Goal: Task Accomplishment & Management: Complete application form

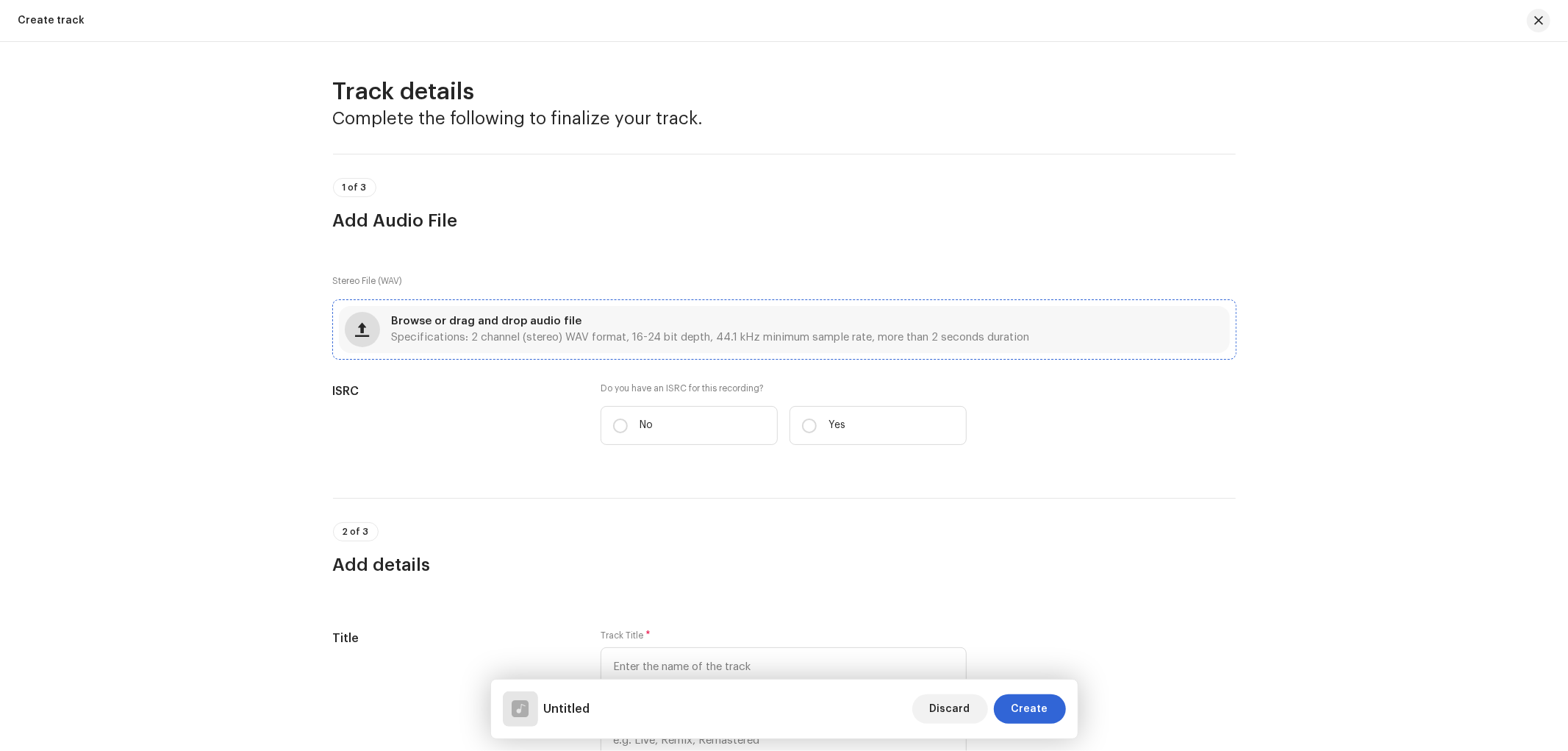
click at [356, 333] on span "button" at bounding box center [362, 329] width 14 height 11
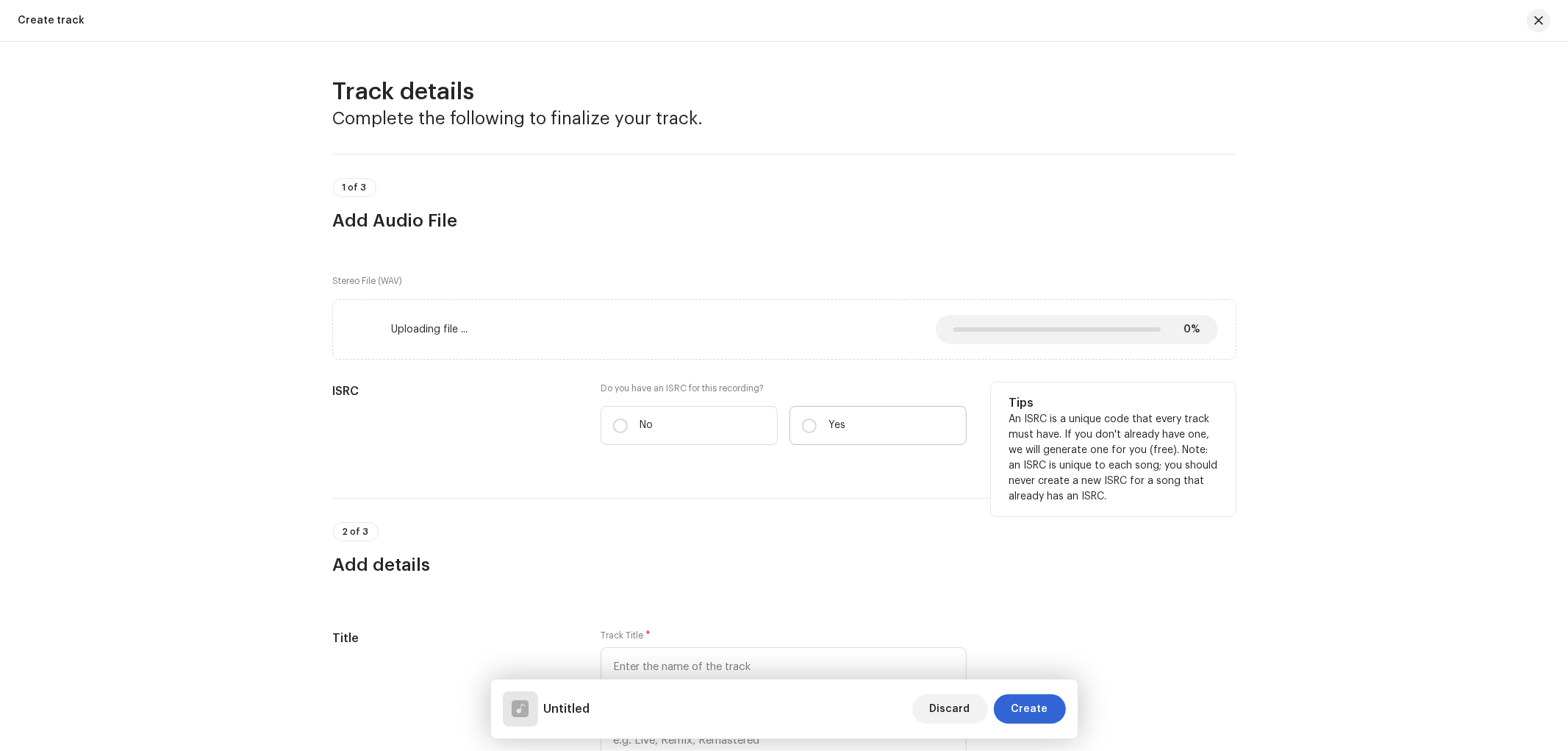
click at [837, 423] on p "Yes" at bounding box center [836, 425] width 17 height 16
click at [817, 423] on input "Yes" at bounding box center [809, 425] width 15 height 15
radio input "true"
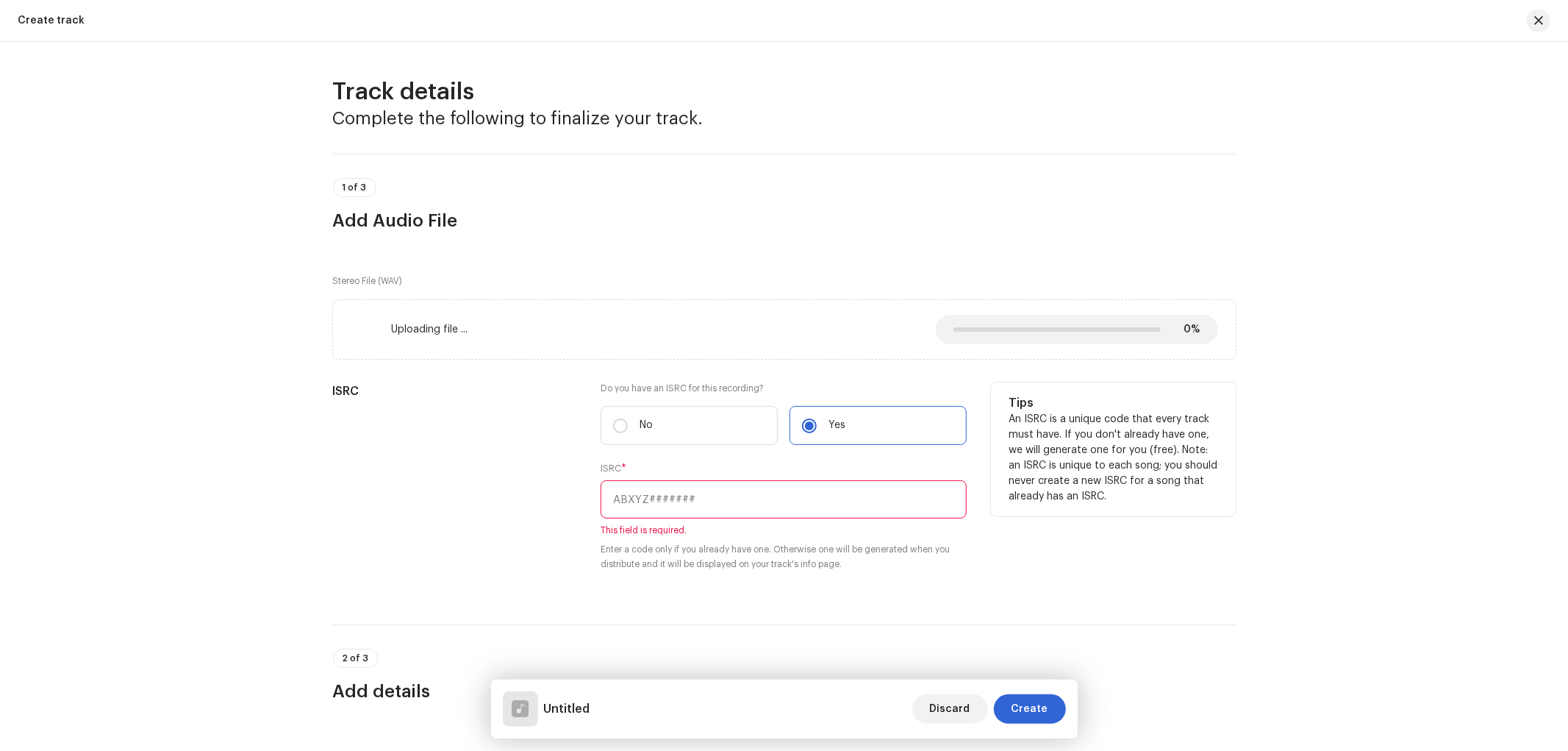
scroll to position [272, 0]
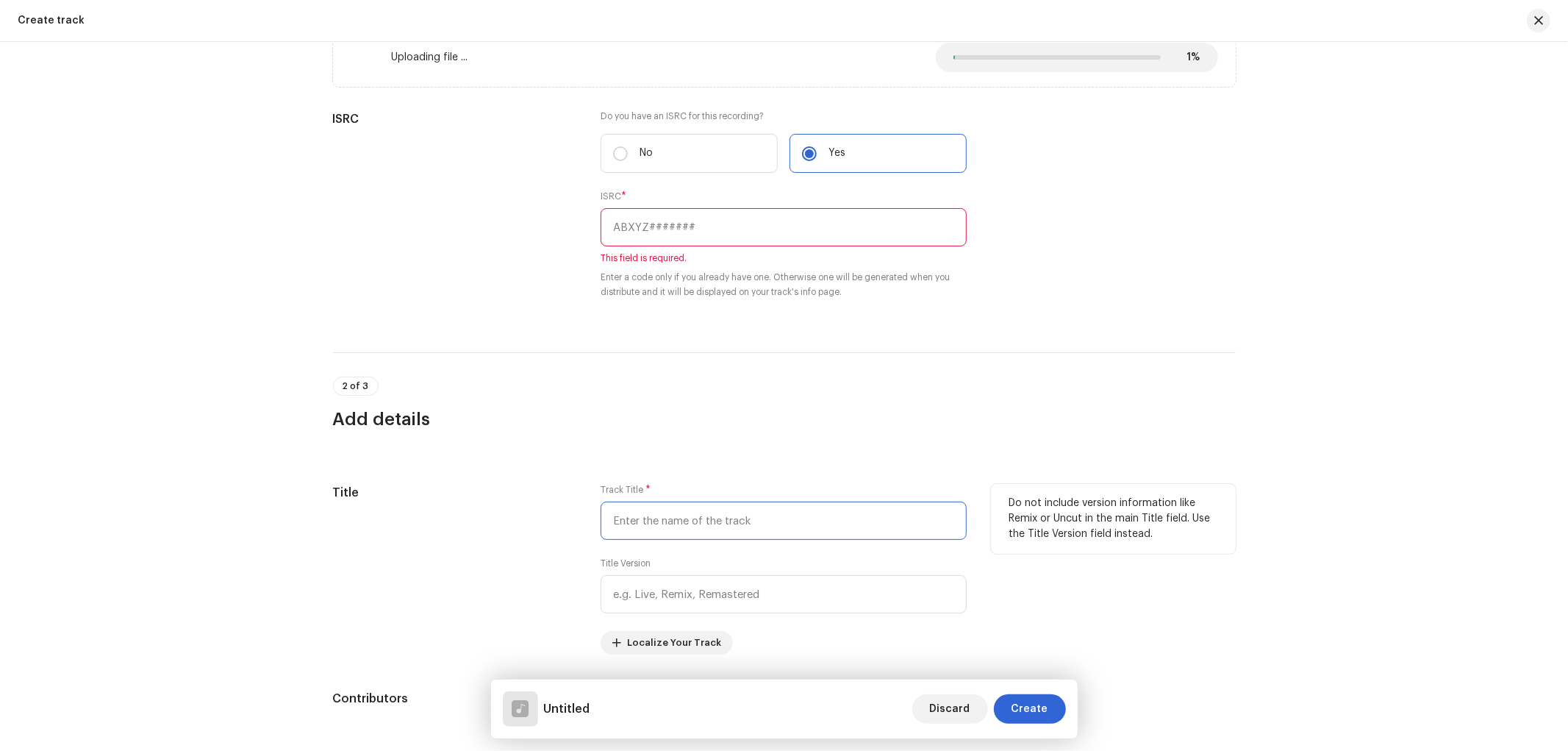
click at [680, 521] on input "text" at bounding box center [784, 521] width 366 height 39
paste input "Balamuaa Beche Machhari"
type input "Balamuaa Beche Machhari"
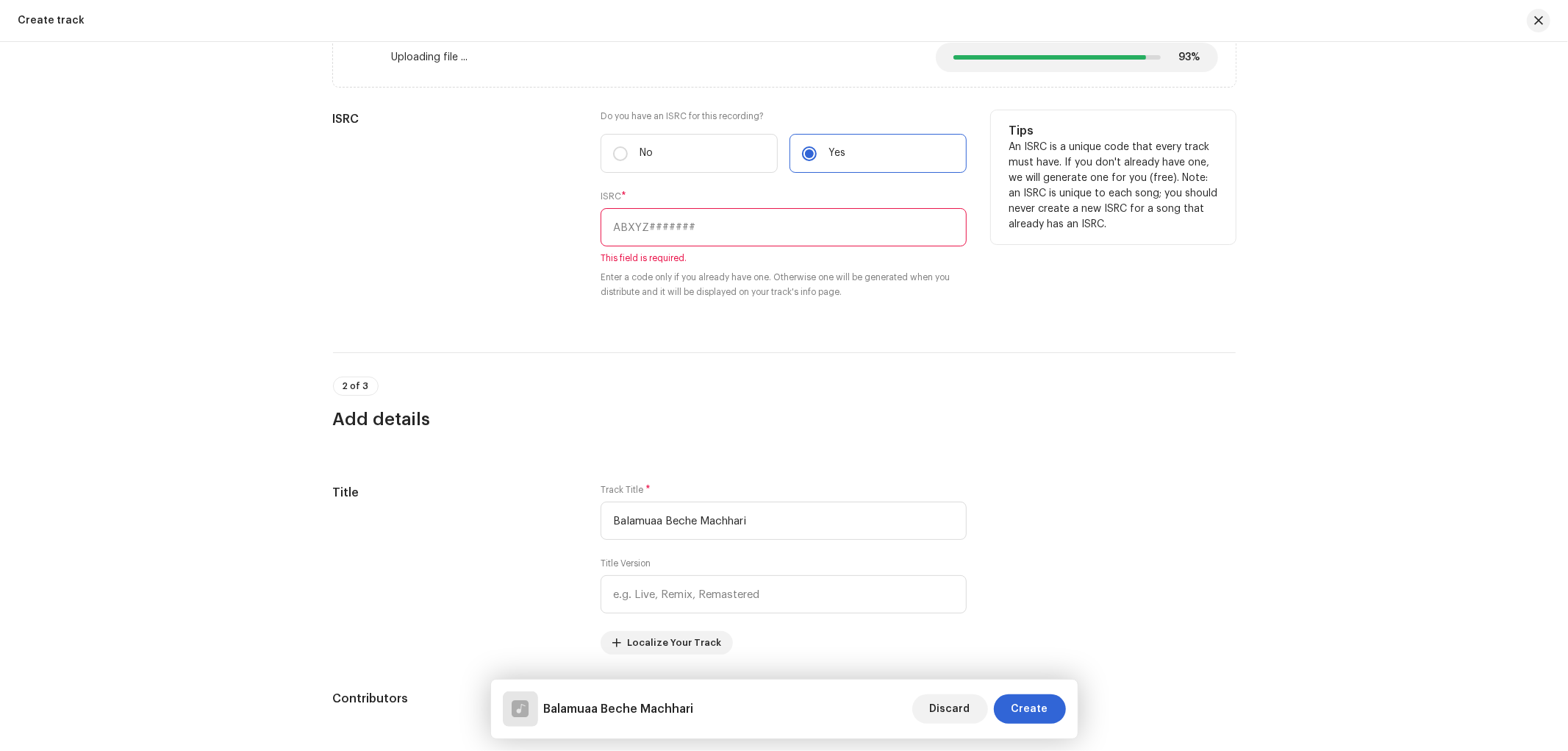
click at [656, 246] on input "text" at bounding box center [784, 227] width 366 height 39
paste input "INN202500901"
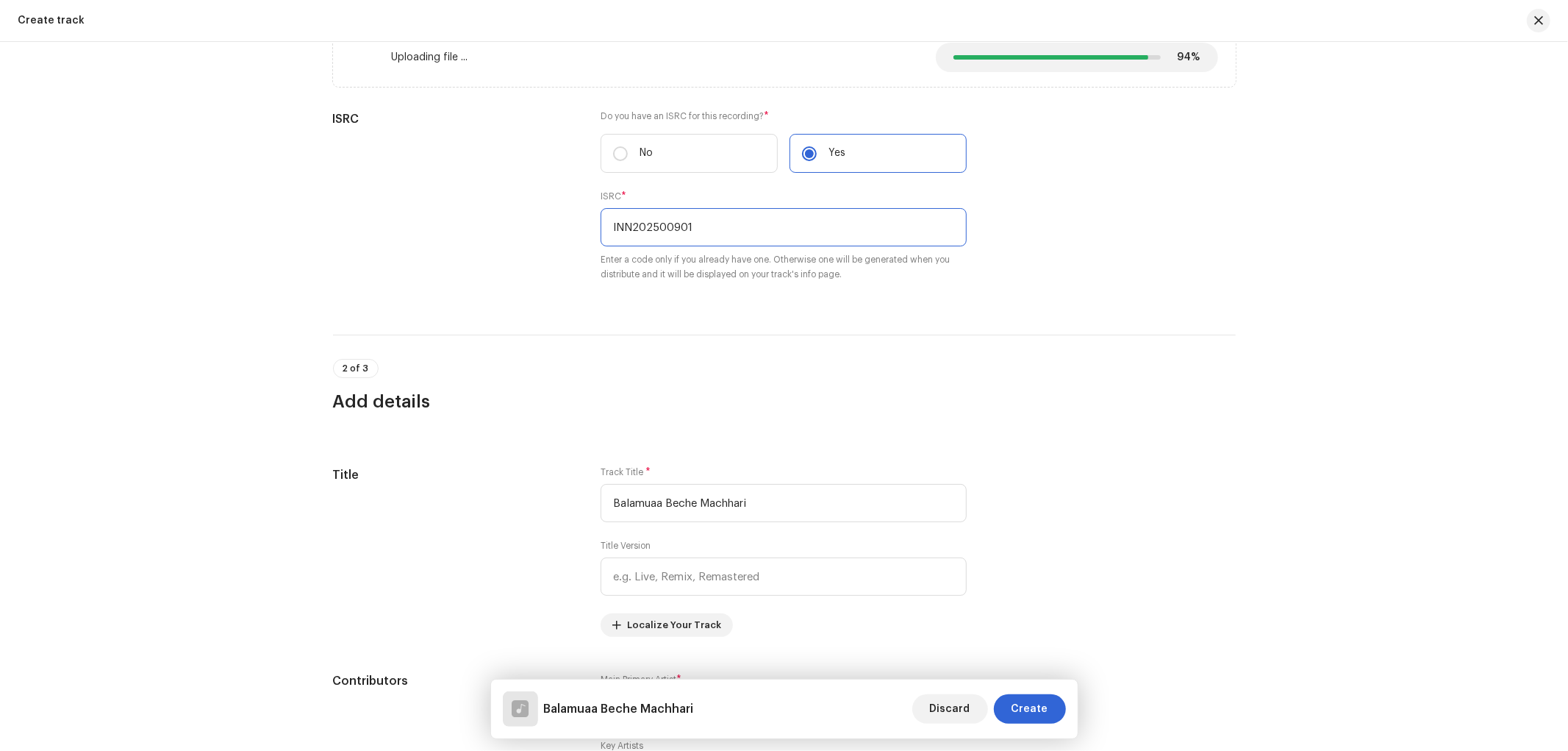
type input "INN202500901"
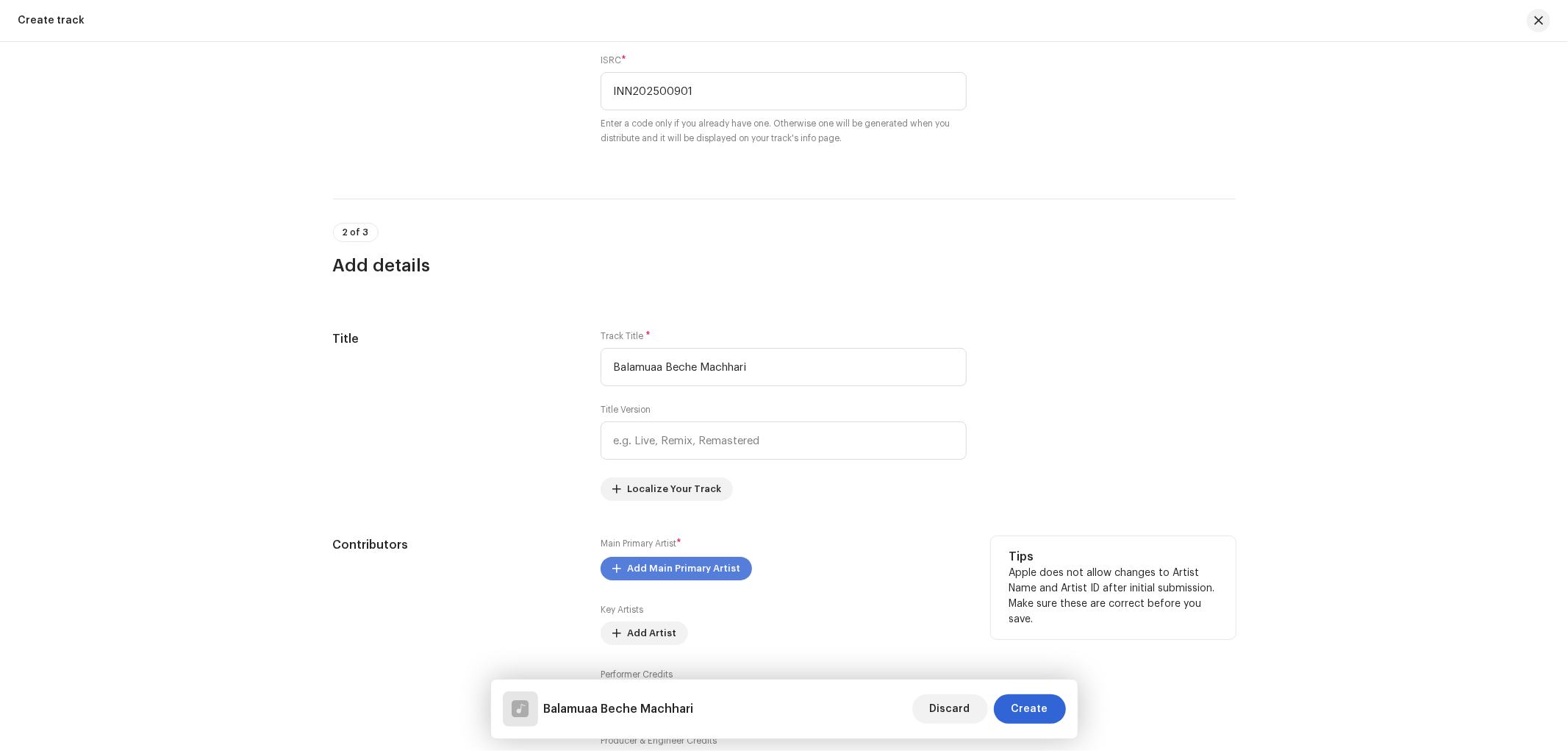
scroll to position [409, 0]
click at [666, 574] on span "Add Main Primary Artist" at bounding box center [683, 567] width 113 height 29
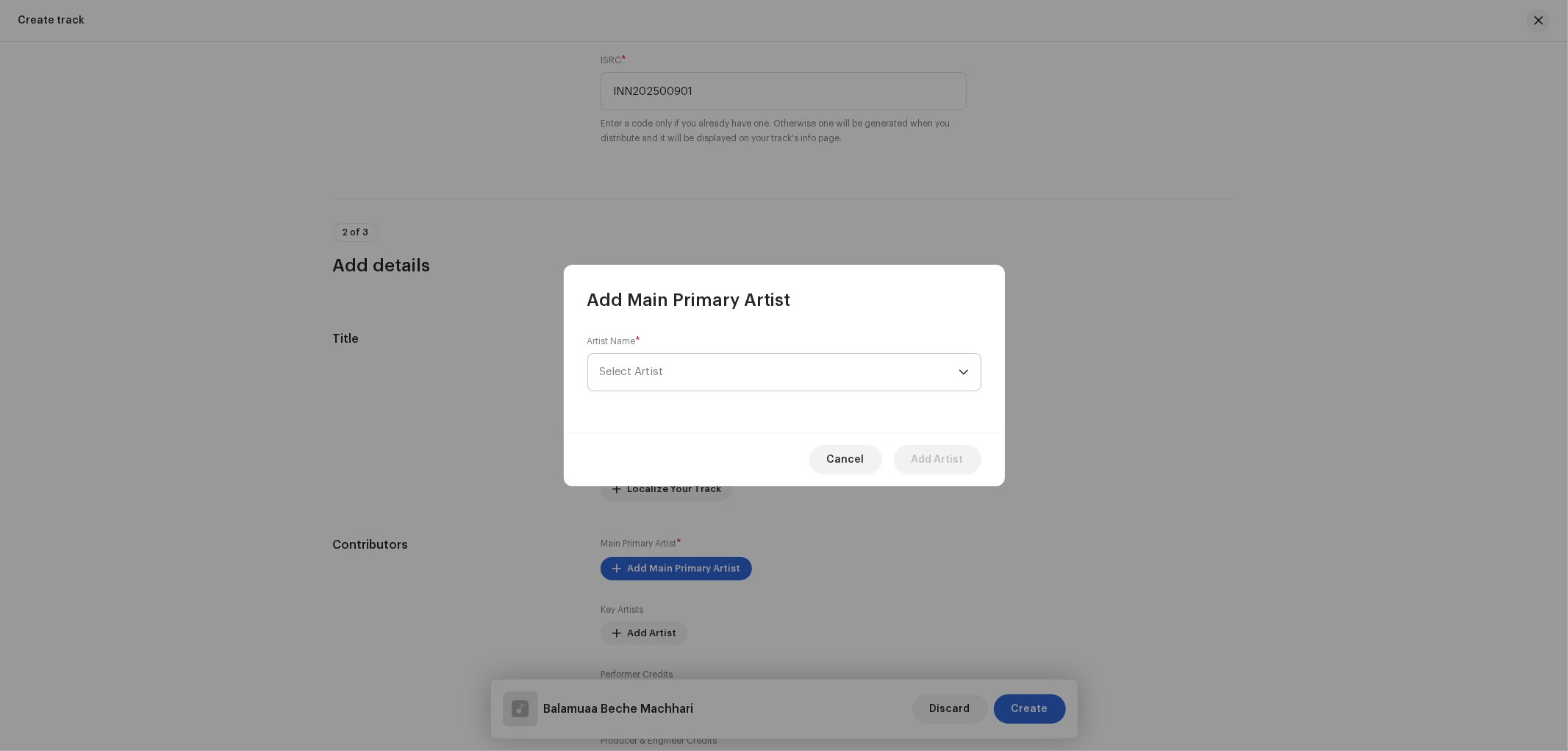
click at [666, 365] on span "Select Artist" at bounding box center [779, 372] width 358 height 37
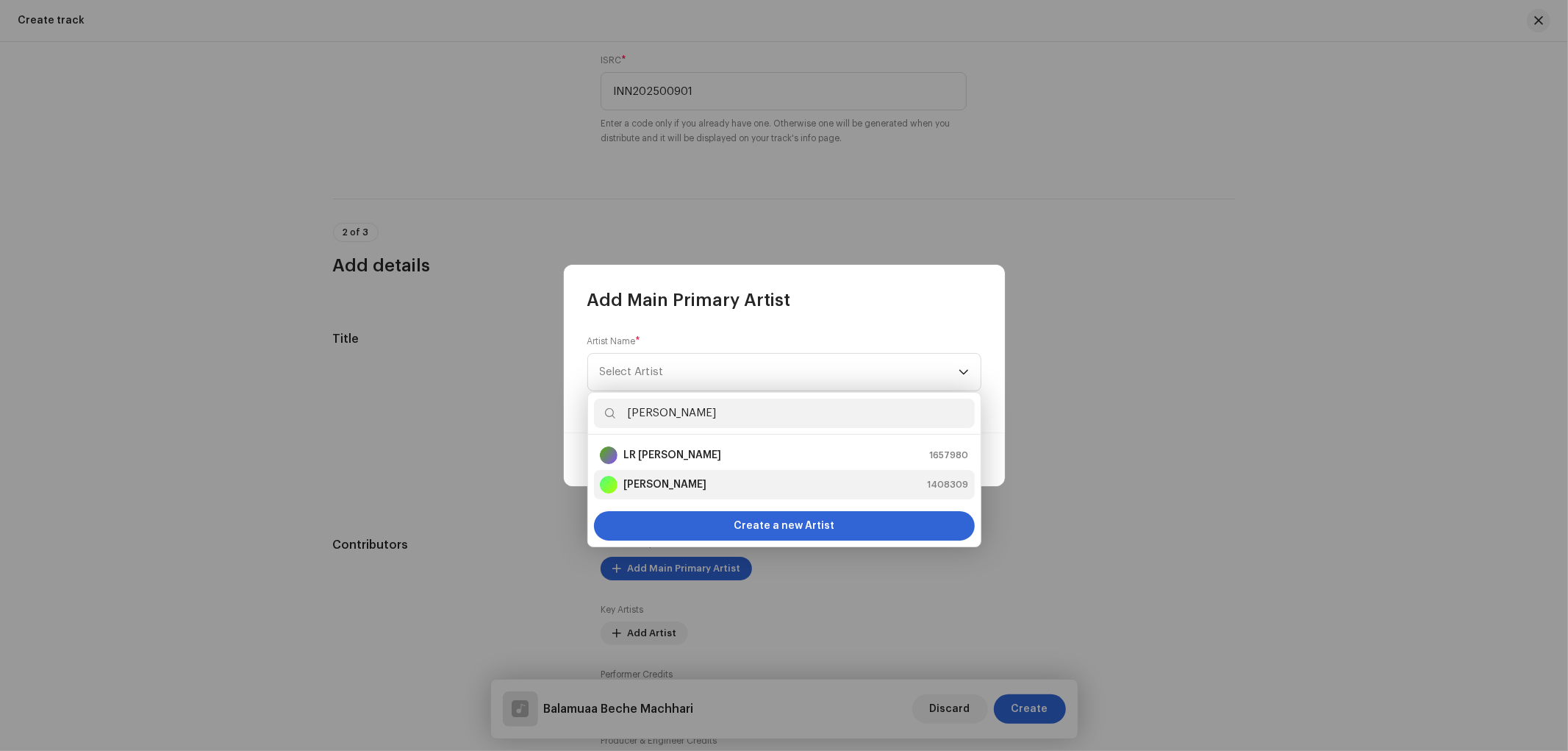
type input "[PERSON_NAME]"
click at [683, 487] on strong "[PERSON_NAME]" at bounding box center [665, 484] width 83 height 15
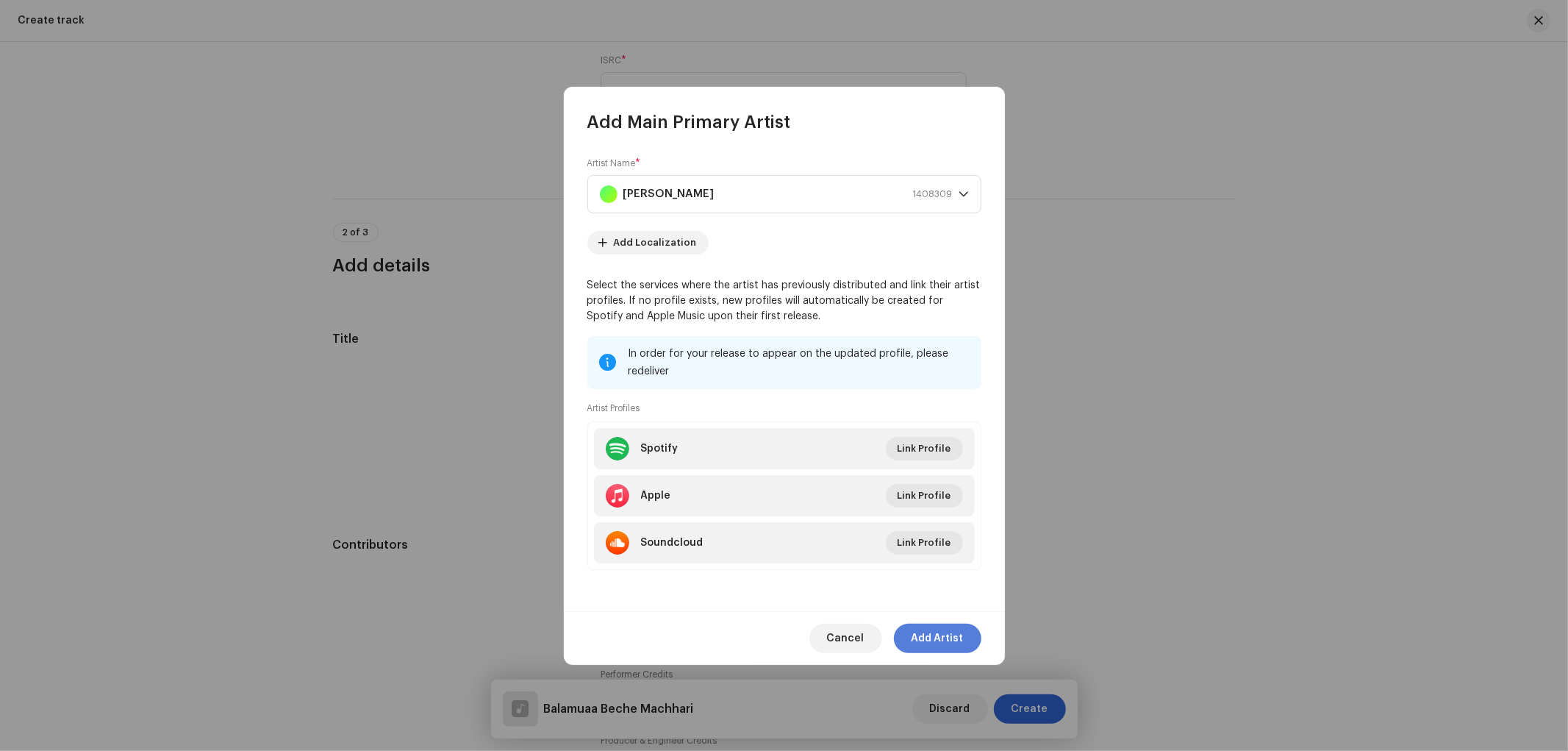
click at [943, 639] on span "Add Artist" at bounding box center [937, 638] width 52 height 29
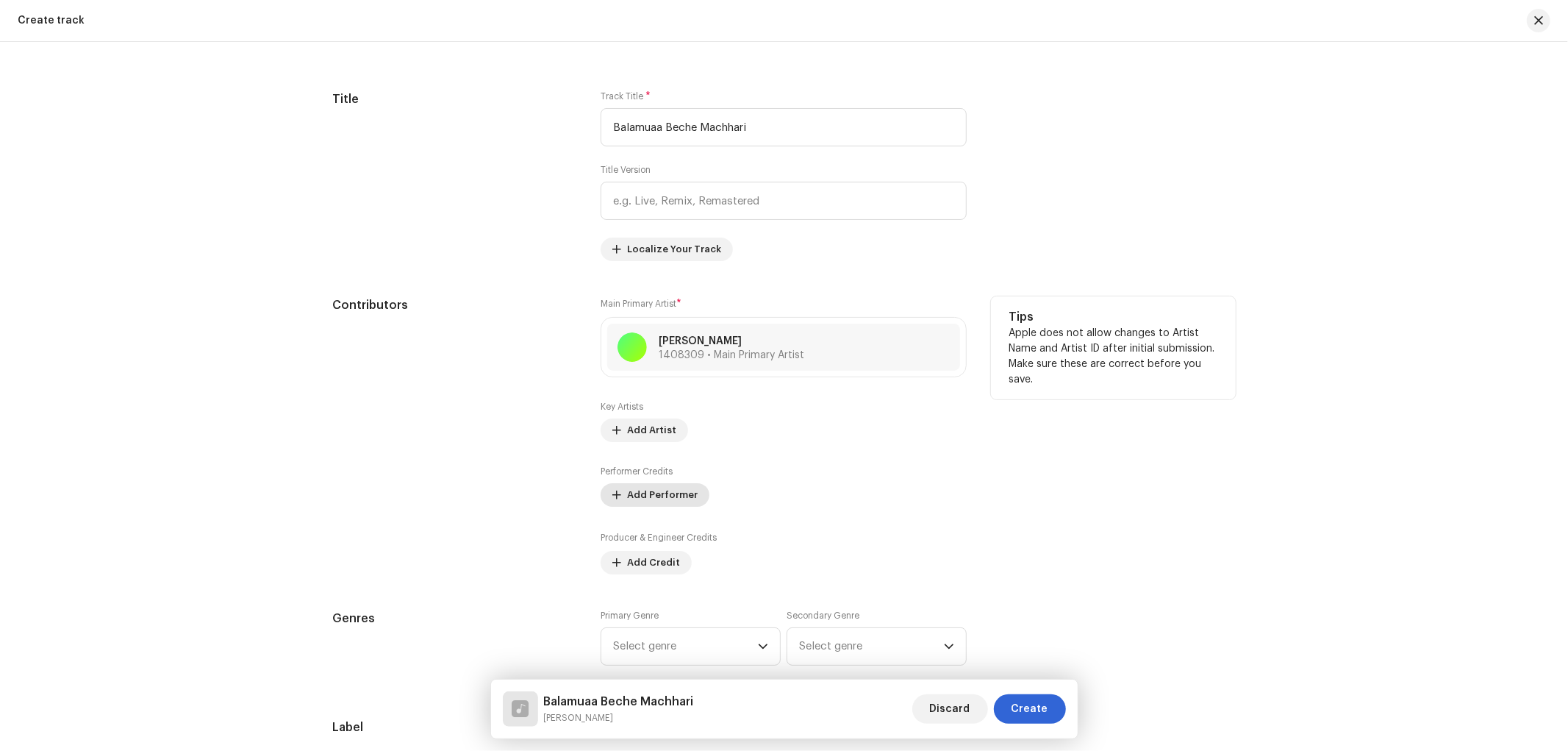
scroll to position [682, 0]
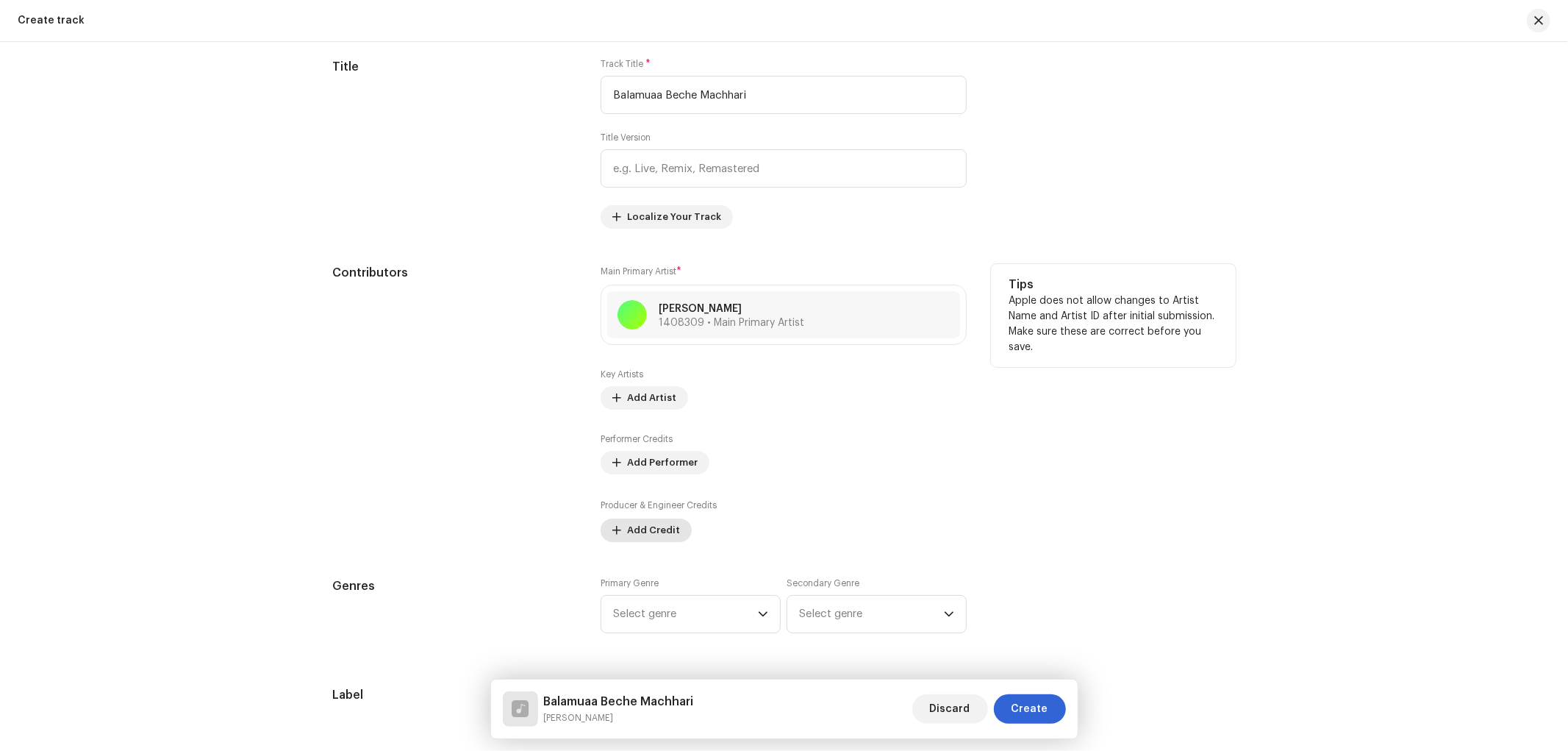
click at [641, 539] on span "Add Credit" at bounding box center [654, 530] width 53 height 29
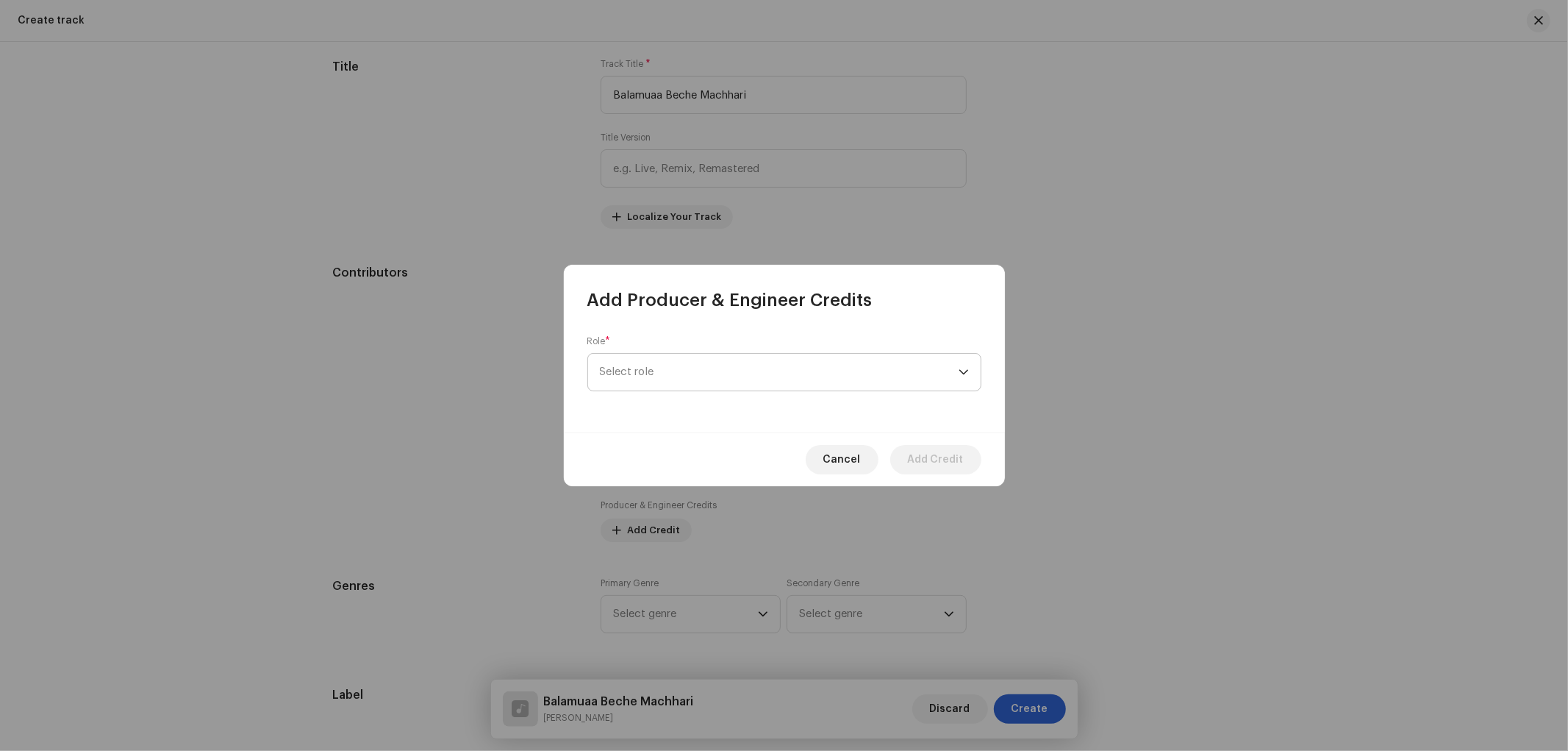
click at [661, 377] on span "Select role" at bounding box center [779, 372] width 358 height 37
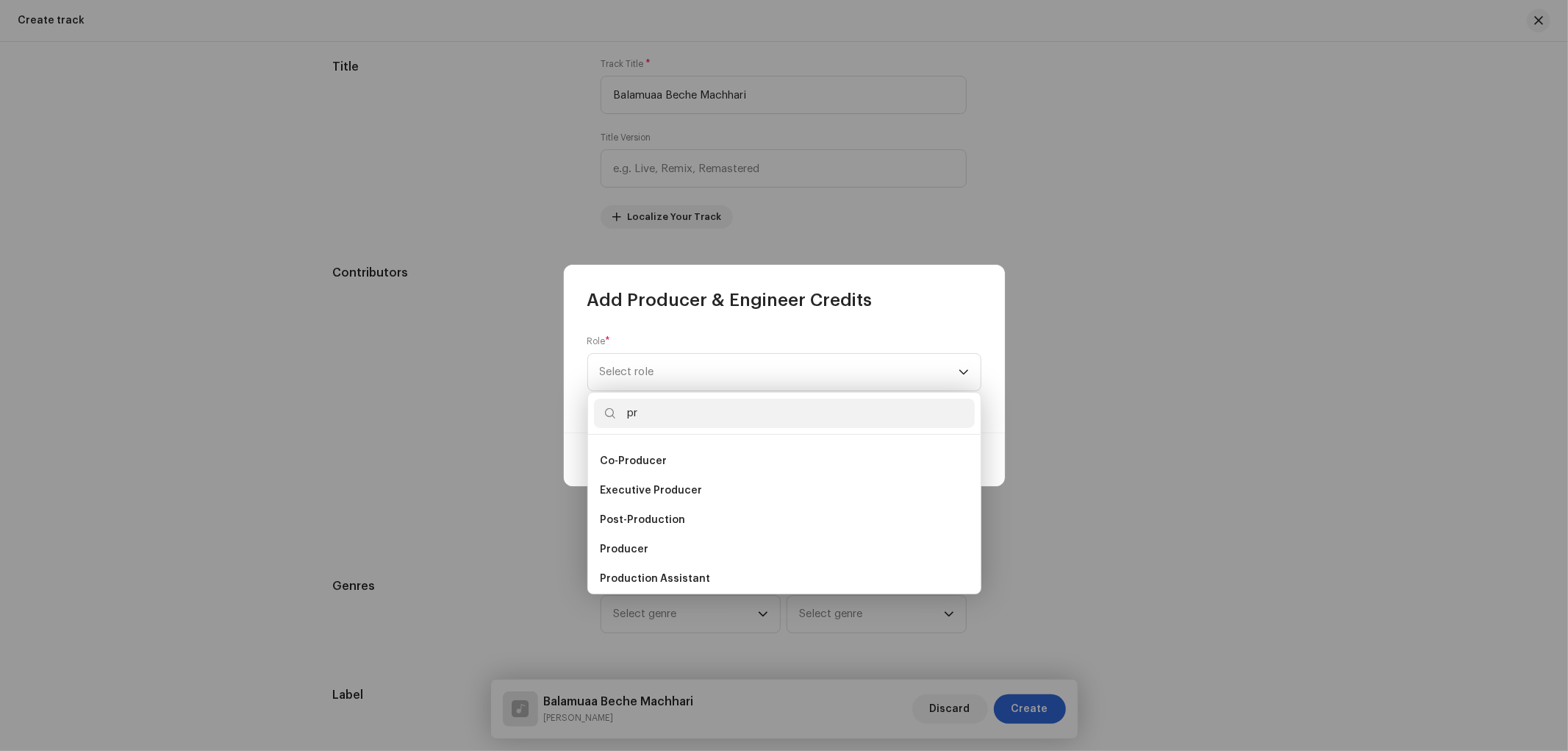
scroll to position [53, 0]
type input "pr"
click at [650, 518] on li "Producer" at bounding box center [784, 519] width 381 height 29
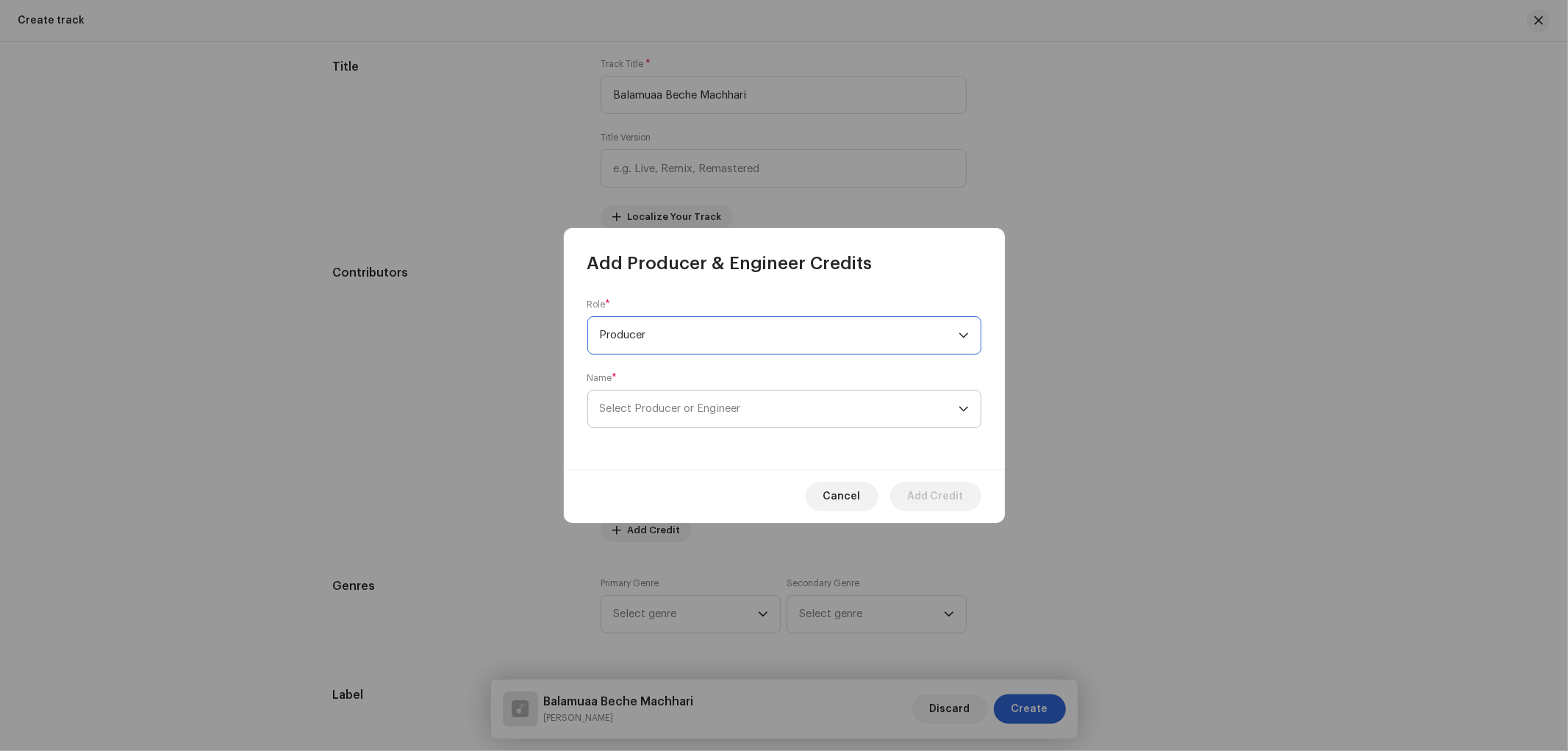
click at [682, 403] on span "Select Producer or Engineer" at bounding box center [779, 408] width 358 height 37
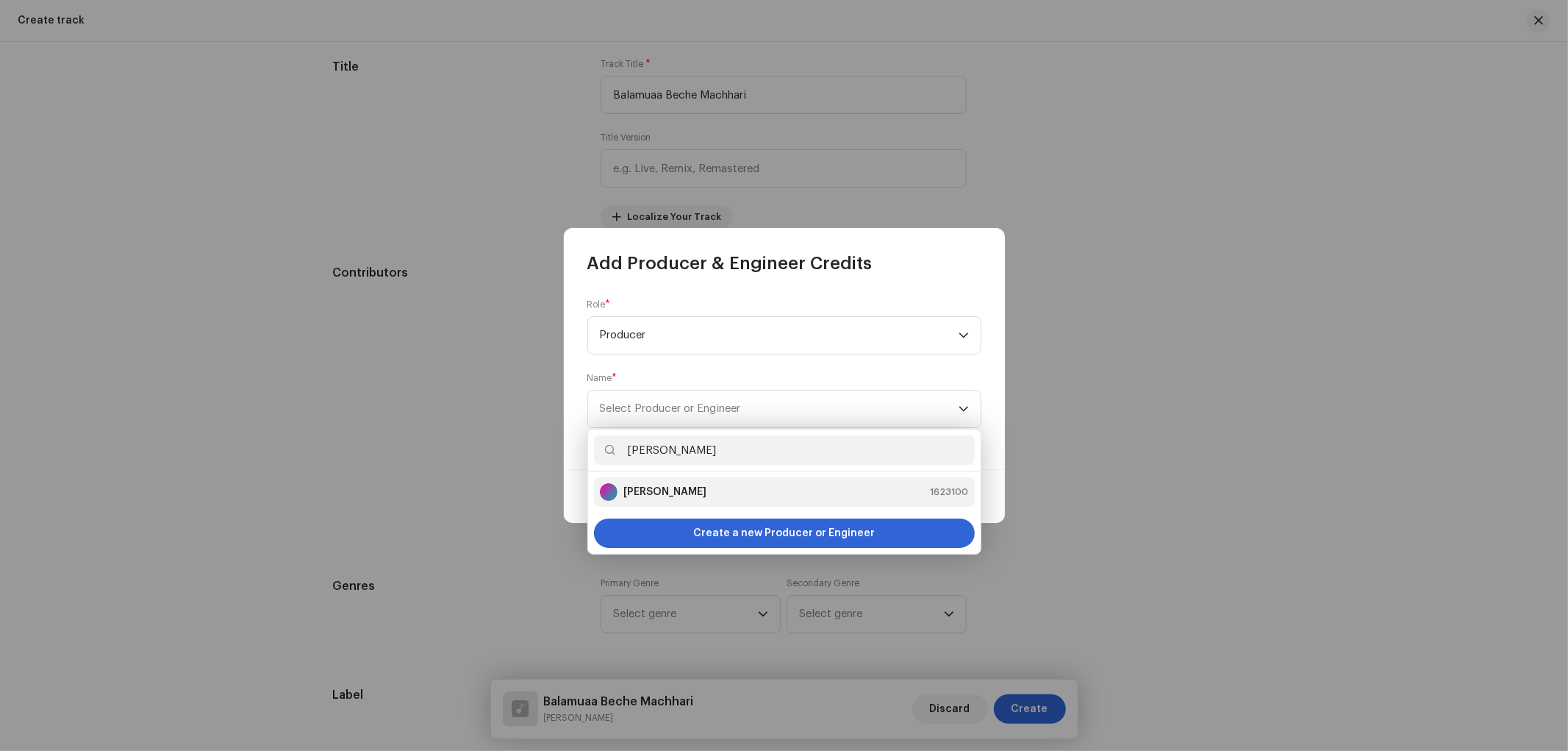
type input "[PERSON_NAME]"
click at [686, 495] on div "[DEMOGRAPHIC_DATA][PERSON_NAME] 1623100" at bounding box center [784, 492] width 369 height 18
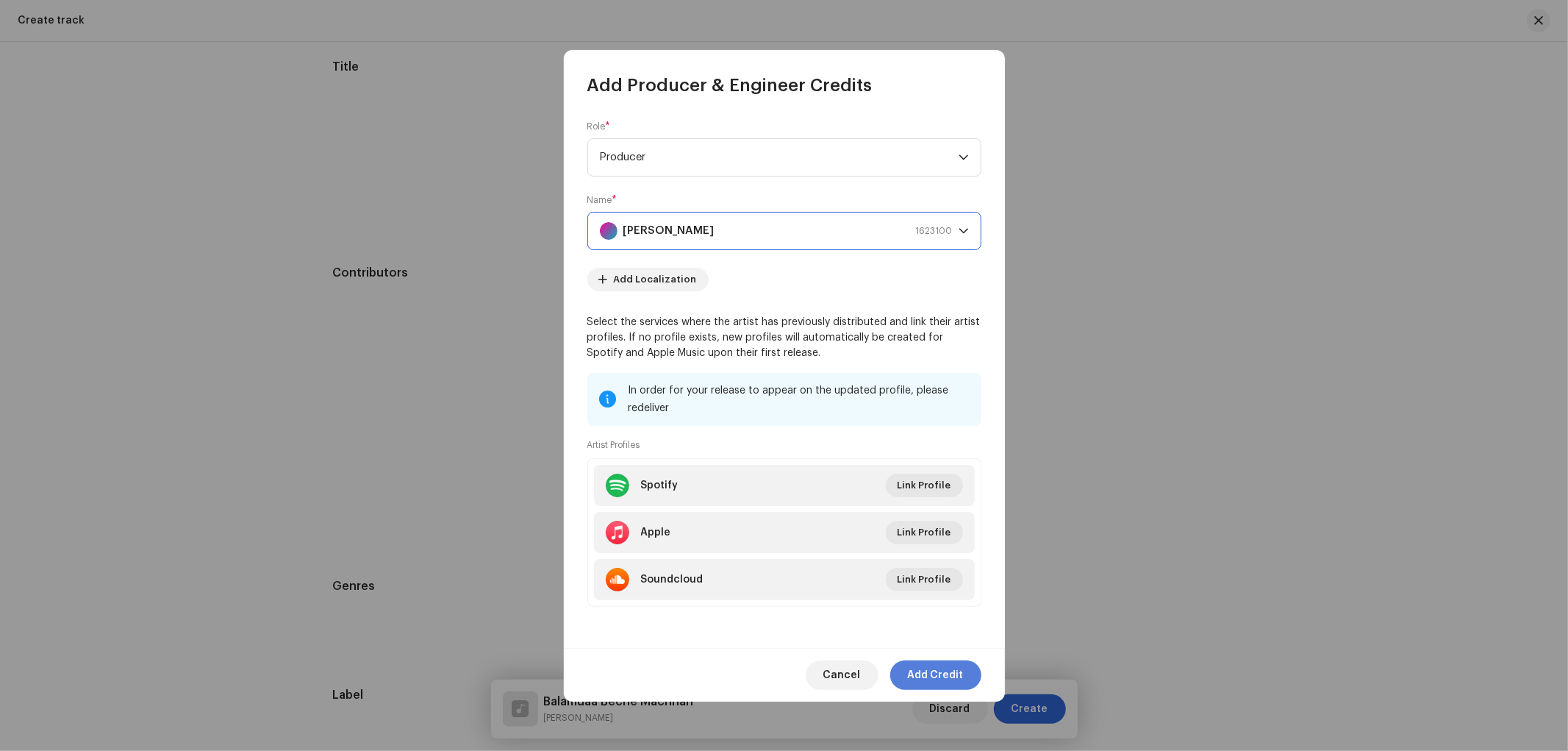
click at [942, 674] on span "Add Credit" at bounding box center [936, 675] width 56 height 29
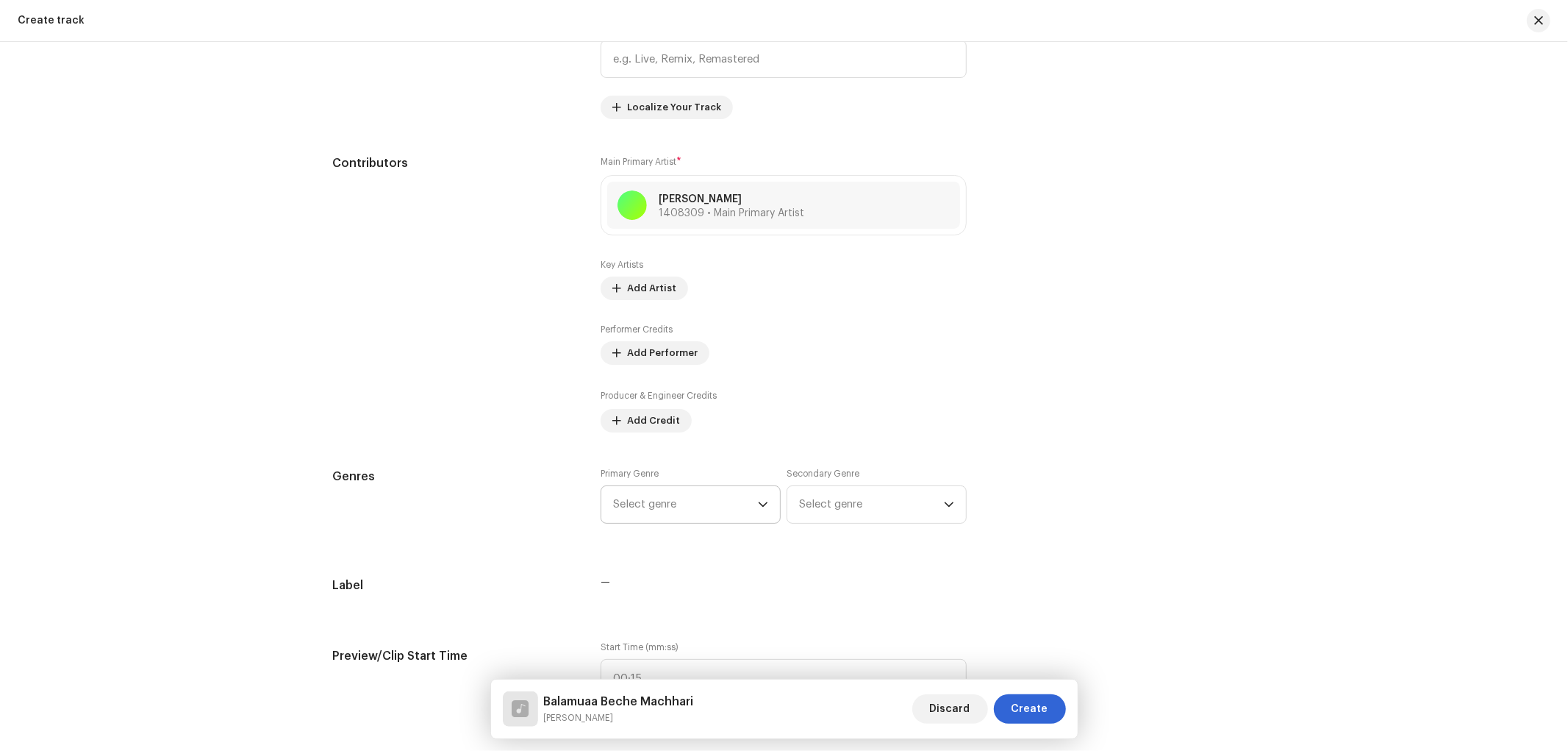
scroll to position [819, 0]
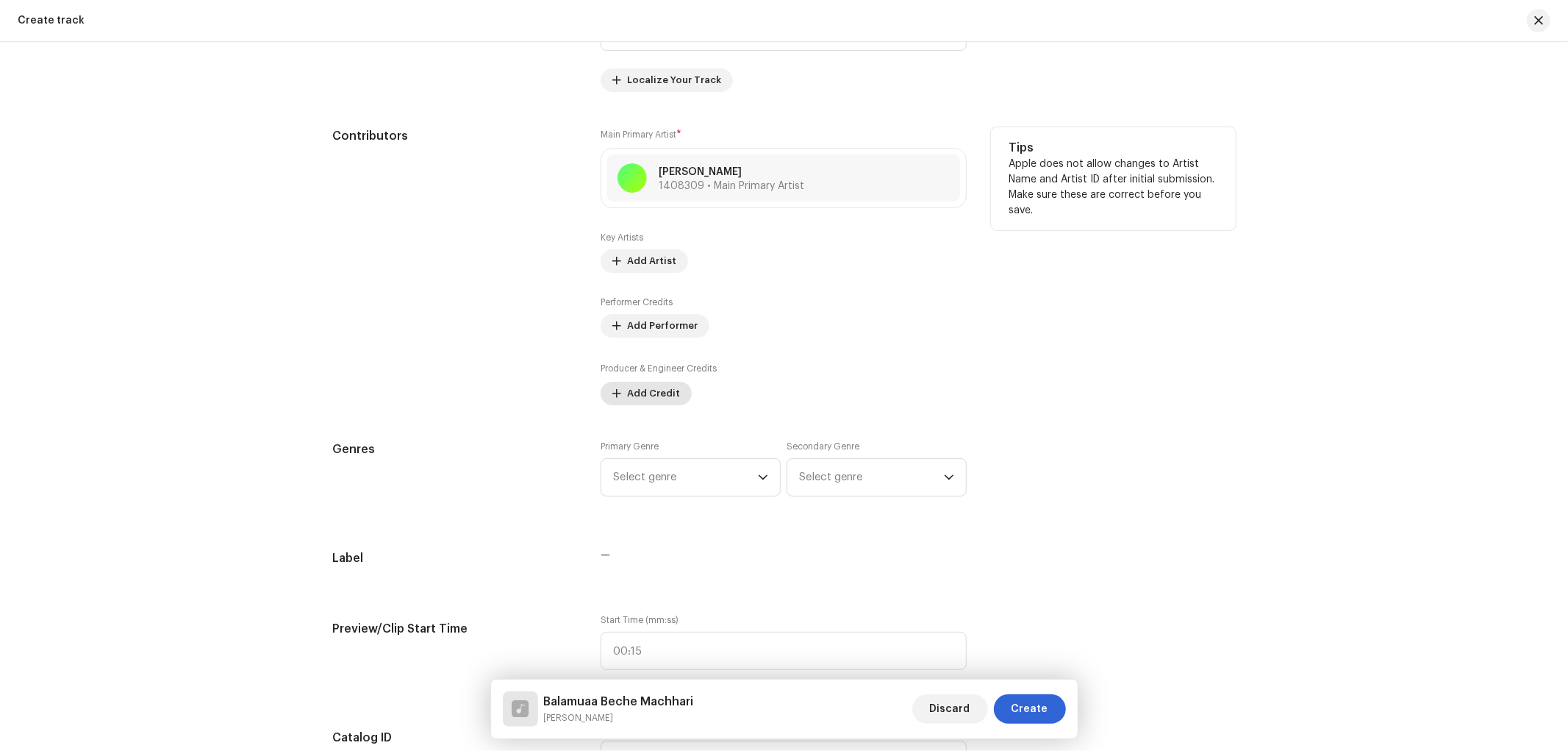
click at [653, 403] on span "Add Credit" at bounding box center [654, 393] width 53 height 29
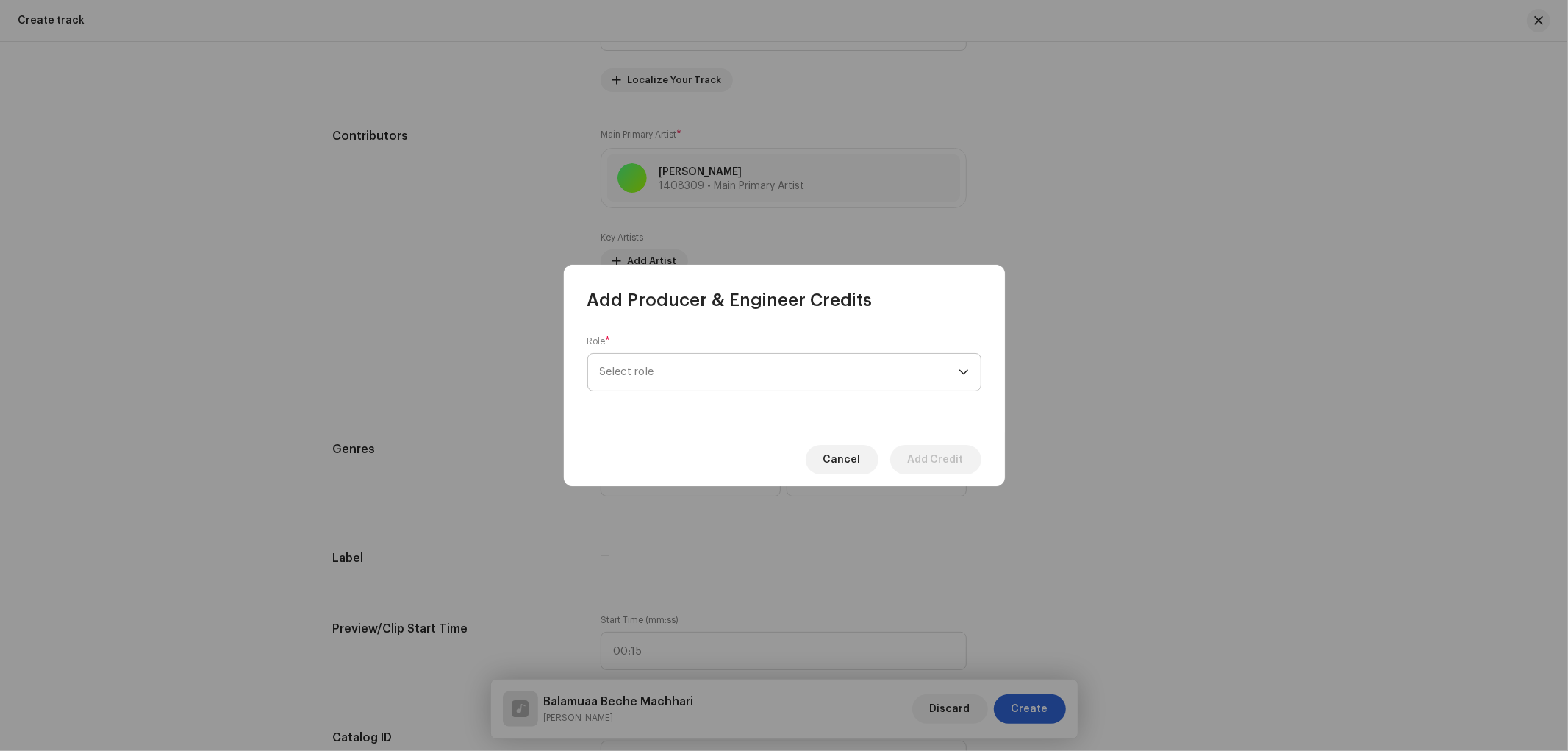
click at [659, 358] on span "Select role" at bounding box center [779, 372] width 358 height 37
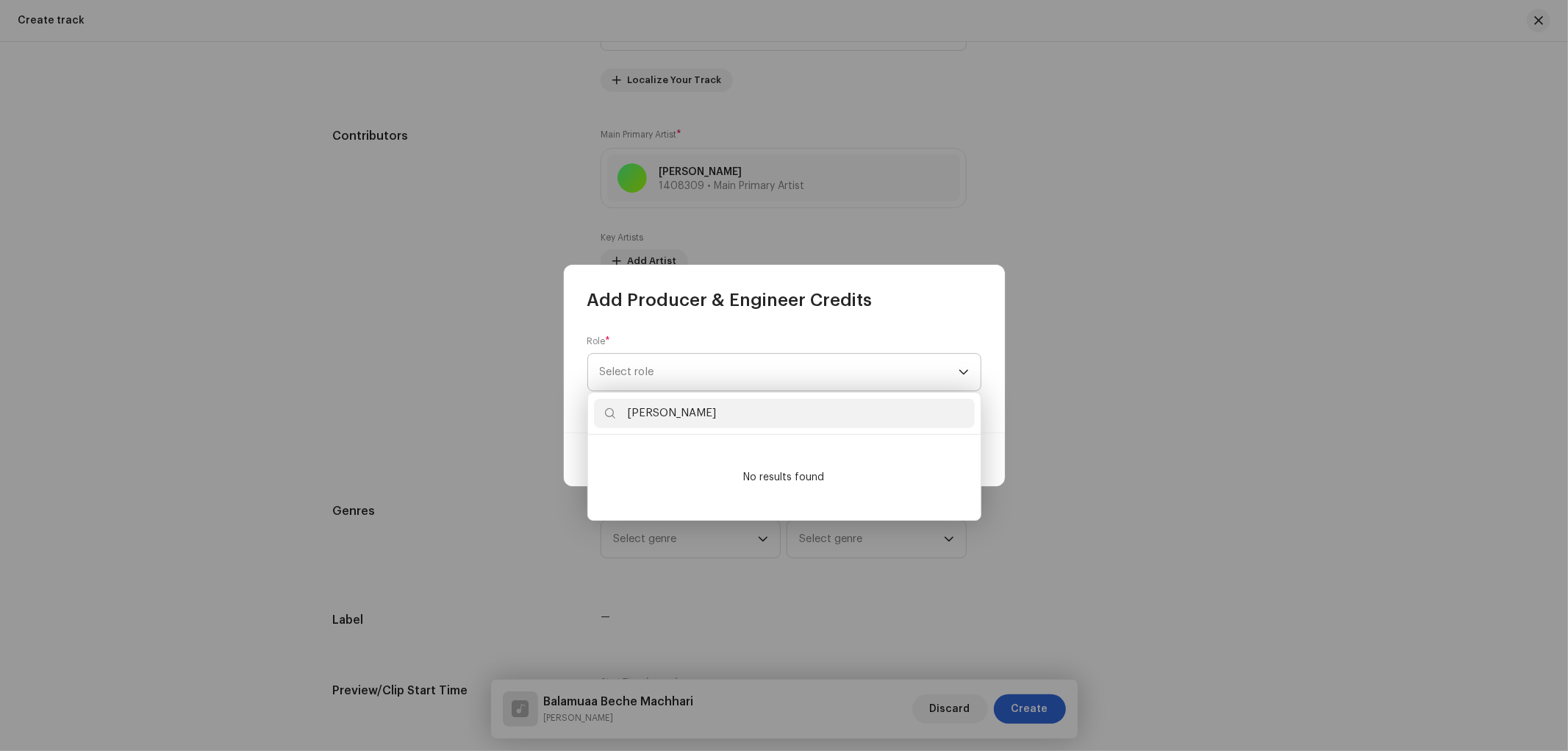
type input "[PERSON_NAME]"
click at [671, 369] on span "Select role" at bounding box center [779, 372] width 358 height 37
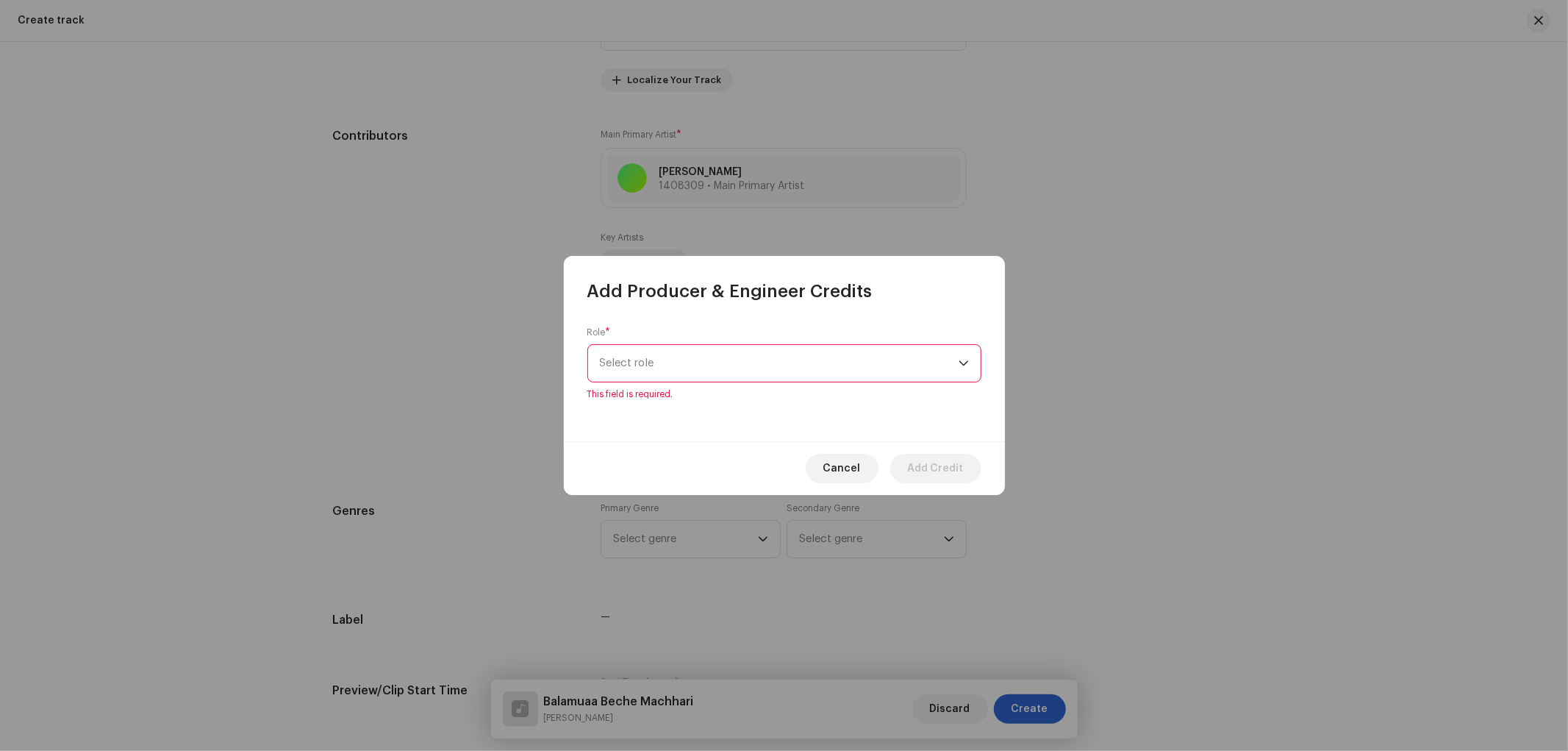
click at [671, 369] on span "Select role" at bounding box center [779, 364] width 358 height 37
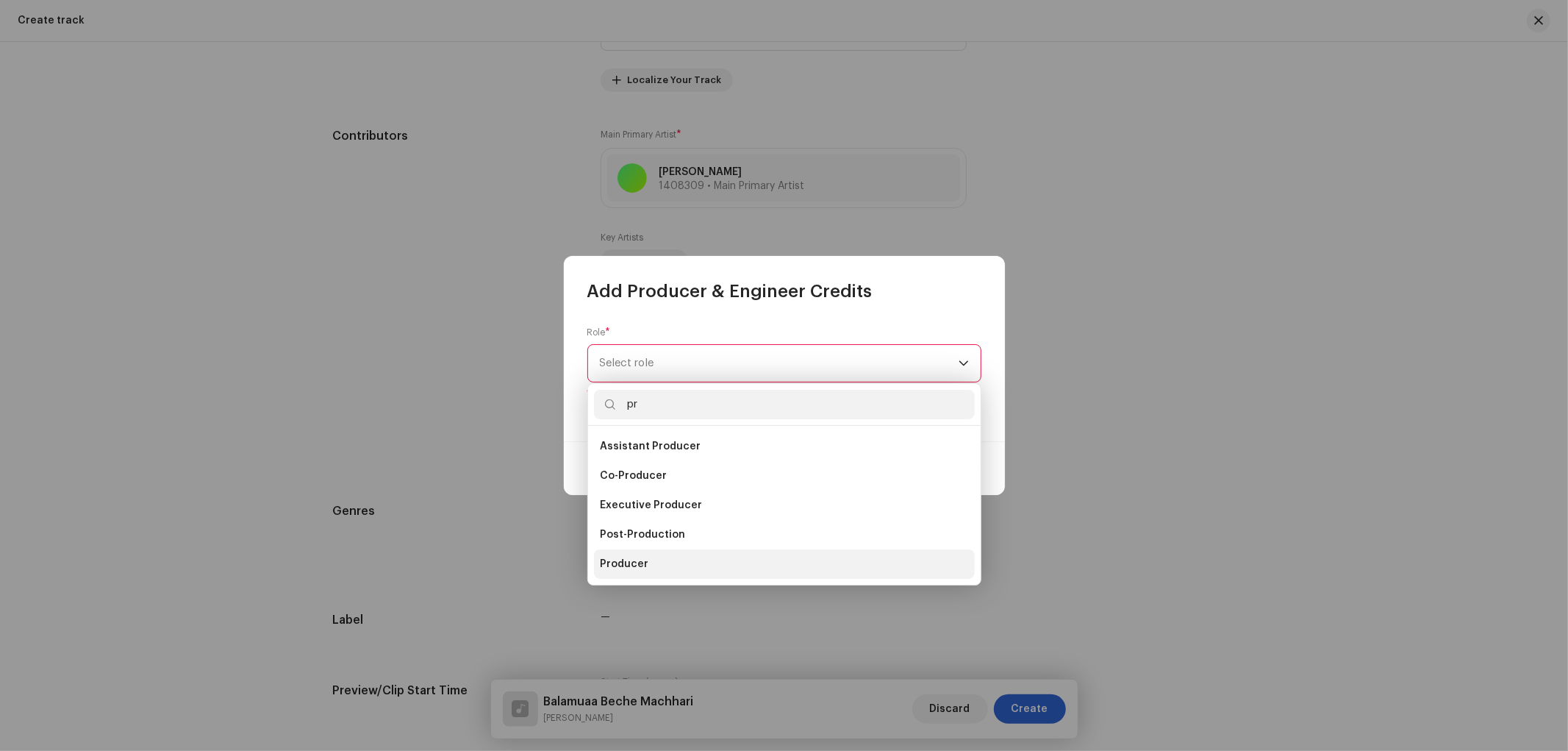
type input "pr"
drag, startPoint x: 638, startPoint y: 561, endPoint x: 652, endPoint y: 513, distance: 50.0
click at [639, 561] on span "Producer" at bounding box center [624, 564] width 48 height 15
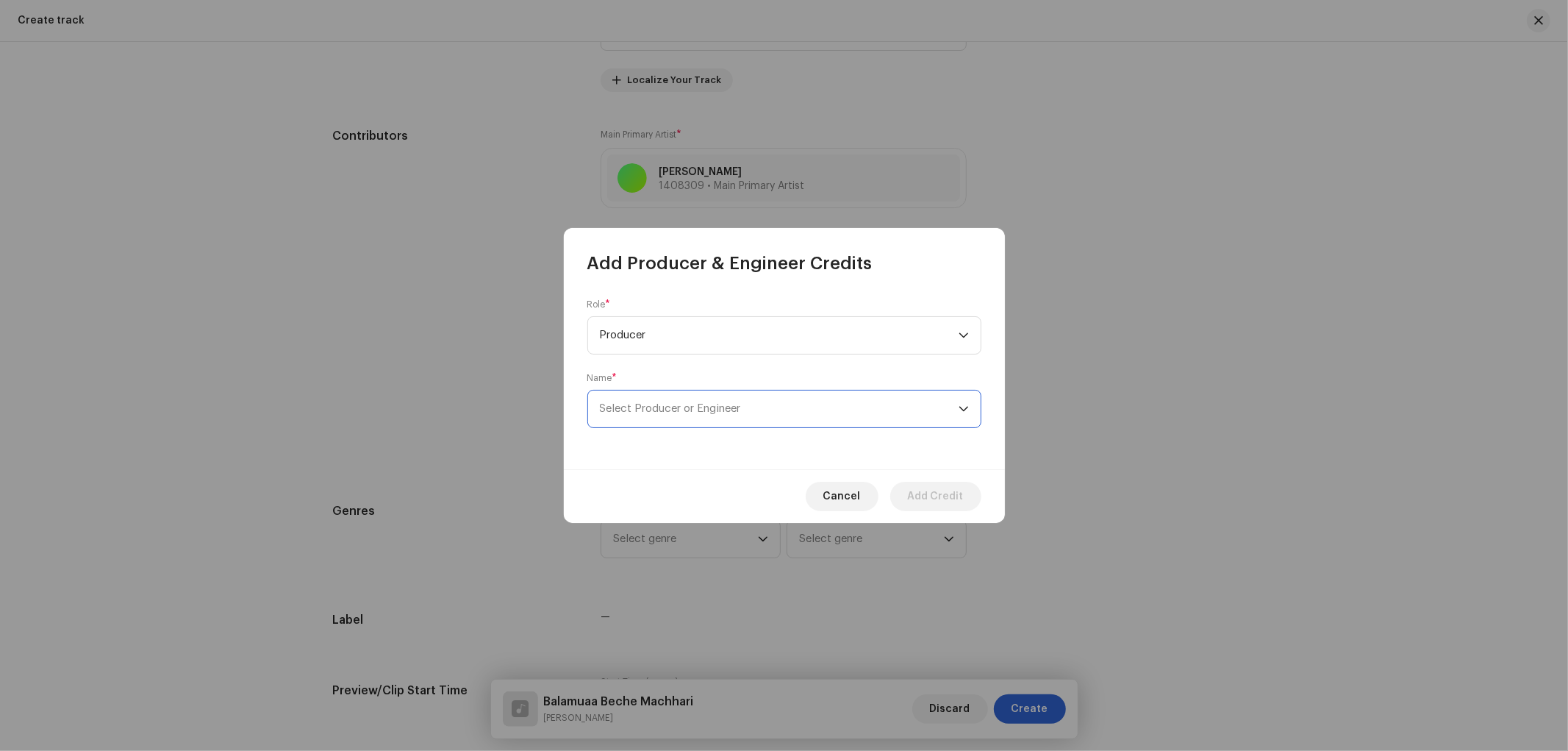
click at [688, 394] on span "Select Producer or Engineer" at bounding box center [779, 408] width 358 height 37
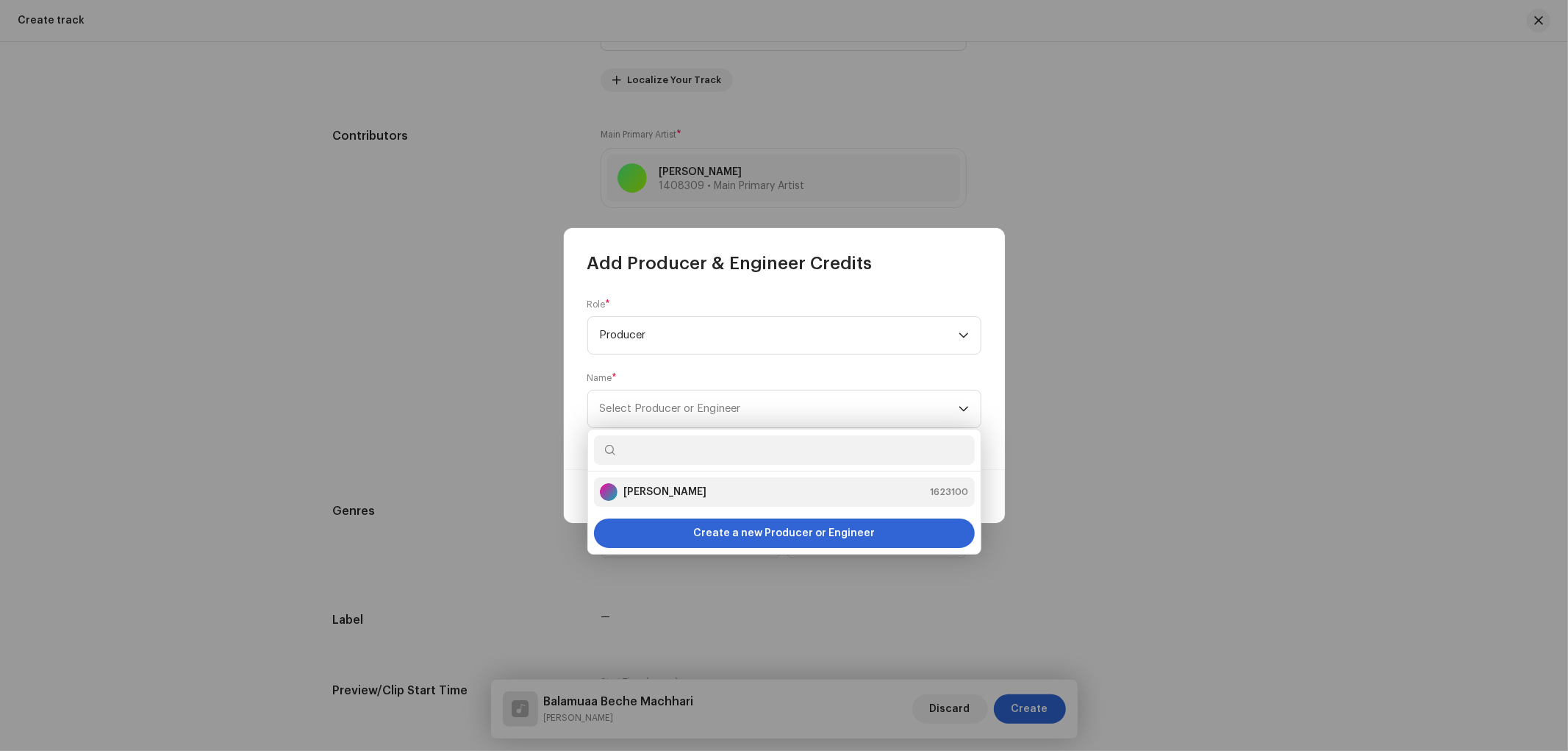
click at [658, 481] on li "[DEMOGRAPHIC_DATA][PERSON_NAME] 1623100" at bounding box center [784, 491] width 381 height 29
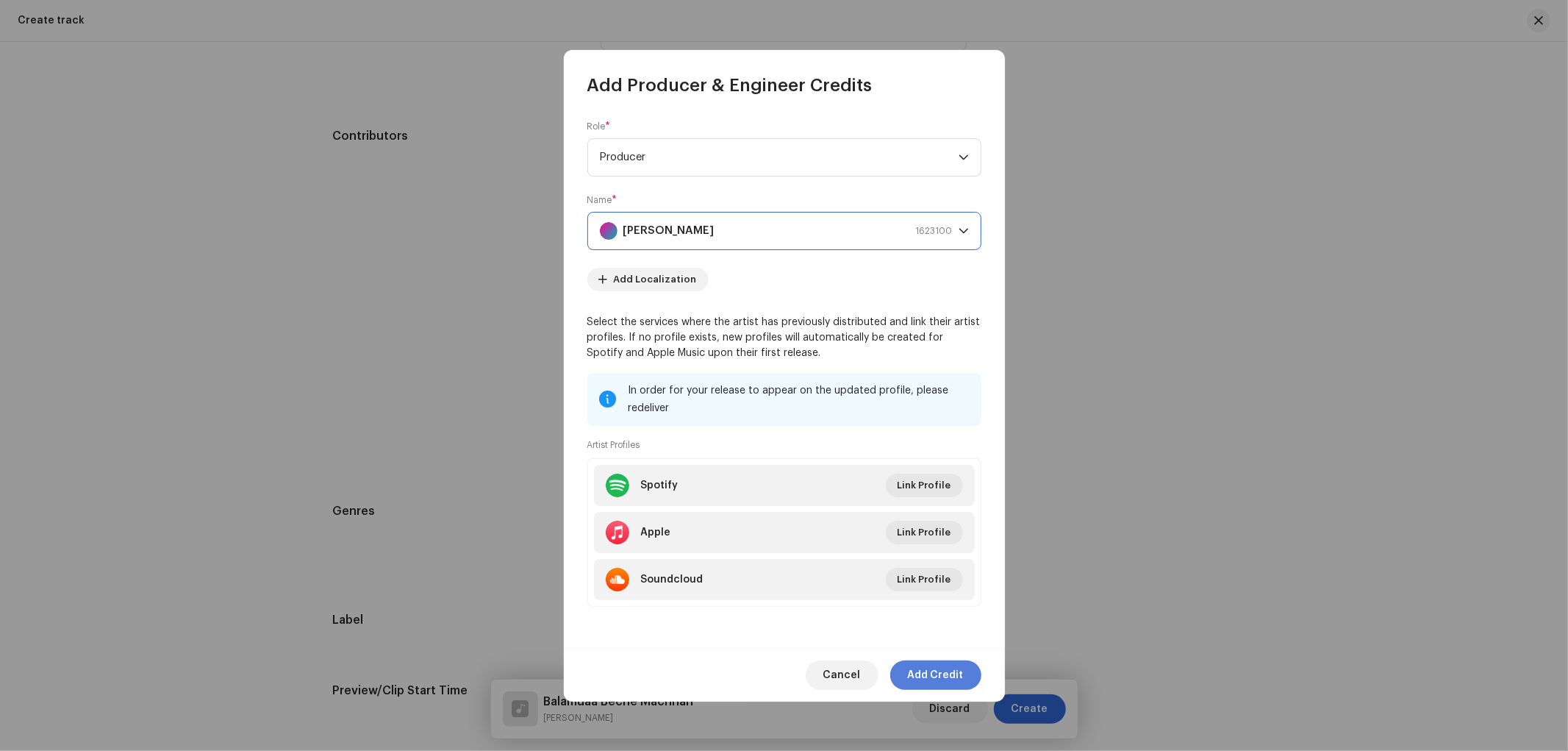
click at [943, 677] on span "Add Credit" at bounding box center [936, 675] width 56 height 29
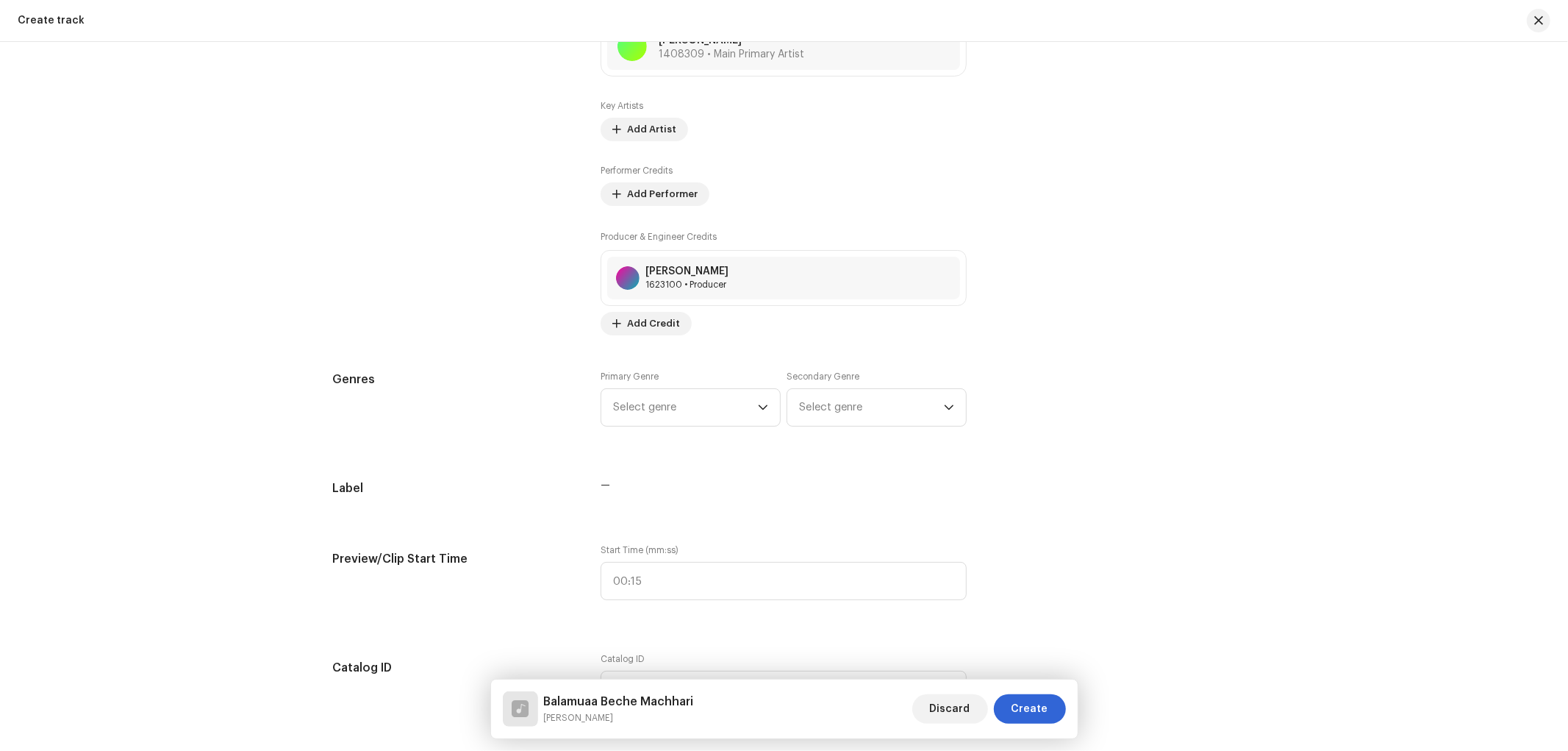
scroll to position [954, 0]
click at [714, 395] on span "Select genre" at bounding box center [685, 403] width 145 height 37
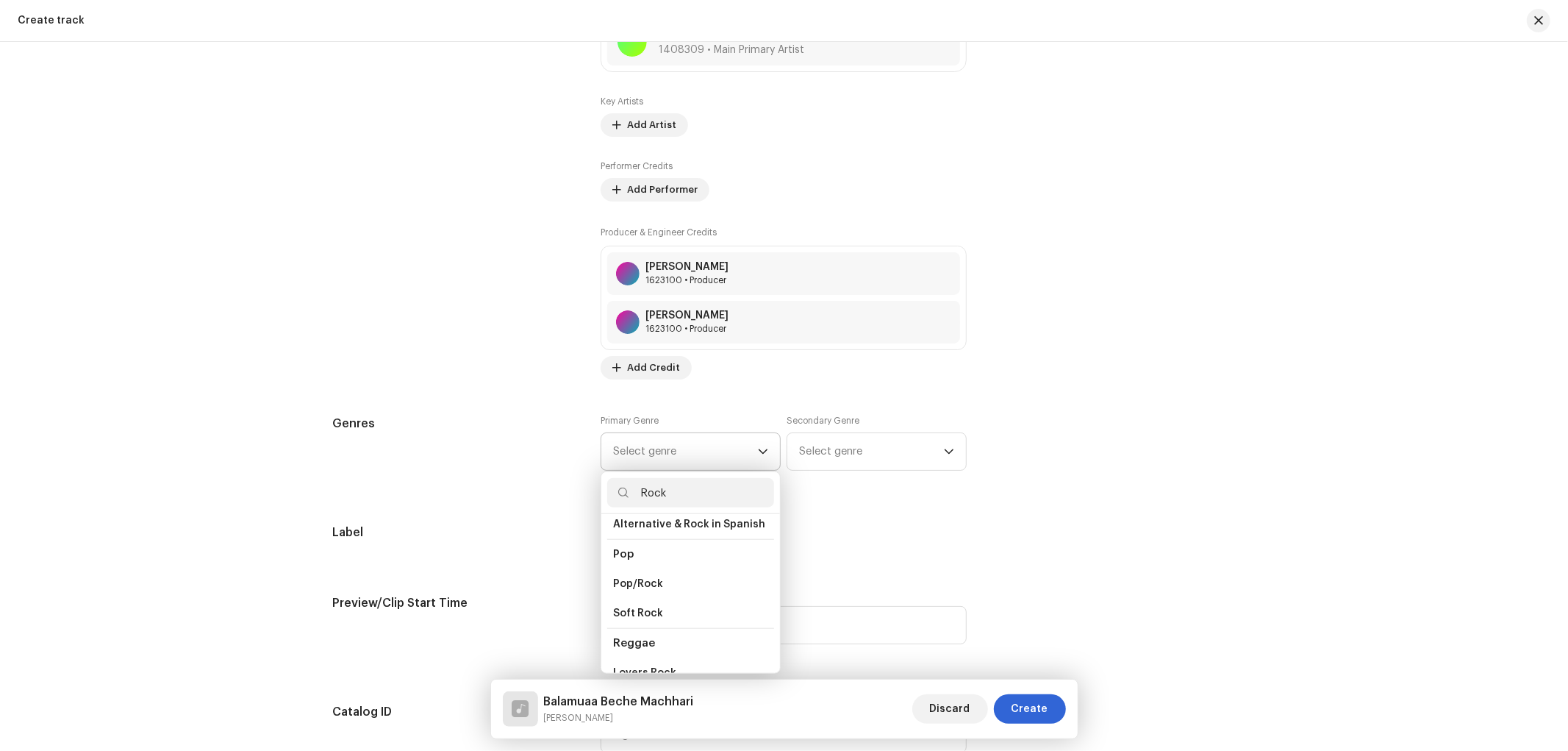
scroll to position [545, 0]
type input "Rock"
drag, startPoint x: 654, startPoint y: 589, endPoint x: 754, endPoint y: 528, distance: 117.1
click at [654, 589] on li "Rock" at bounding box center [690, 595] width 167 height 29
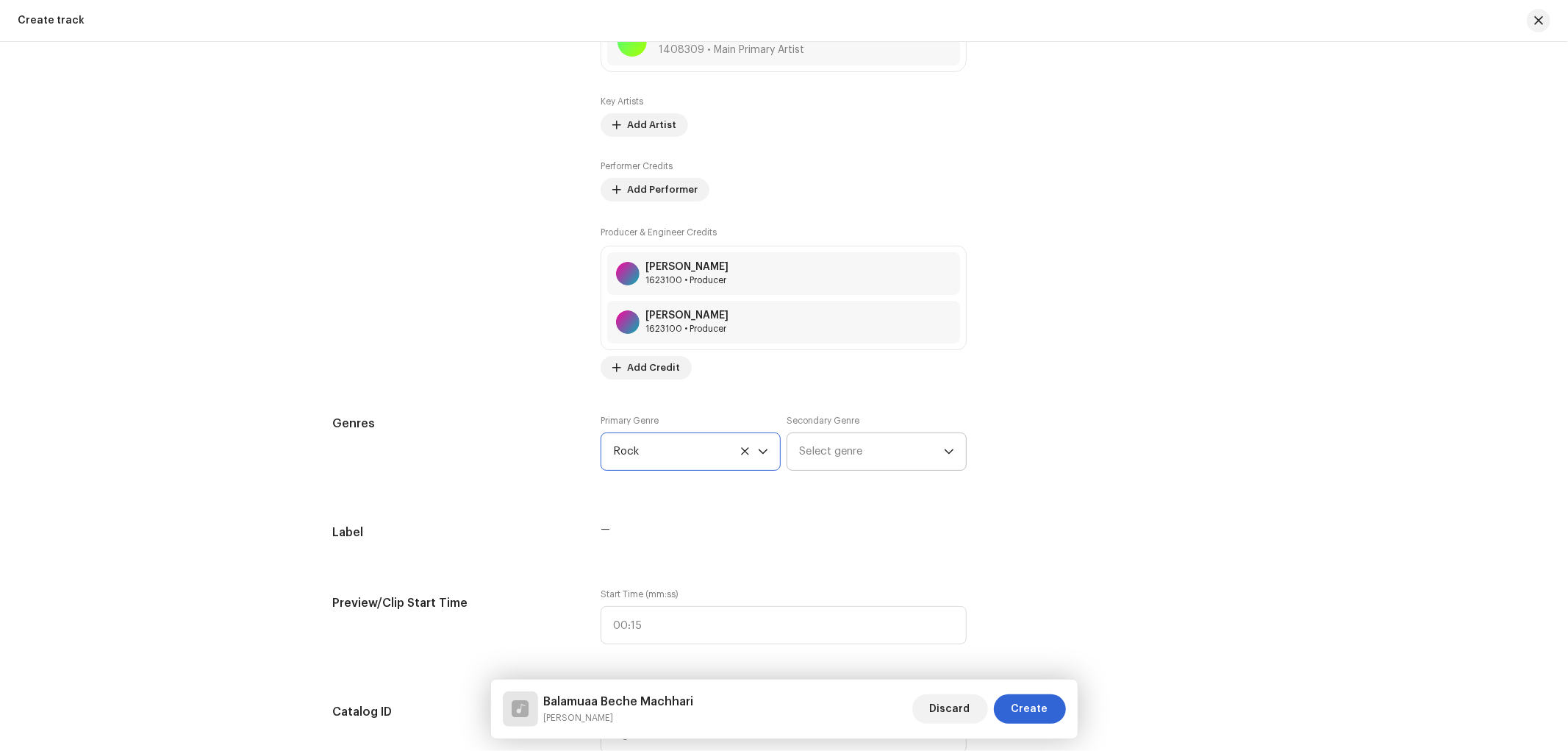
click at [835, 462] on span "Select genre" at bounding box center [871, 451] width 145 height 37
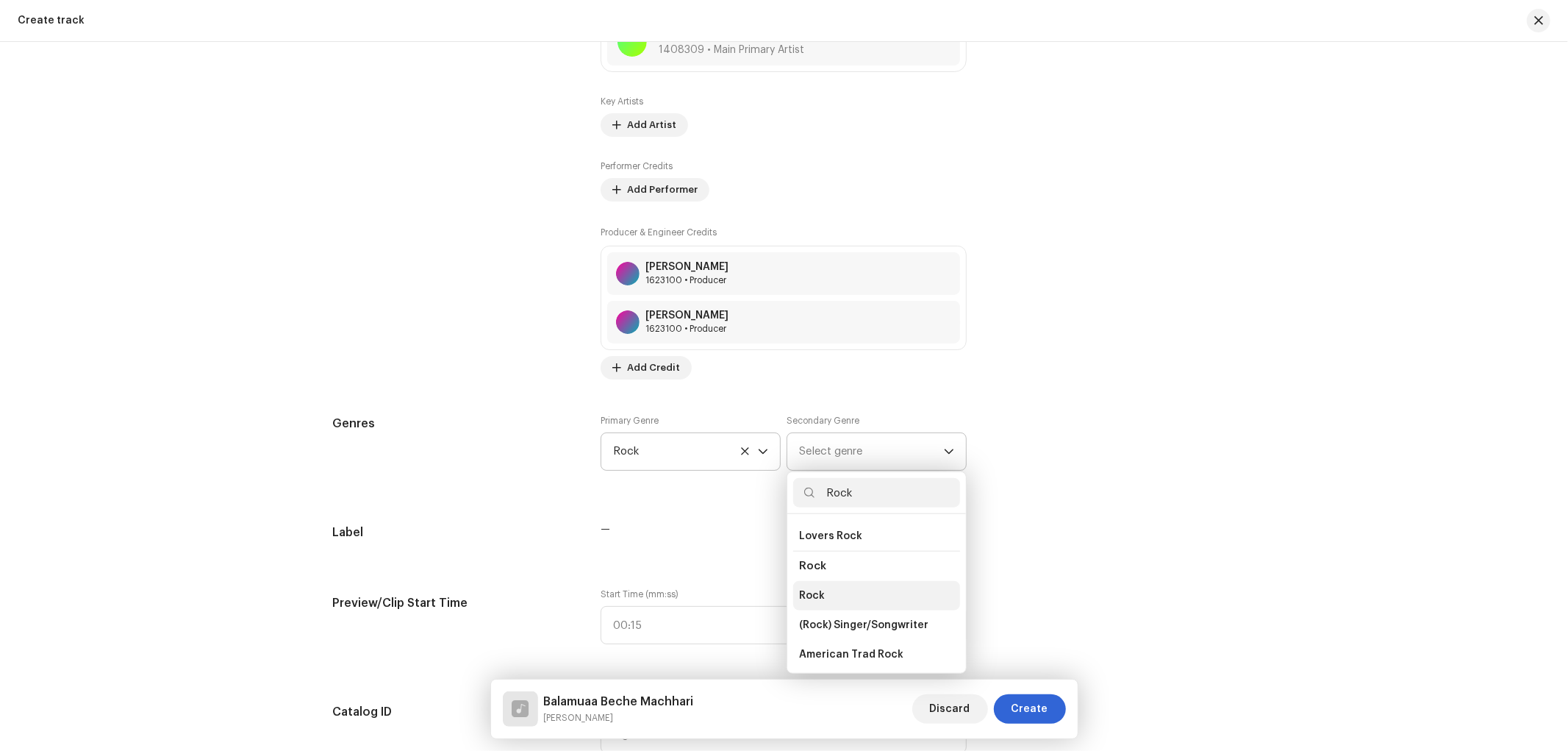
type input "Rock"
click at [827, 584] on li "Rock" at bounding box center [877, 595] width 167 height 29
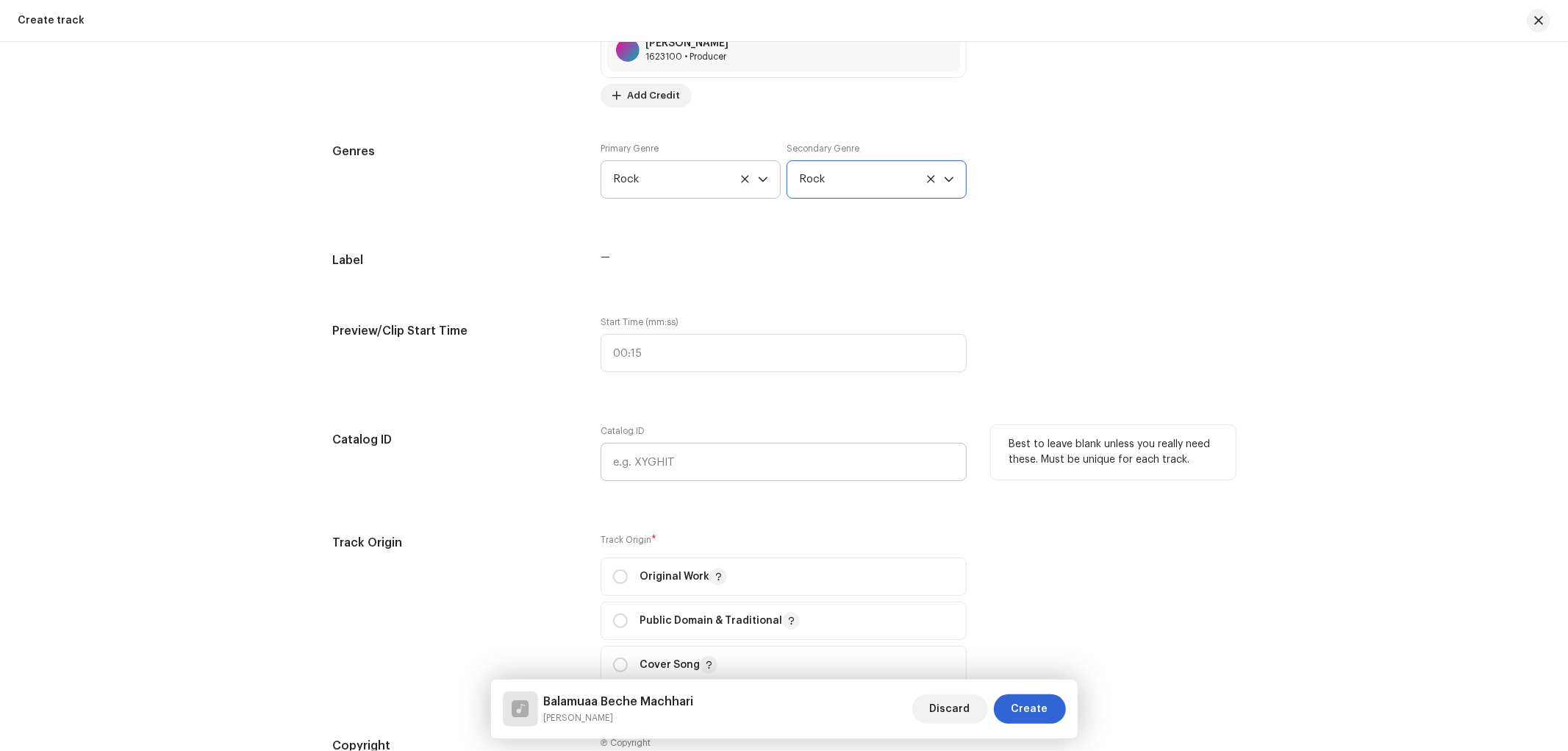
scroll to position [1363, 0]
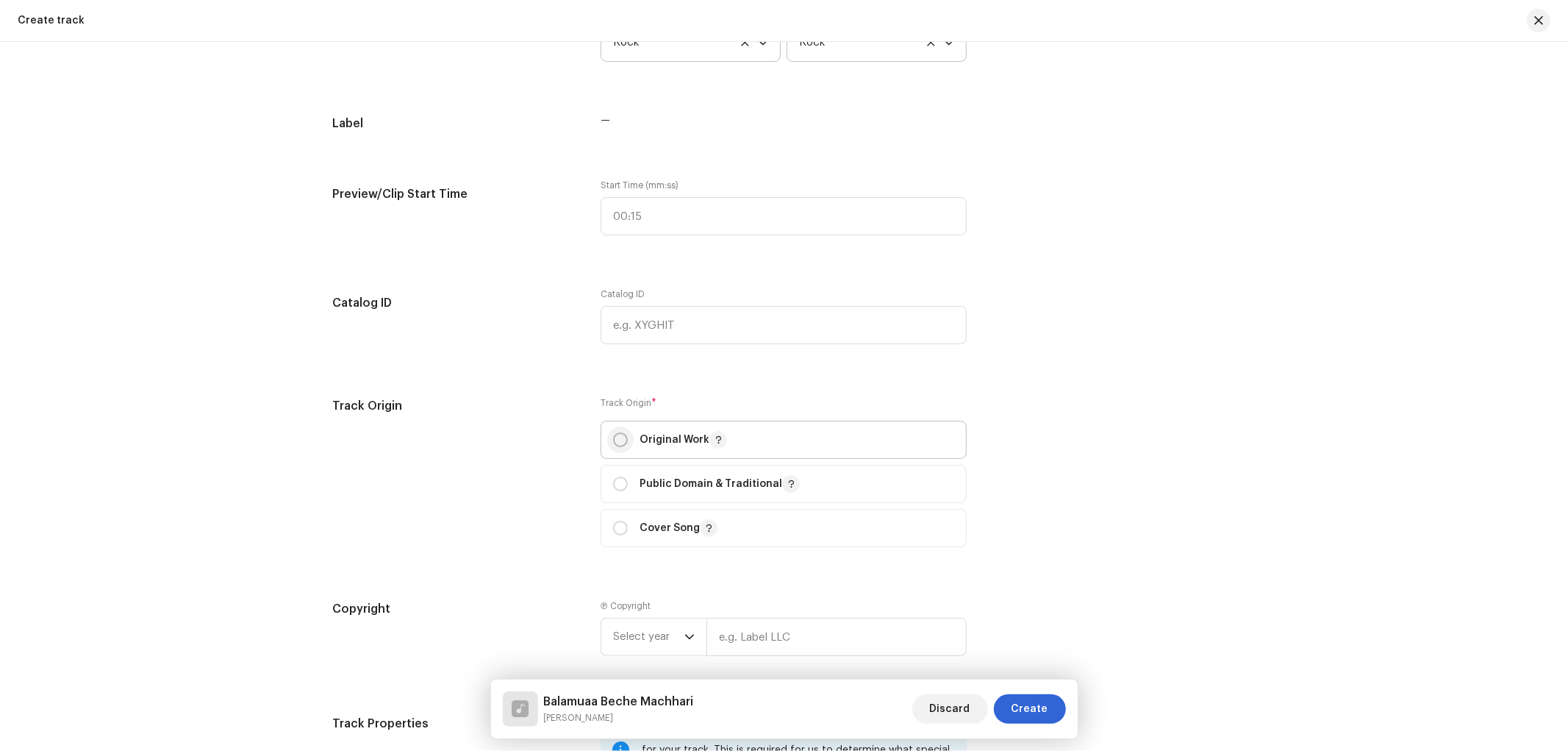
click at [619, 438] on input "radio" at bounding box center [620, 439] width 15 height 15
radio input "true"
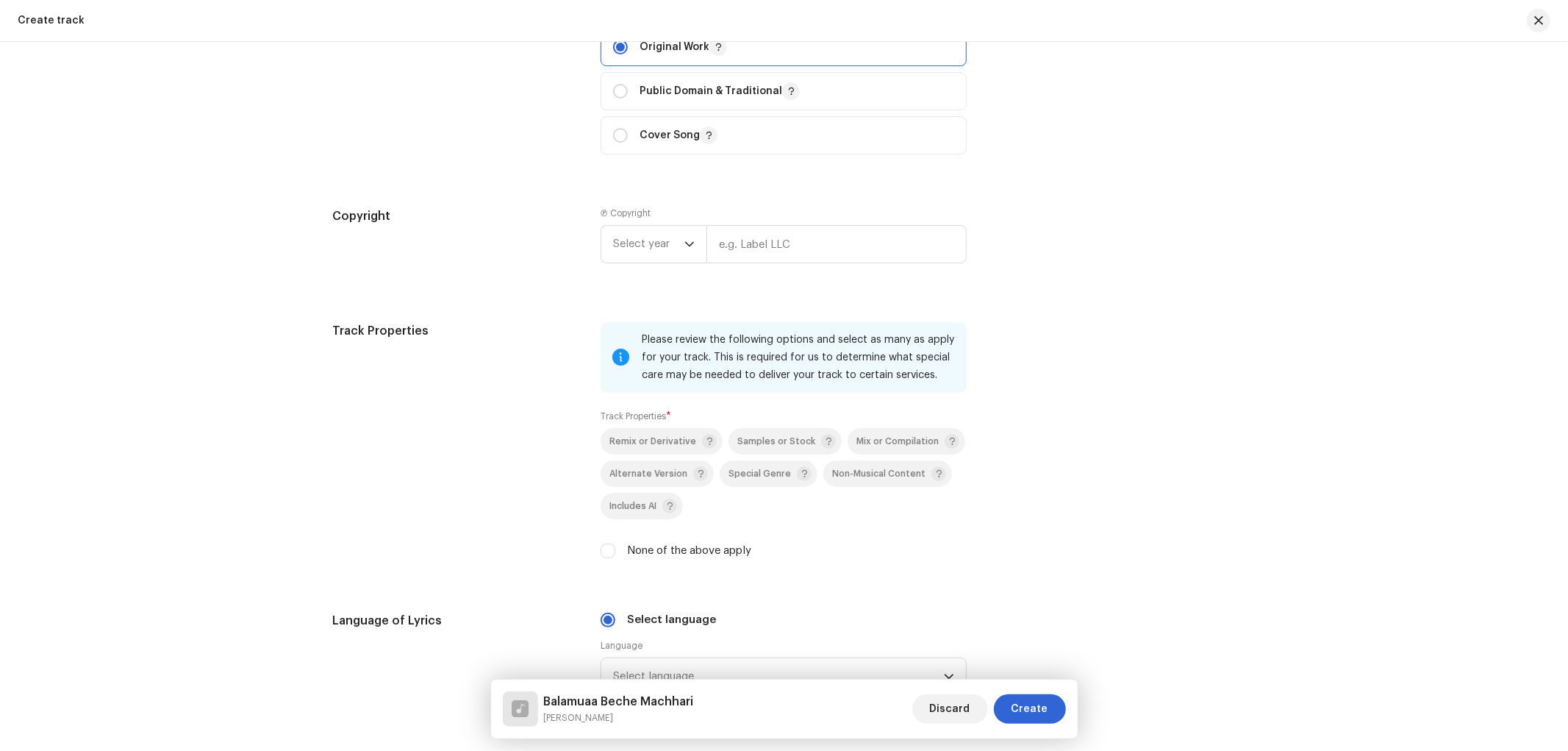
scroll to position [1772, 0]
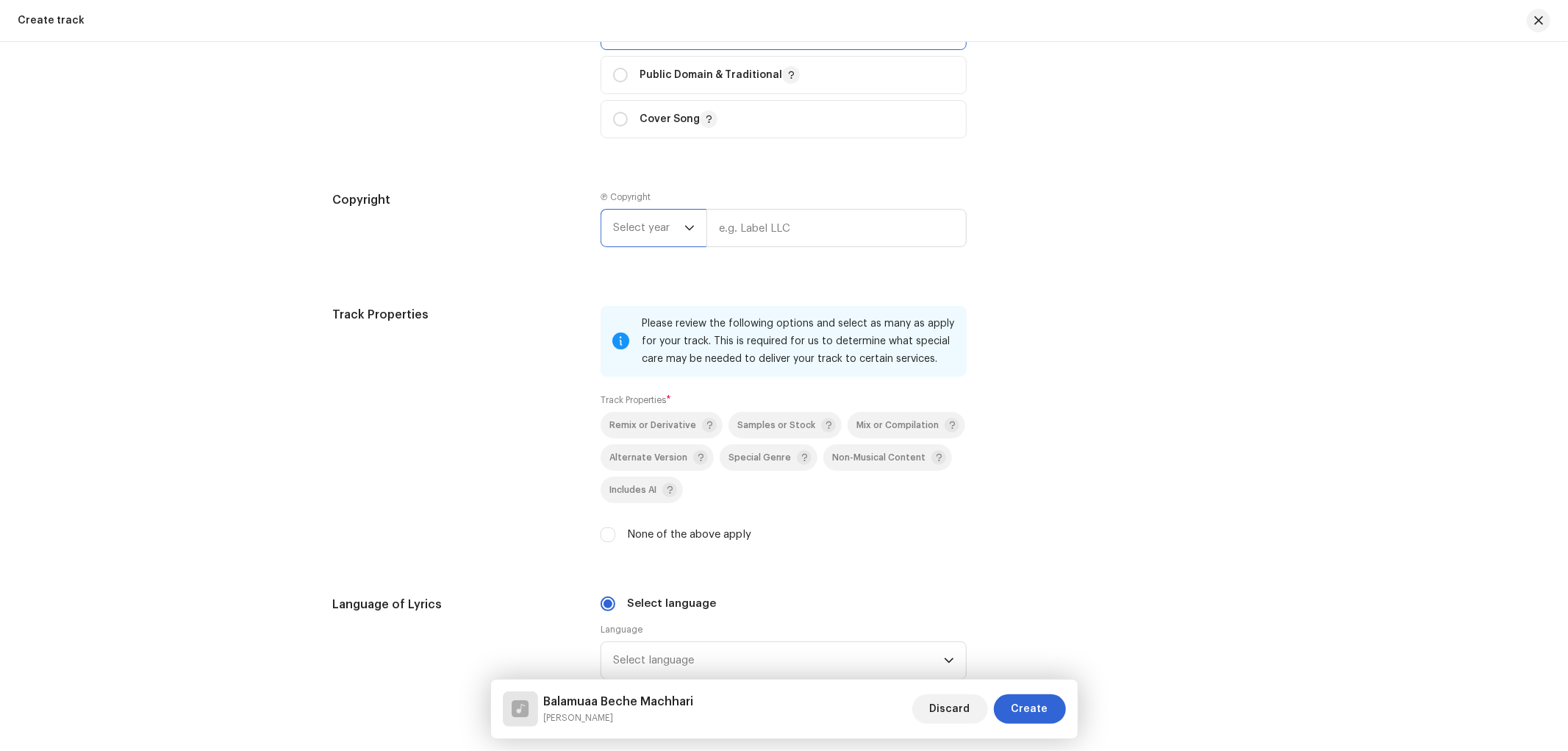
click at [666, 223] on span "Select year" at bounding box center [648, 228] width 71 height 37
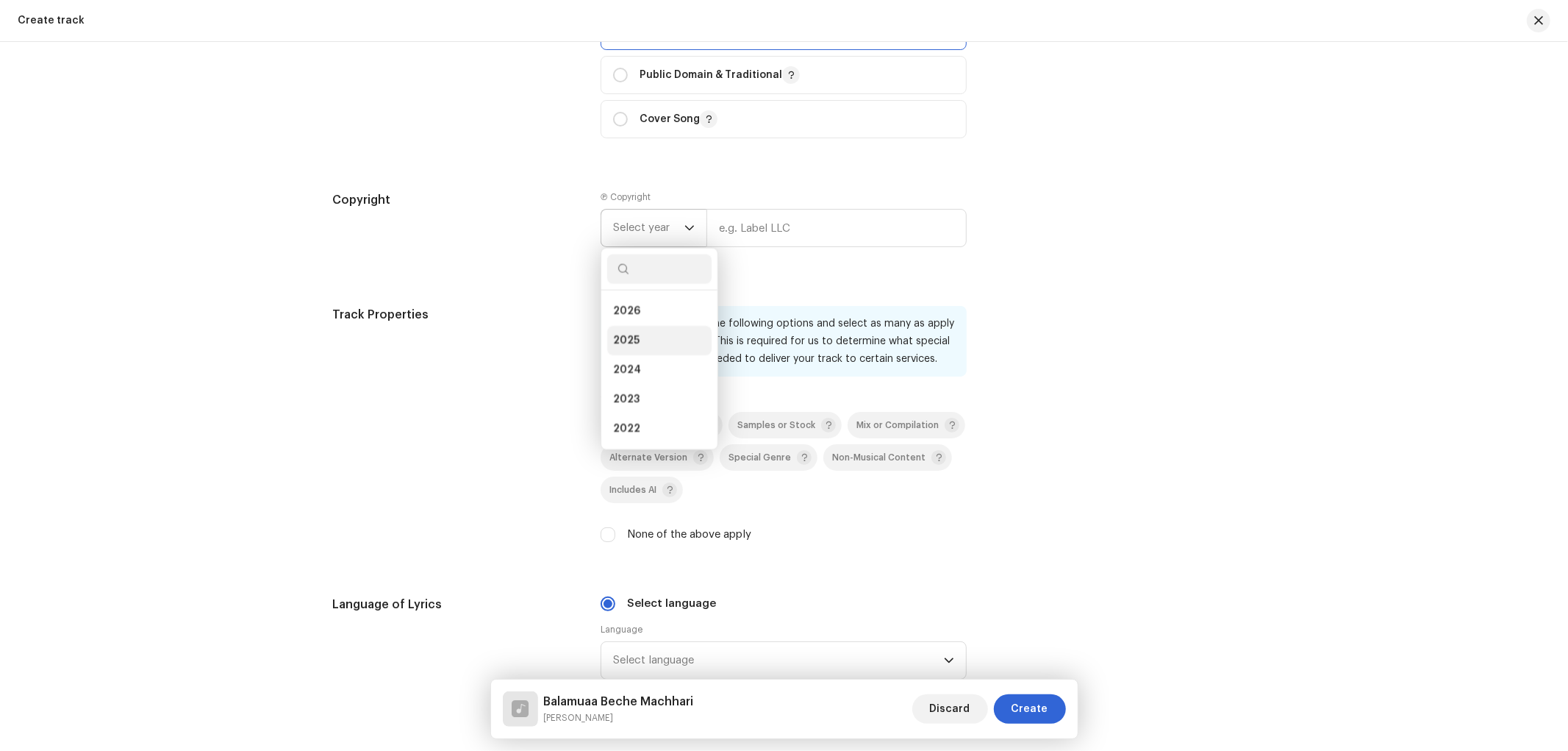
click at [619, 347] on span "2025" at bounding box center [626, 340] width 26 height 15
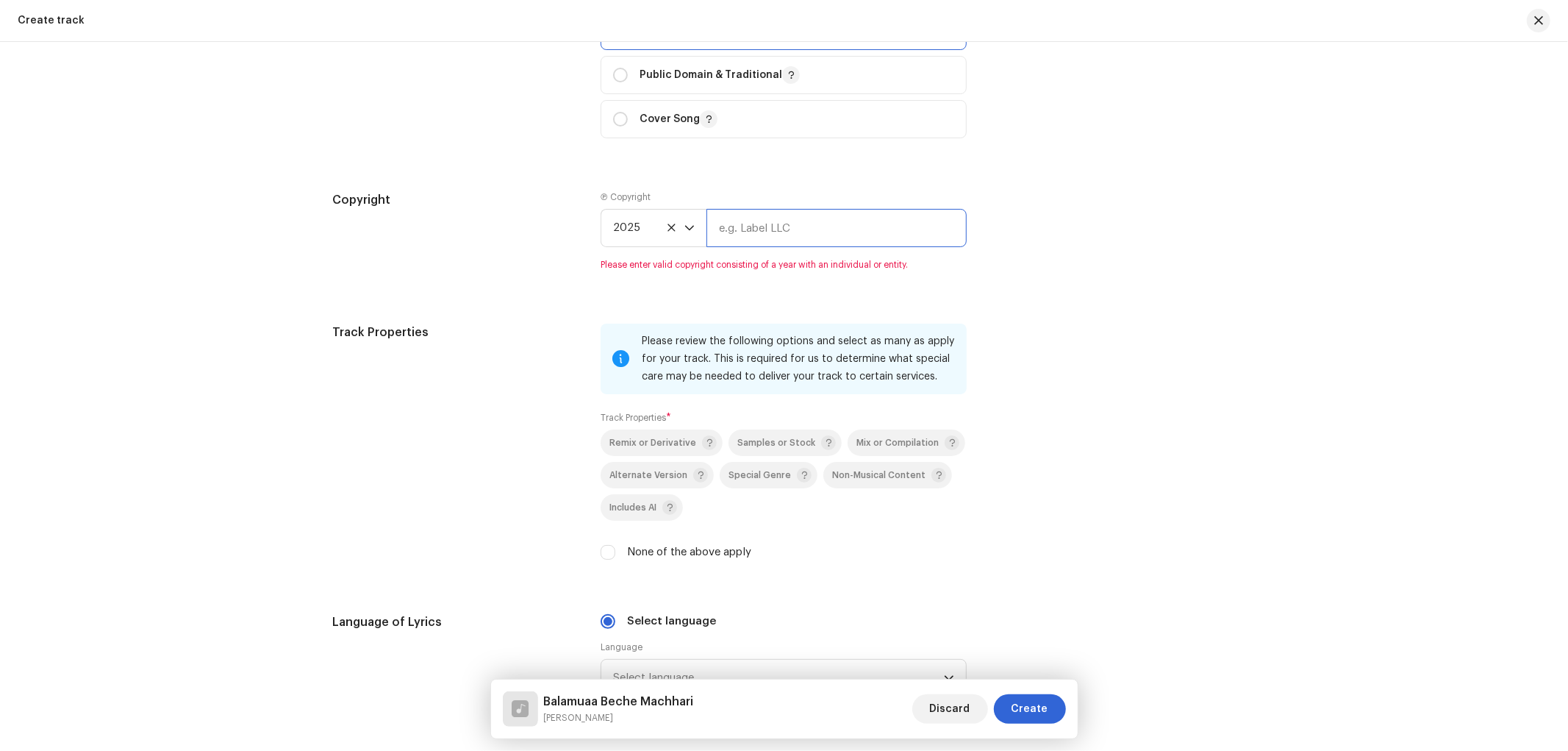
click at [739, 246] on input "text" at bounding box center [836, 228] width 260 height 39
type input "Nueva Era Digital Media Pvt. Ltd."
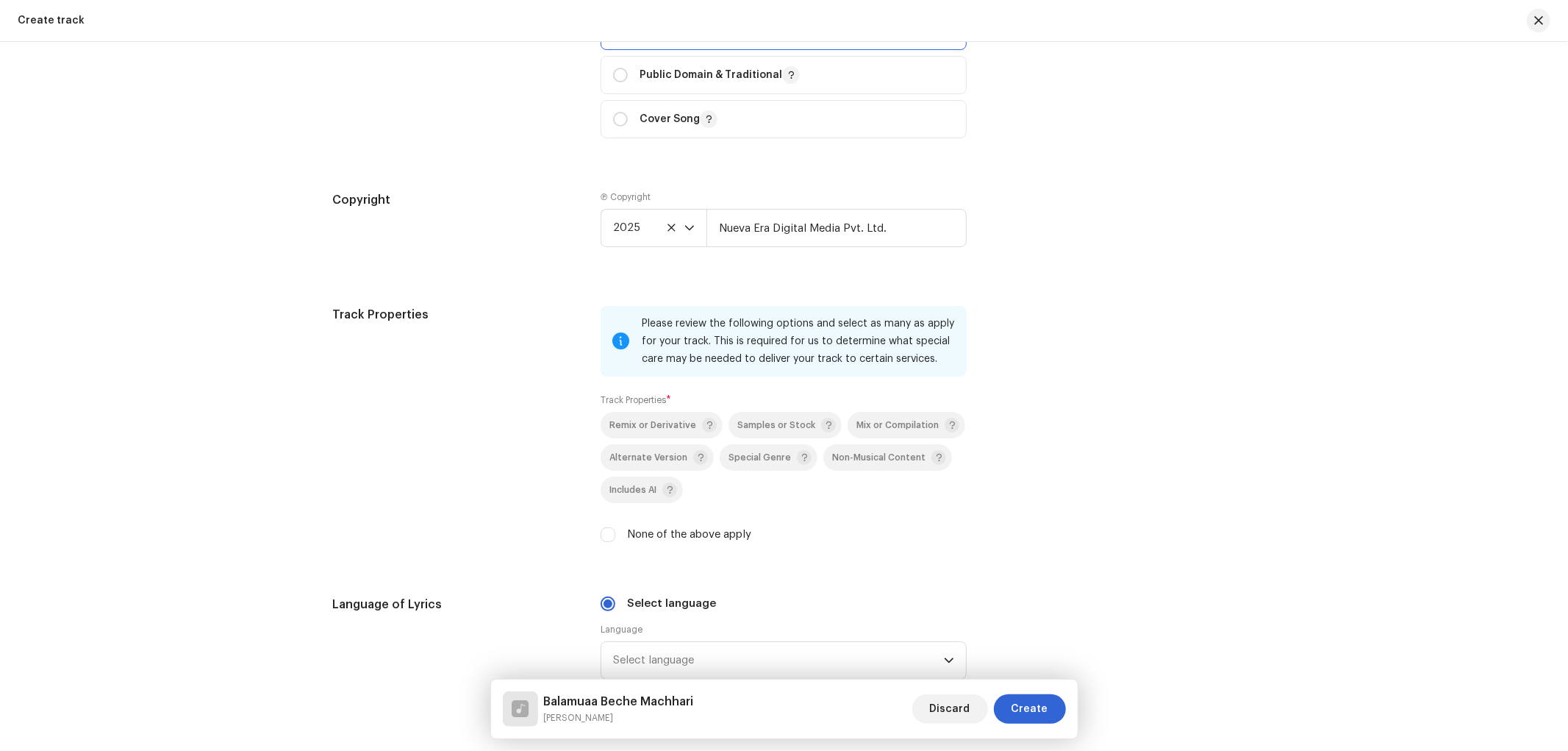
click at [976, 523] on div "Track Properties Please review the following options and select as many as appl…" at bounding box center [784, 433] width 903 height 255
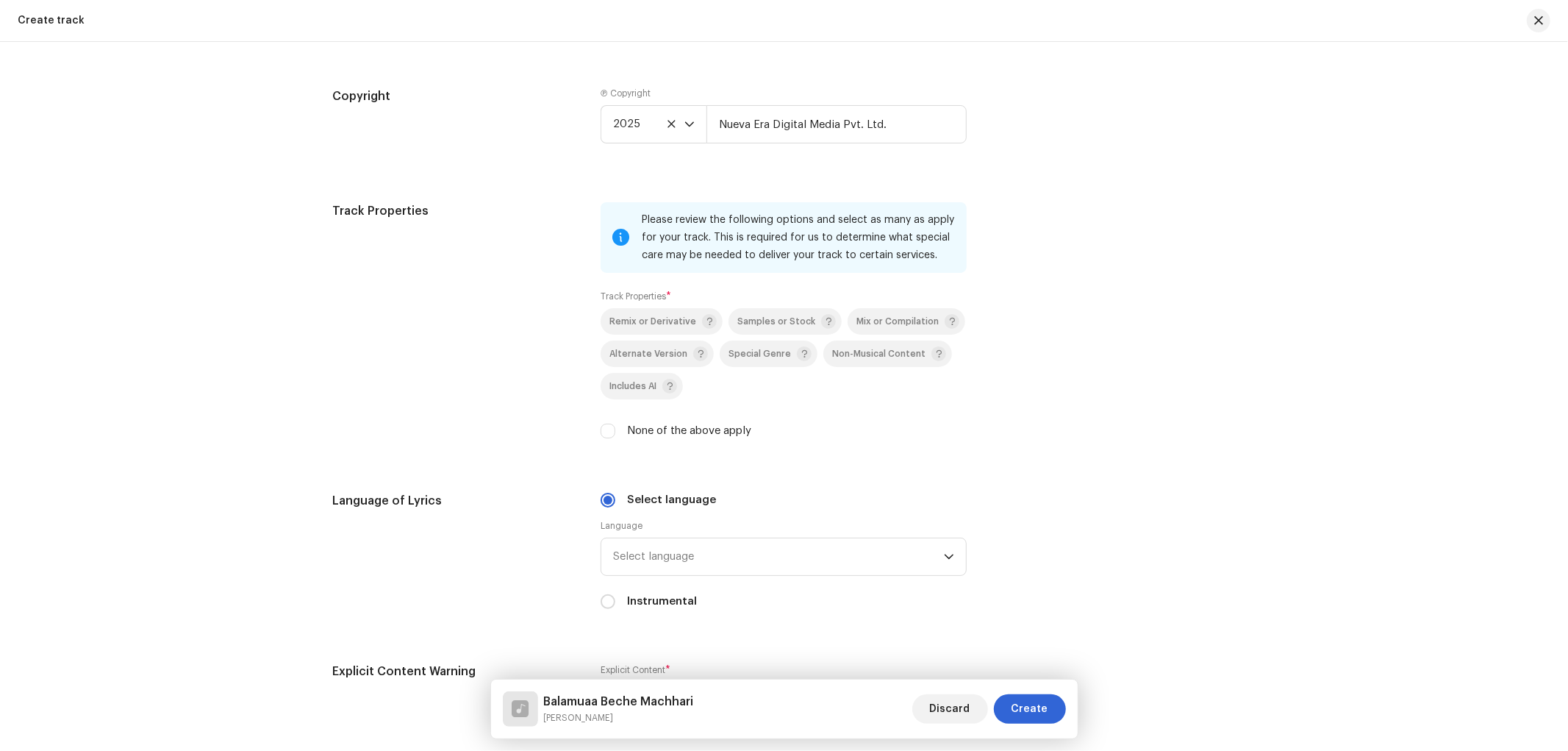
scroll to position [1907, 0]
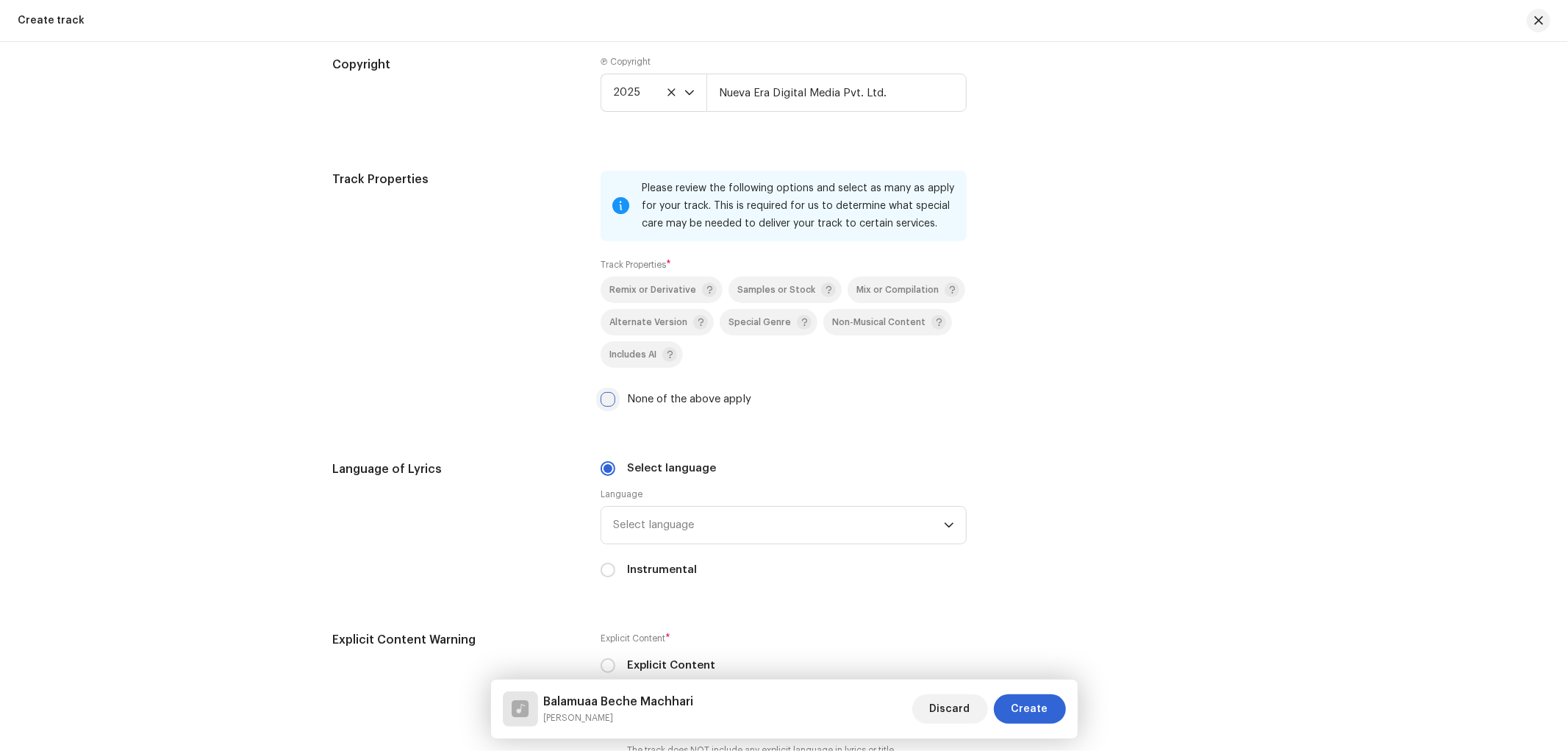
click at [602, 400] on input "None of the above apply" at bounding box center [608, 399] width 15 height 15
checkbox input "true"
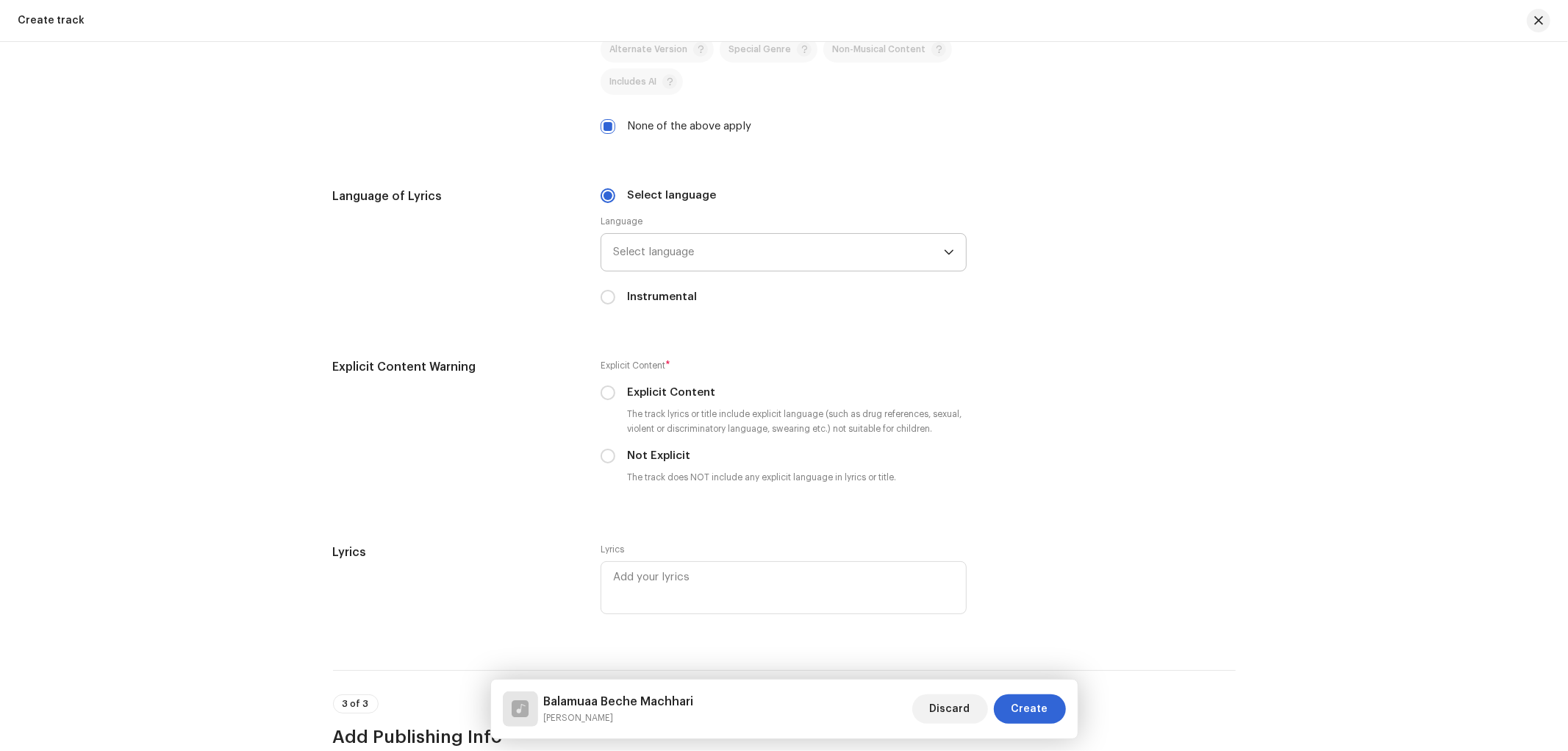
click at [759, 260] on span "Select language" at bounding box center [778, 252] width 331 height 37
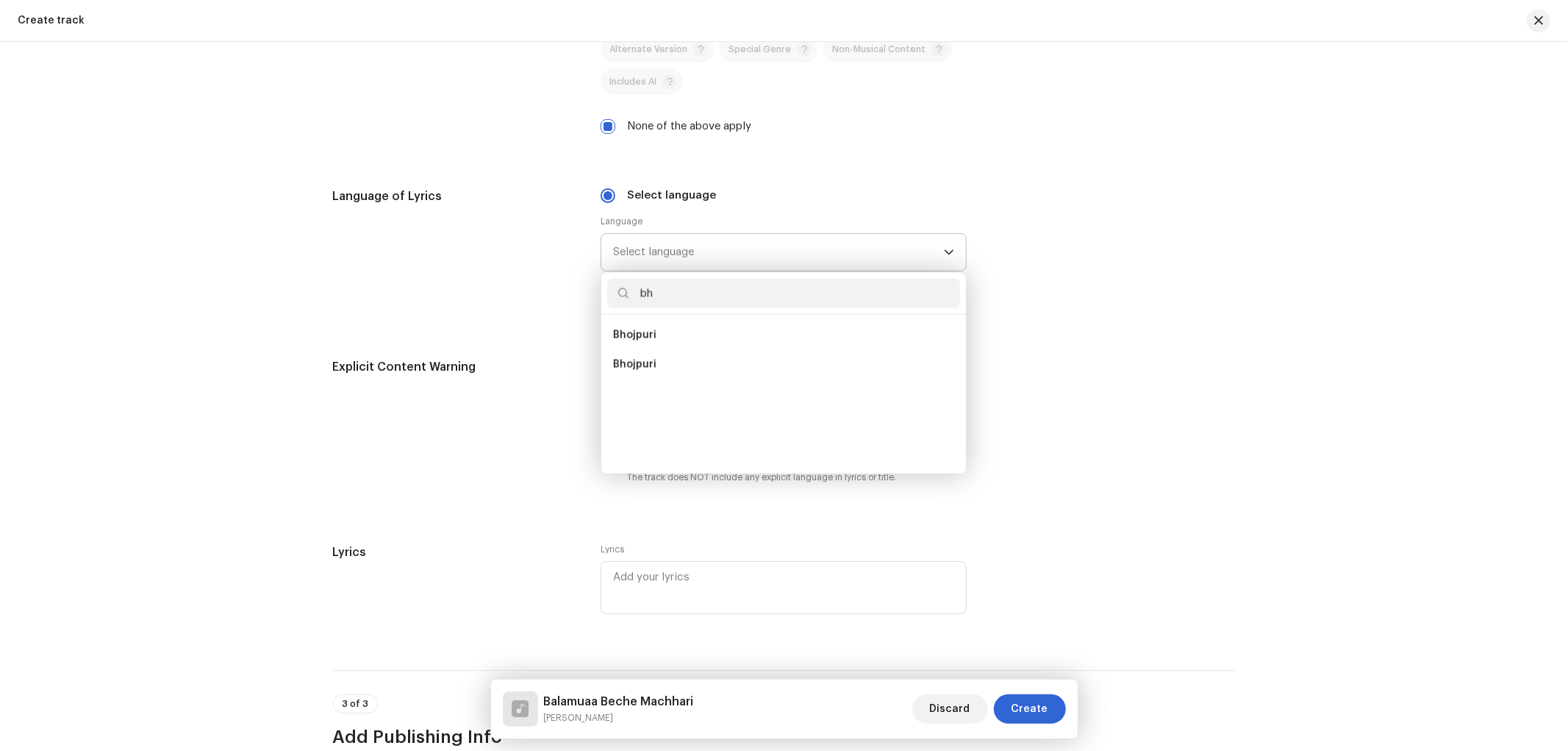
scroll to position [0, 0]
type input "bh"
click at [670, 338] on li "Bhojpuri" at bounding box center [784, 335] width 353 height 29
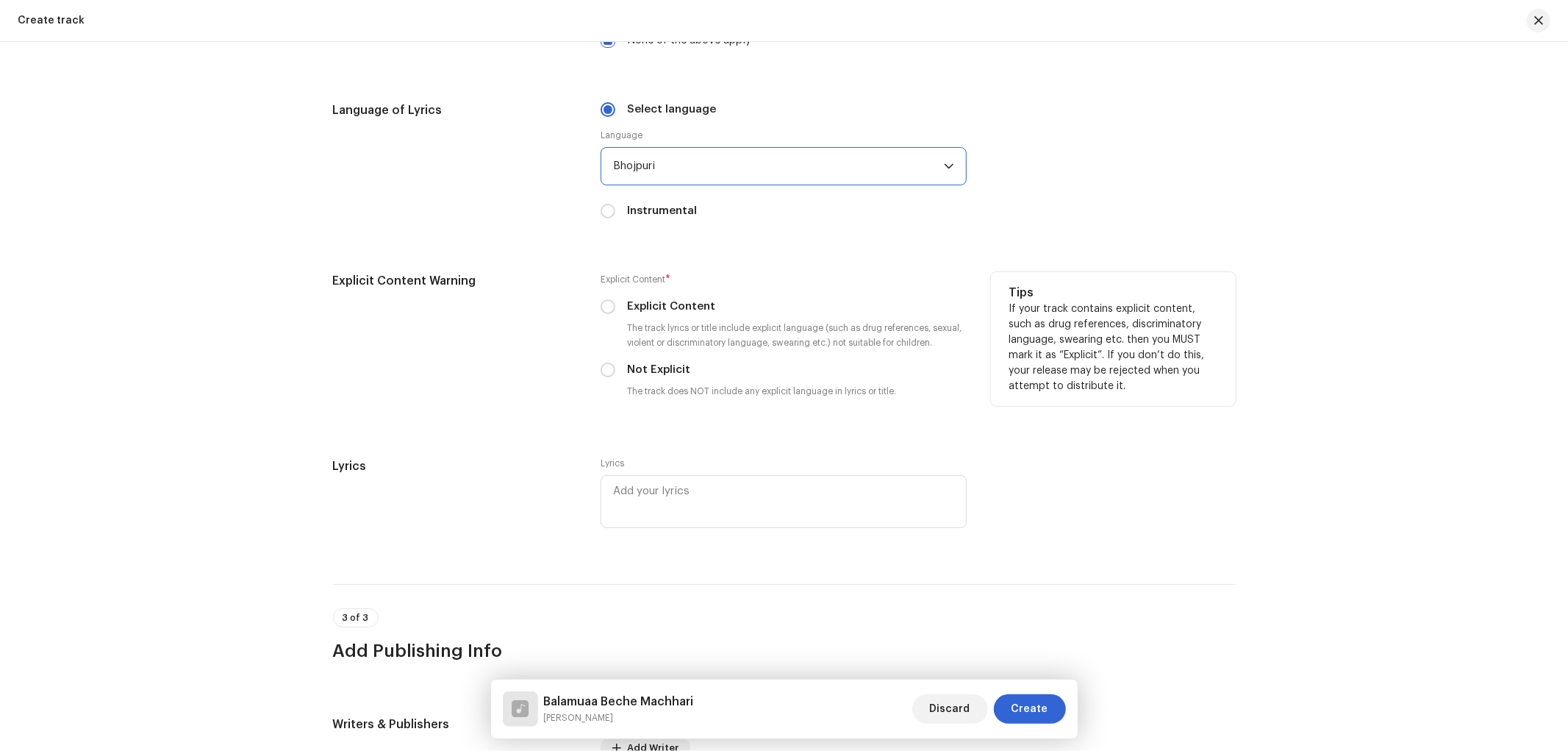
scroll to position [2316, 0]
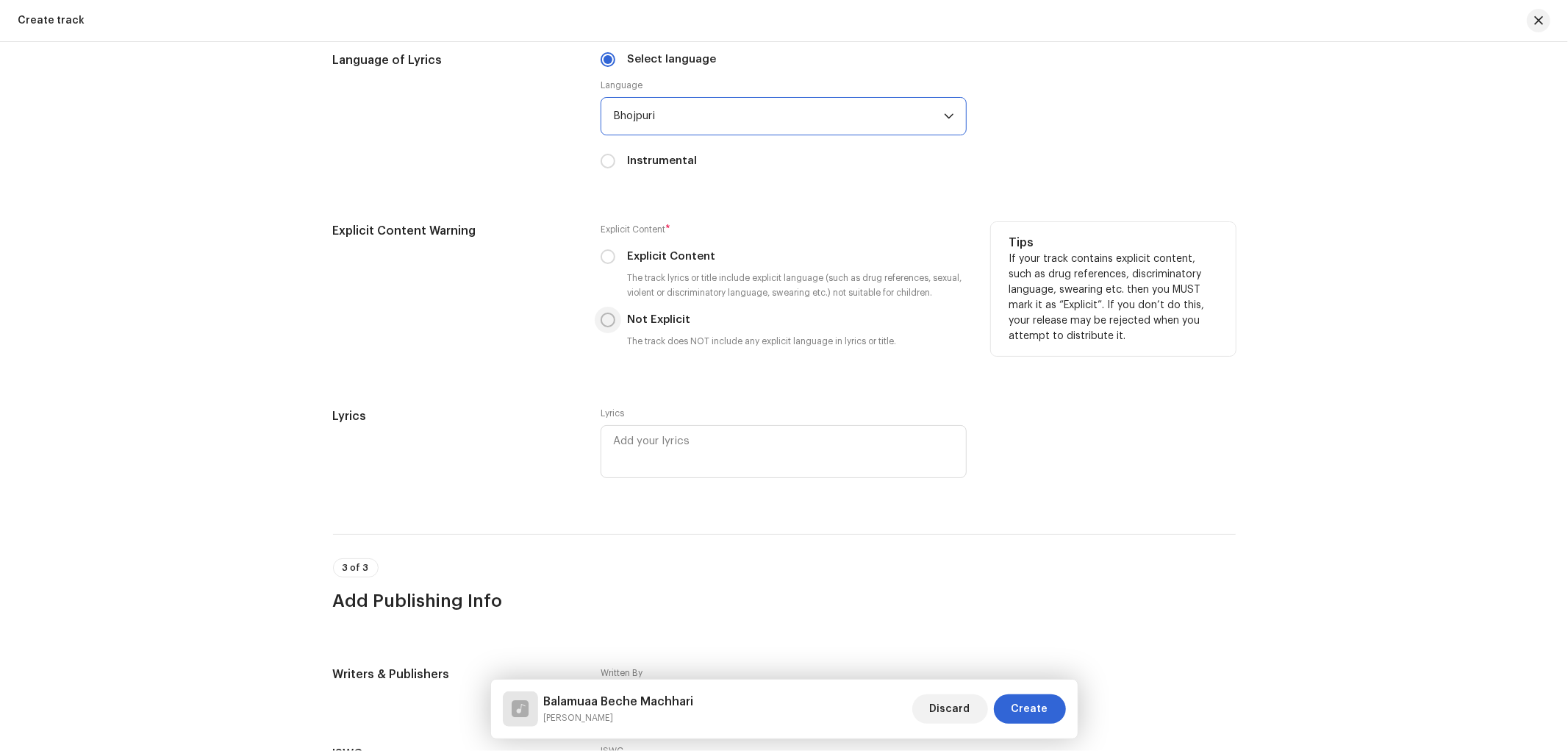
click at [606, 325] on input "Not Explicit" at bounding box center [608, 320] width 15 height 15
radio input "true"
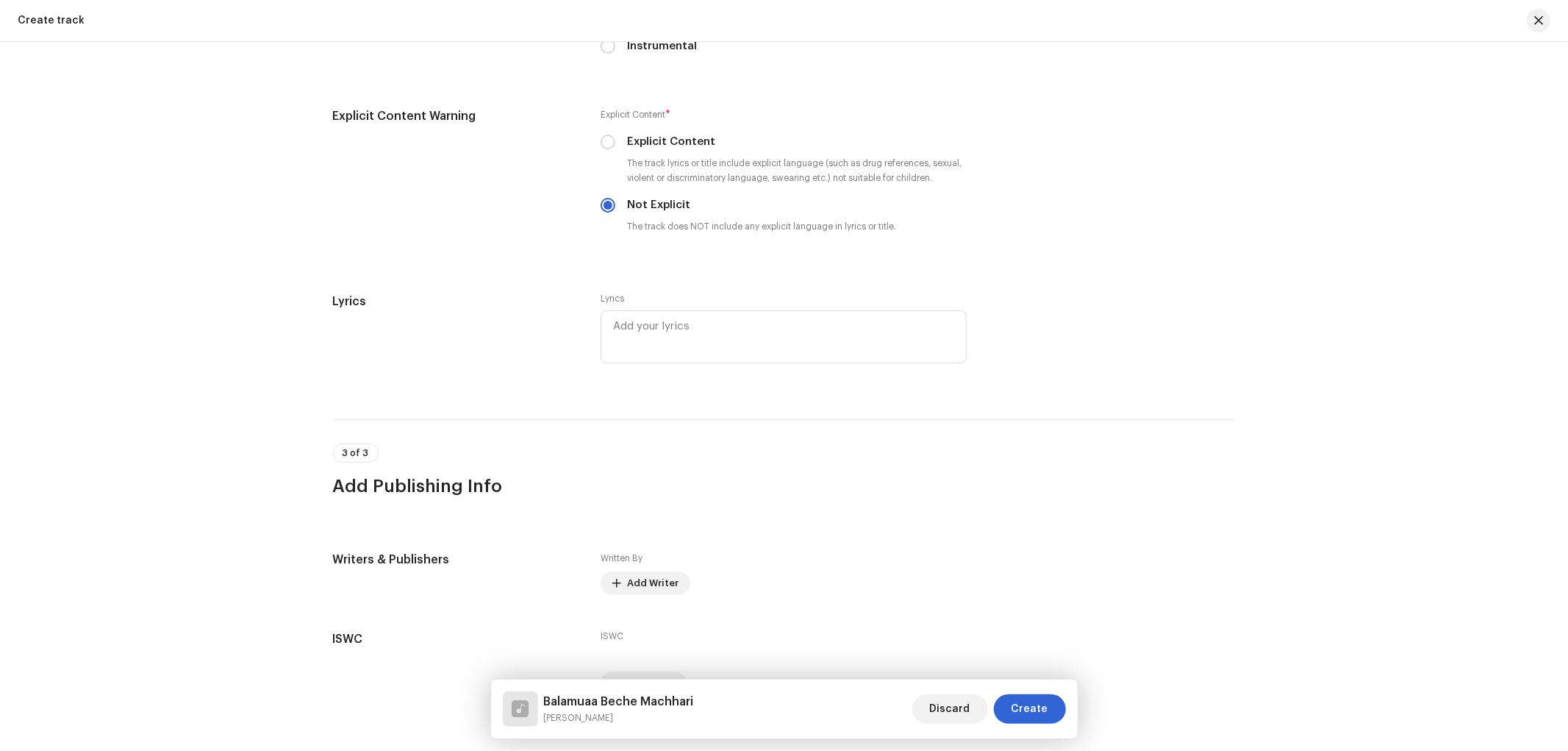
scroll to position [2524, 0]
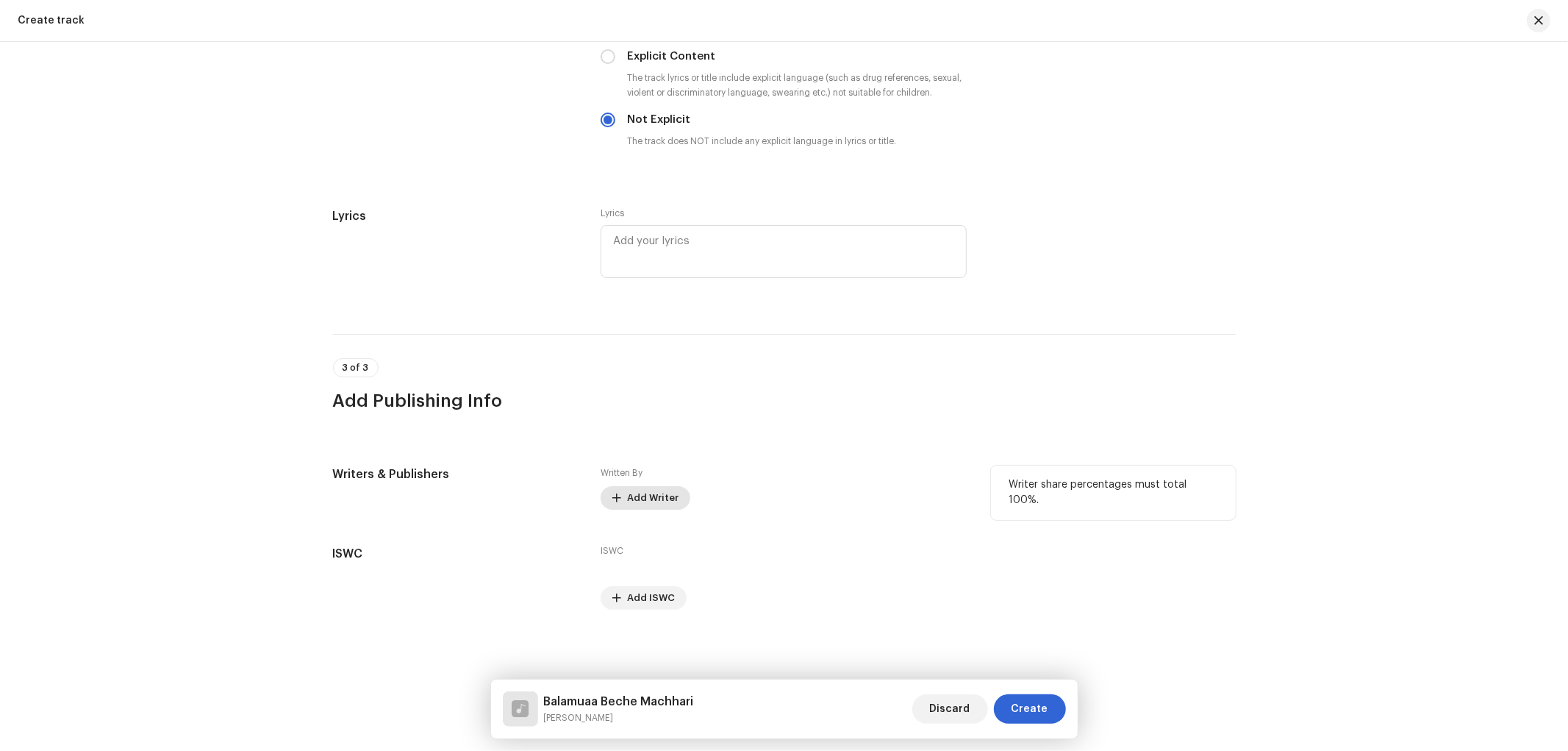
click at [644, 495] on span "Add Writer" at bounding box center [653, 497] width 52 height 29
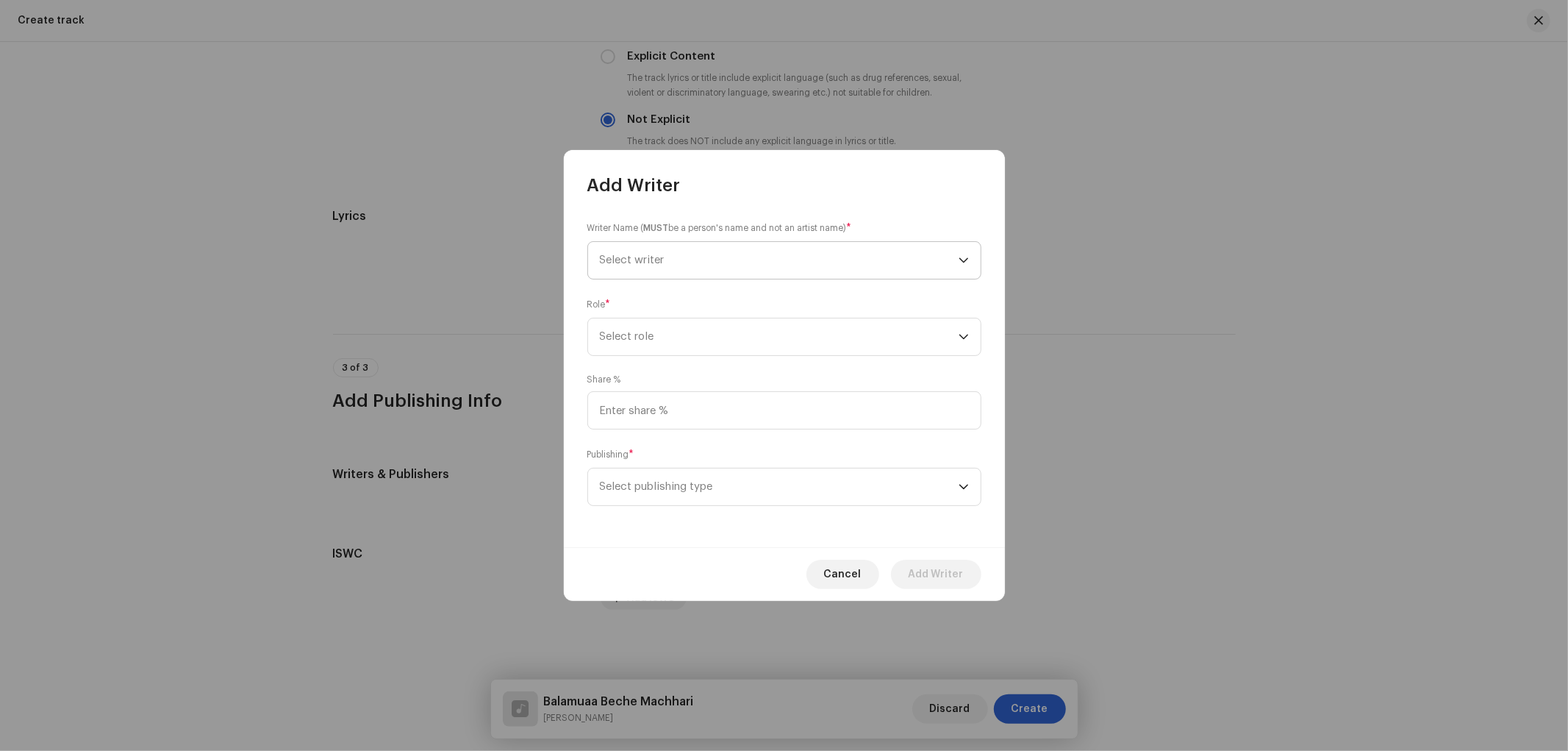
click at [693, 245] on span "Select writer" at bounding box center [779, 260] width 358 height 37
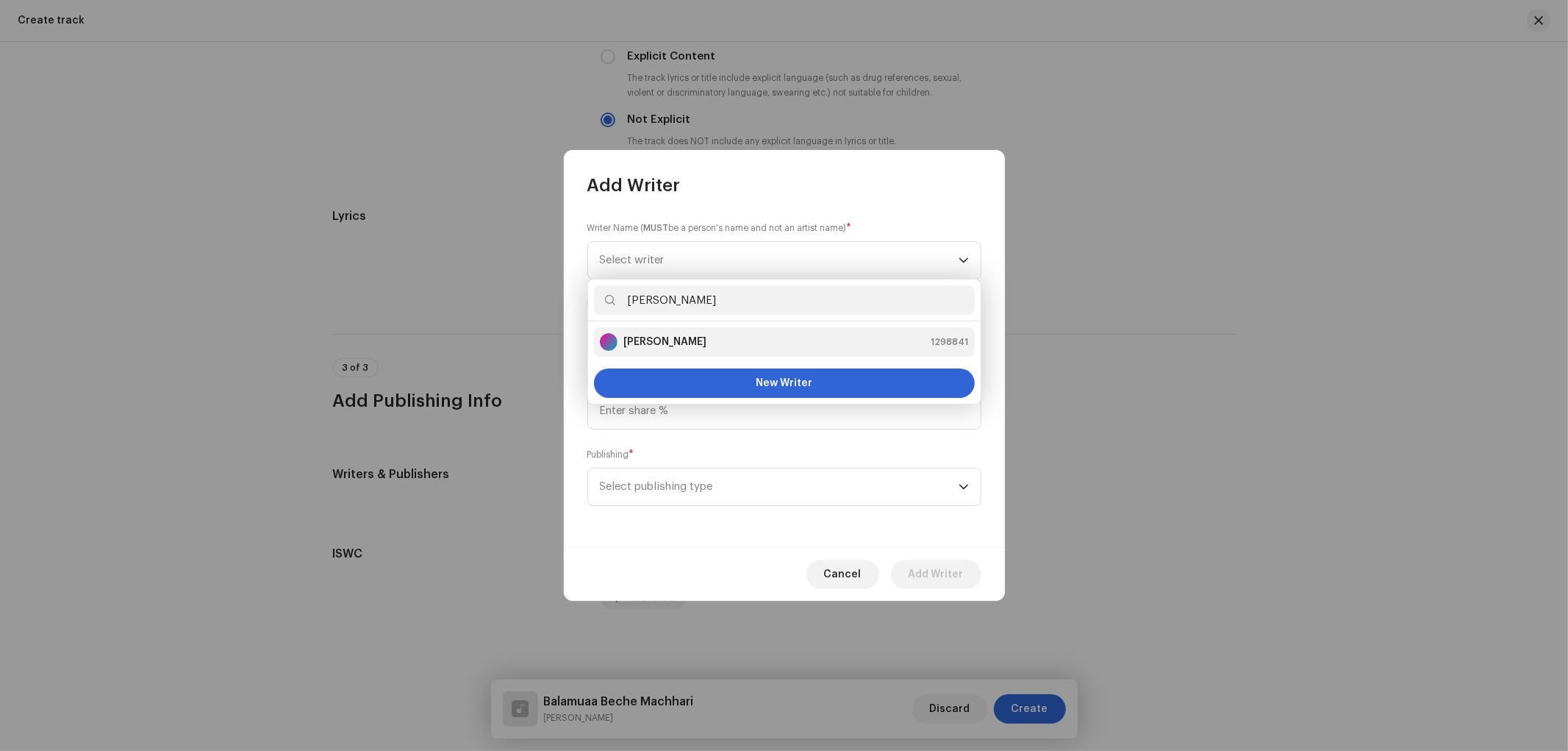
type input "[PERSON_NAME]"
click at [624, 335] on strong "[PERSON_NAME]" at bounding box center [665, 342] width 83 height 15
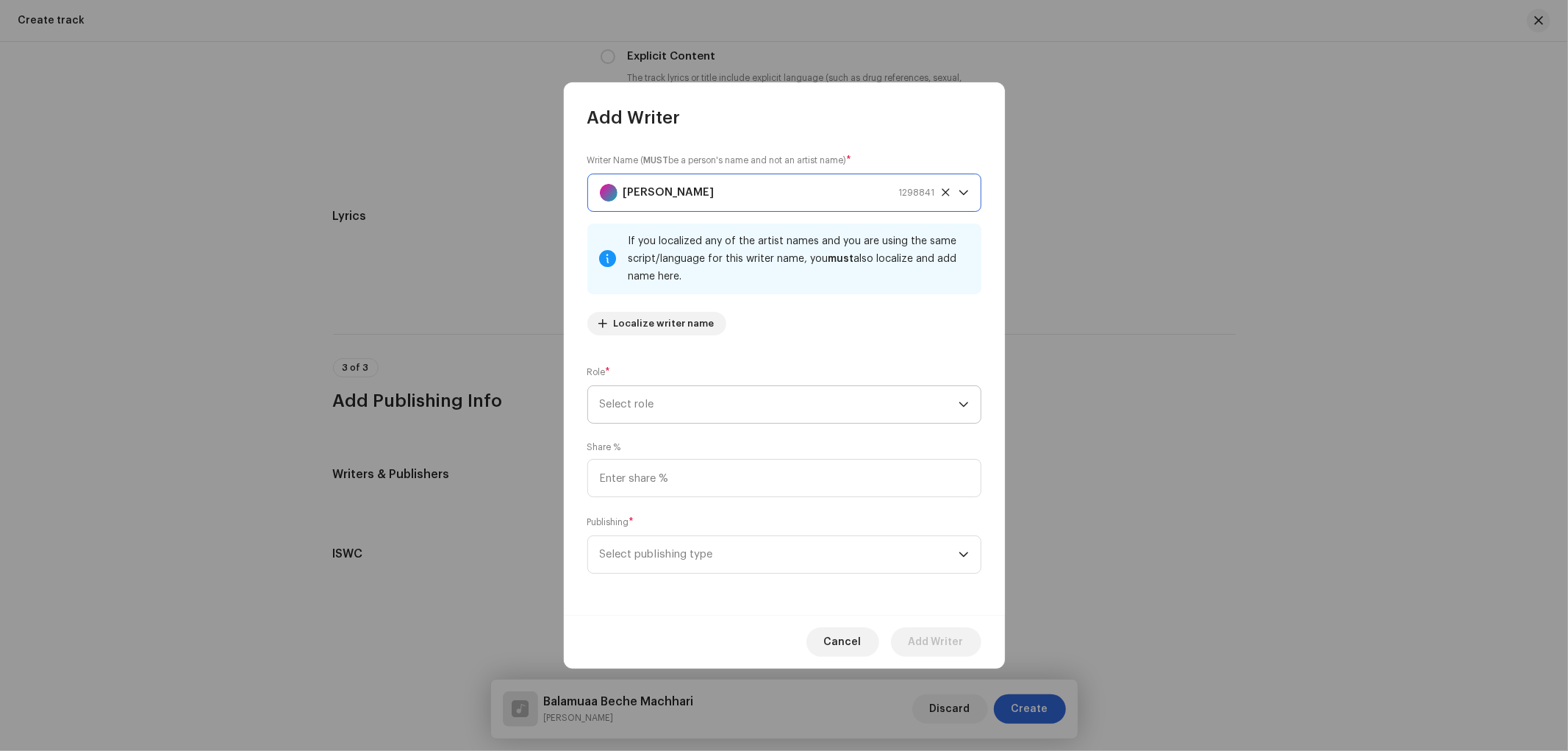
click at [691, 394] on span "Select role" at bounding box center [779, 404] width 358 height 37
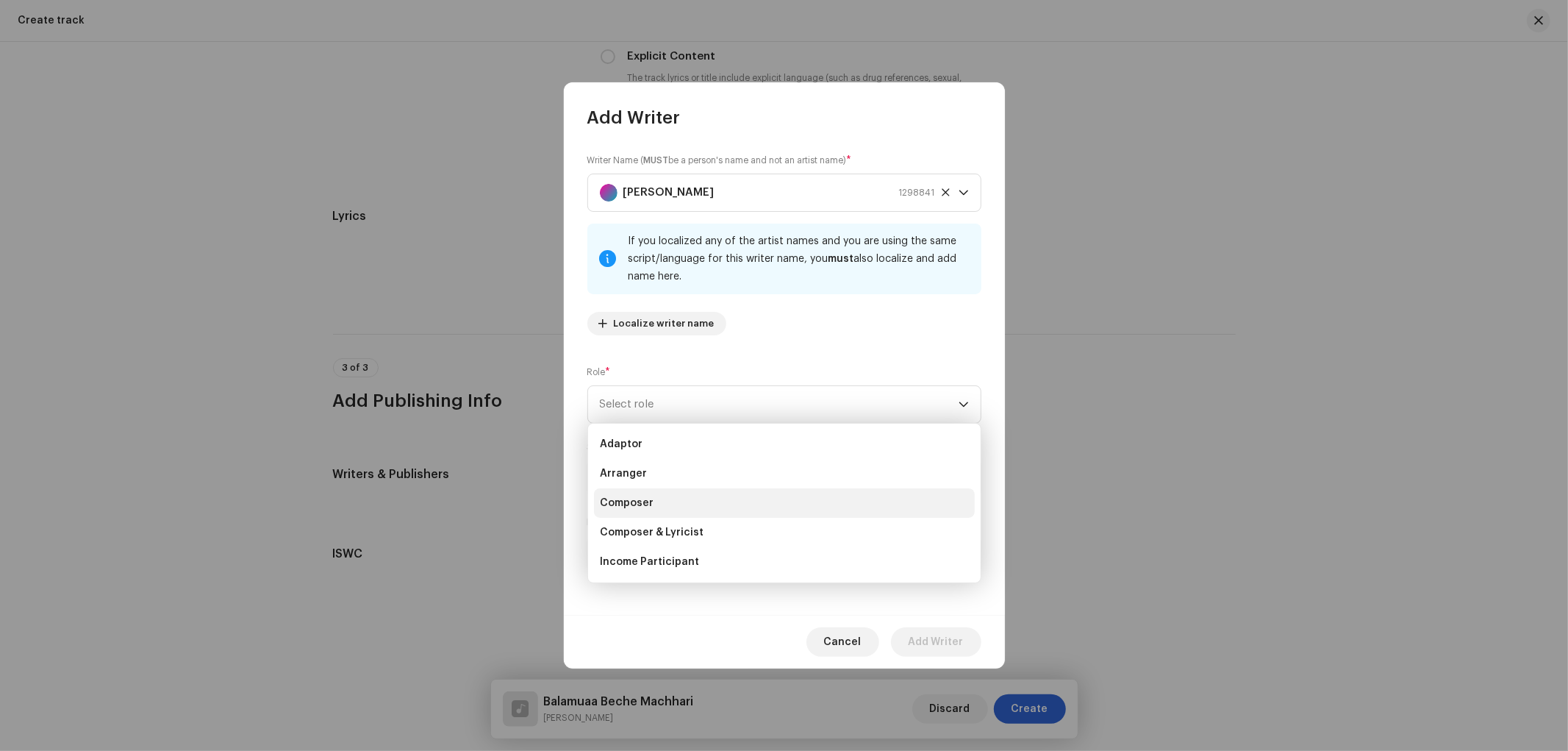
click at [652, 499] on li "Composer" at bounding box center [784, 502] width 381 height 29
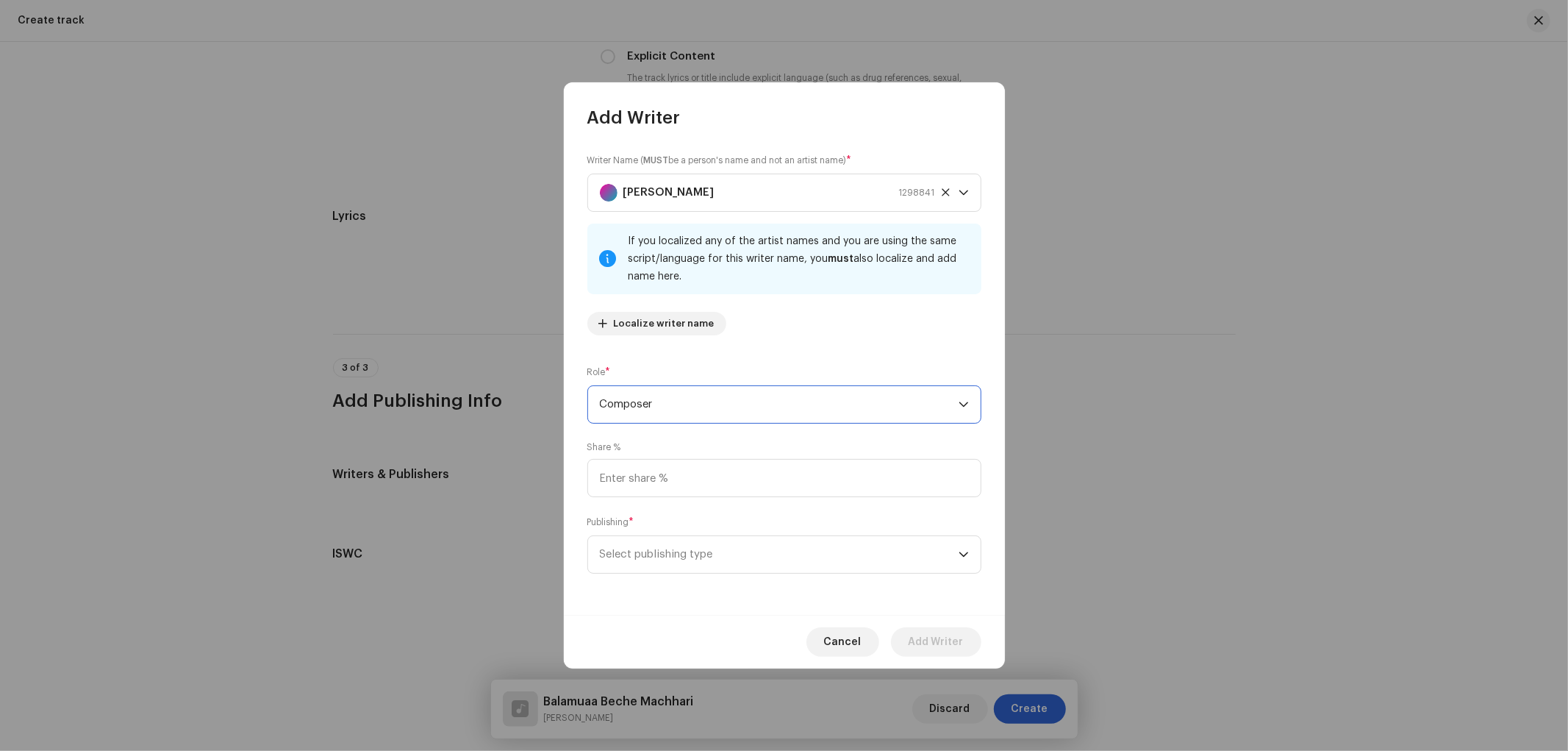
click at [652, 413] on span "Composer" at bounding box center [779, 404] width 358 height 37
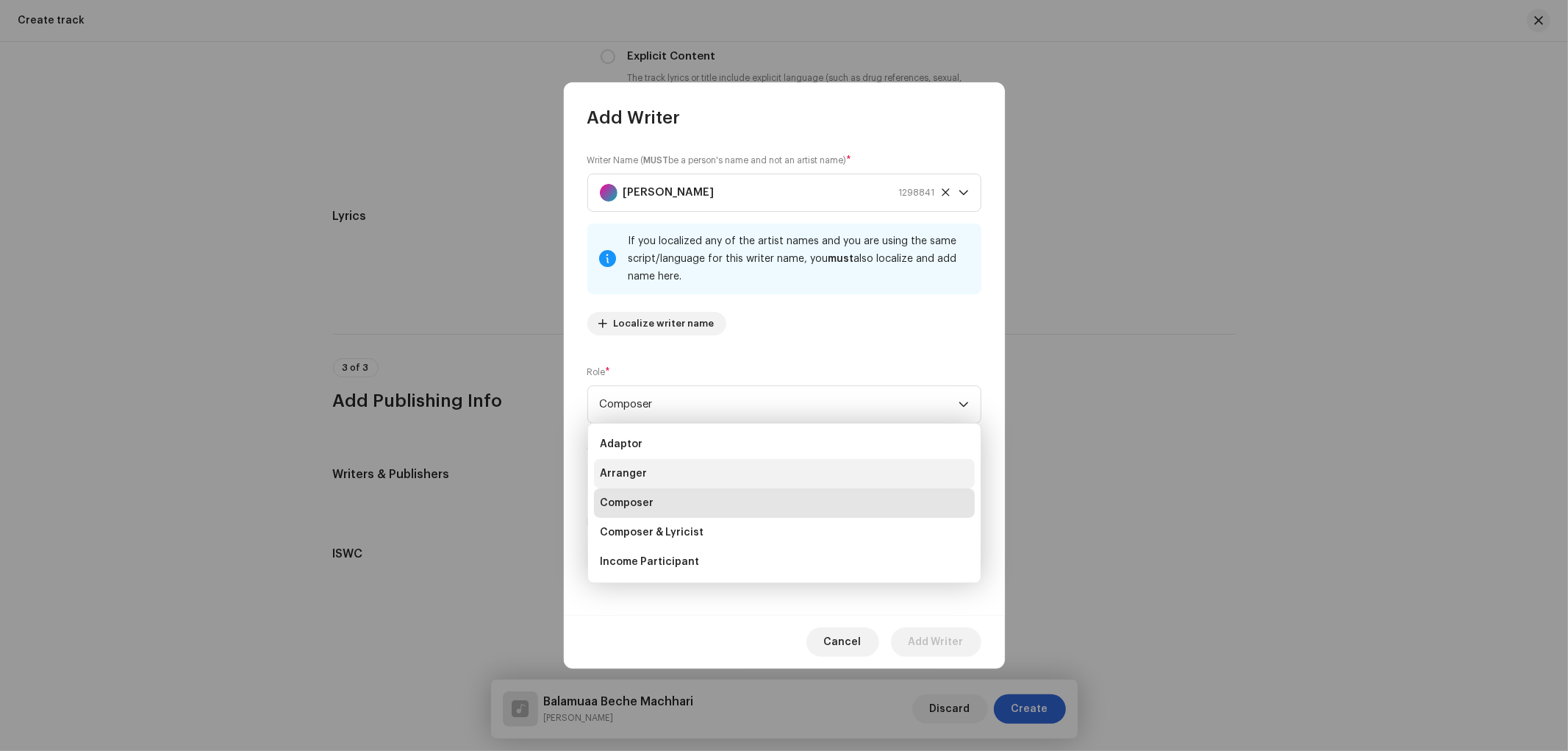
click at [640, 472] on span "Arranger" at bounding box center [624, 473] width 47 height 15
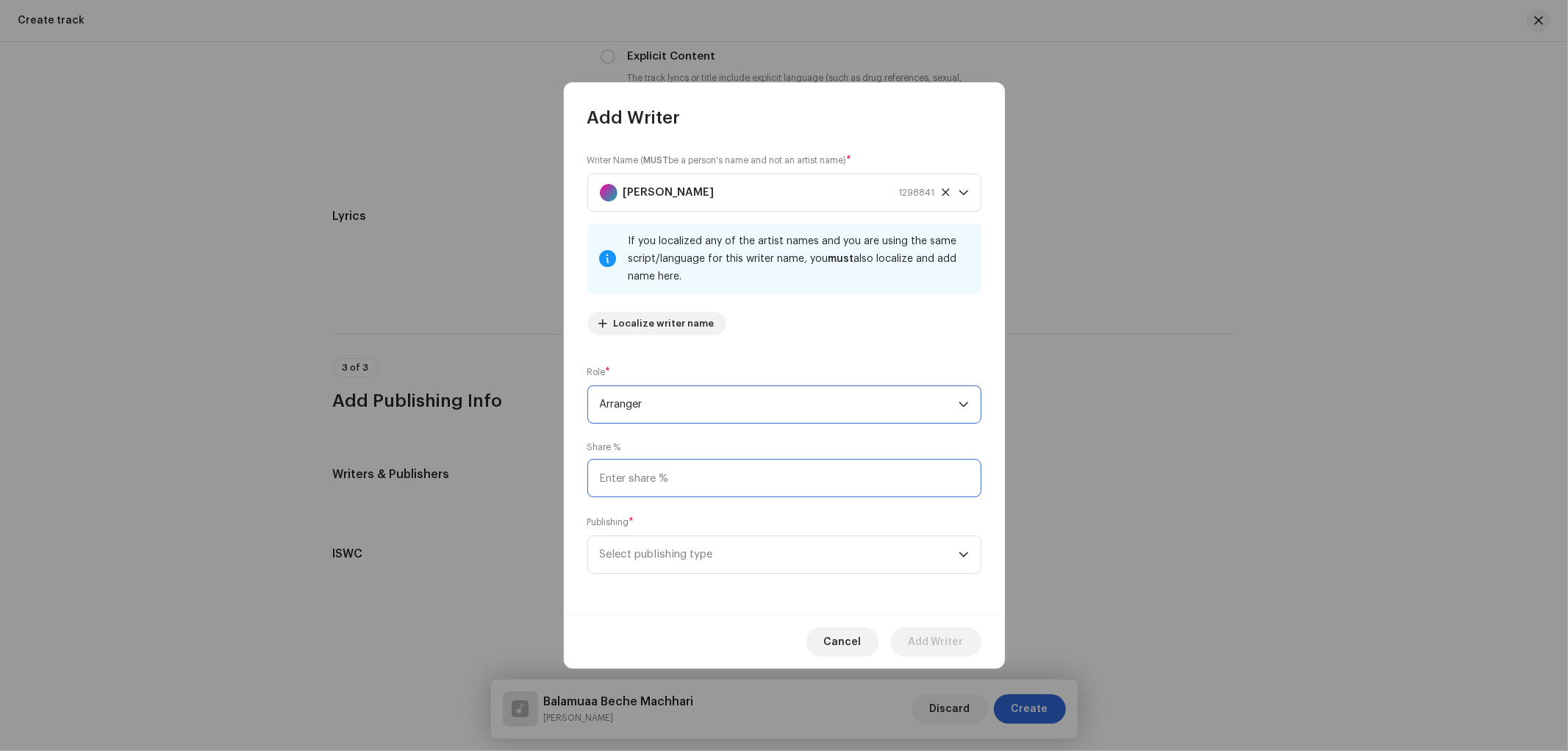
click at [640, 481] on input at bounding box center [784, 478] width 394 height 39
type input "50.00"
click at [650, 538] on span "Select publishing type" at bounding box center [779, 554] width 358 height 37
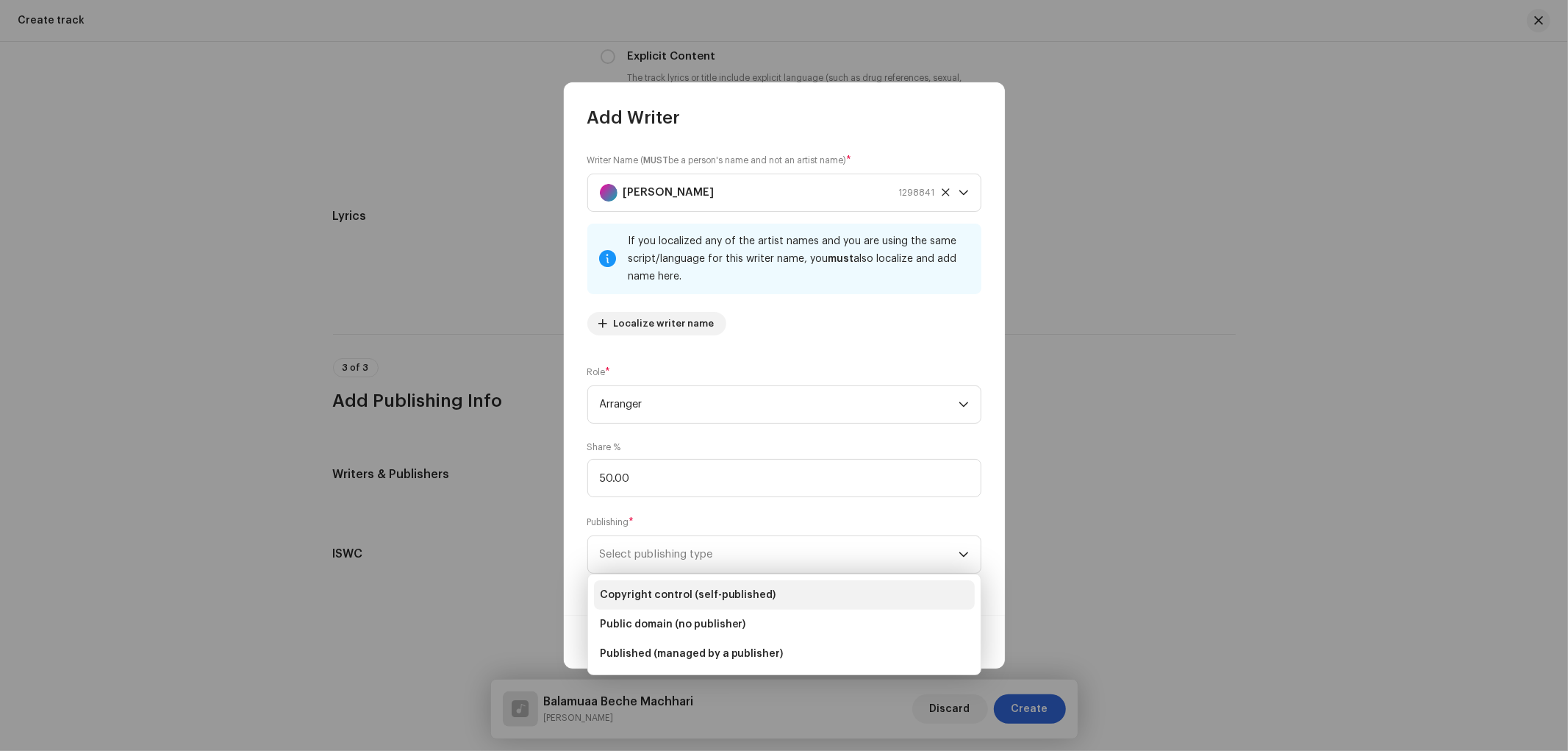
click at [657, 593] on span "Copyright control (self-published)" at bounding box center [688, 595] width 177 height 15
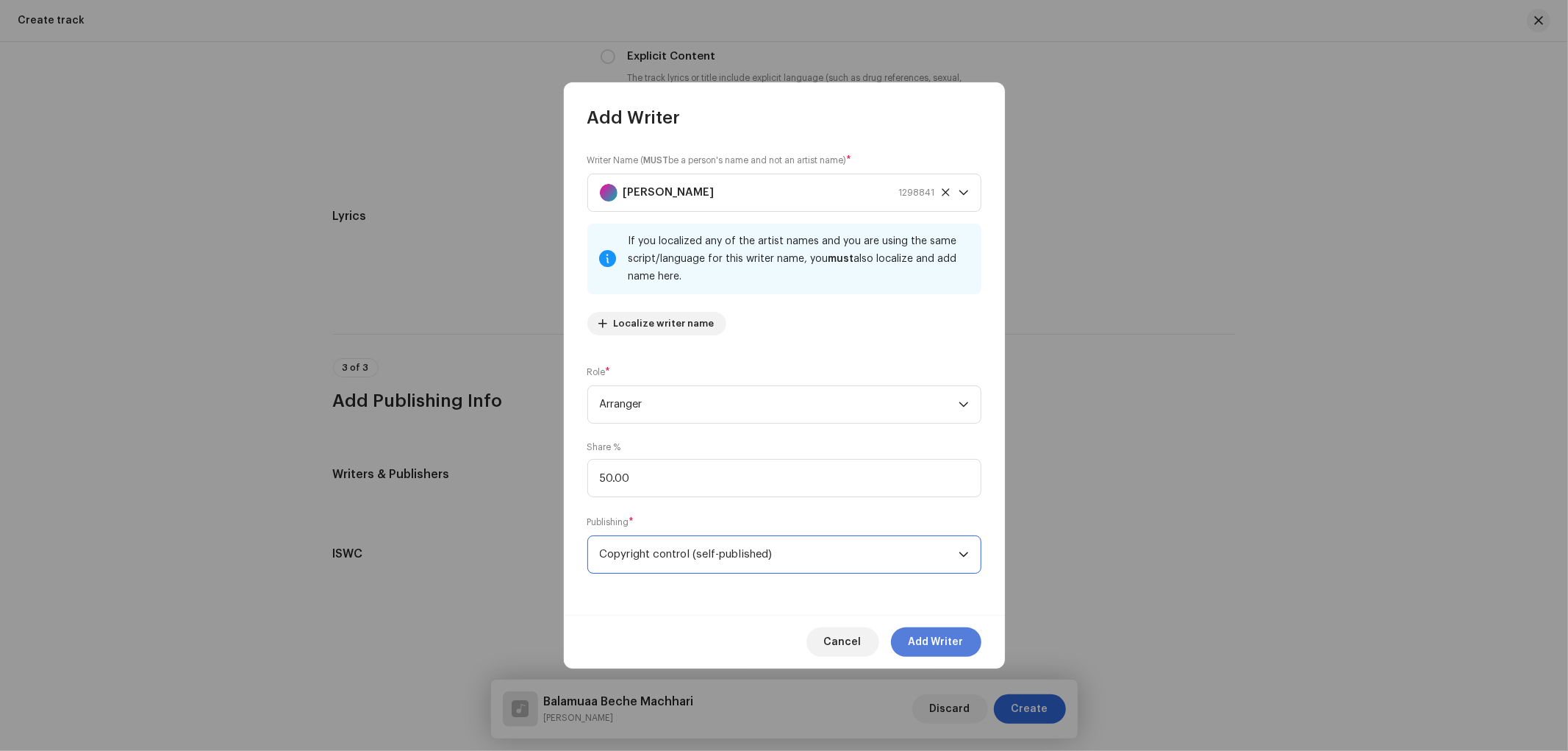
drag, startPoint x: 882, startPoint y: 647, endPoint x: 905, endPoint y: 642, distance: 23.5
click at [896, 643] on div "Cancel Add Writer" at bounding box center [784, 641] width 441 height 54
click at [906, 640] on button "Add Writer" at bounding box center [936, 641] width 90 height 29
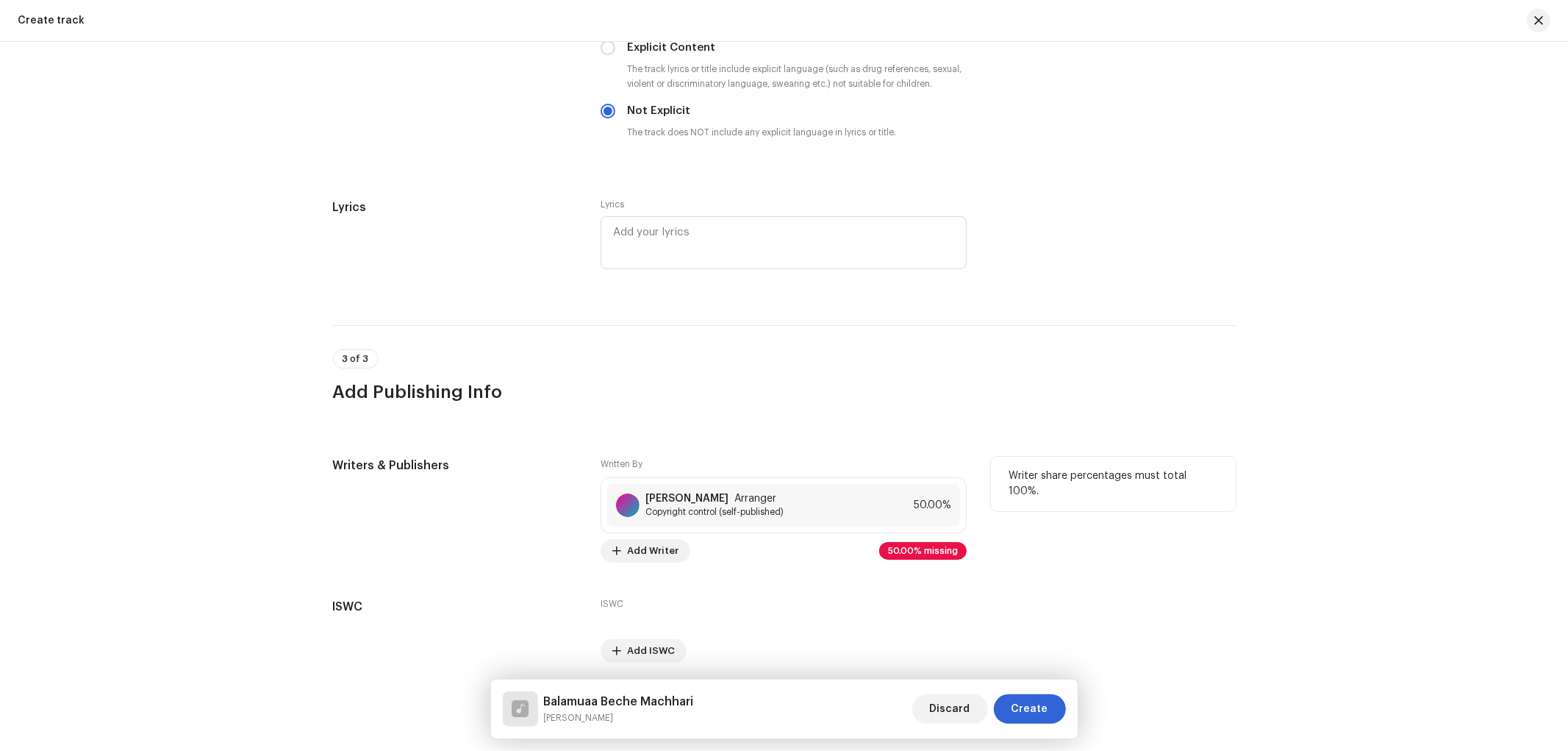
scroll to position [2586, 0]
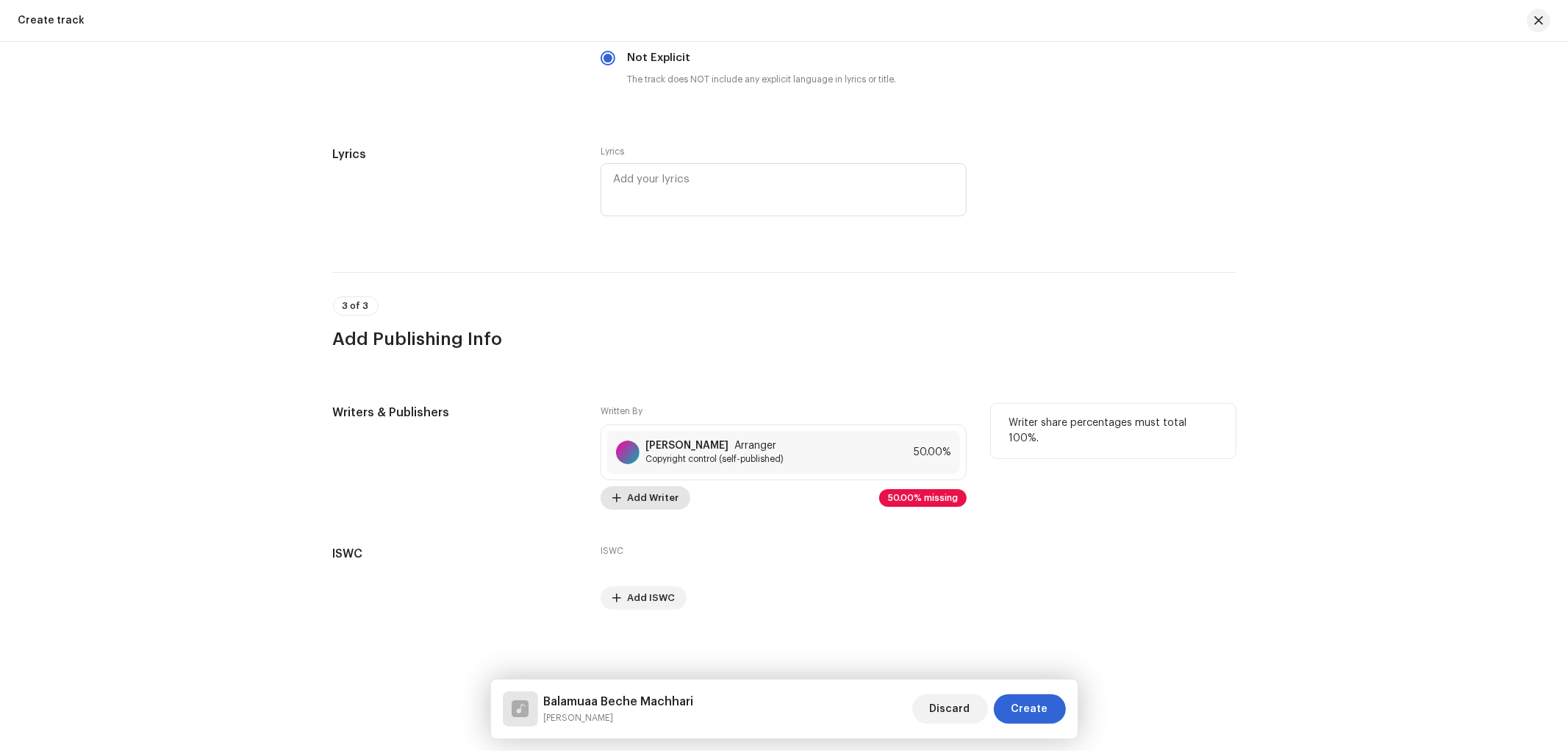
click at [653, 498] on span "Add Writer" at bounding box center [653, 497] width 52 height 29
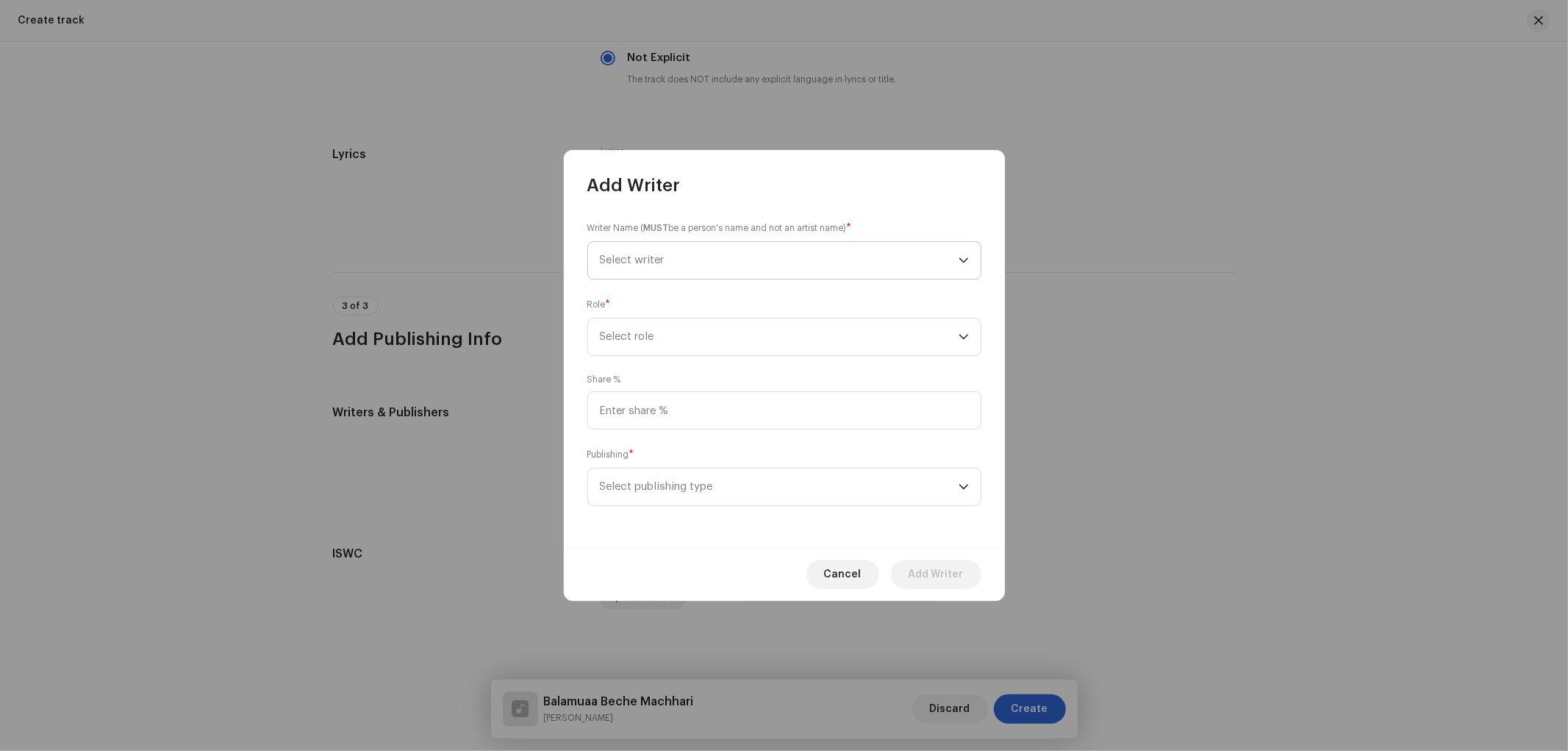
click at [656, 267] on span "Select writer" at bounding box center [779, 260] width 358 height 37
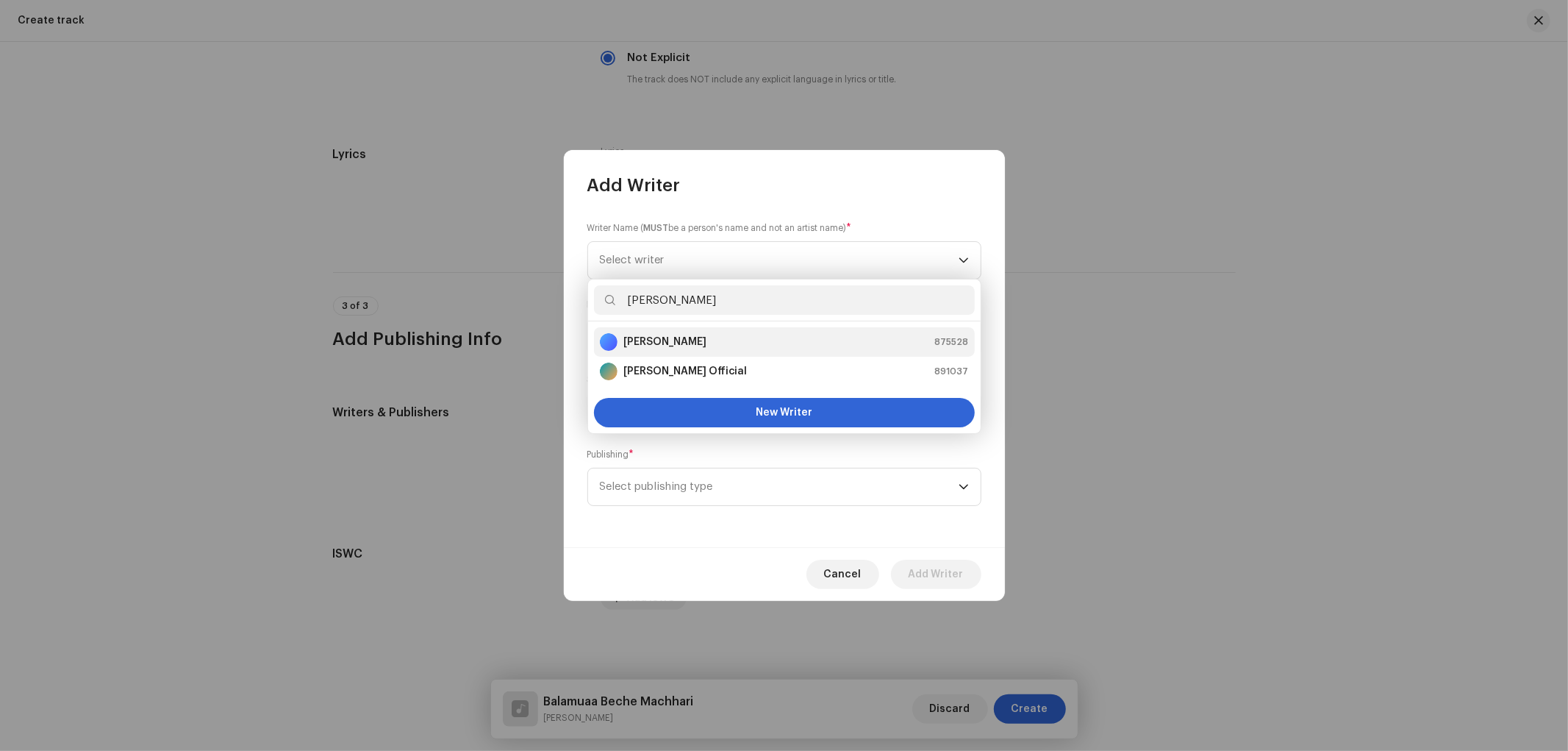
type input "[PERSON_NAME]"
click at [696, 345] on div "[PERSON_NAME] 875528" at bounding box center [784, 342] width 369 height 18
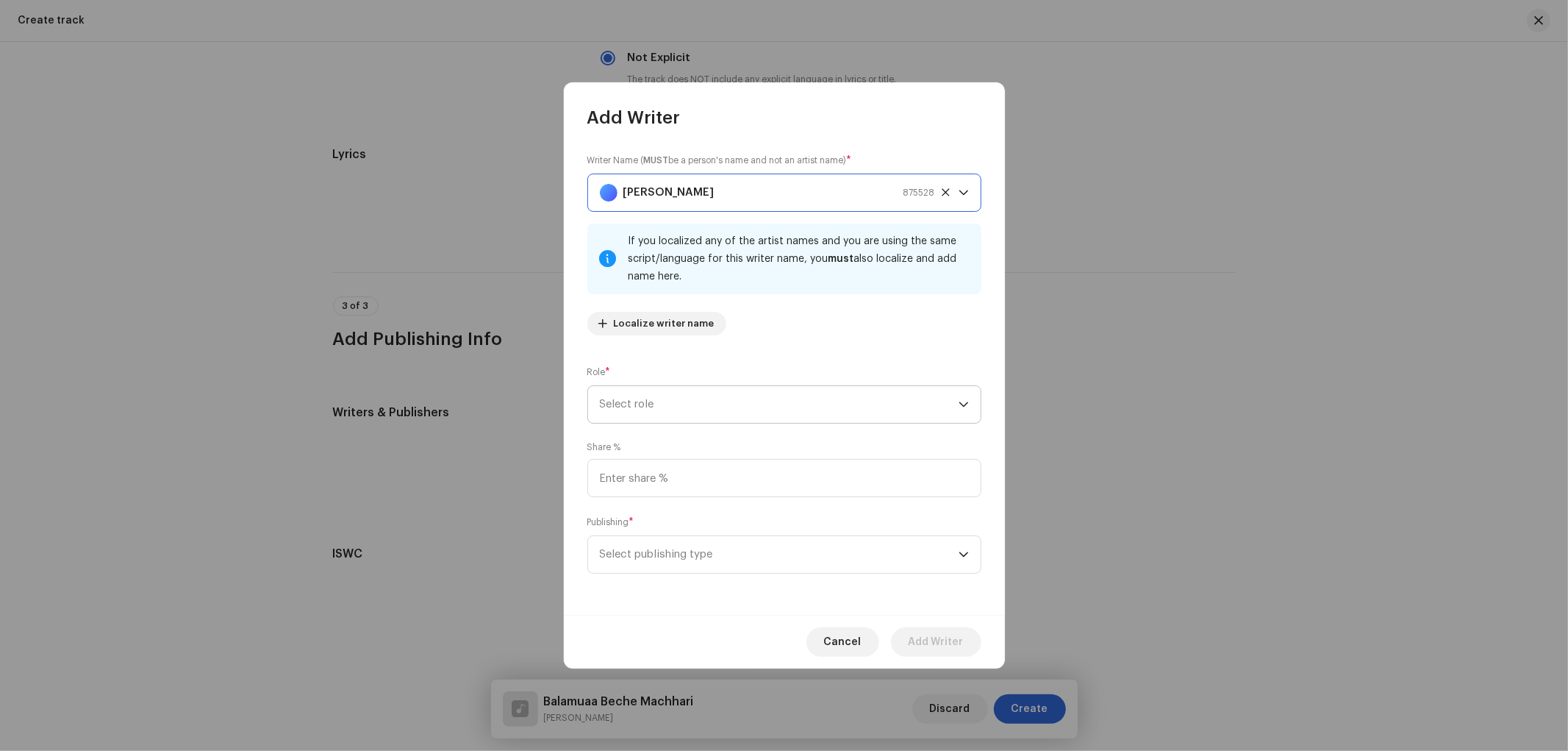
click at [655, 398] on span "Select role" at bounding box center [779, 404] width 358 height 37
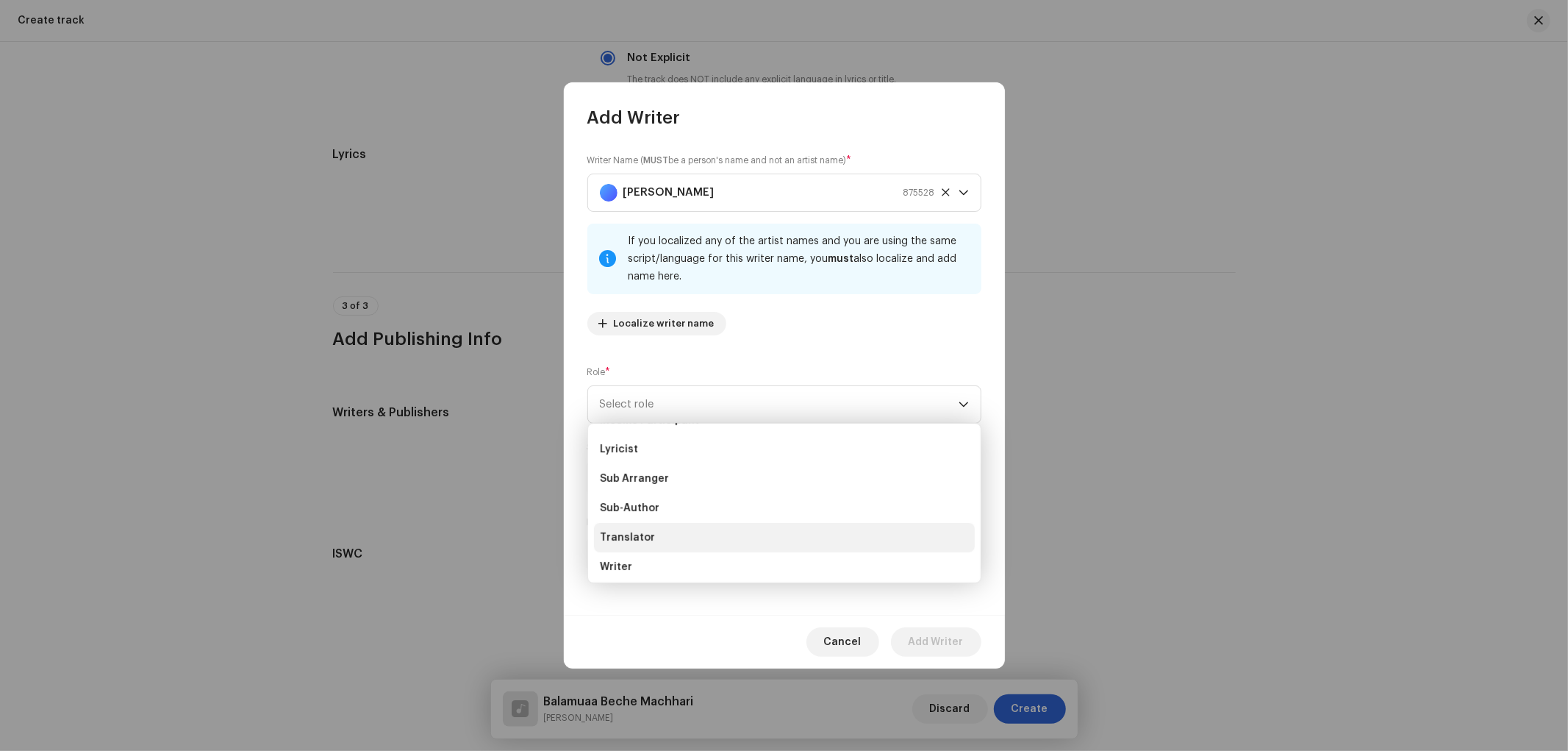
scroll to position [147, 0]
click at [644, 559] on li "Writer" at bounding box center [784, 561] width 381 height 29
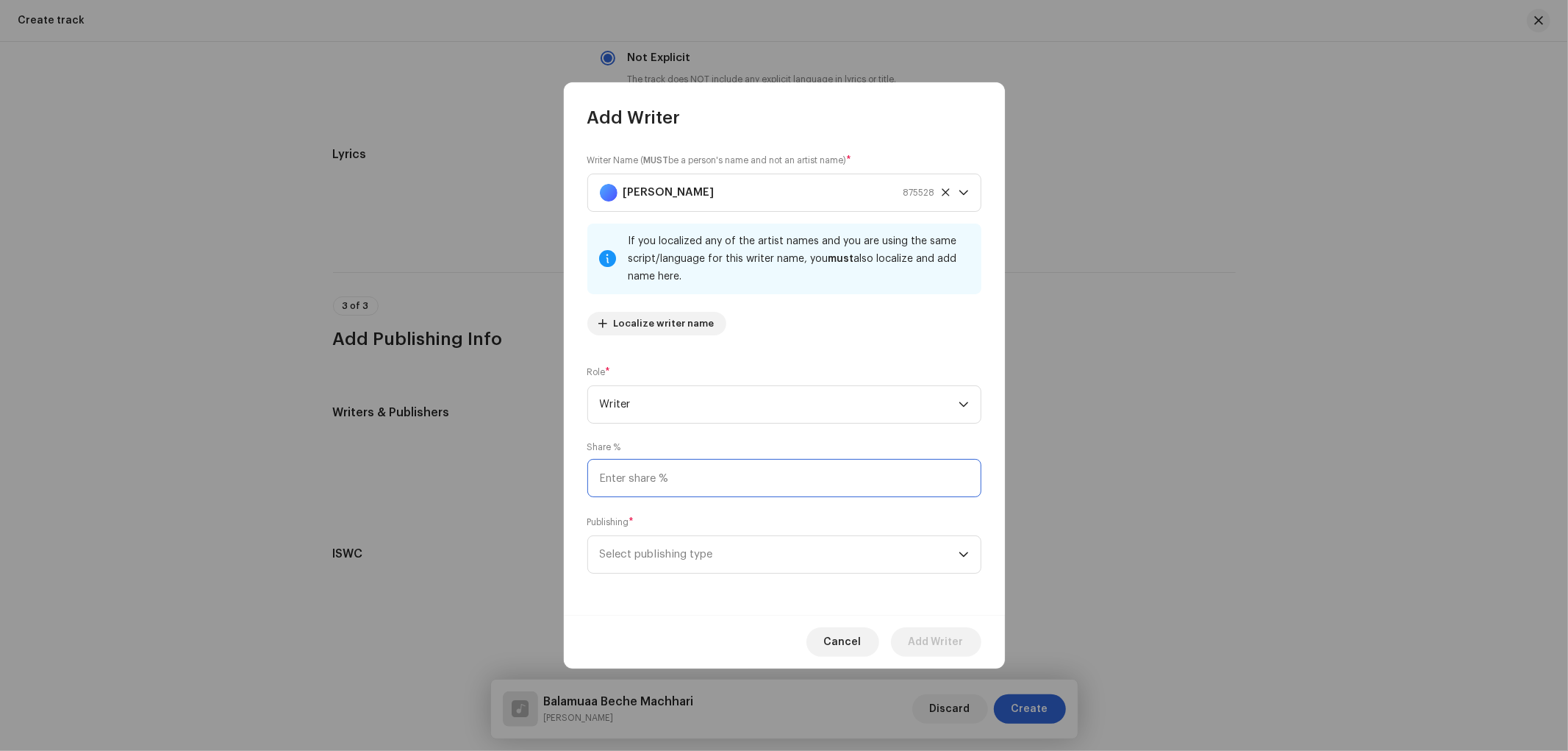
click at [675, 480] on input at bounding box center [784, 478] width 394 height 39
type input "25.00"
click at [668, 548] on span "Select publishing type" at bounding box center [779, 554] width 358 height 37
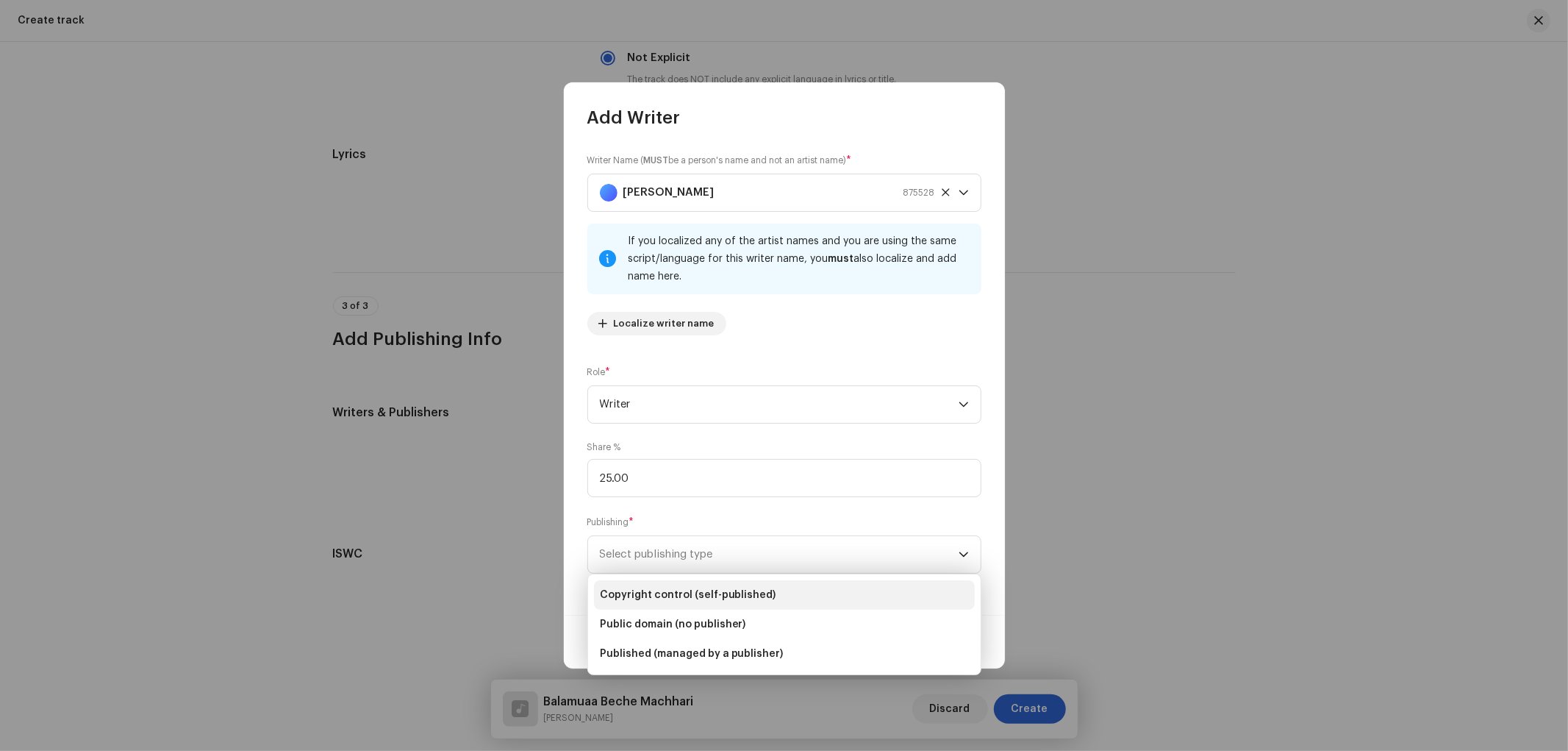
click at [679, 589] on span "Copyright control (self-published)" at bounding box center [688, 595] width 177 height 15
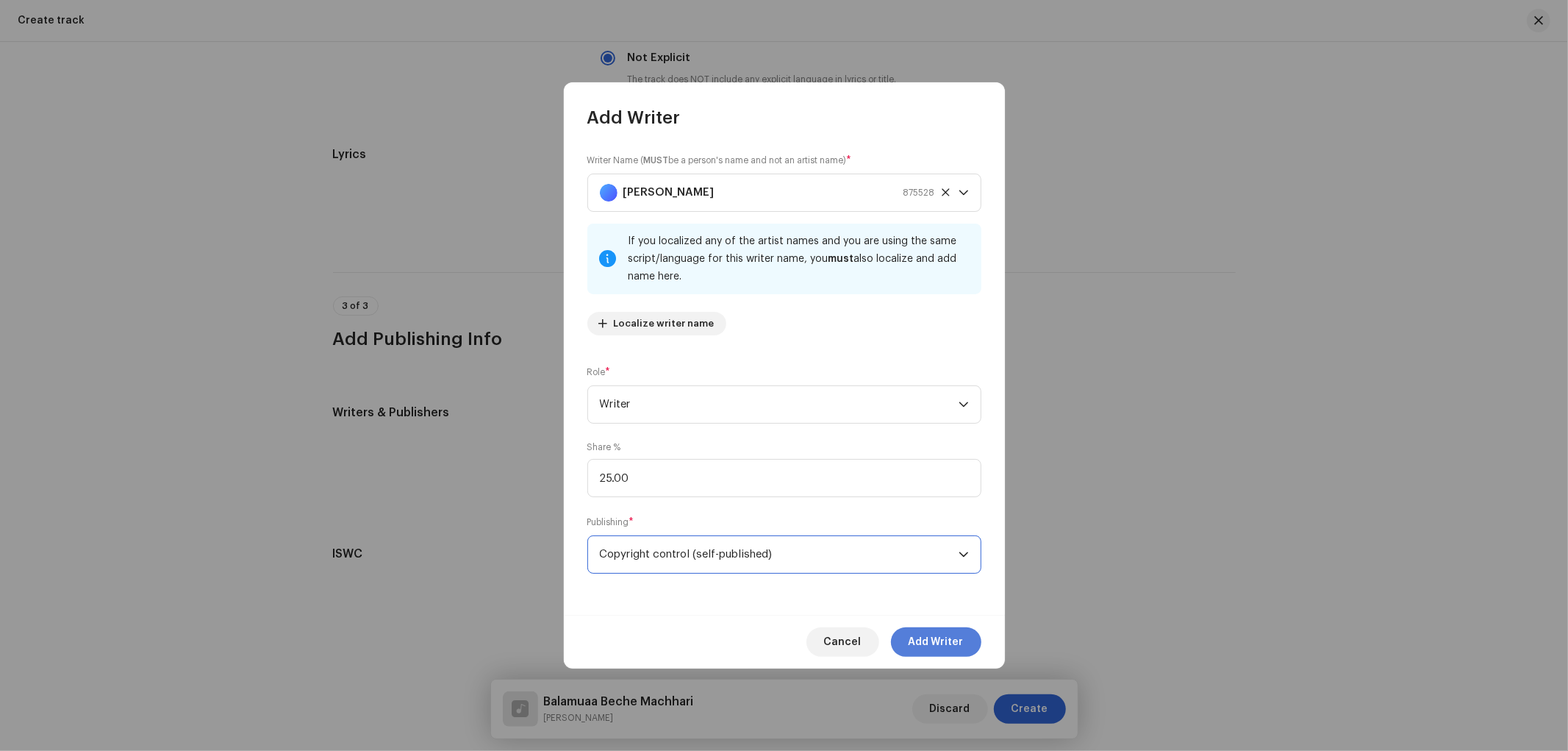
click at [936, 651] on span "Add Writer" at bounding box center [936, 641] width 55 height 29
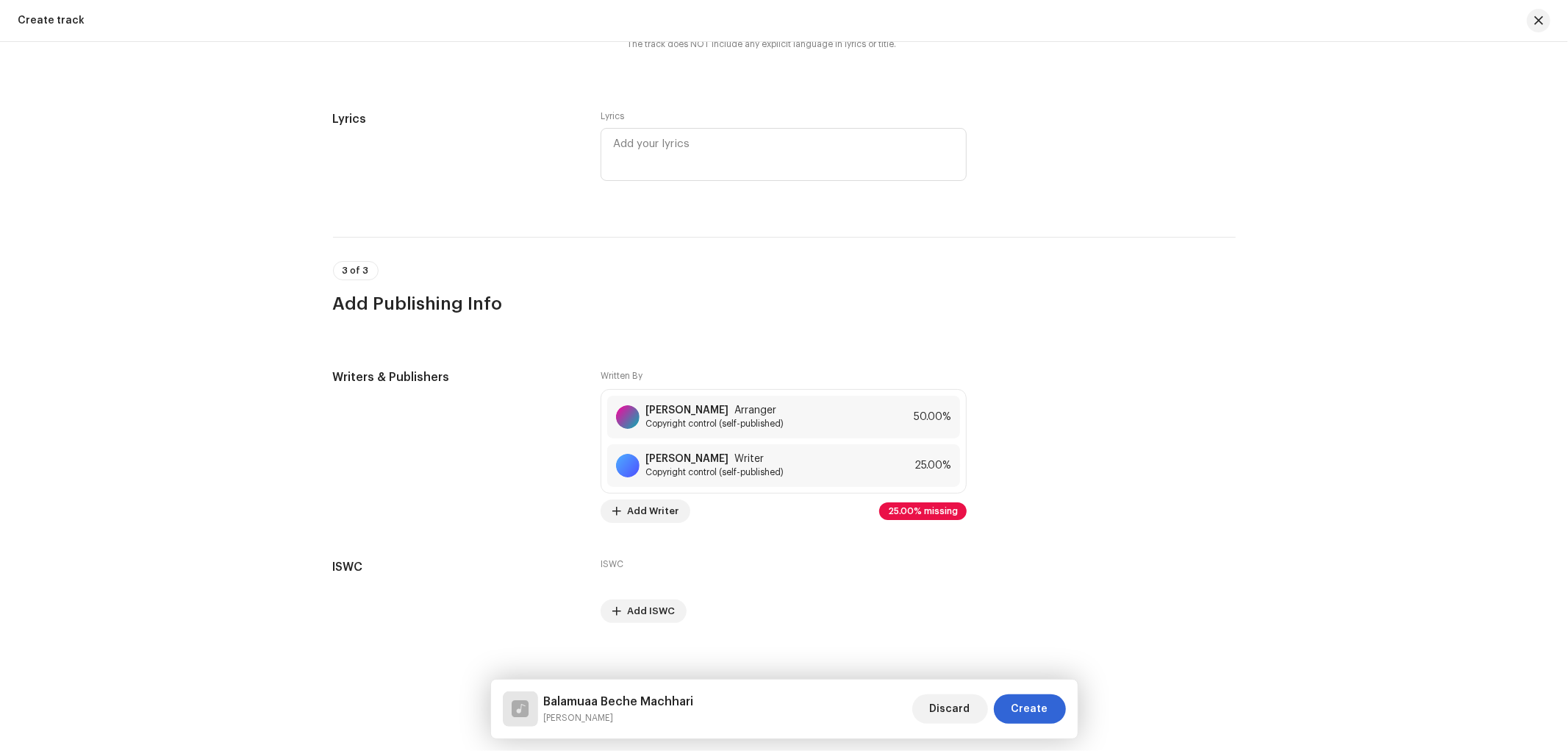
scroll to position [2635, 0]
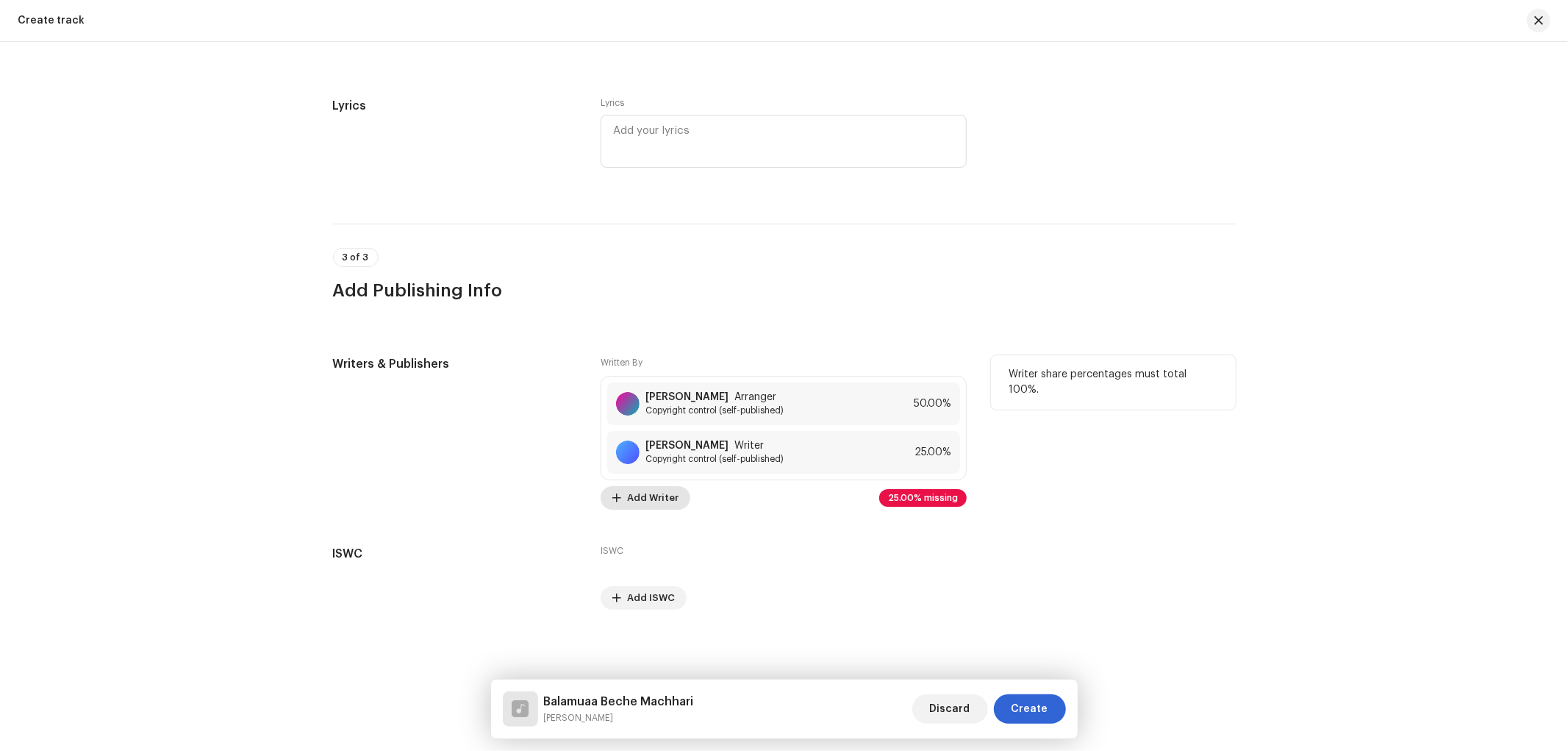
click at [657, 494] on span "Add Writer" at bounding box center [653, 497] width 52 height 29
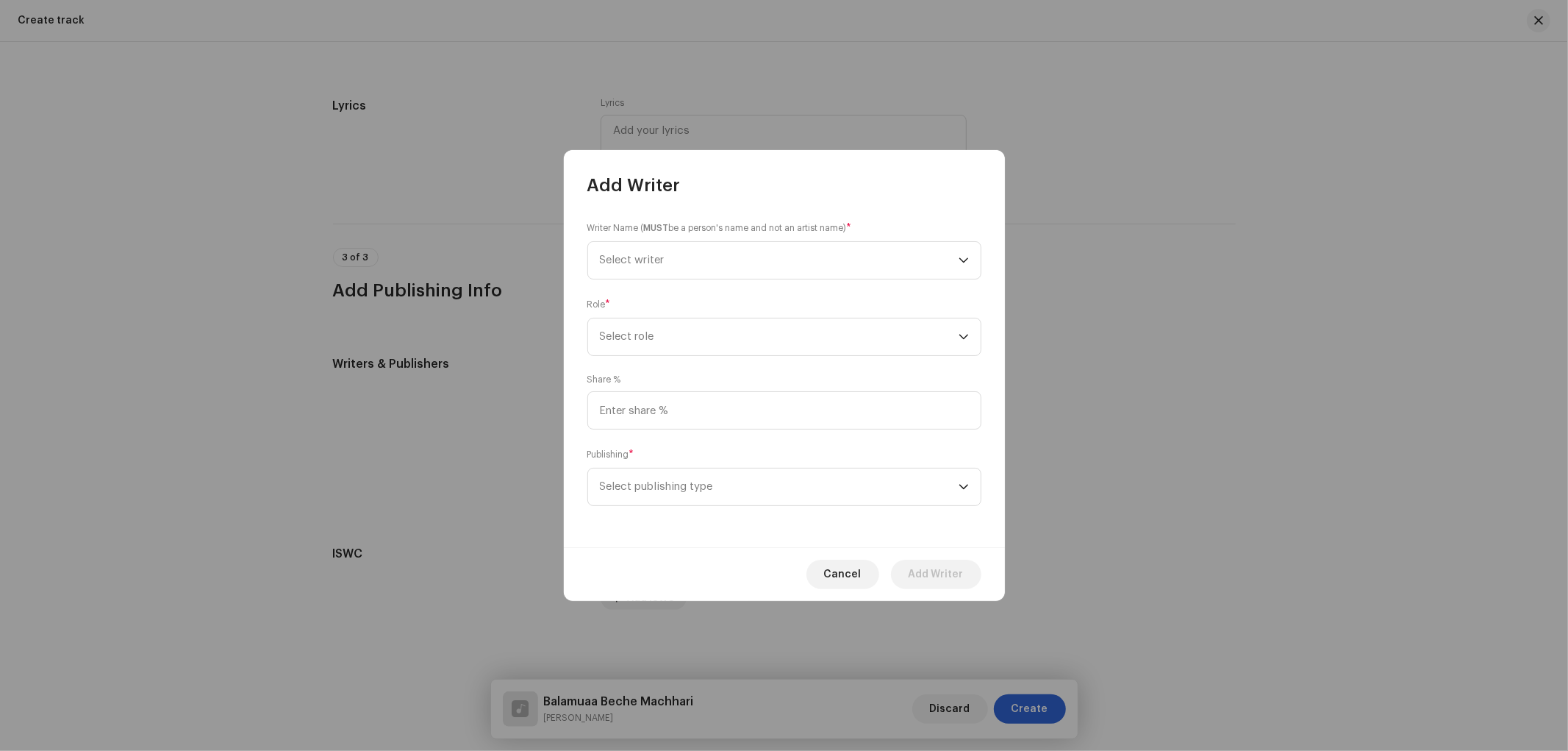
click at [668, 237] on div "Writer Name ( MUST be a person's name and not an artist name) * Select writer" at bounding box center [784, 249] width 394 height 59
click at [673, 255] on span "Select writer" at bounding box center [779, 260] width 358 height 37
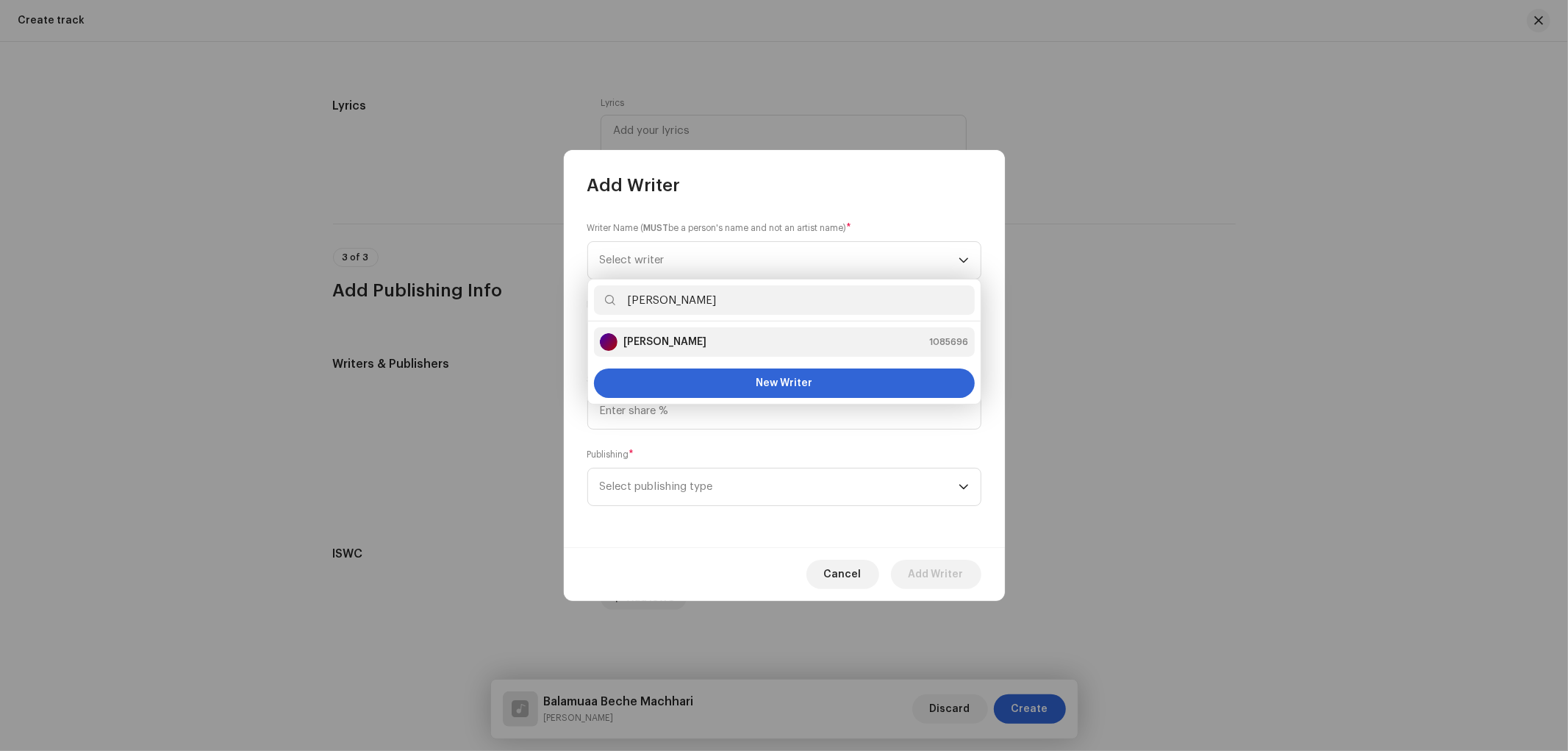
type input "[PERSON_NAME]"
click at [655, 341] on strong "[PERSON_NAME]" at bounding box center [665, 342] width 83 height 15
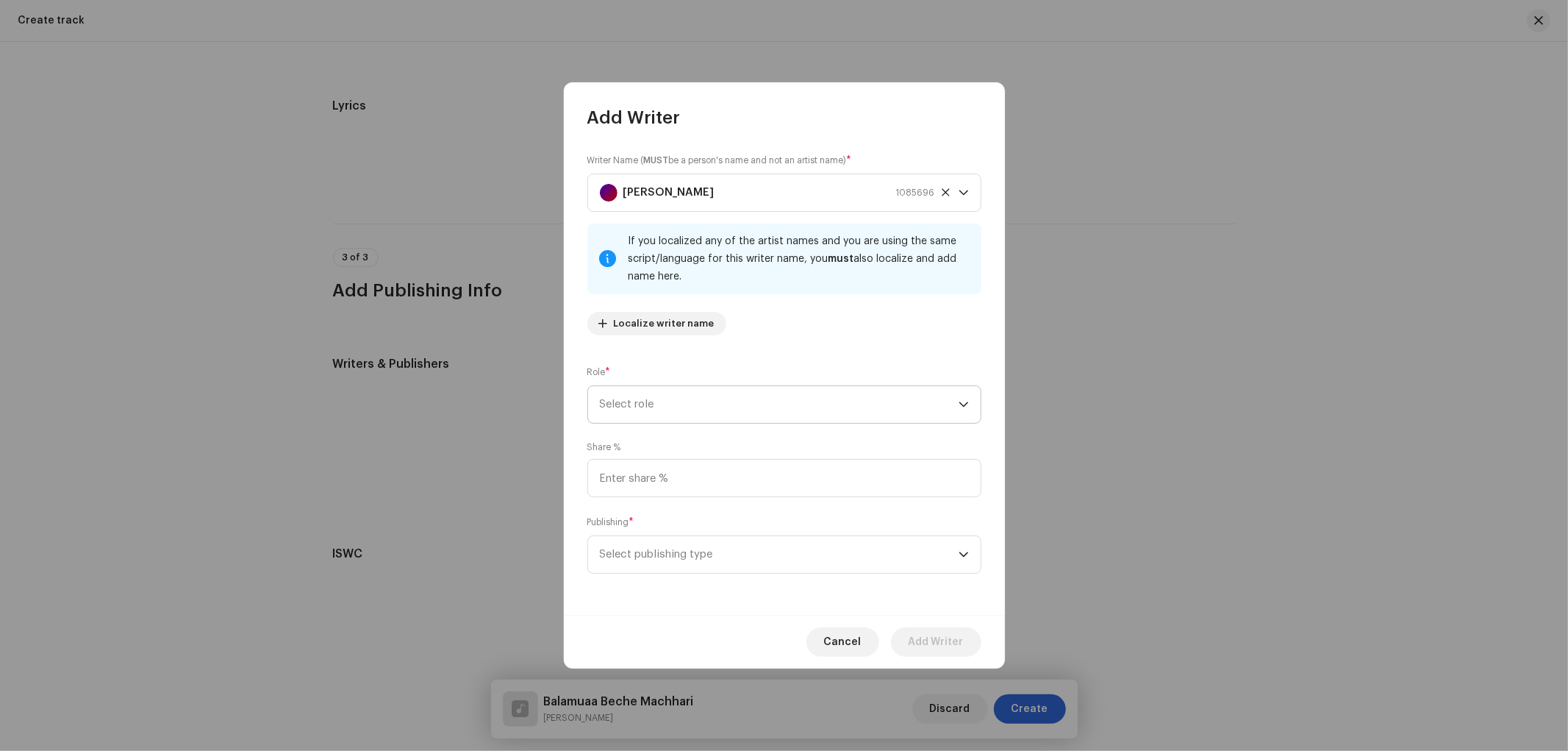
click at [686, 408] on span "Select role" at bounding box center [779, 404] width 358 height 37
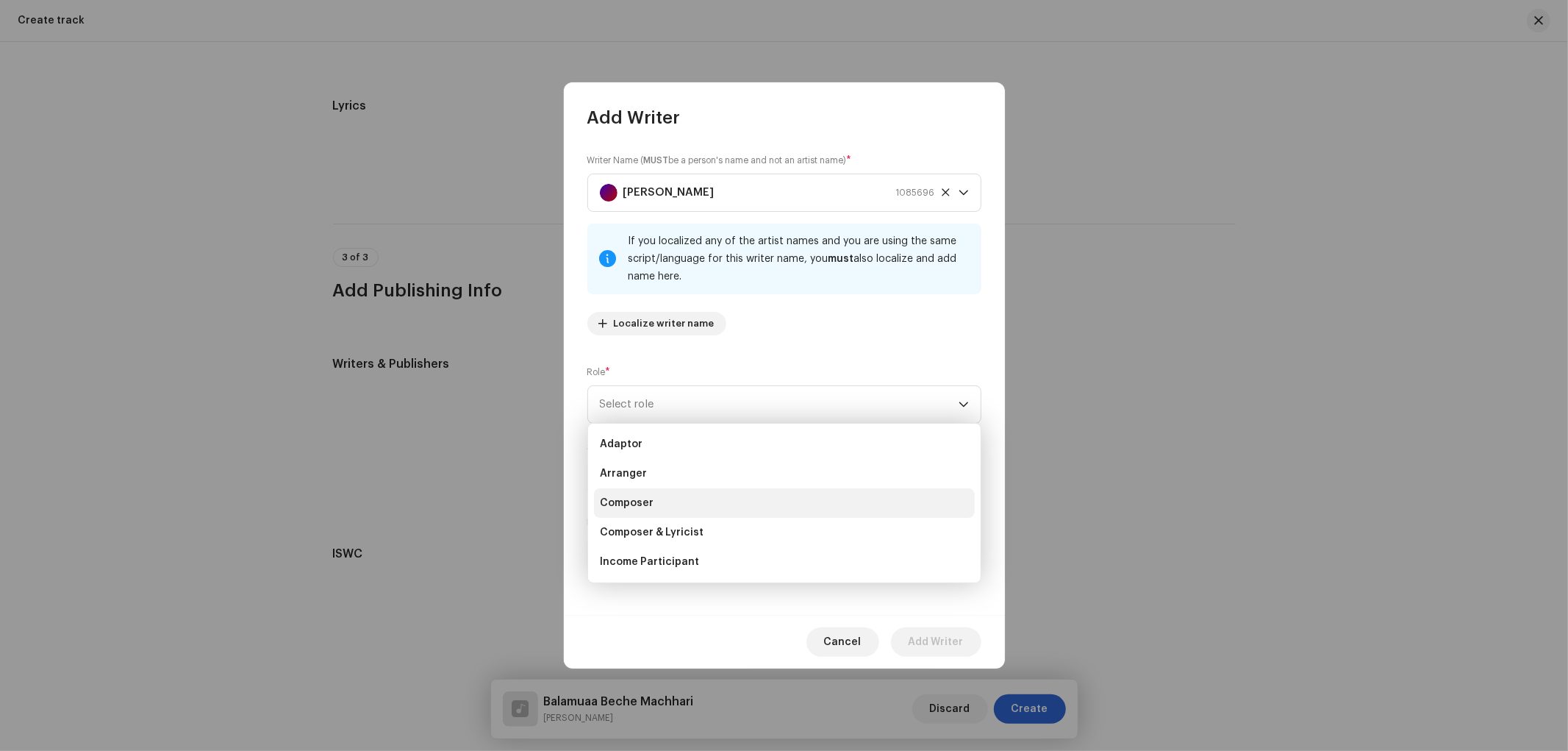
click at [641, 497] on span "Composer" at bounding box center [626, 502] width 54 height 15
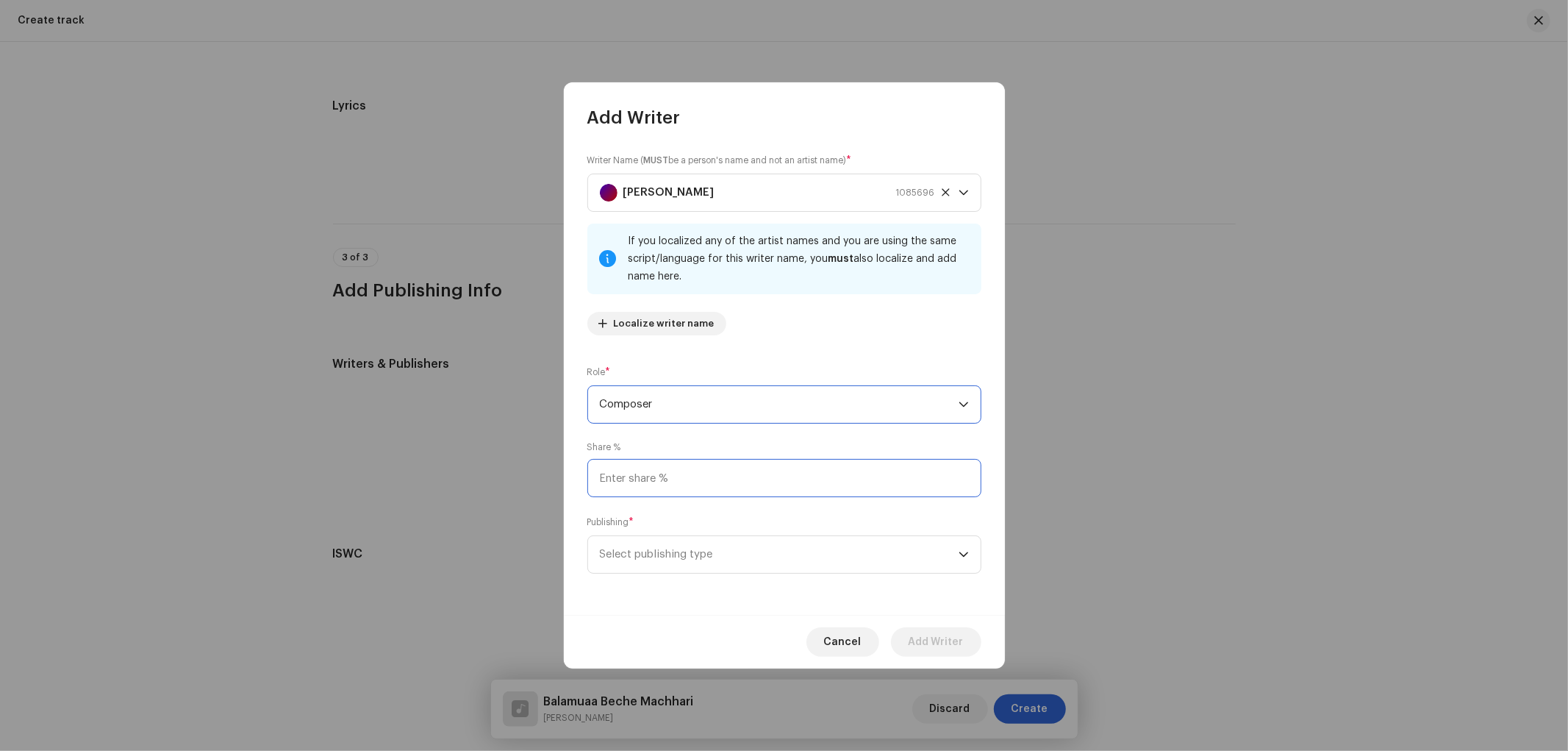
click at [641, 491] on input at bounding box center [784, 478] width 394 height 39
type input "25.00"
click at [621, 555] on span "Select publishing type" at bounding box center [779, 554] width 358 height 37
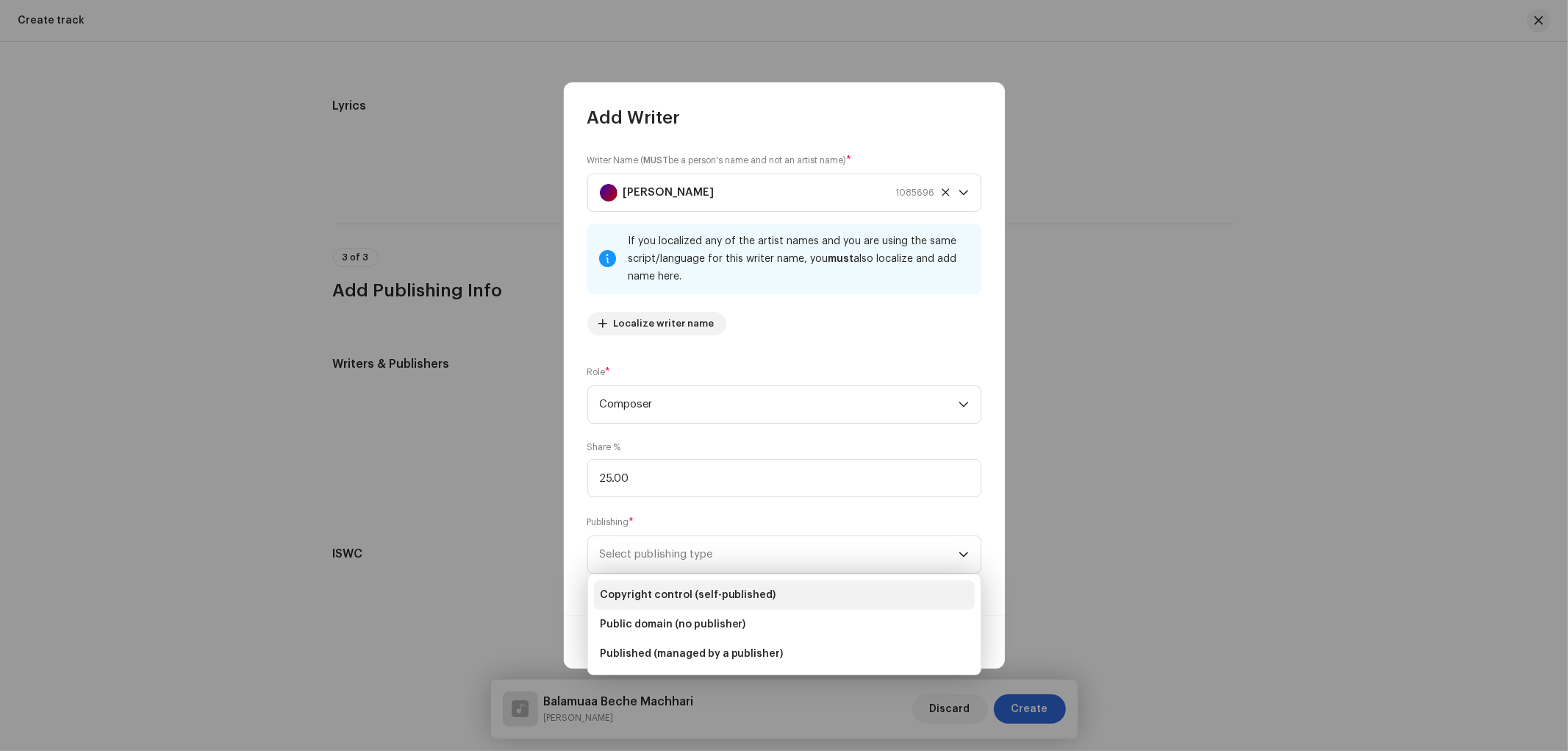
click at [649, 589] on span "Copyright control (self-published)" at bounding box center [688, 595] width 177 height 15
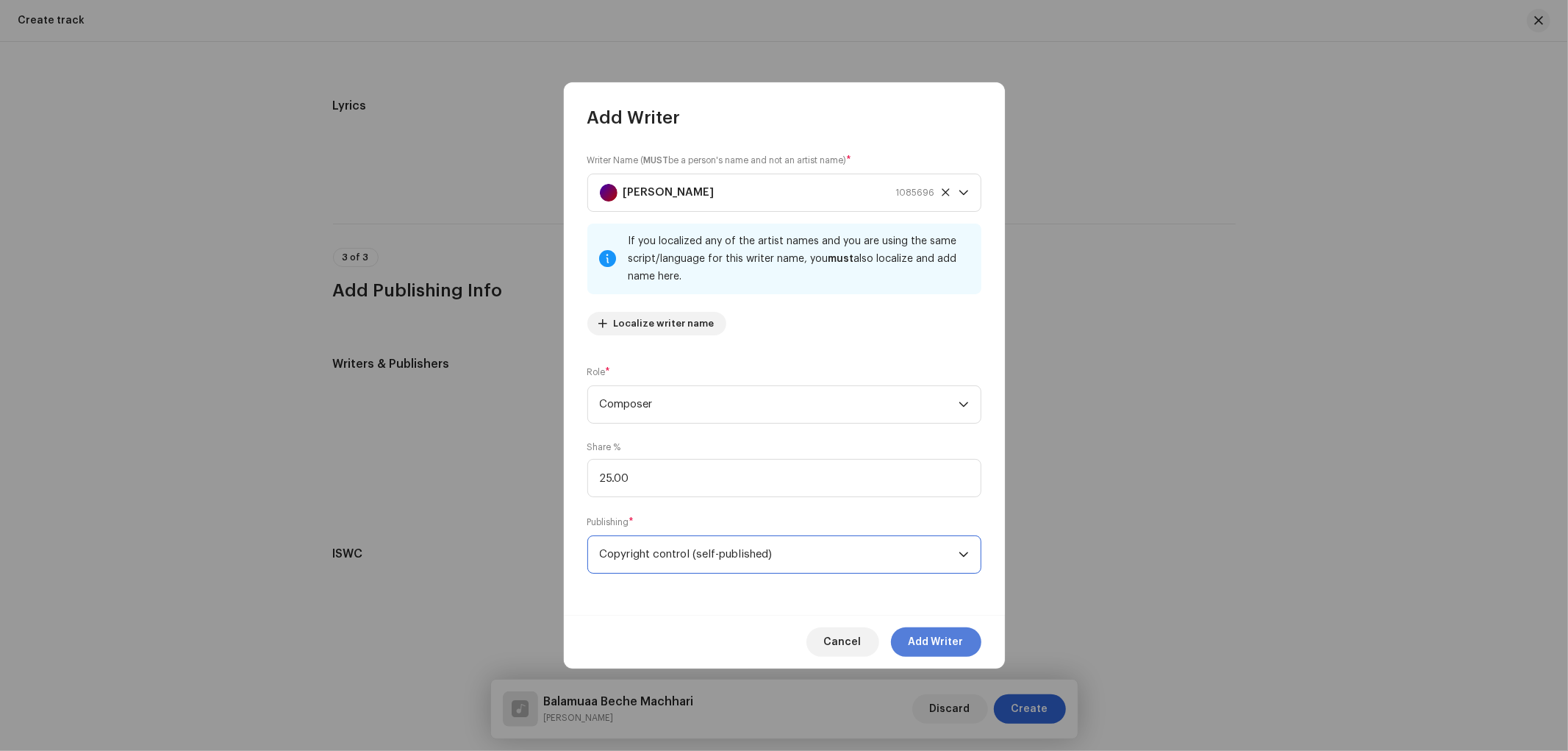
click at [925, 633] on span "Add Writer" at bounding box center [936, 641] width 55 height 29
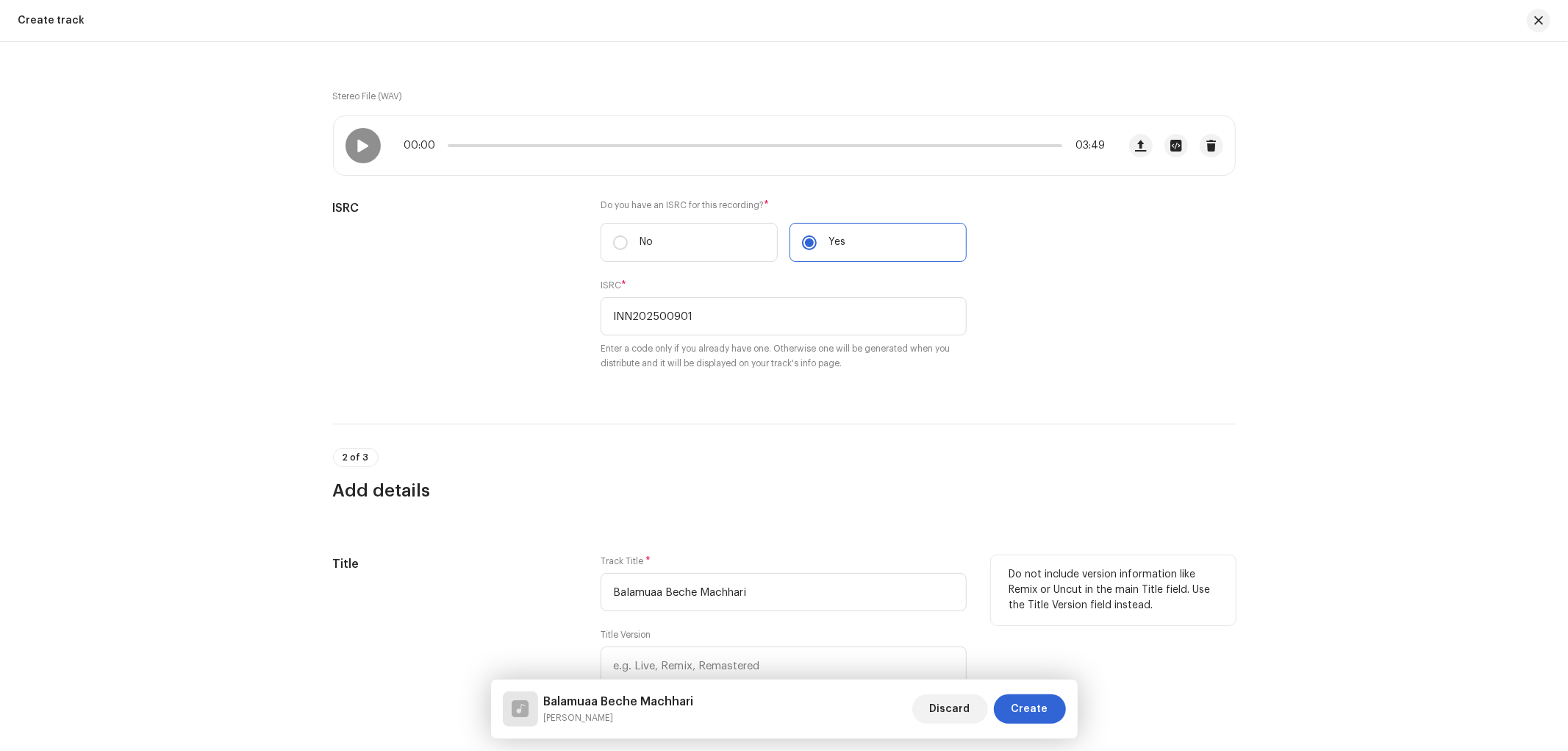
scroll to position [272, 0]
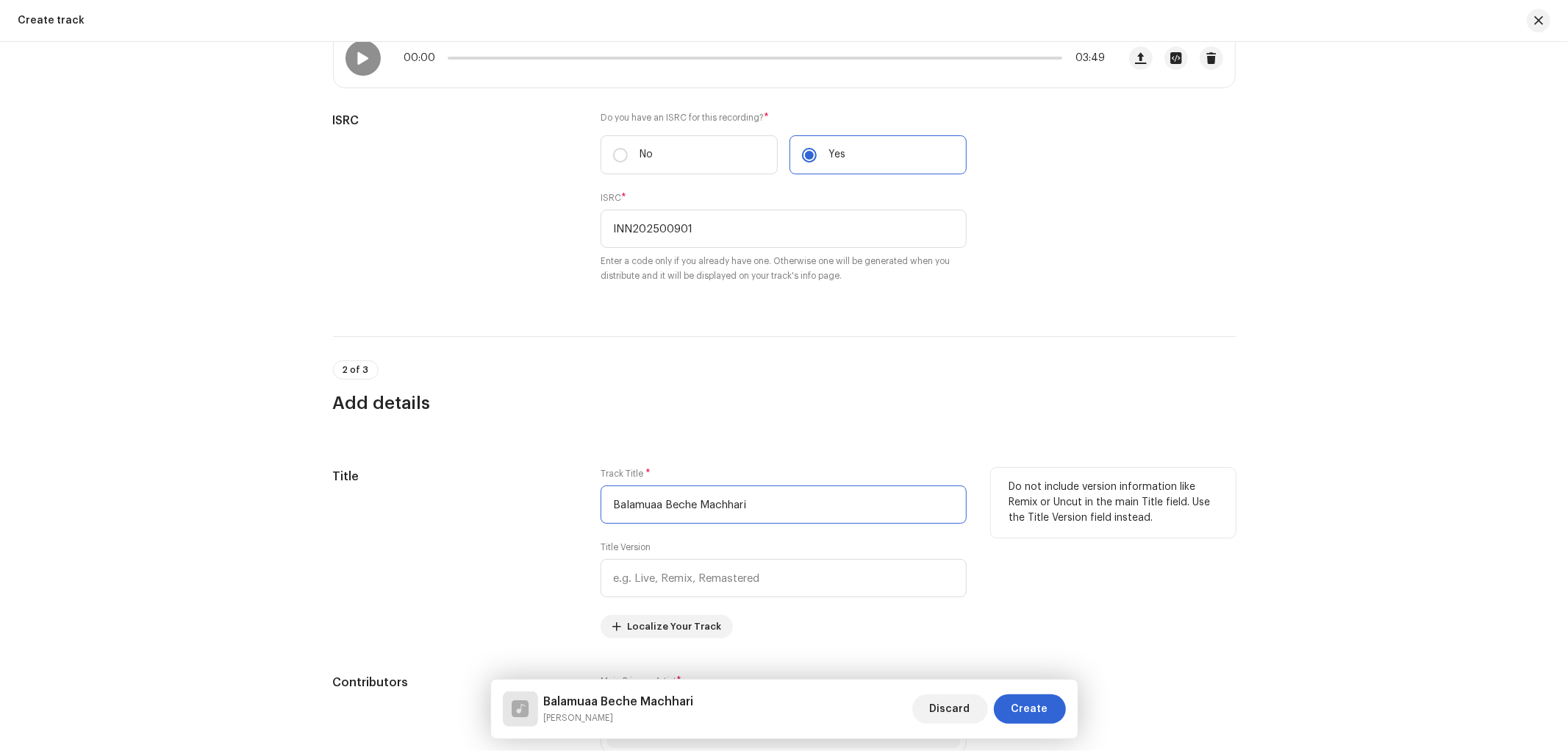
drag, startPoint x: 794, startPoint y: 489, endPoint x: 530, endPoint y: 510, distance: 264.8
click at [530, 510] on div "Title Track Title * Balamuaa Beche Machhari Title Version Localize Your Track D…" at bounding box center [784, 552] width 903 height 170
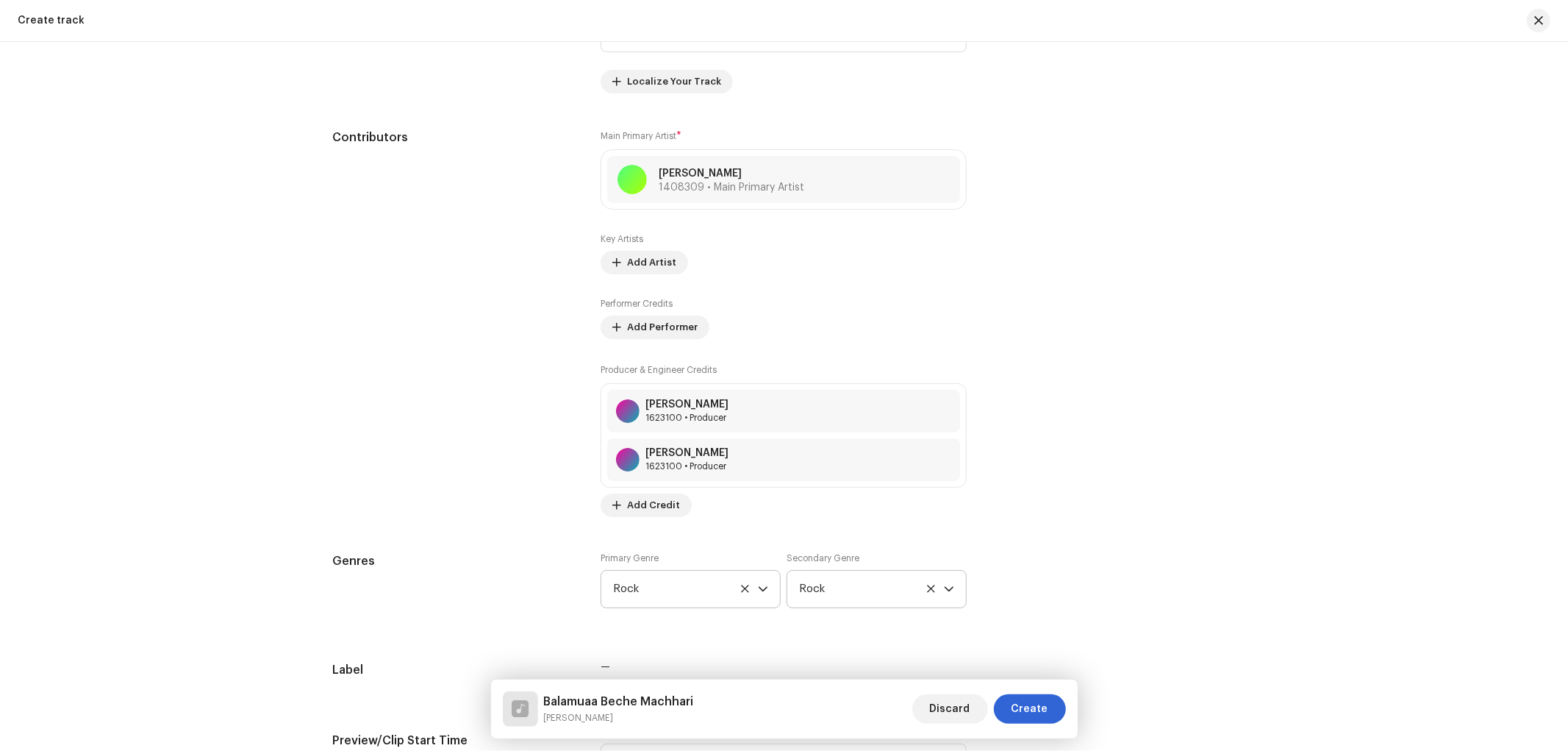
scroll to position [953, 0]
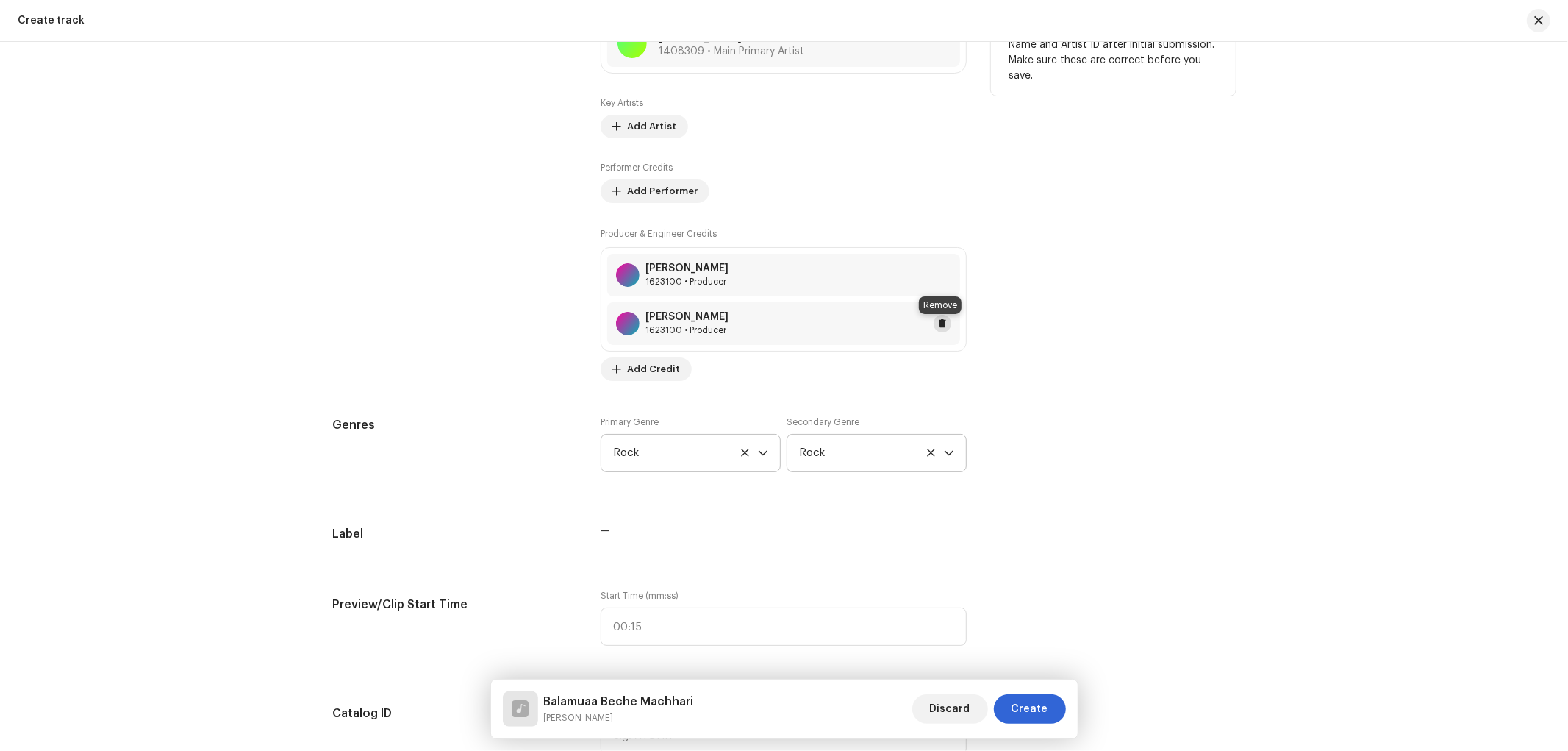
click at [940, 321] on span at bounding box center [943, 323] width 9 height 11
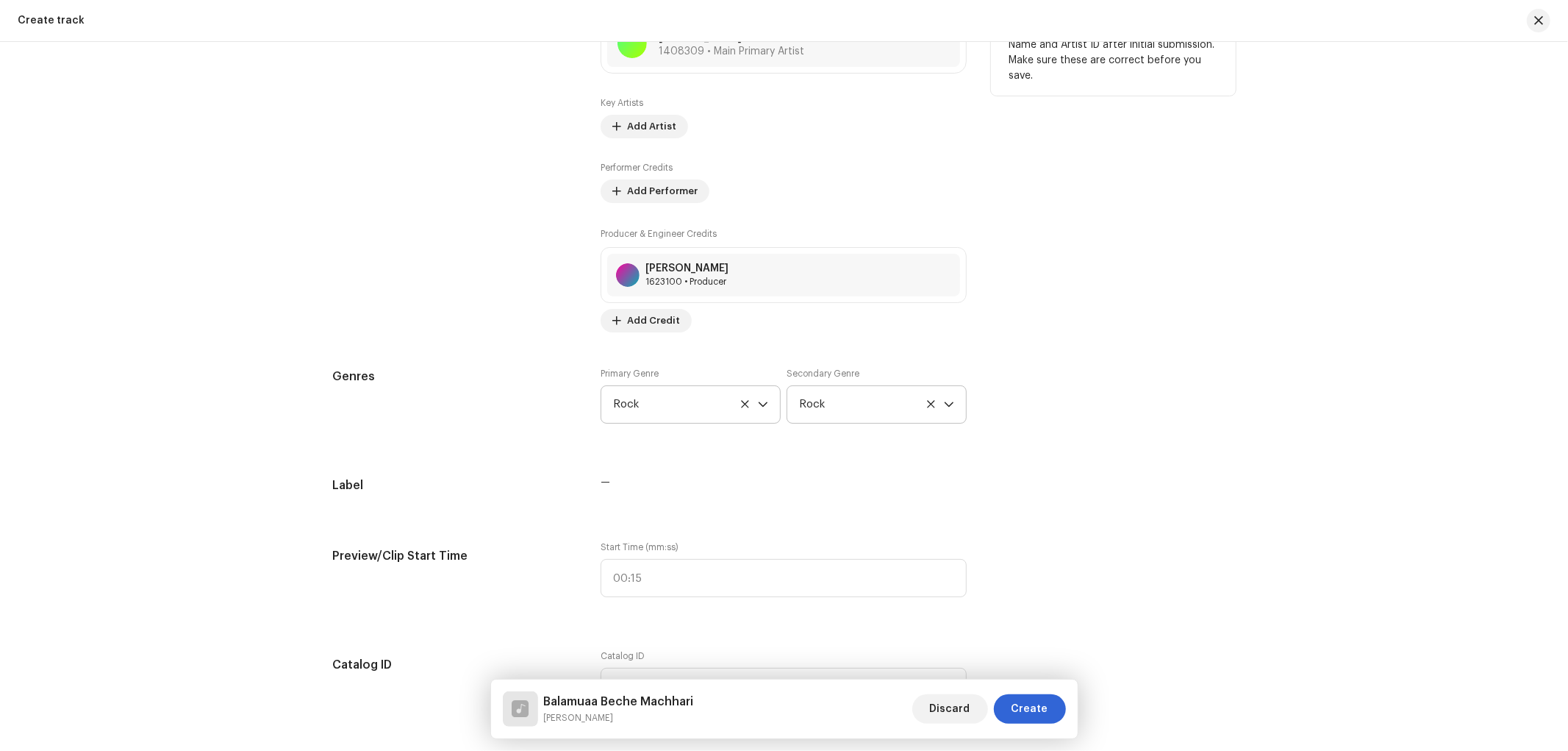
scroll to position [680, 0]
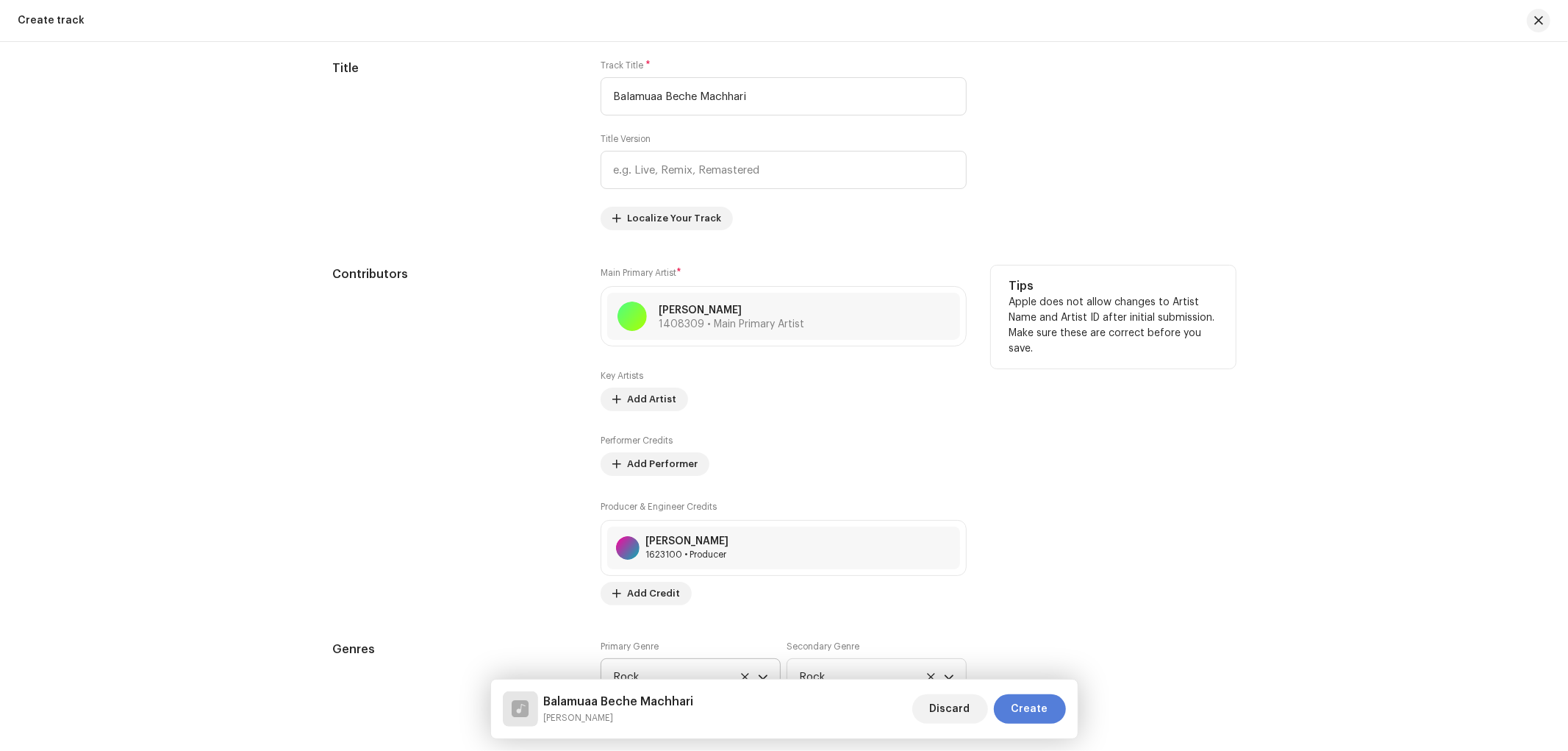
click at [1037, 704] on span "Create" at bounding box center [1030, 708] width 37 height 29
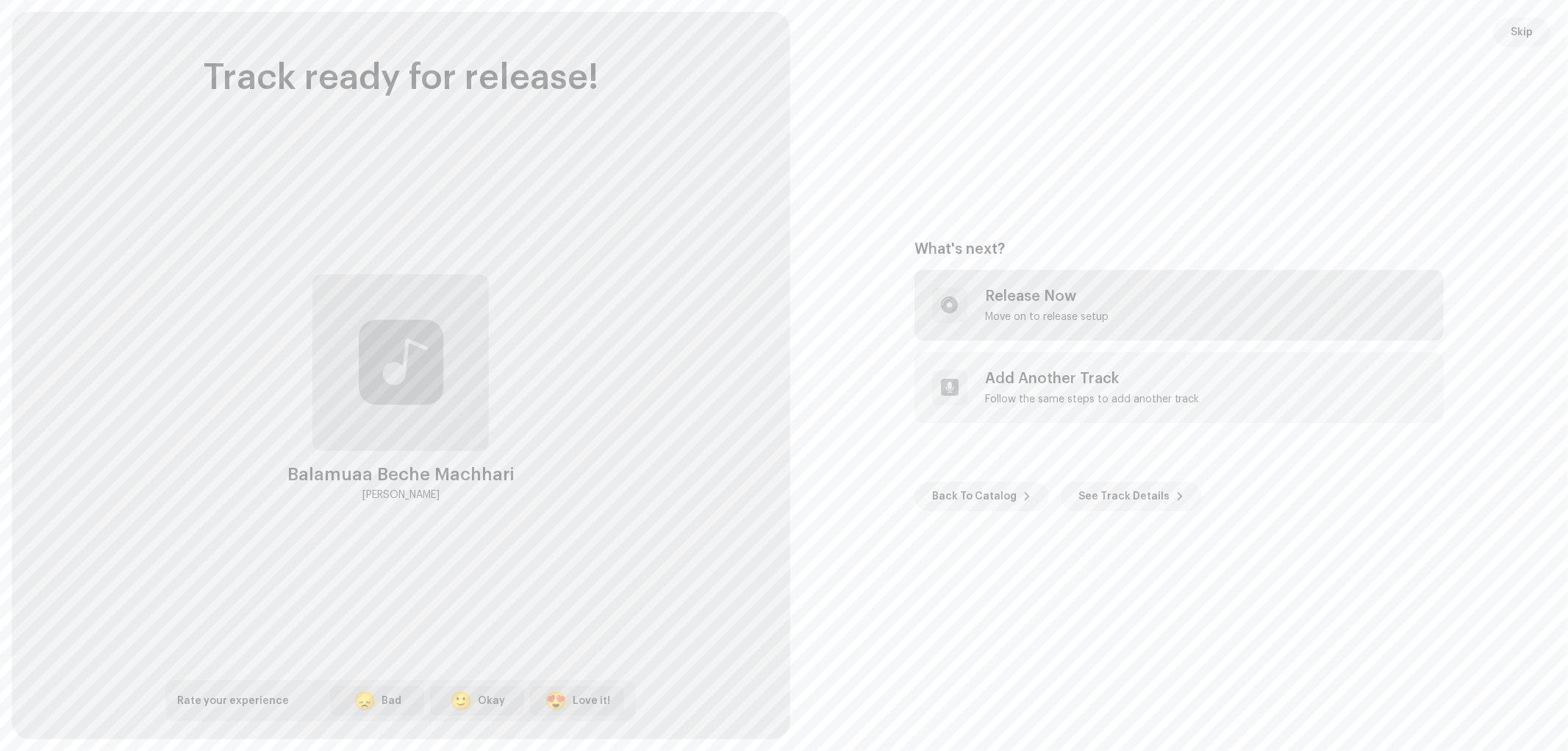
click at [995, 305] on div "Release Now Move on to release setup" at bounding box center [1047, 305] width 124 height 35
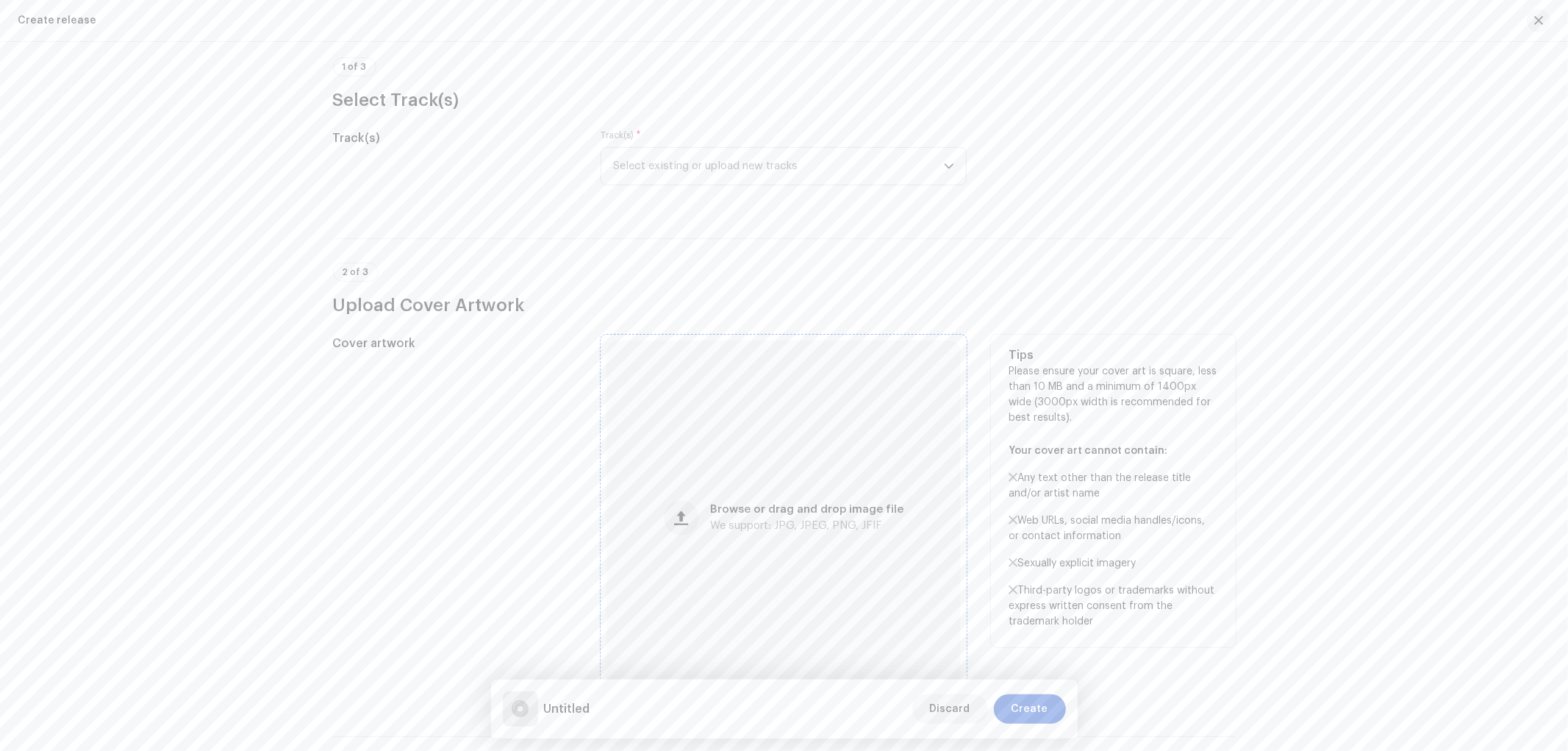
scroll to position [272, 0]
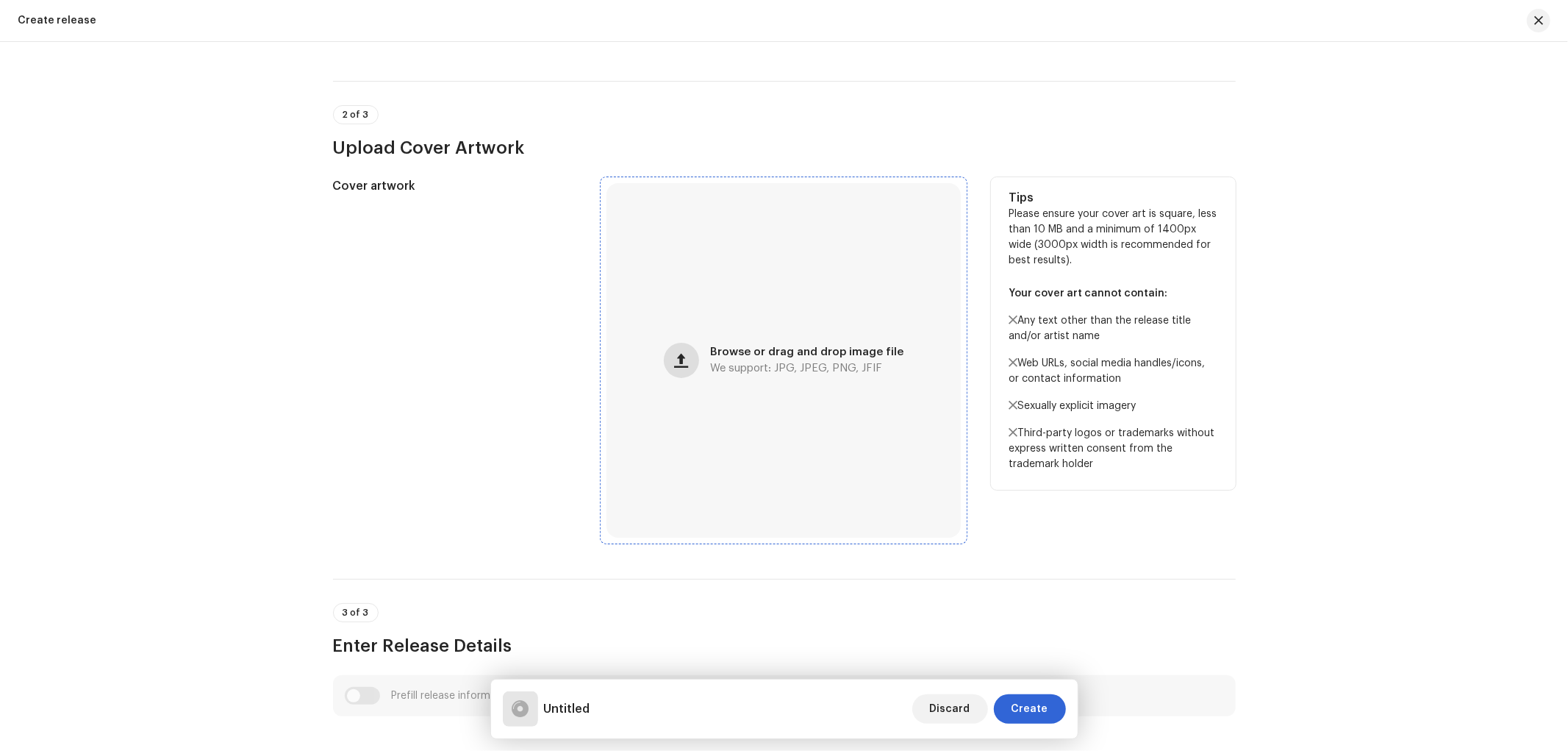
click at [682, 366] on span "button" at bounding box center [682, 359] width 14 height 11
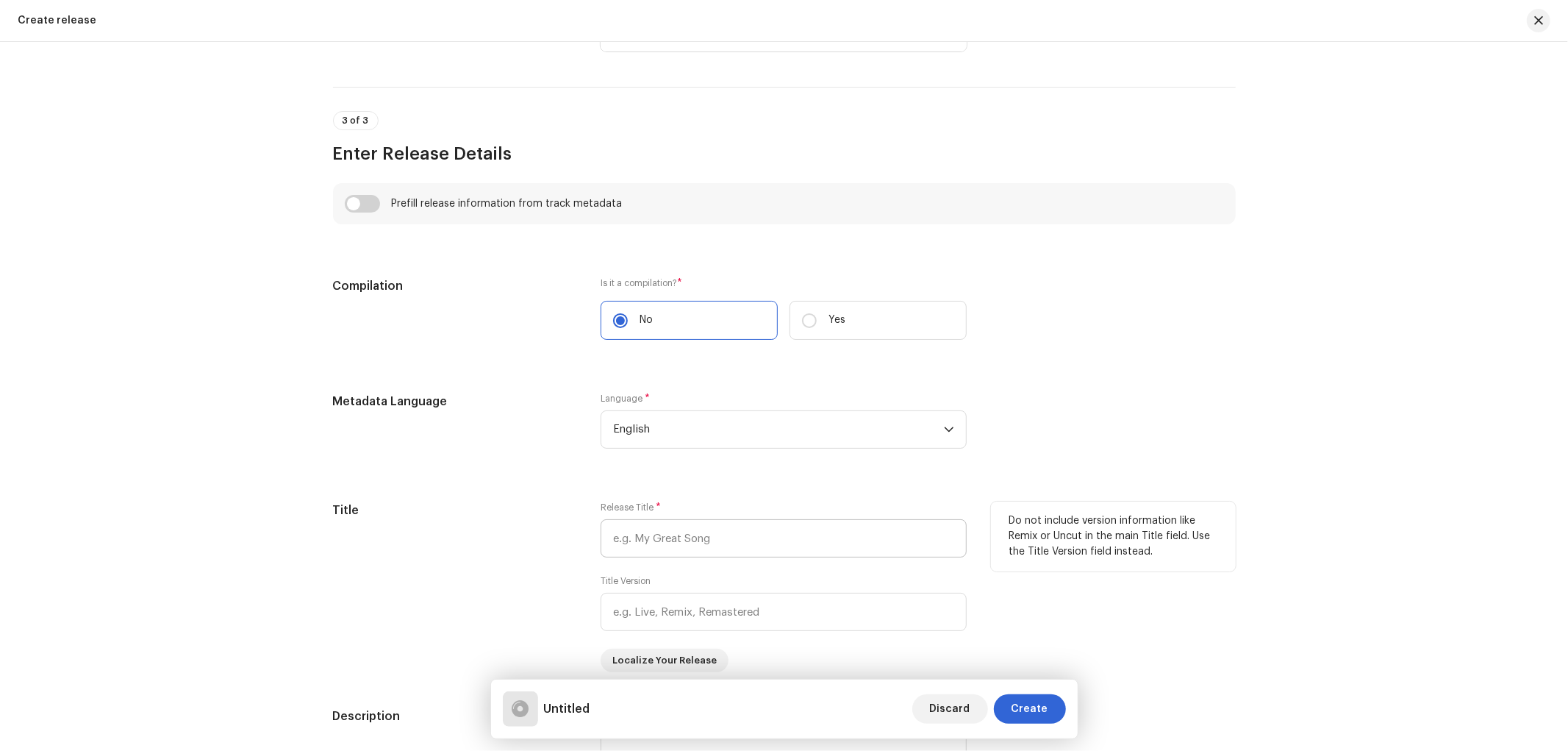
scroll to position [953, 0]
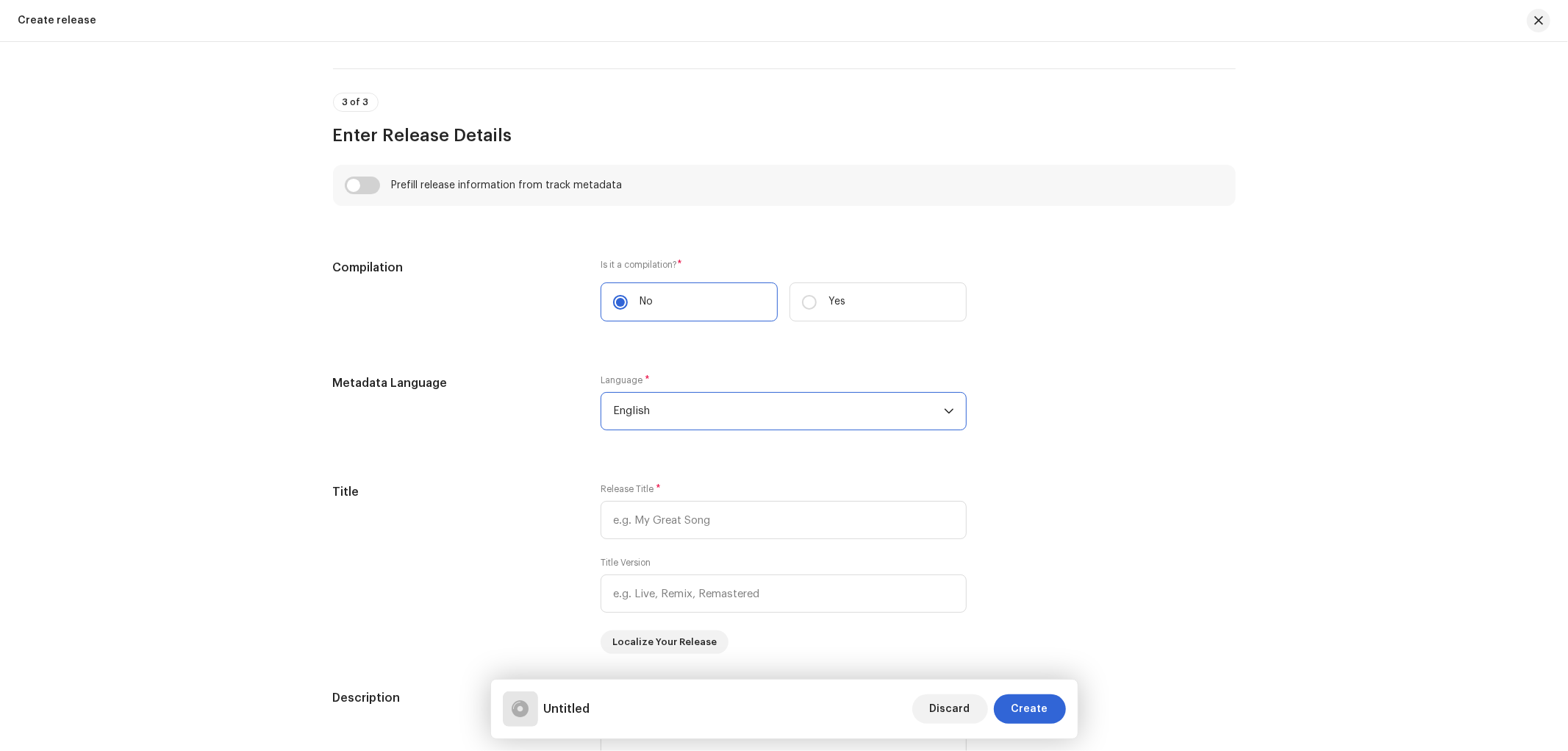
click at [657, 402] on span "English" at bounding box center [778, 411] width 331 height 37
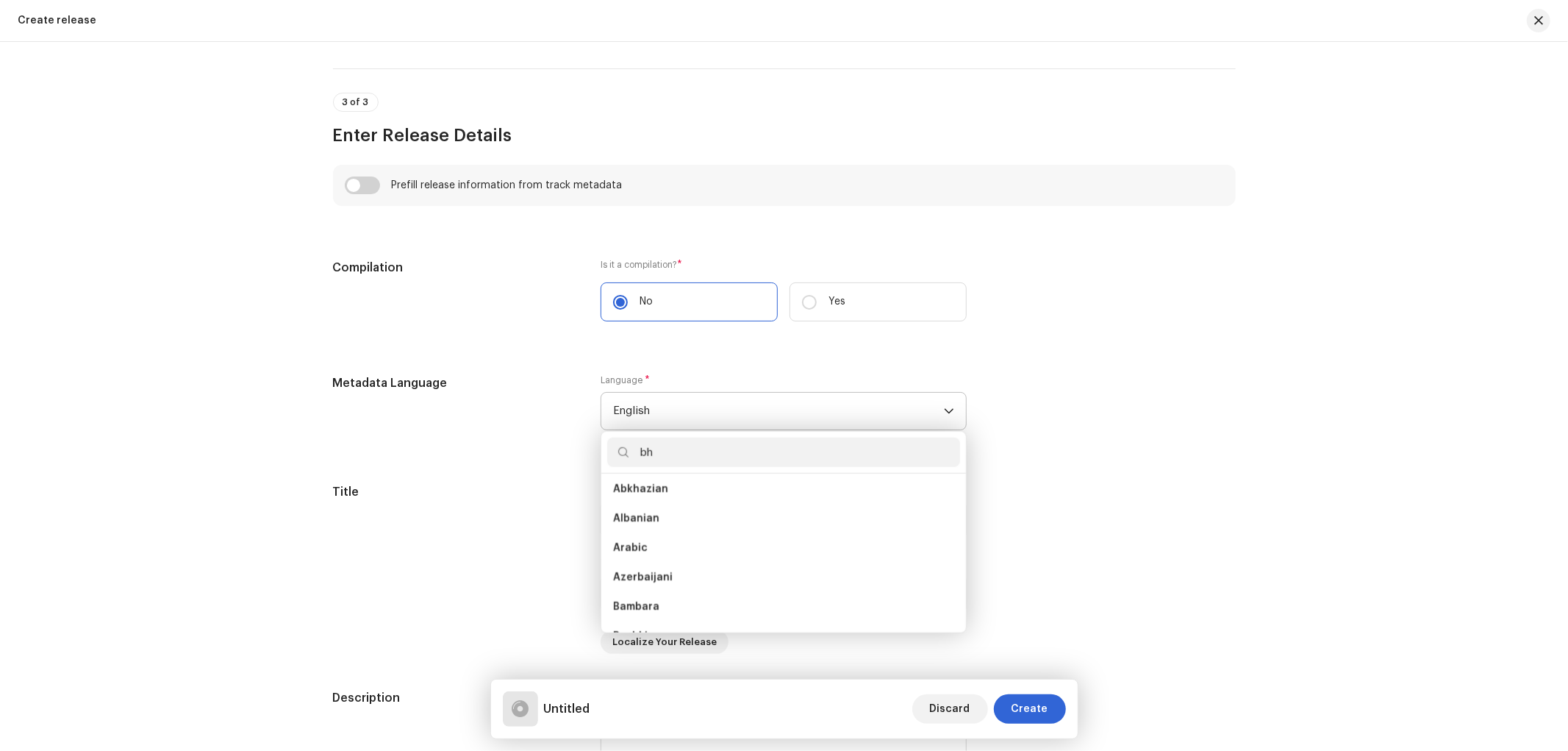
scroll to position [0, 0]
type input "bh"
click at [653, 495] on li "Bhojpuri" at bounding box center [784, 494] width 353 height 29
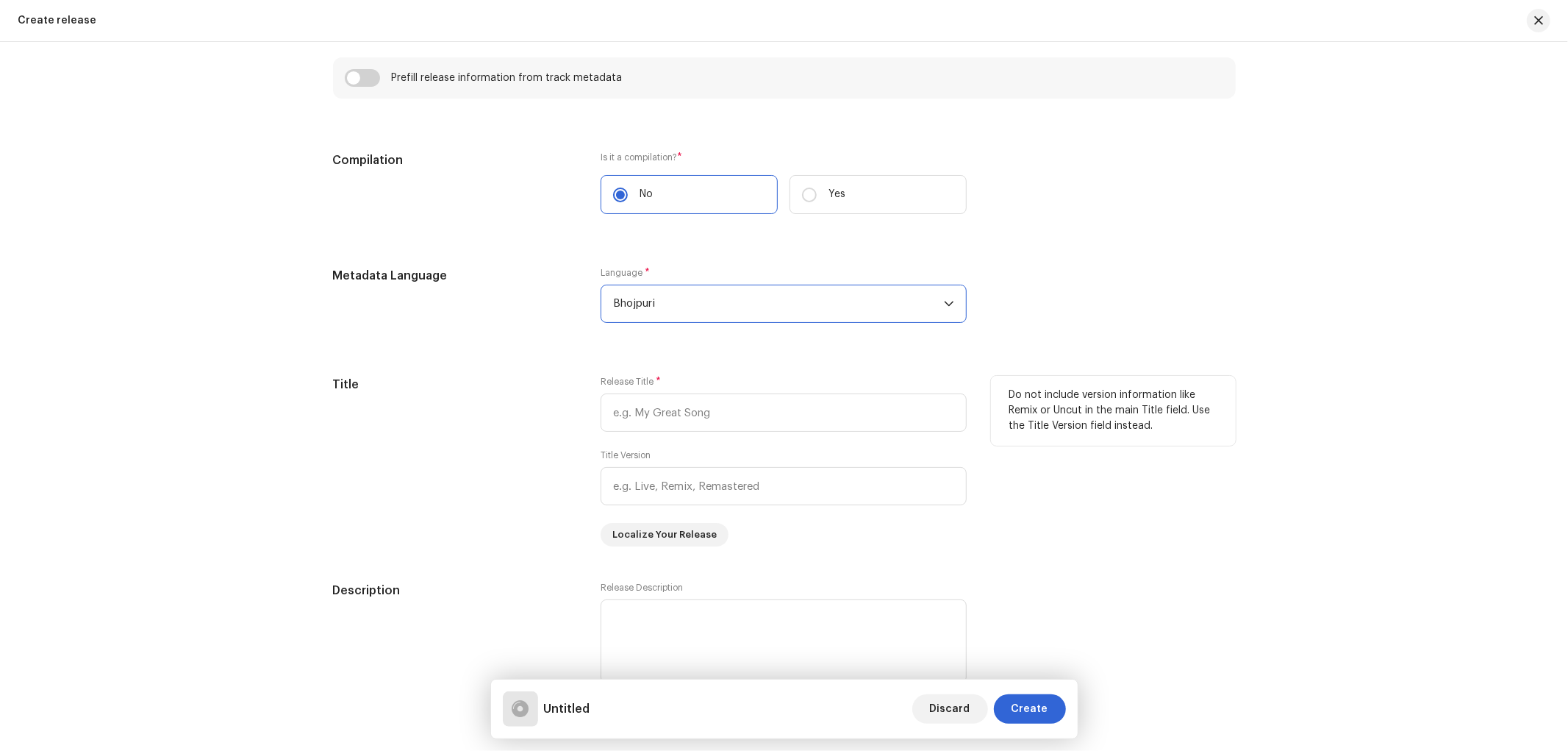
scroll to position [1089, 0]
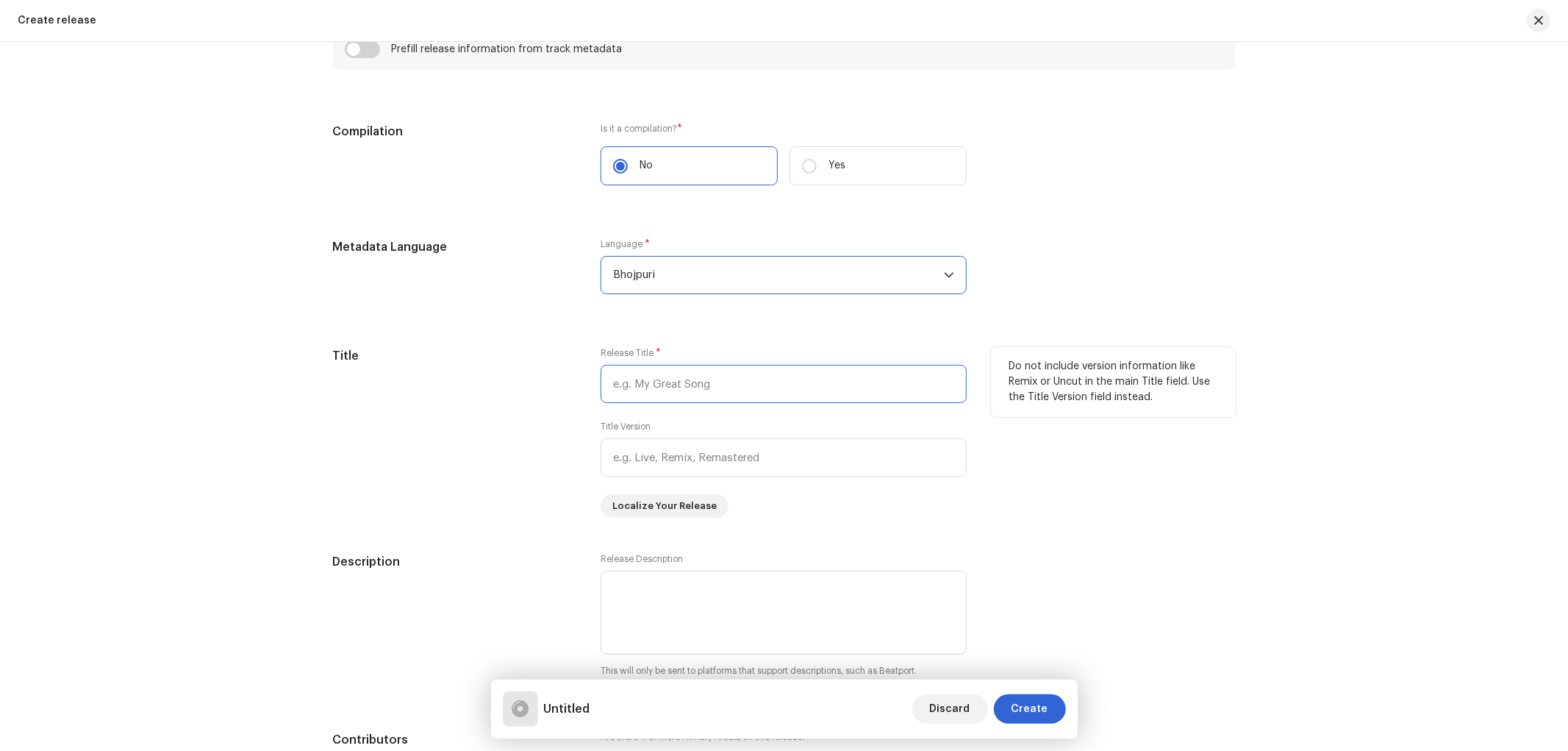
click at [684, 383] on input "text" at bounding box center [784, 384] width 366 height 39
paste input "Balamuaa Beche Machhari"
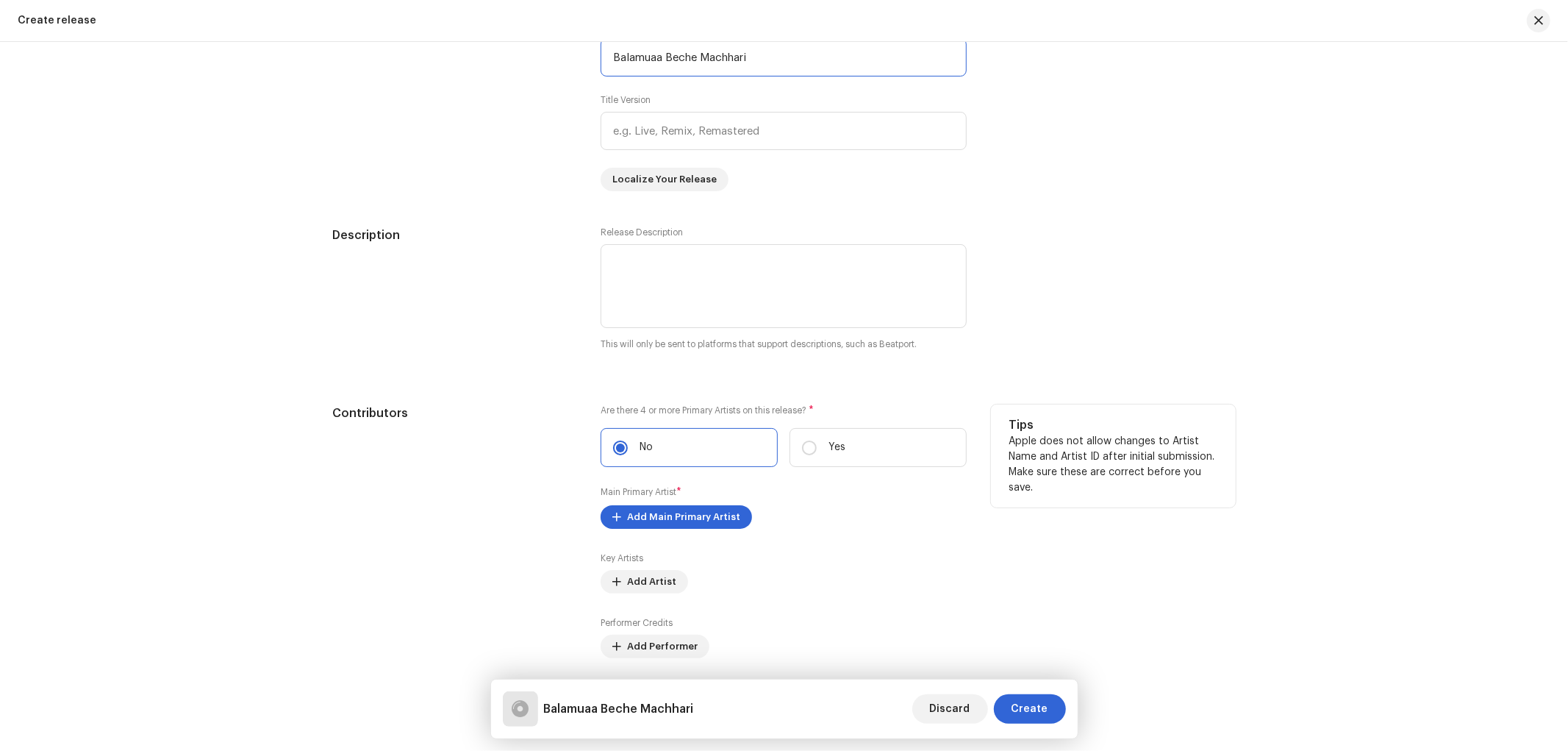
scroll to position [1497, 0]
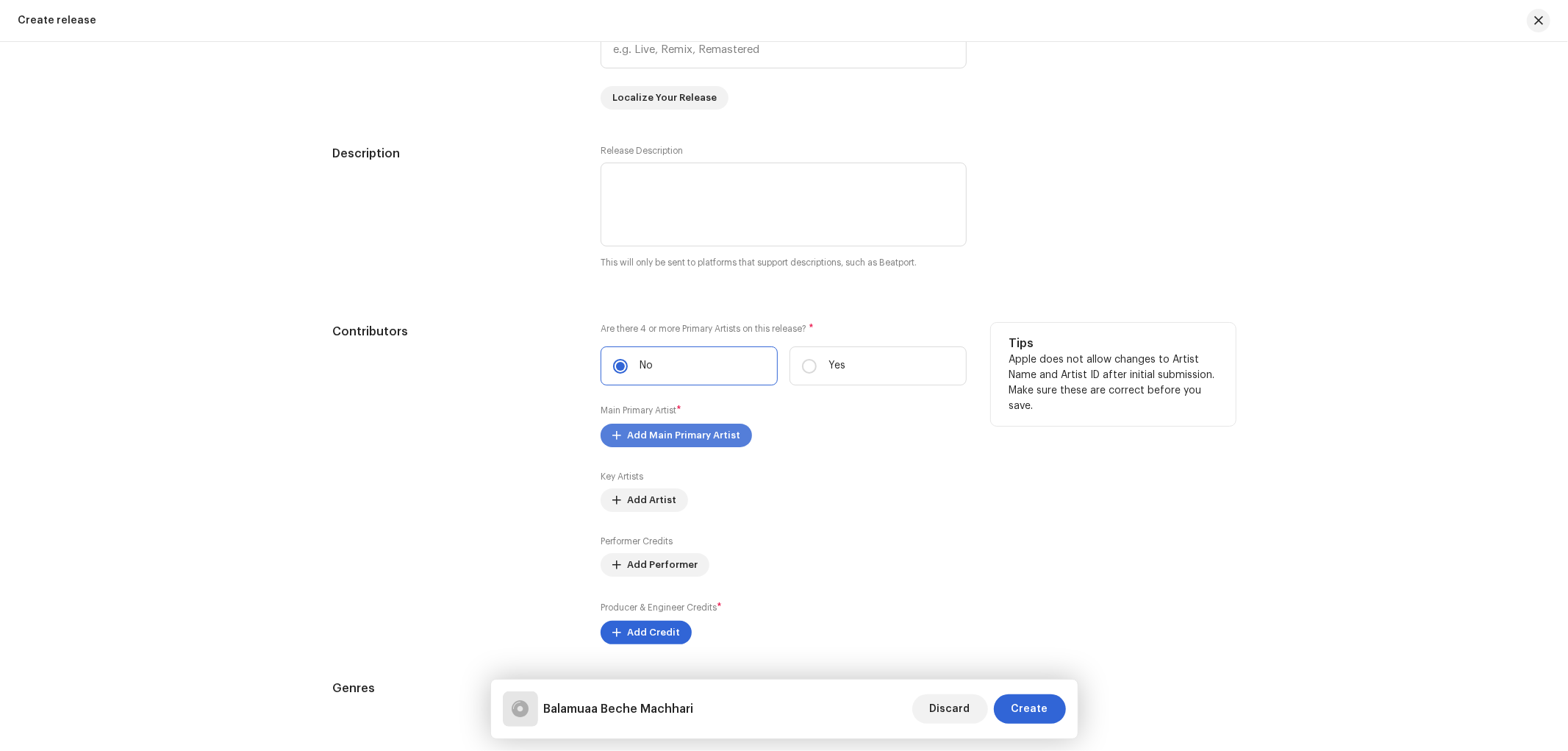
type input "Balamuaa Beche Machhari"
click at [665, 436] on span "Add Main Primary Artist" at bounding box center [683, 435] width 113 height 29
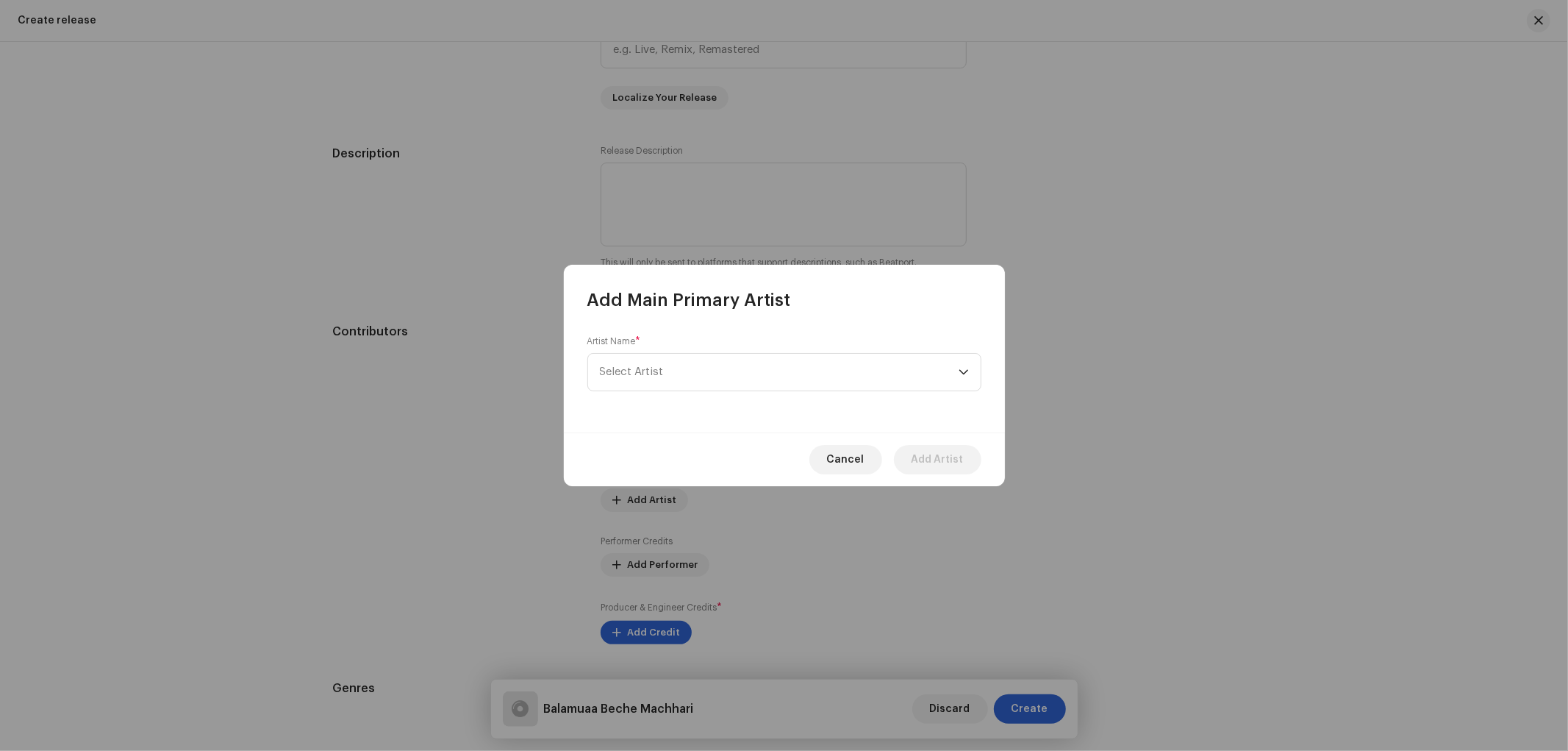
click at [662, 350] on div "Artist Name * Select Artist" at bounding box center [784, 364] width 394 height 56
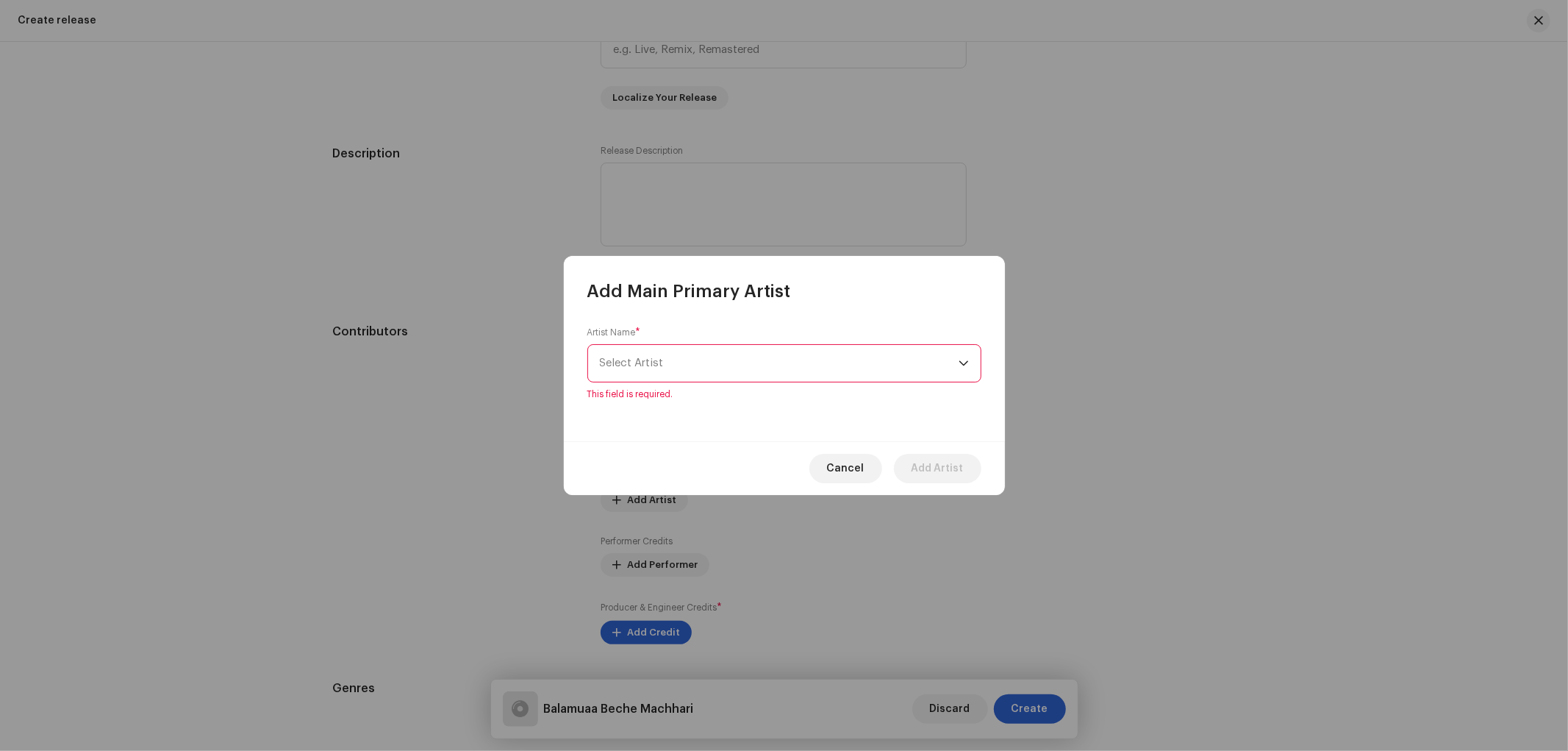
click at [667, 363] on span "Select Artist" at bounding box center [779, 364] width 358 height 37
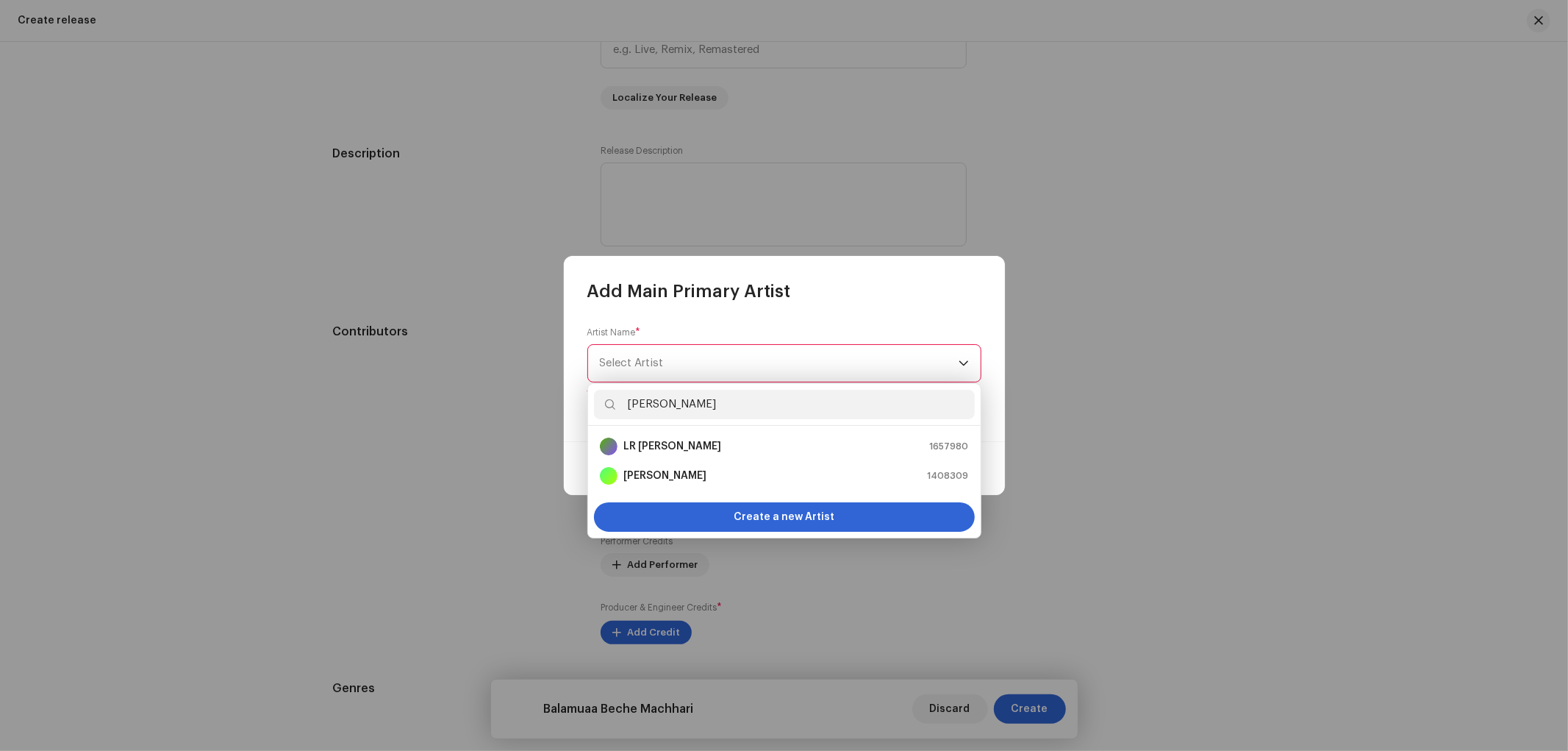
type input "[PERSON_NAME]"
click at [675, 476] on strong "[PERSON_NAME]" at bounding box center [665, 475] width 83 height 15
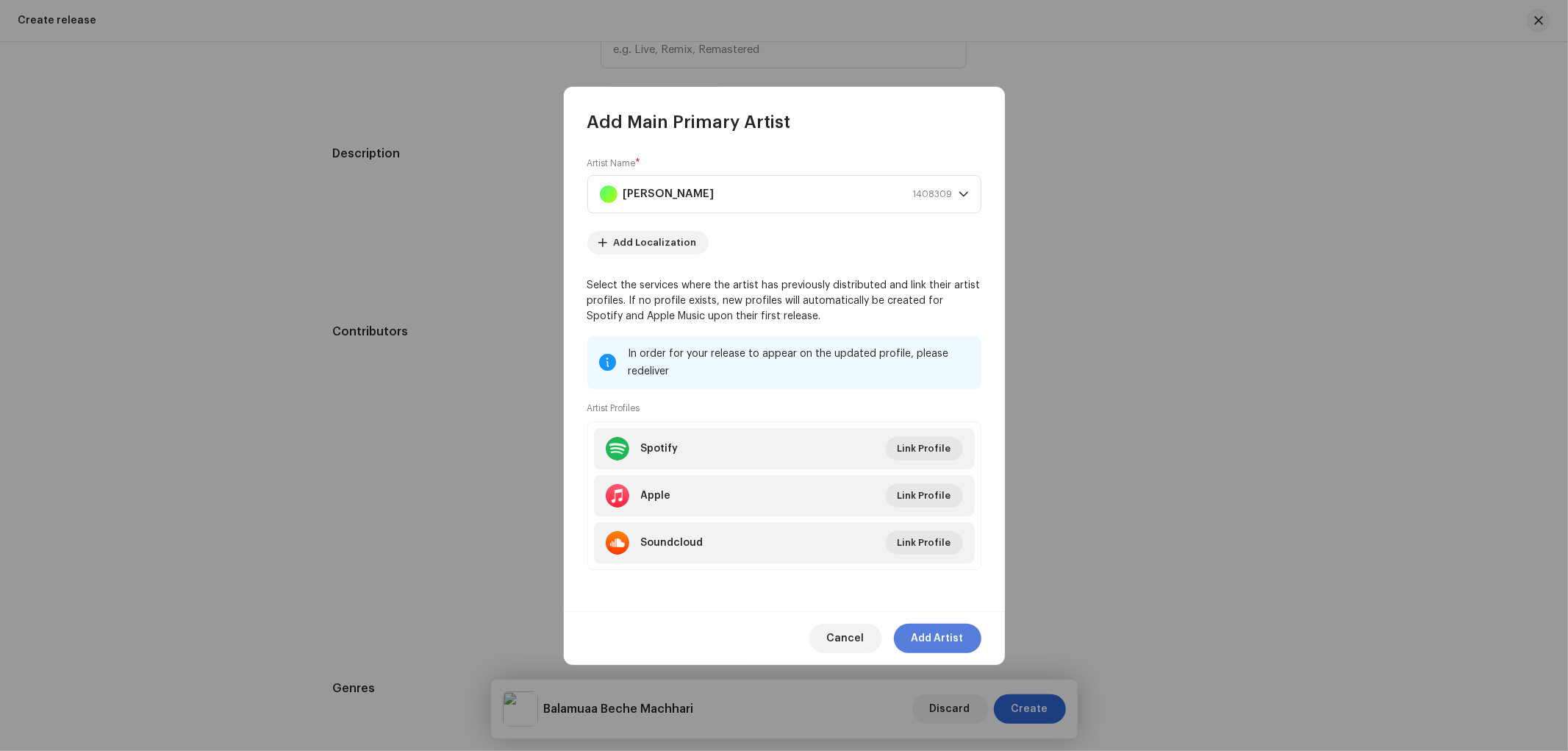
click at [929, 629] on span "Add Artist" at bounding box center [937, 638] width 52 height 29
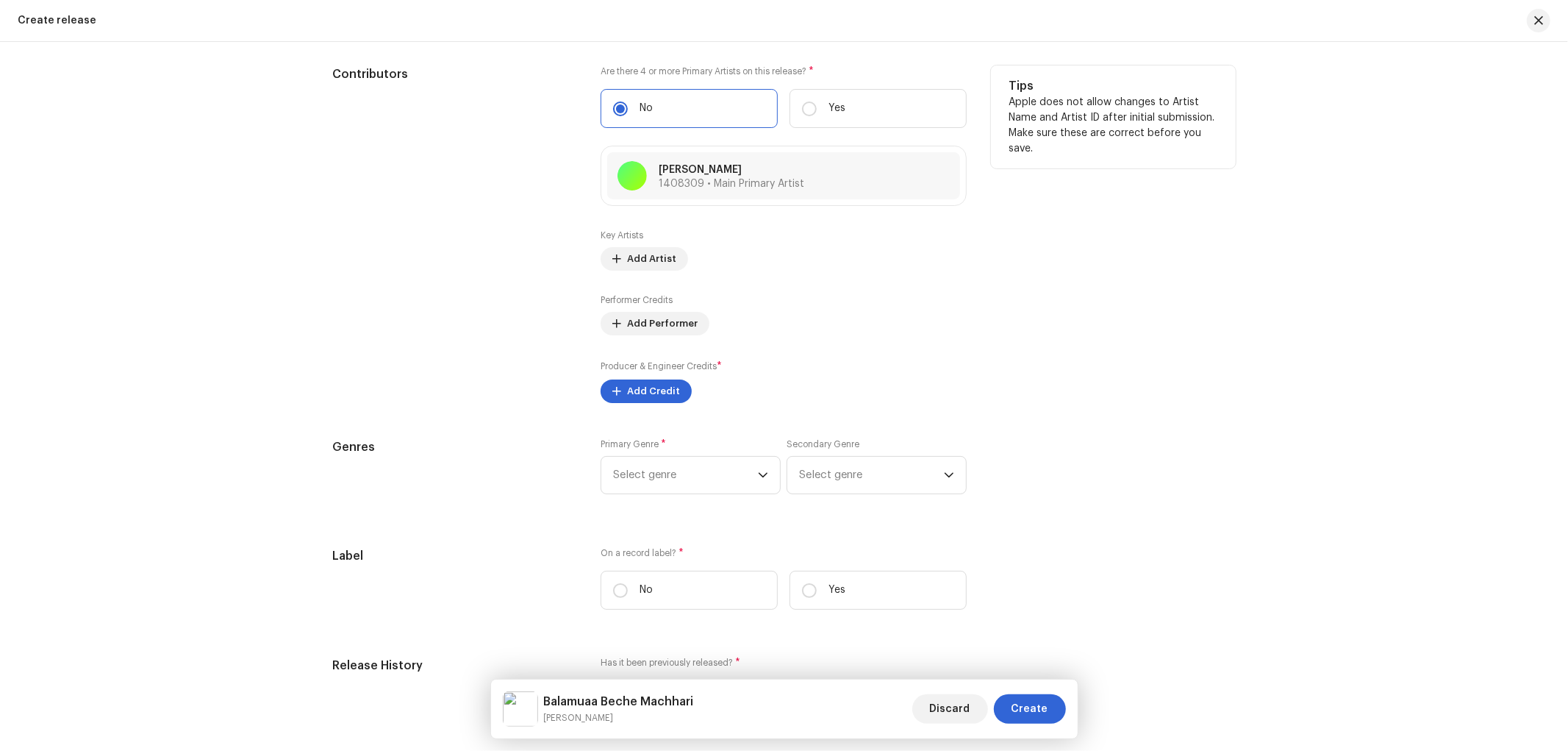
scroll to position [1770, 0]
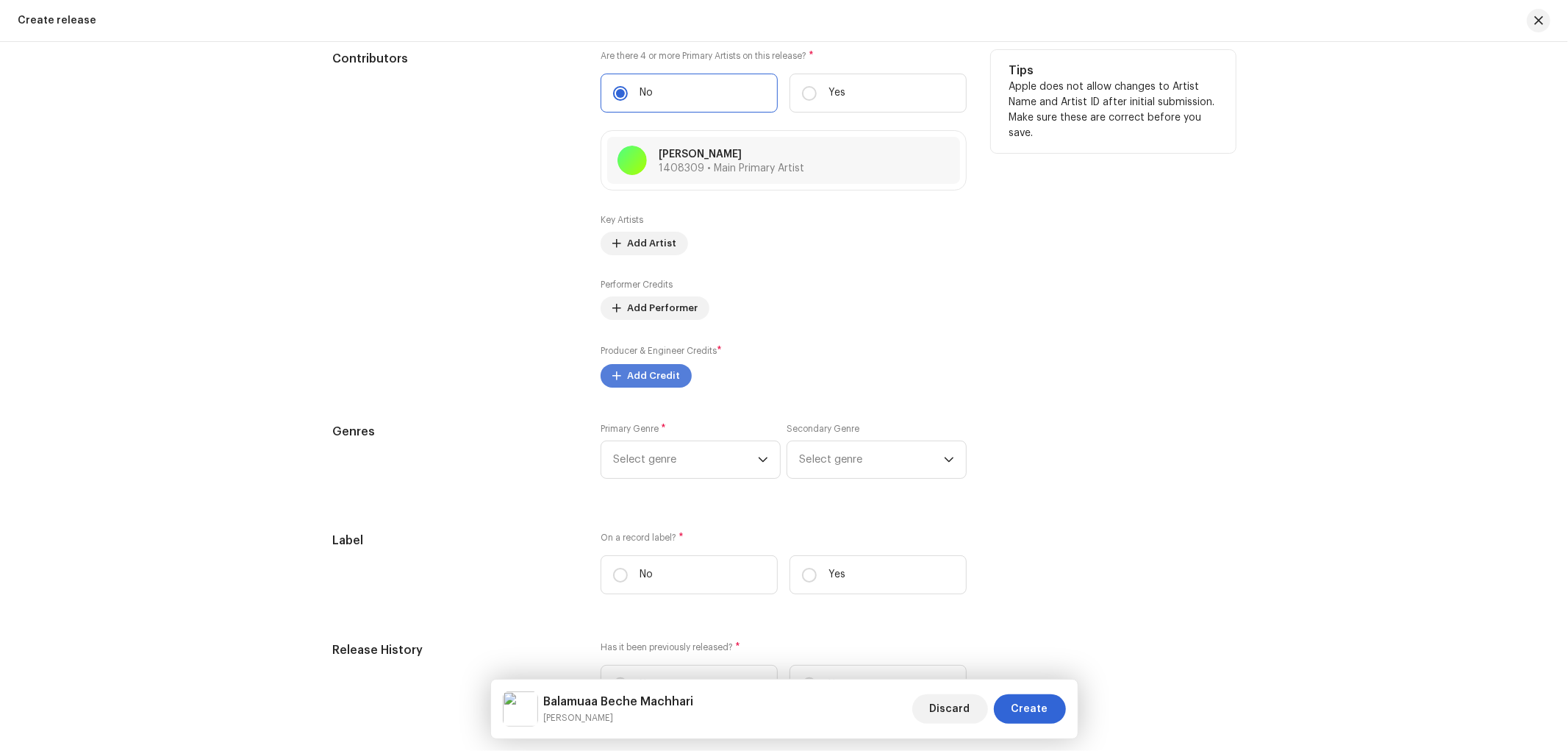
click at [658, 390] on span "Add Credit" at bounding box center [654, 375] width 53 height 29
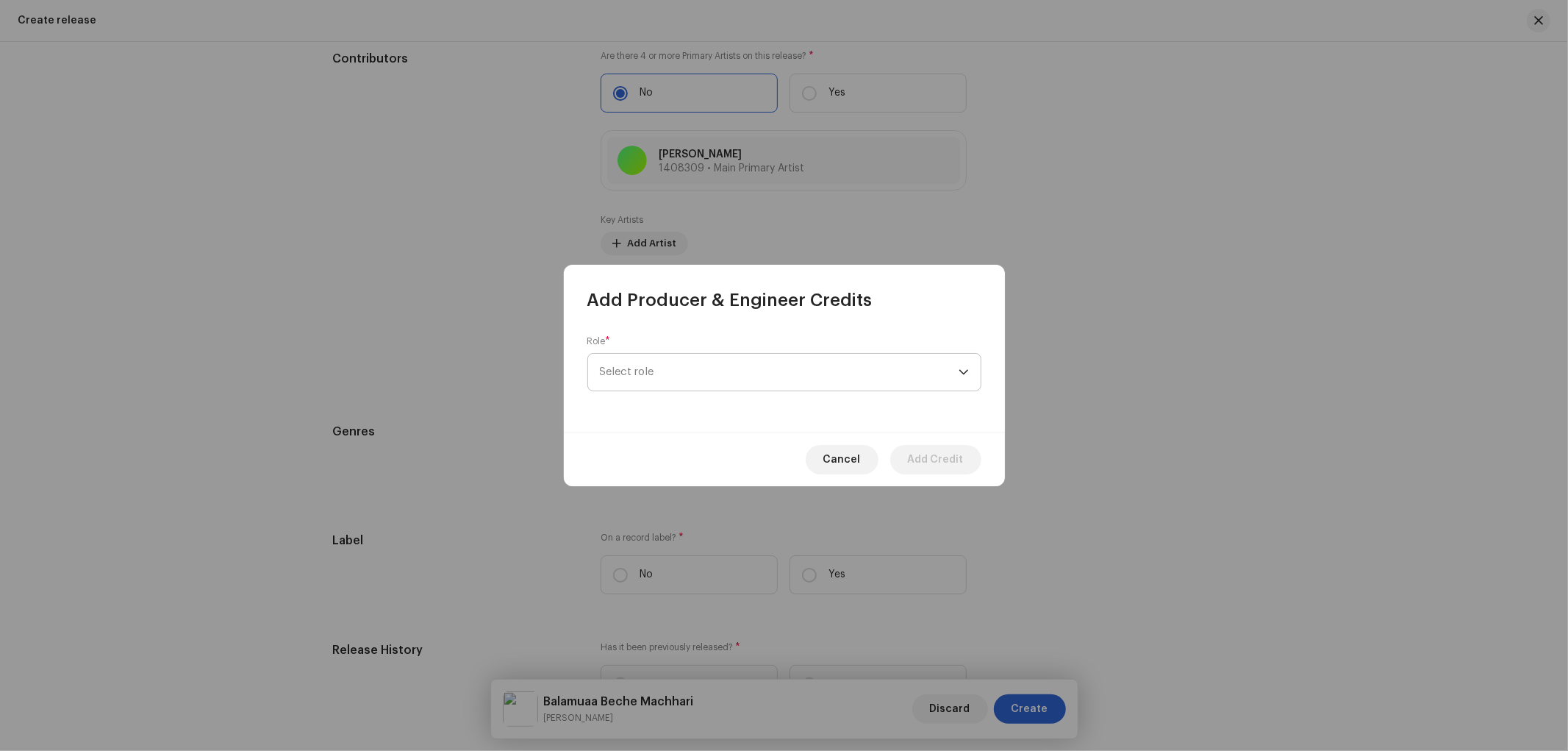
click at [658, 372] on span "Select role" at bounding box center [779, 372] width 358 height 37
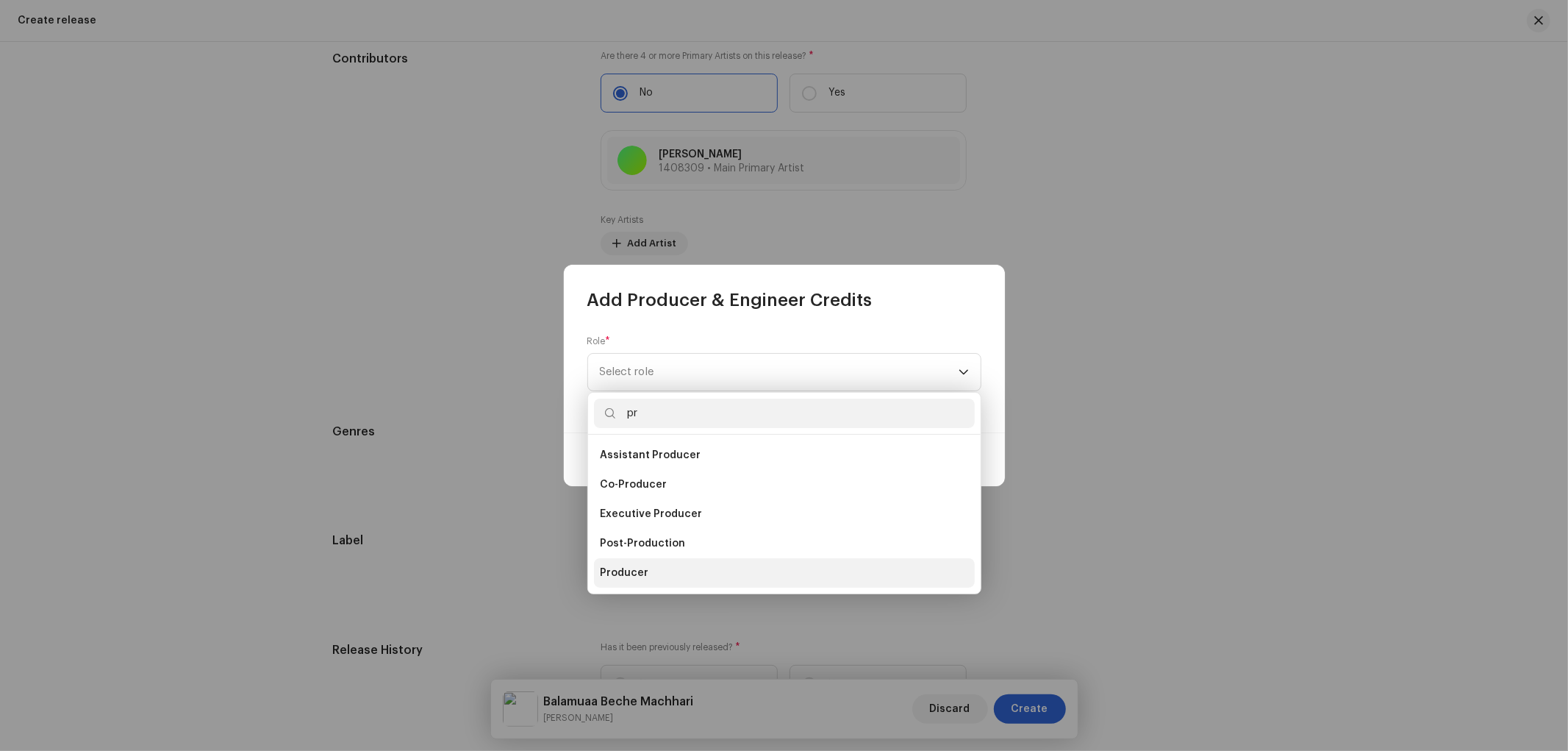
type input "pr"
click at [638, 575] on span "Producer" at bounding box center [624, 573] width 48 height 15
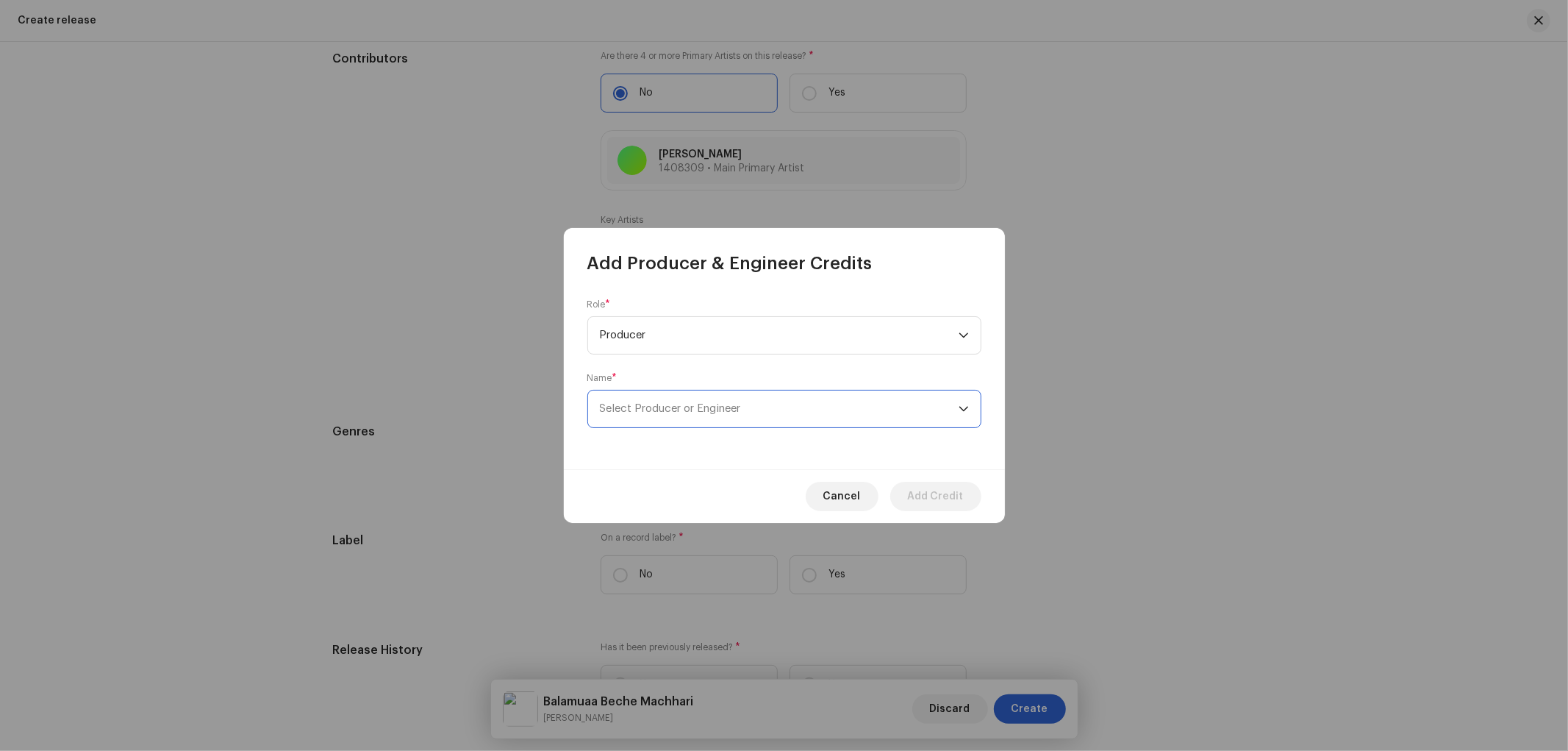
click at [687, 413] on span "Select Producer or Engineer" at bounding box center [670, 408] width 141 height 11
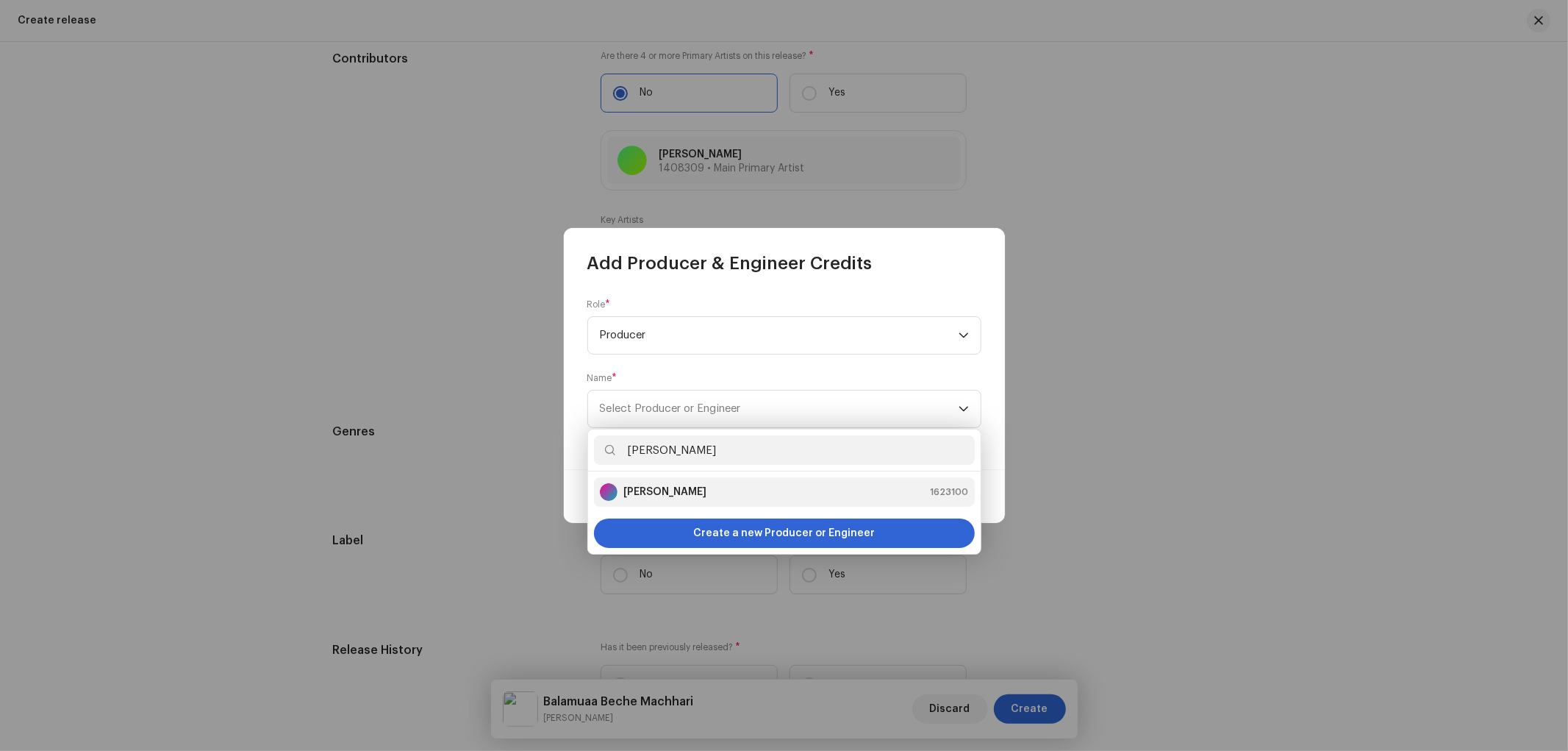
type input "[PERSON_NAME]"
click at [660, 494] on strong "[PERSON_NAME]" at bounding box center [665, 492] width 83 height 15
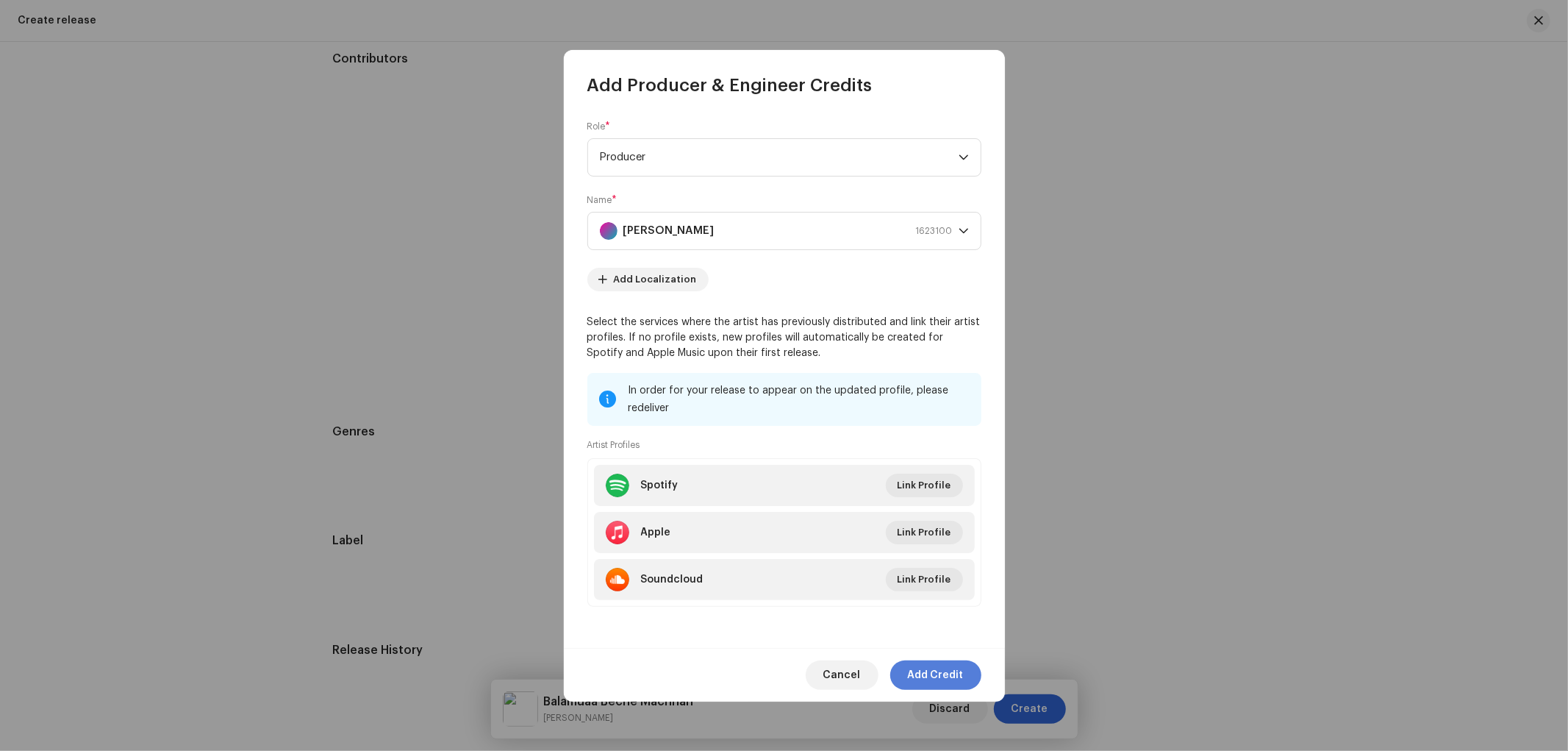
click at [936, 681] on span "Add Credit" at bounding box center [936, 675] width 56 height 29
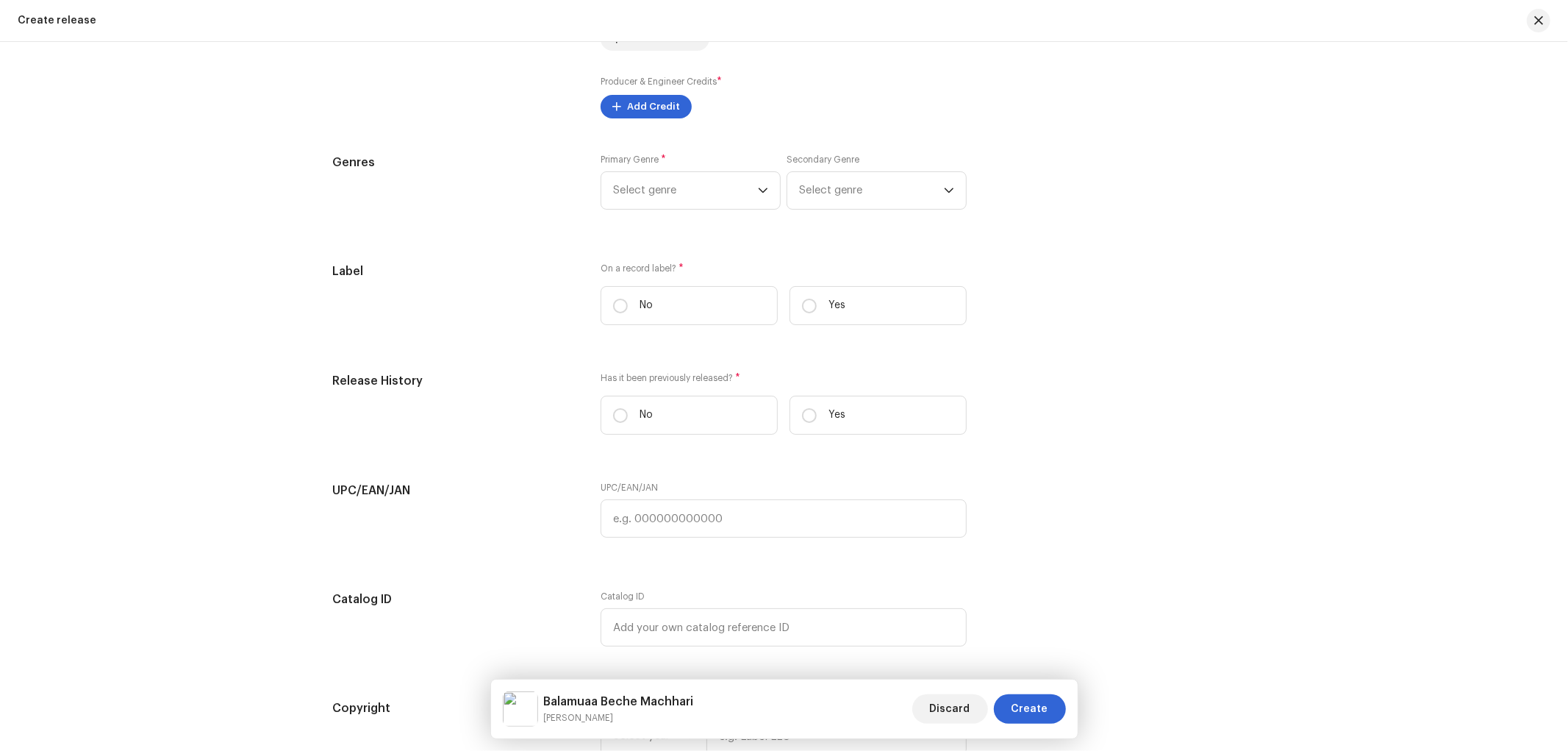
scroll to position [2041, 0]
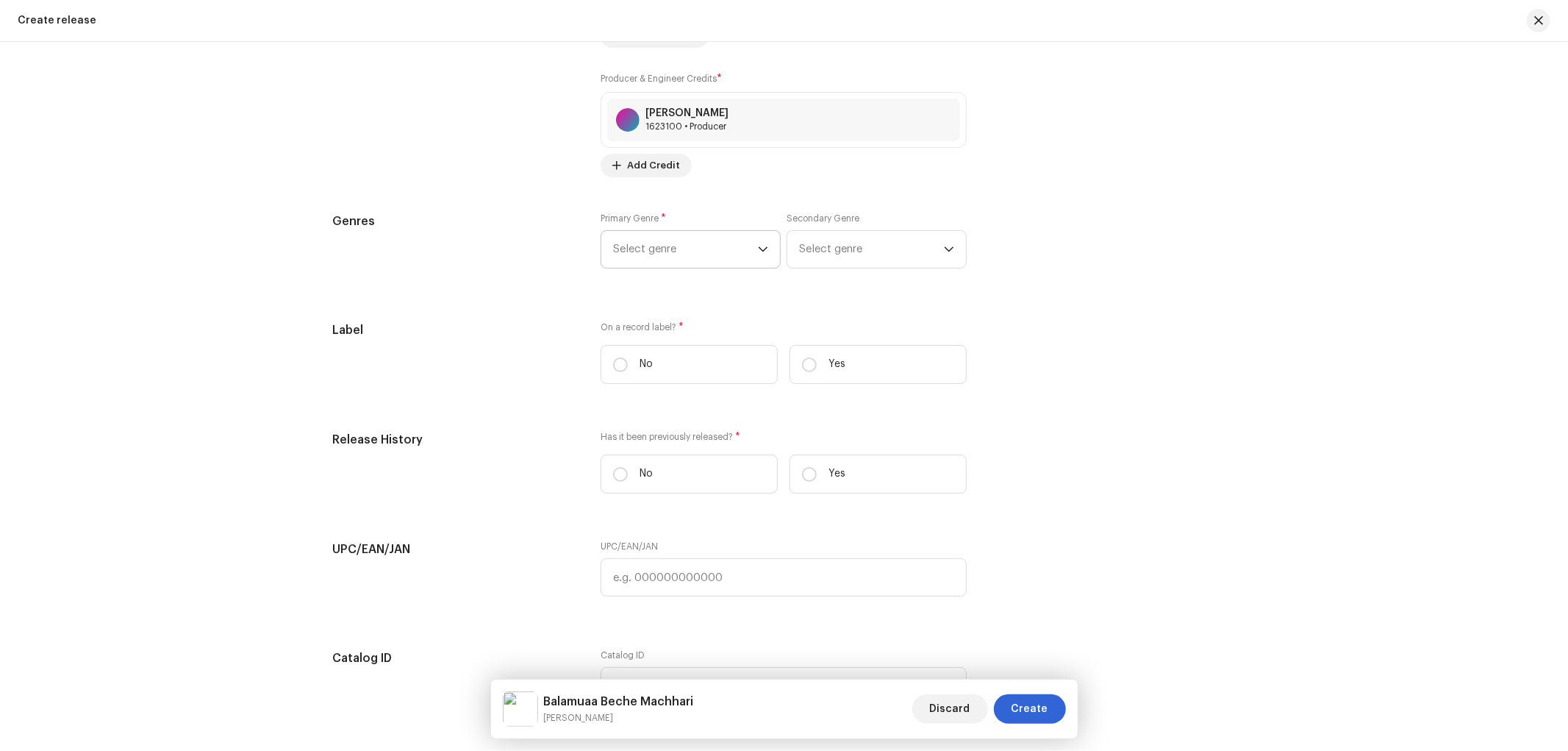
click at [676, 255] on span "Select genre" at bounding box center [685, 249] width 145 height 37
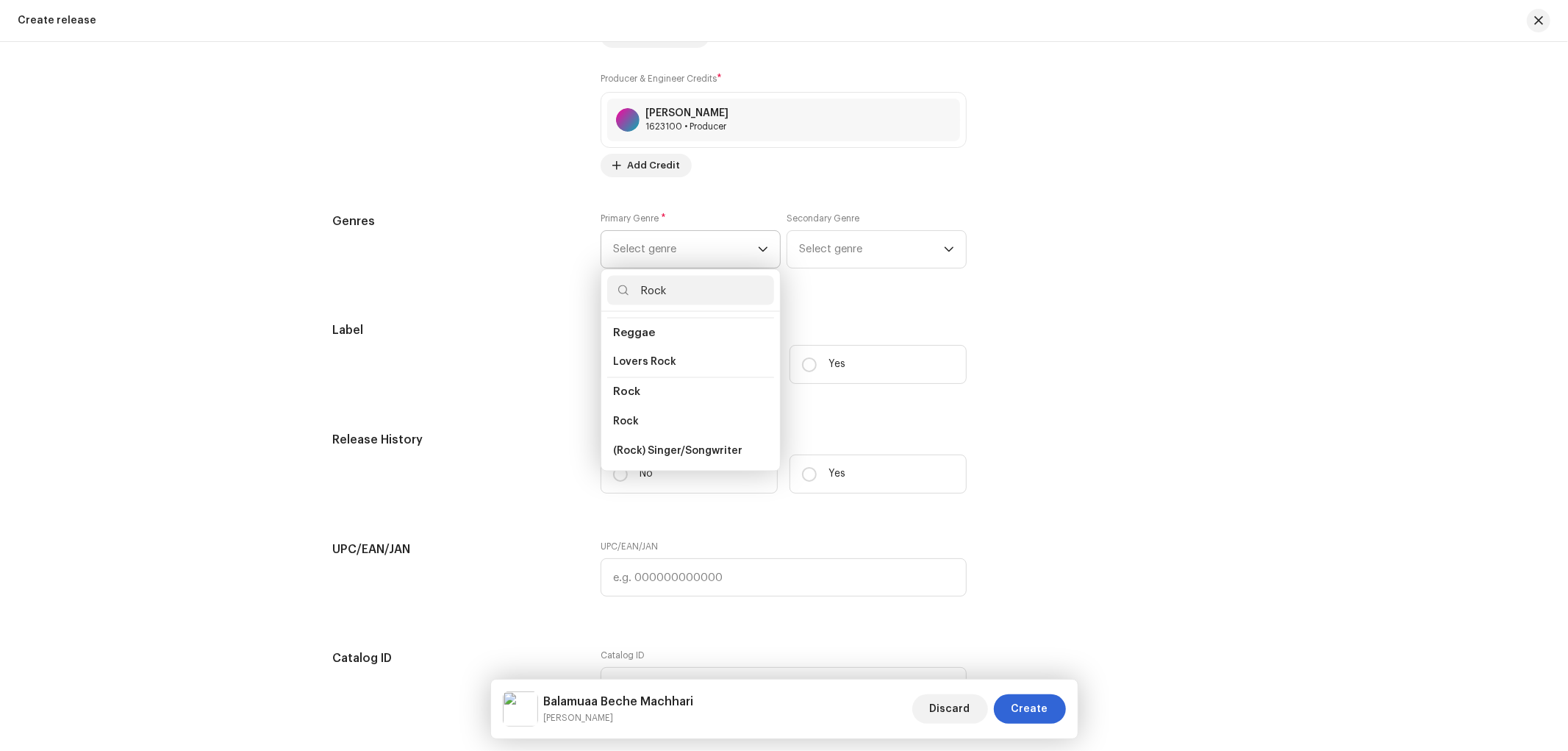
scroll to position [545, 0]
type input "Rock"
click at [638, 384] on li "Rock" at bounding box center [690, 393] width 167 height 29
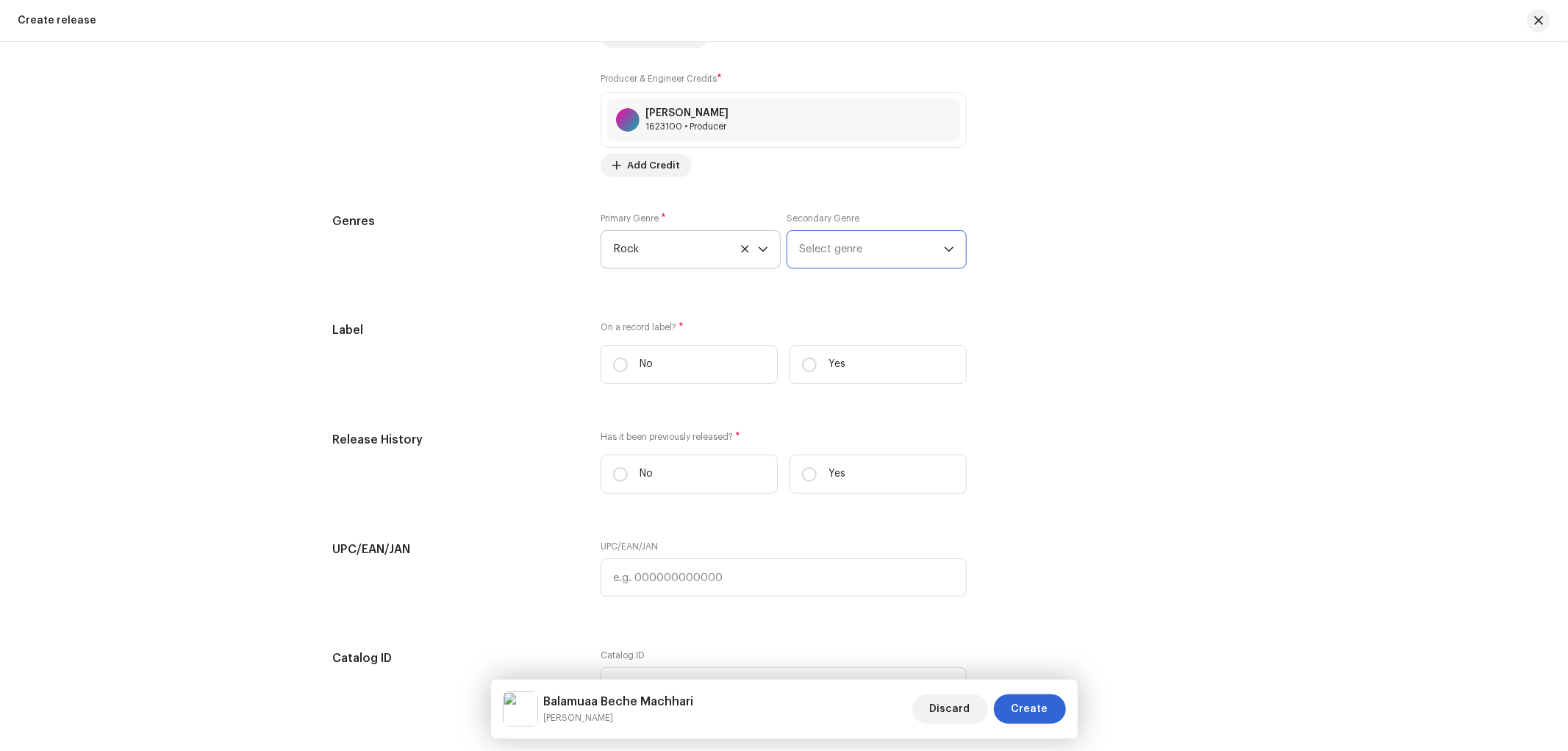
click at [841, 250] on span "Select genre" at bounding box center [871, 249] width 145 height 37
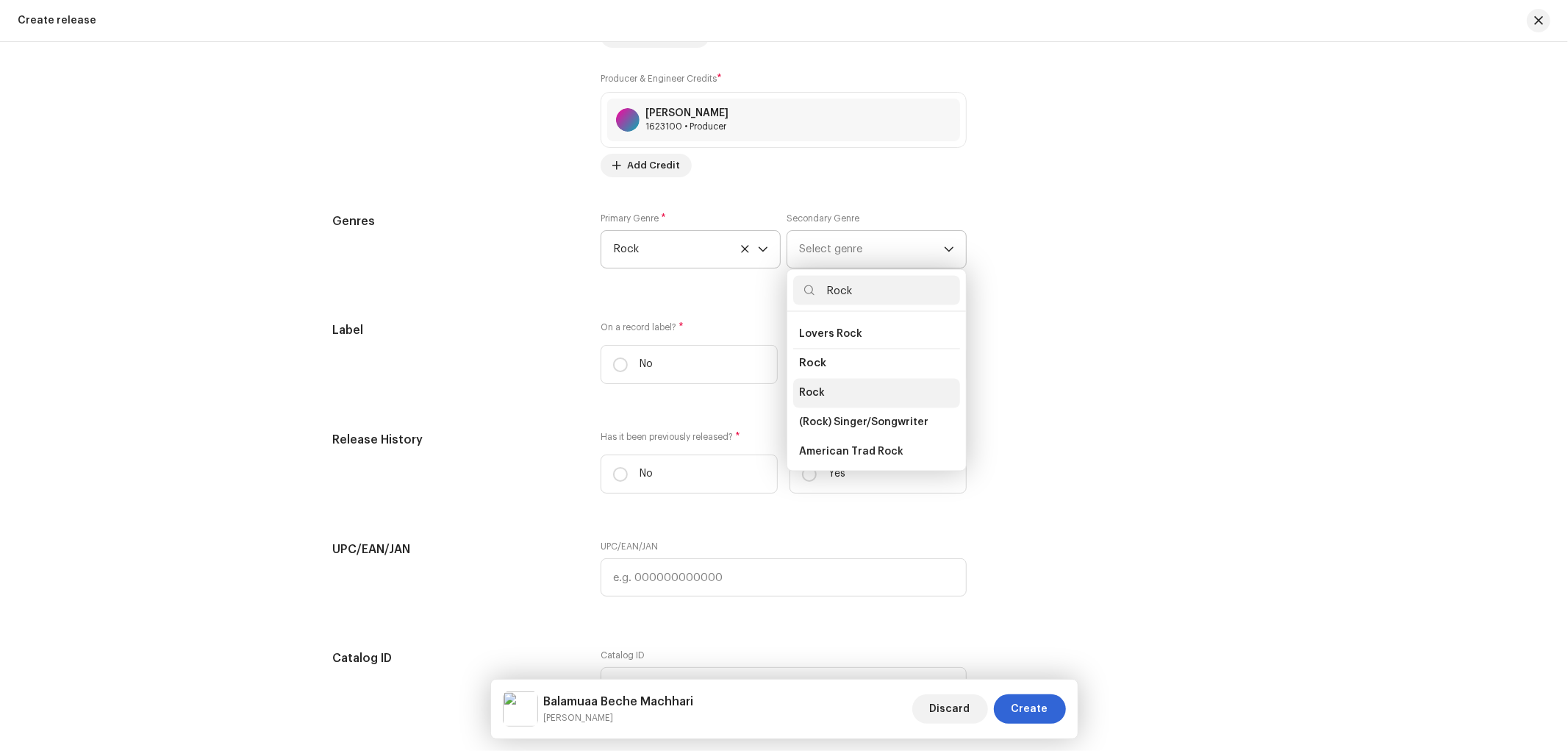
type input "Rock"
click at [822, 385] on li "Rock" at bounding box center [877, 393] width 167 height 29
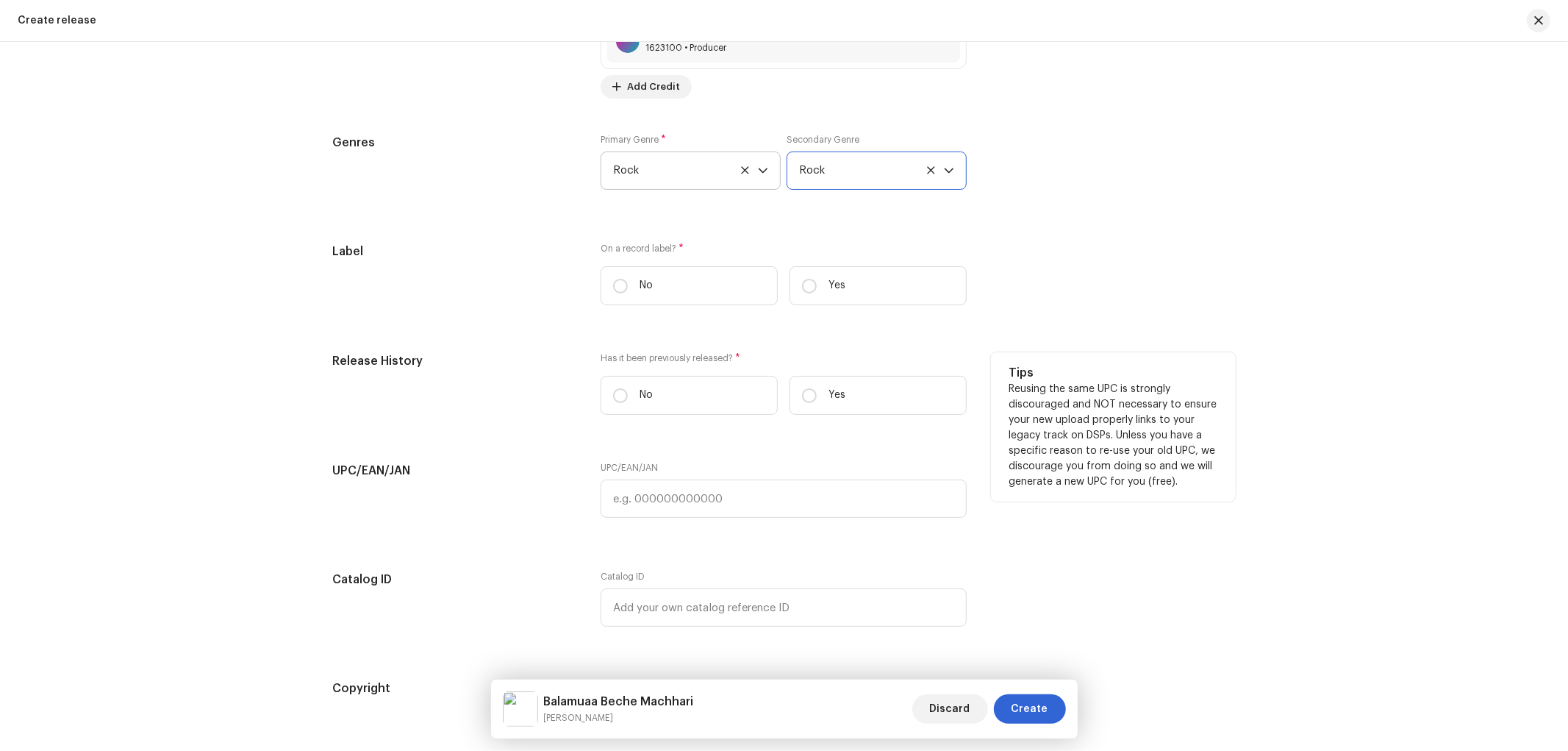
scroll to position [2178, 0]
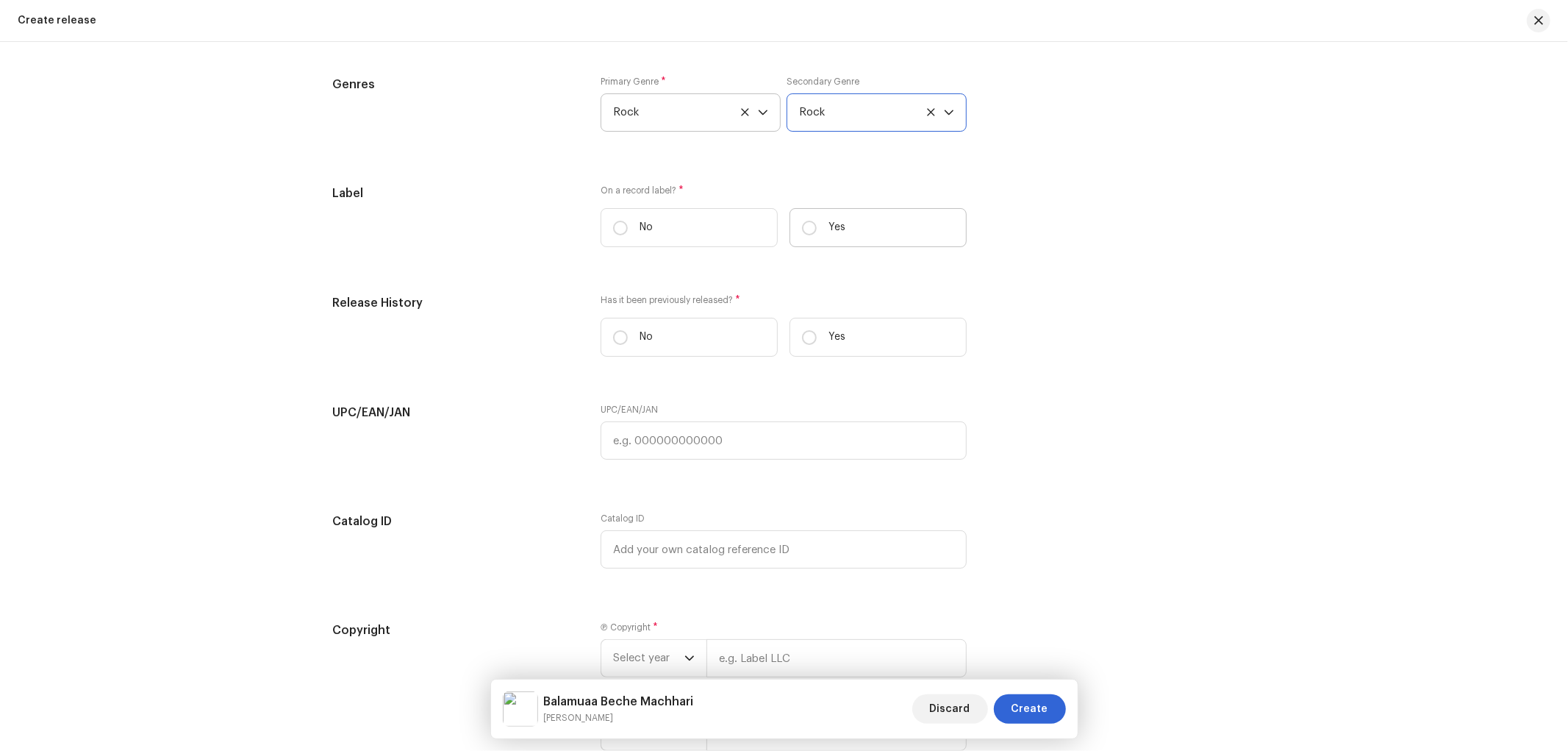
click at [820, 228] on label "Yes" at bounding box center [878, 227] width 177 height 39
click at [817, 228] on input "Yes" at bounding box center [809, 227] width 15 height 15
radio input "true"
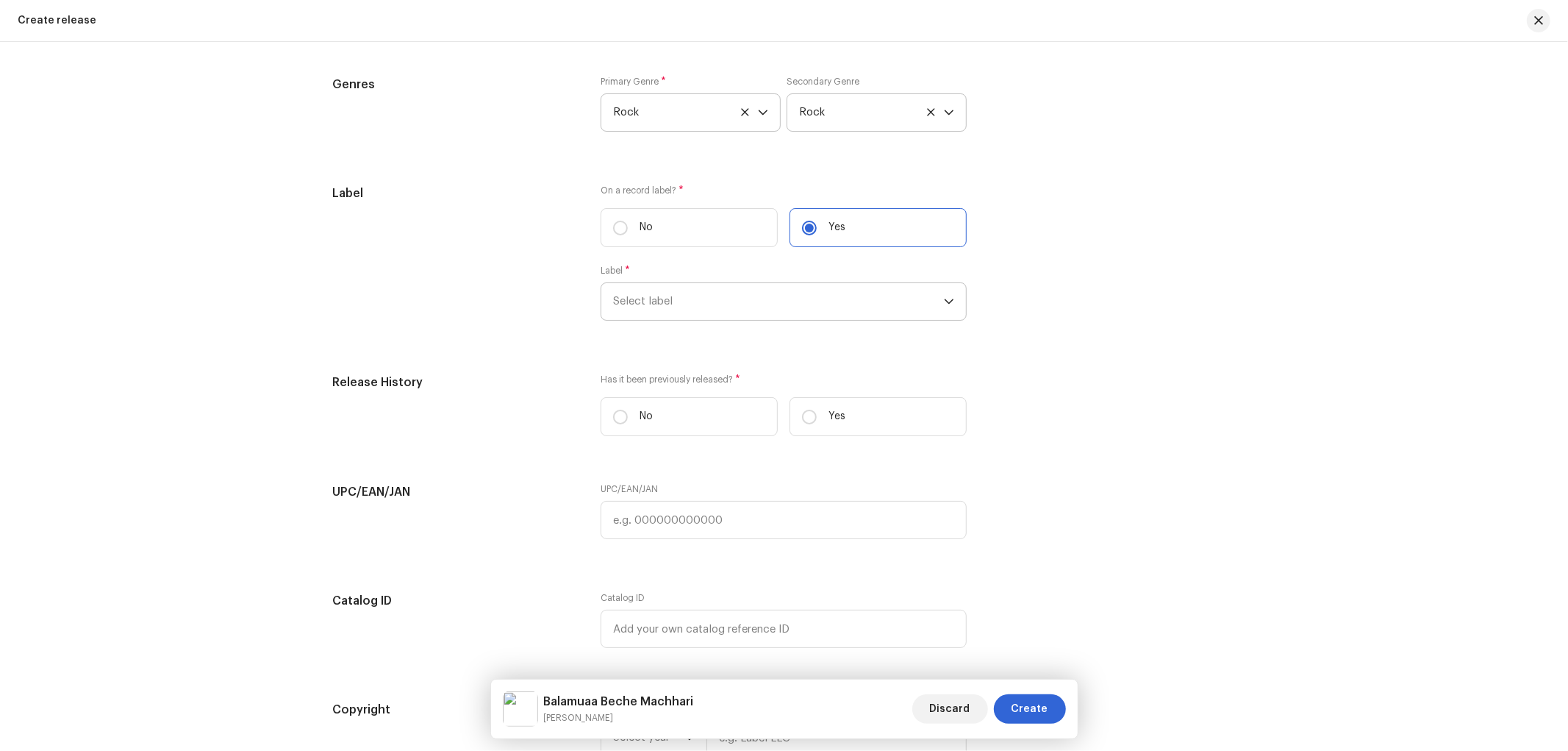
click at [712, 306] on span "Select label" at bounding box center [778, 301] width 331 height 37
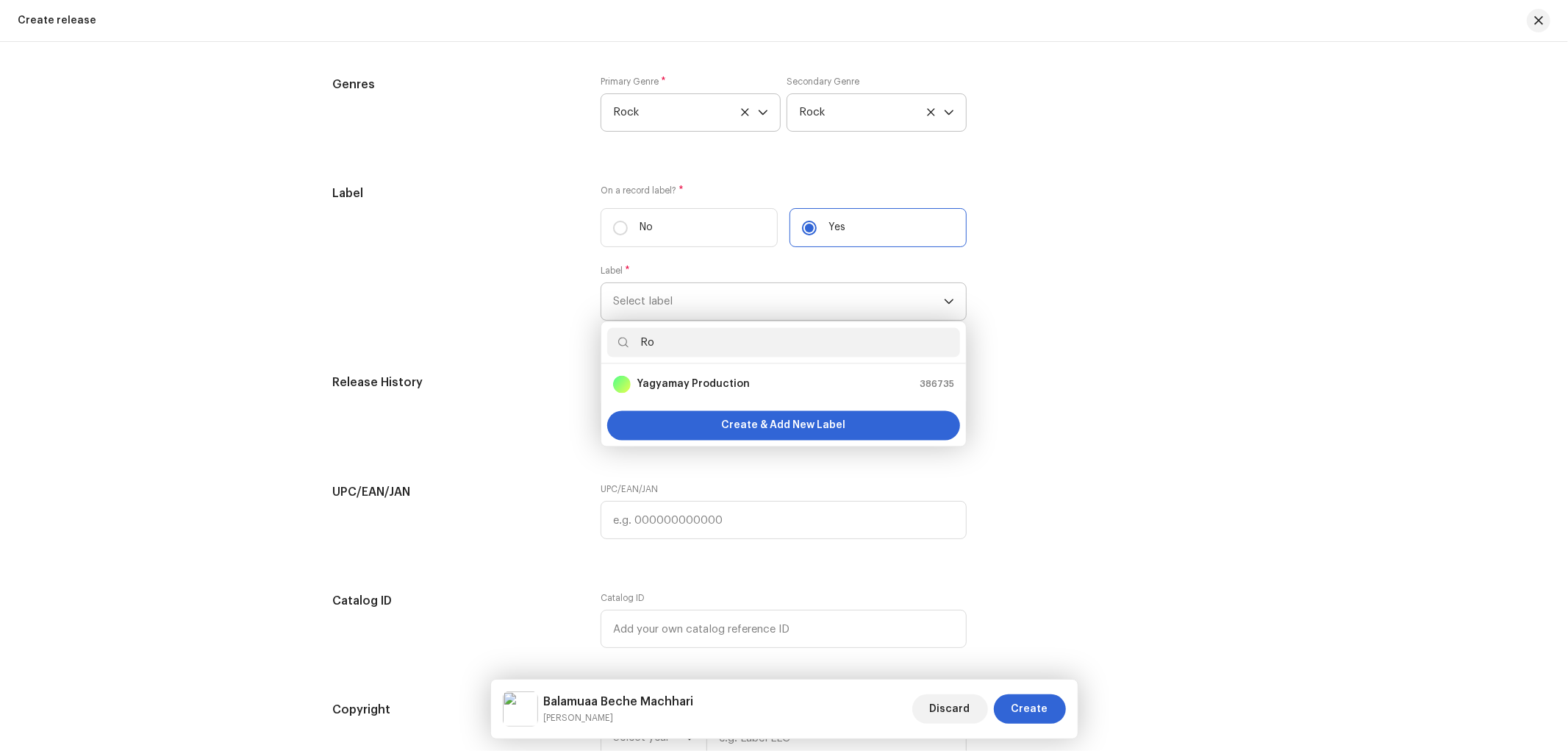
type input "R"
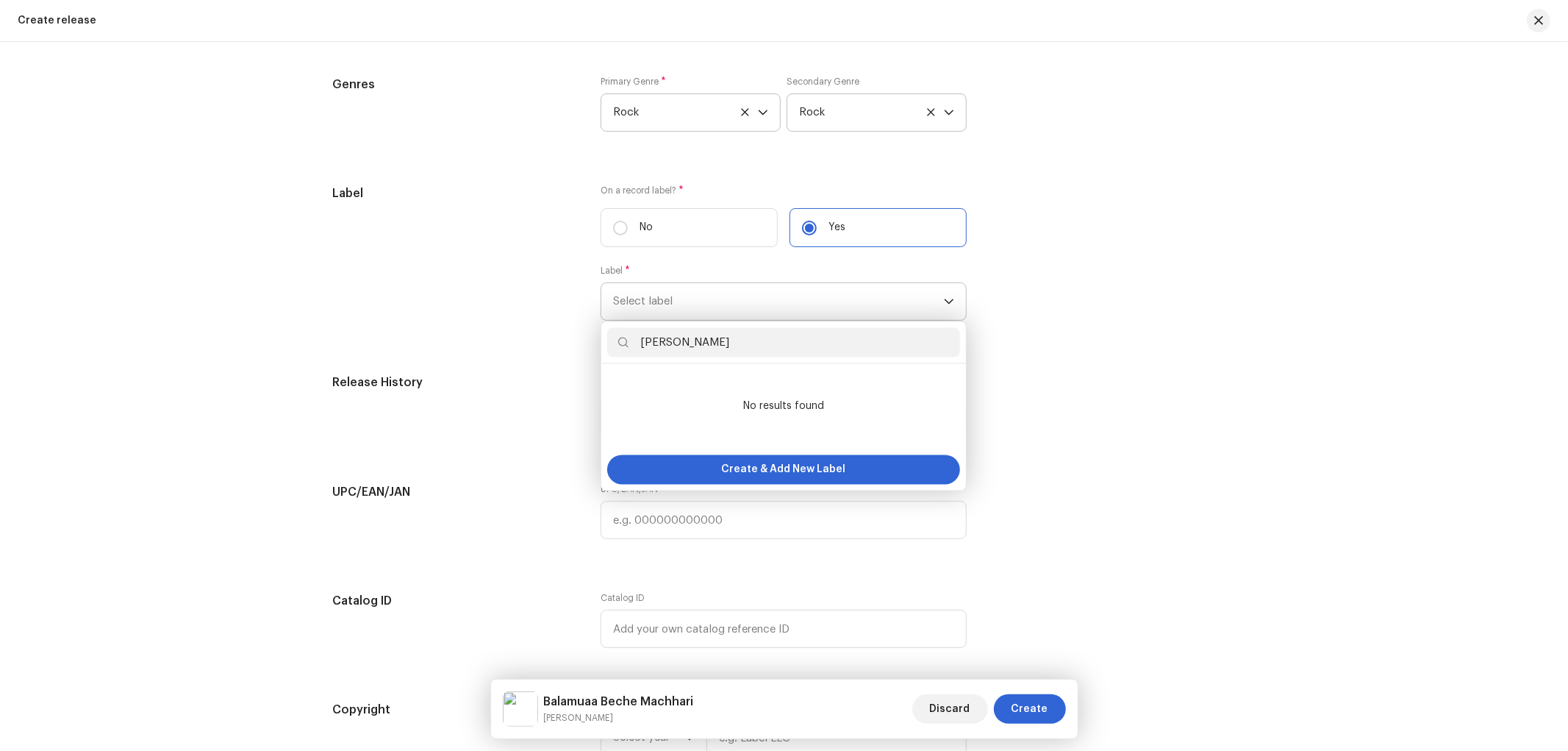
drag, startPoint x: 753, startPoint y: 351, endPoint x: 620, endPoint y: 349, distance: 133.0
click at [620, 349] on p-iconfield "[PERSON_NAME]" at bounding box center [784, 342] width 353 height 29
paste input "eo Music"
drag, startPoint x: 792, startPoint y: 354, endPoint x: 628, endPoint y: 361, distance: 164.1
click at [628, 357] on input "[PERSON_NAME] Music" at bounding box center [784, 342] width 353 height 29
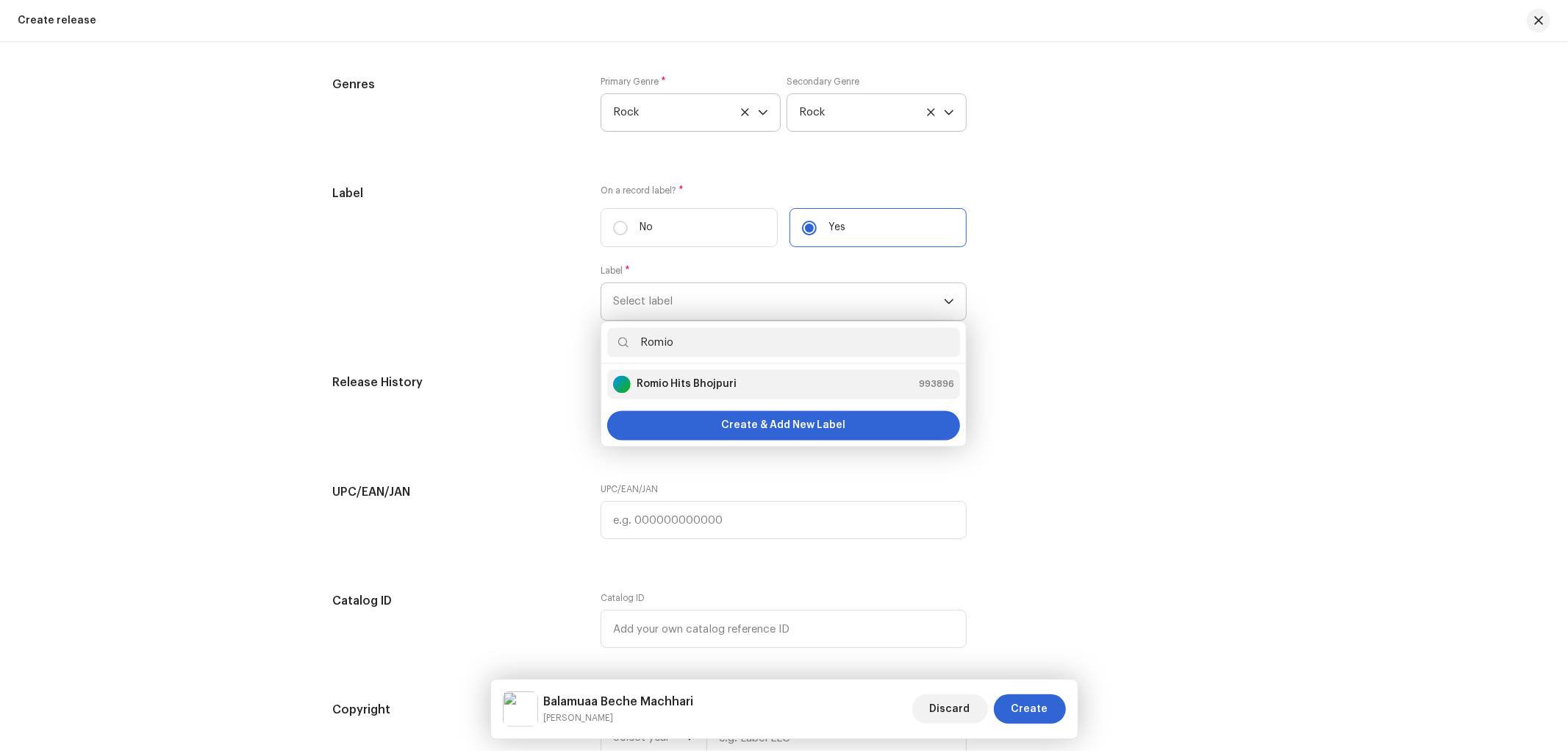
type input "Romio"
click at [667, 392] on strong "Romio Hits Bhojpuri" at bounding box center [687, 384] width 100 height 15
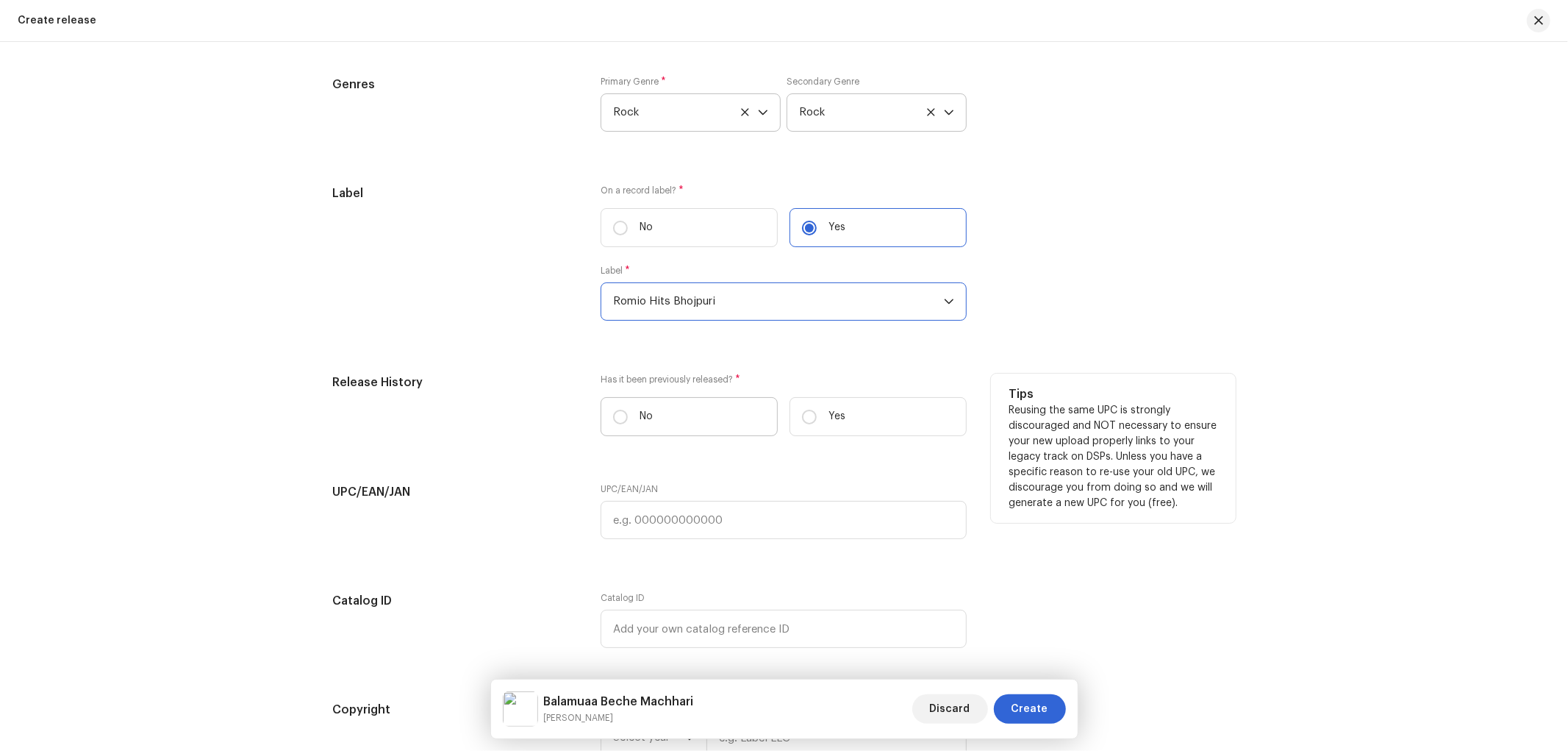
click at [702, 436] on label "No" at bounding box center [690, 416] width 177 height 39
click at [628, 424] on input "No" at bounding box center [620, 416] width 15 height 15
radio input "true"
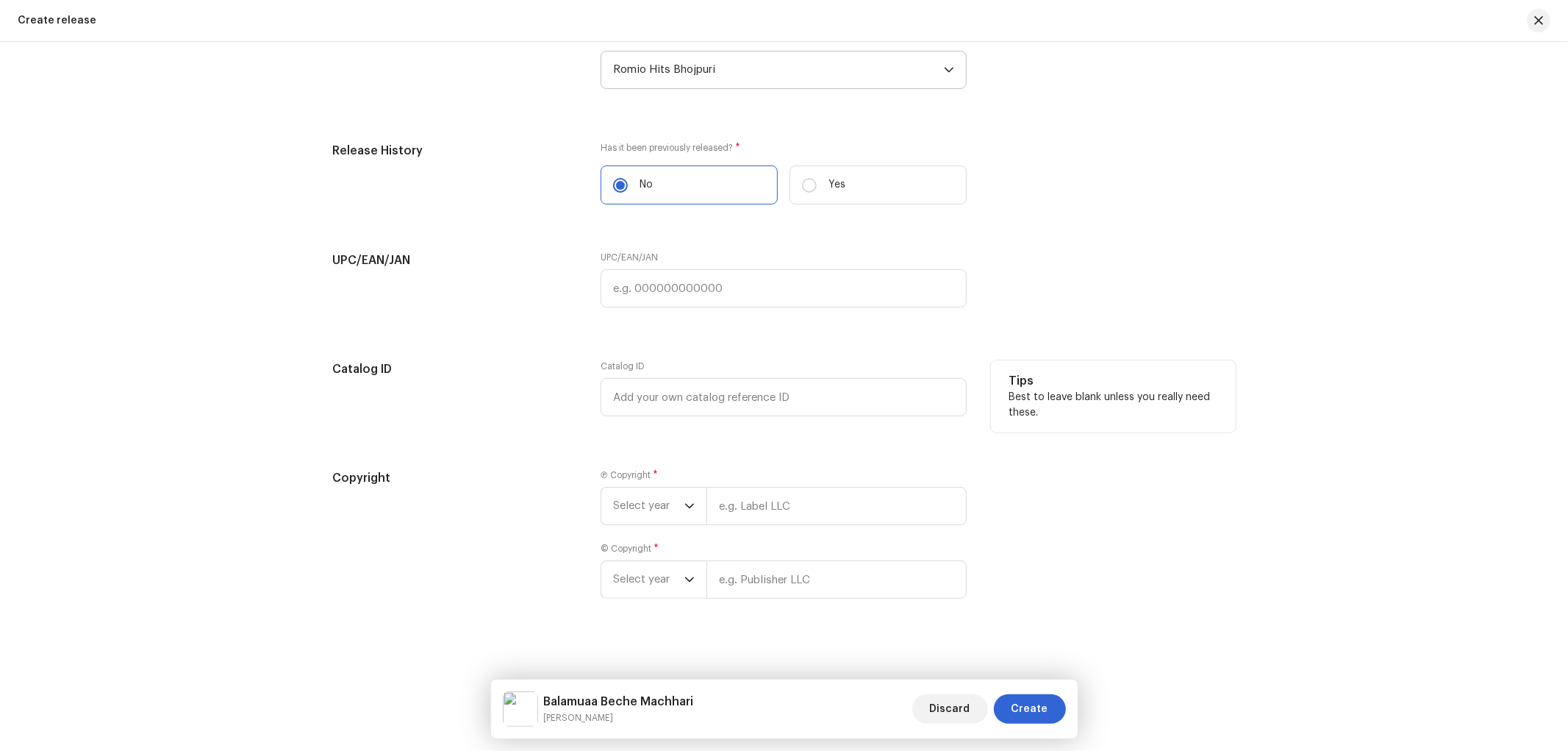
scroll to position [2430, 0]
click at [667, 489] on span "Select year" at bounding box center [648, 499] width 71 height 37
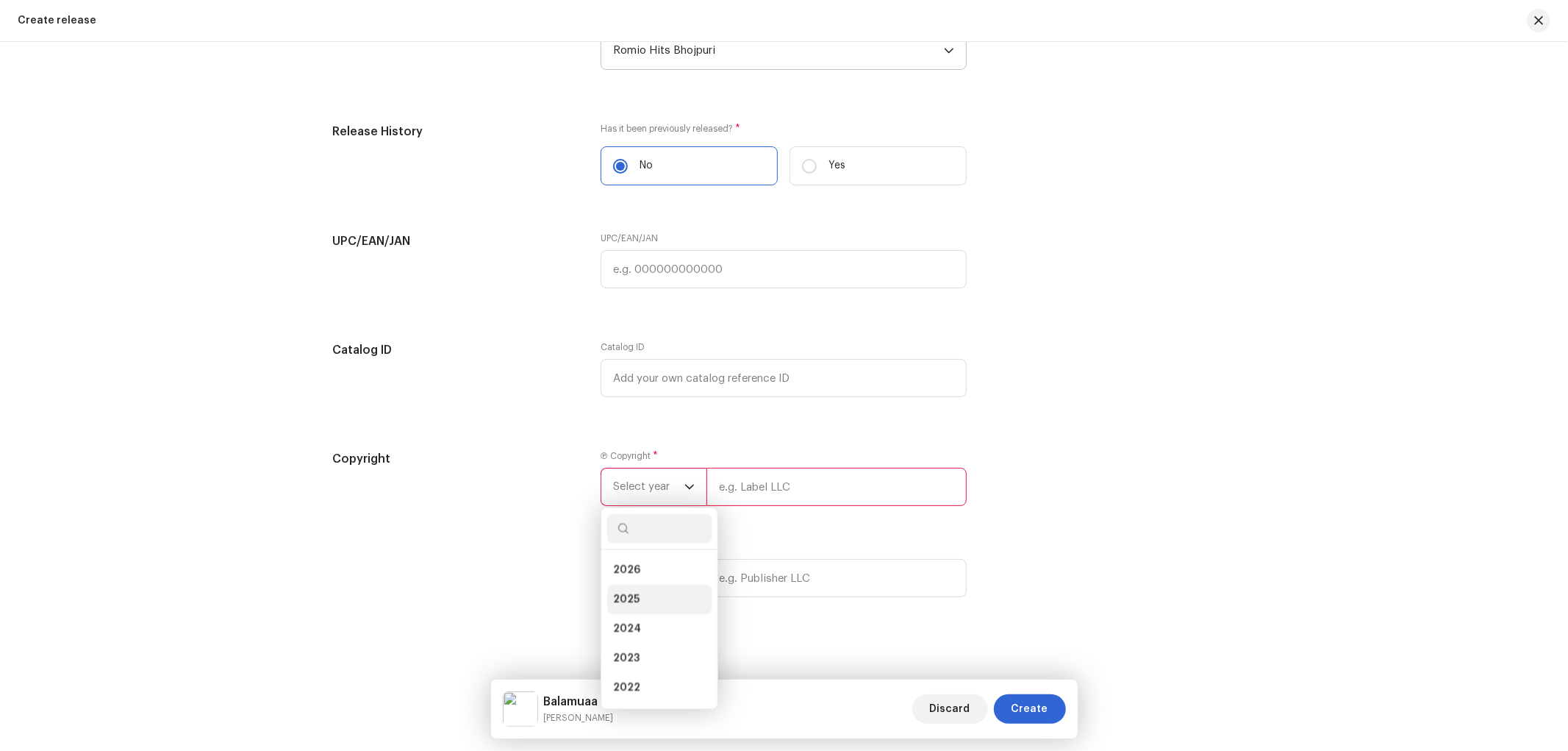
click at [650, 608] on li "2025" at bounding box center [659, 598] width 105 height 29
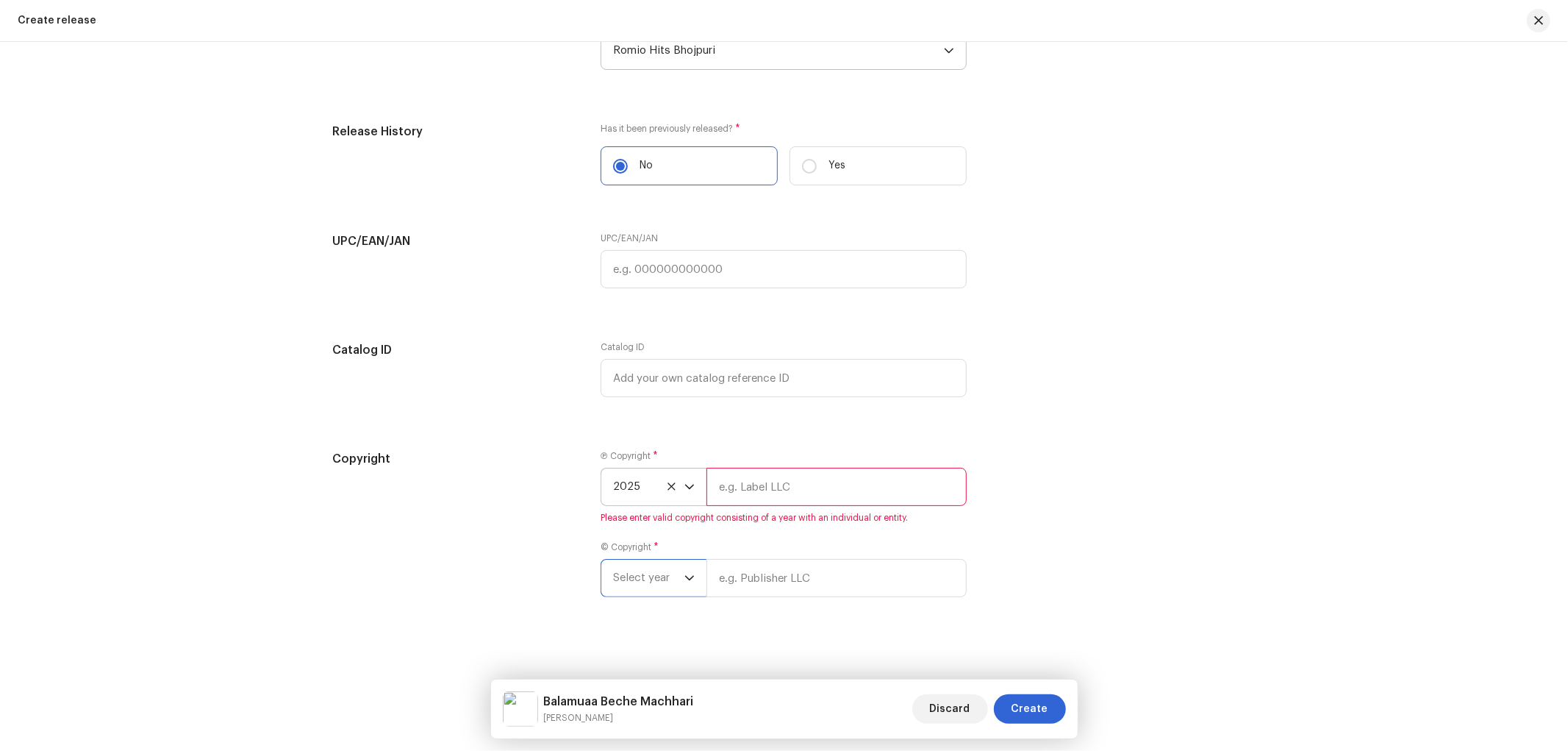
click at [652, 596] on span "Select year" at bounding box center [648, 578] width 71 height 37
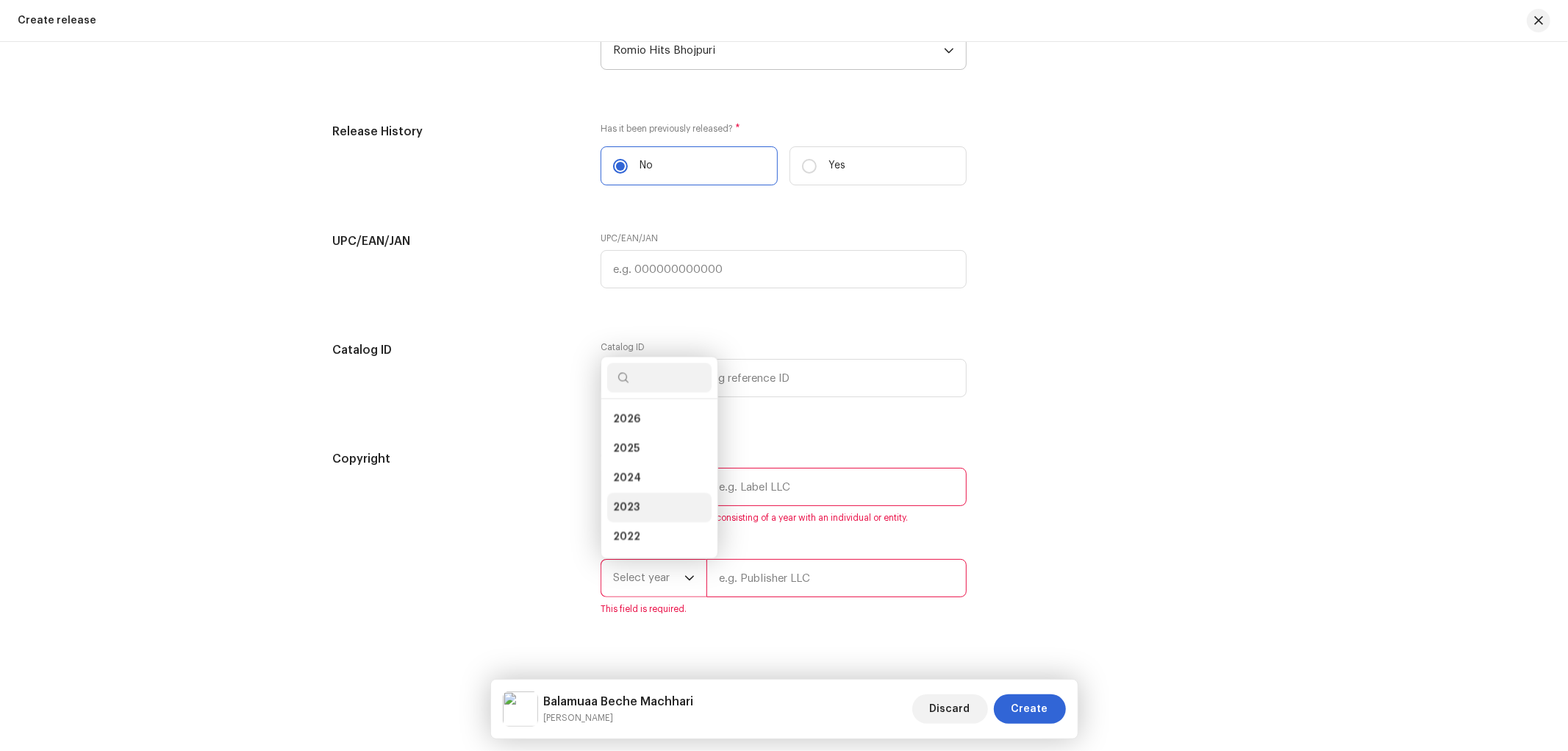
scroll to position [24, 0]
click at [656, 435] on li "2025" at bounding box center [659, 424] width 105 height 29
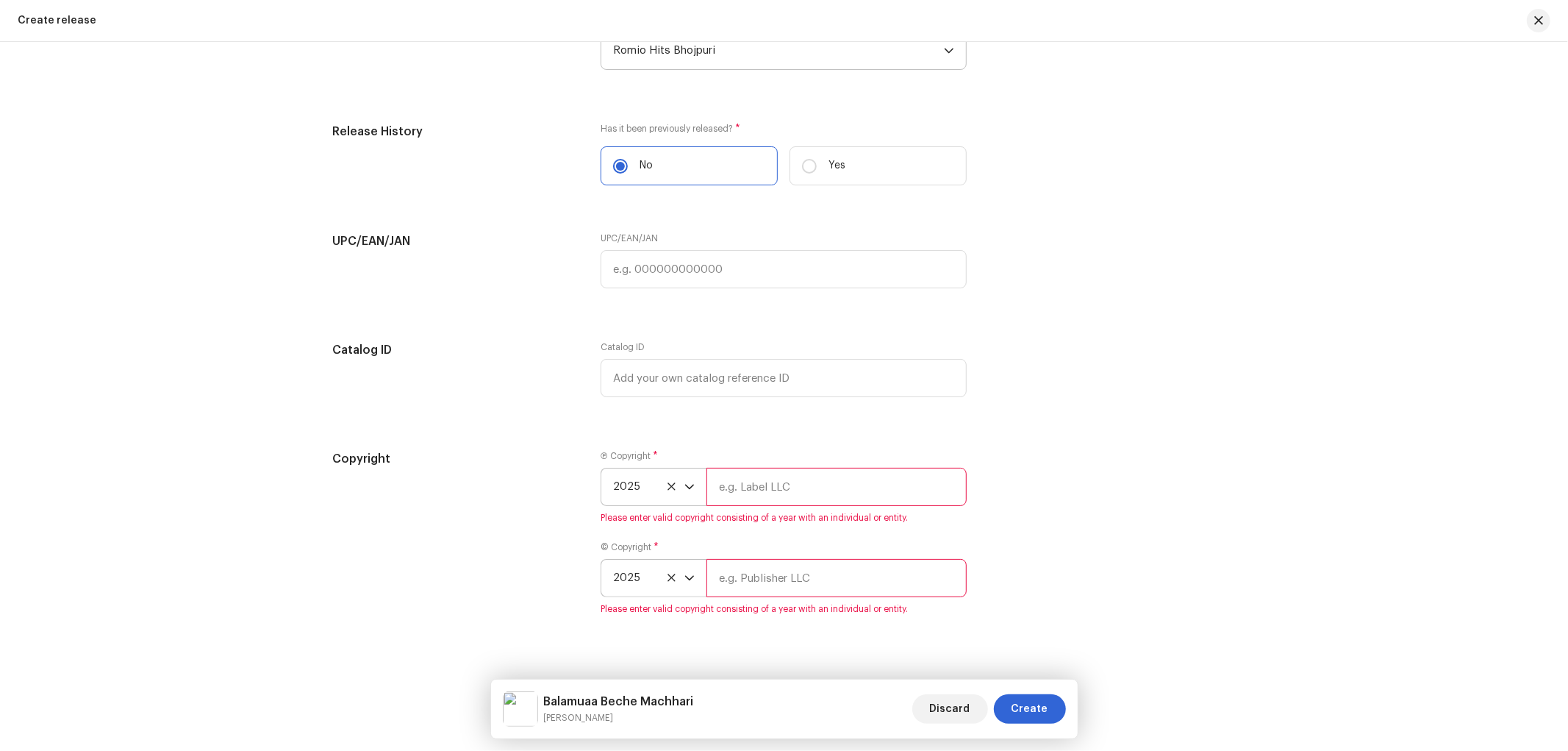
click at [760, 485] on input "text" at bounding box center [836, 487] width 260 height 39
type input "Nueva Era Digital Media Pvt. Ltd."
click at [746, 577] on input "text" at bounding box center [836, 578] width 260 height 39
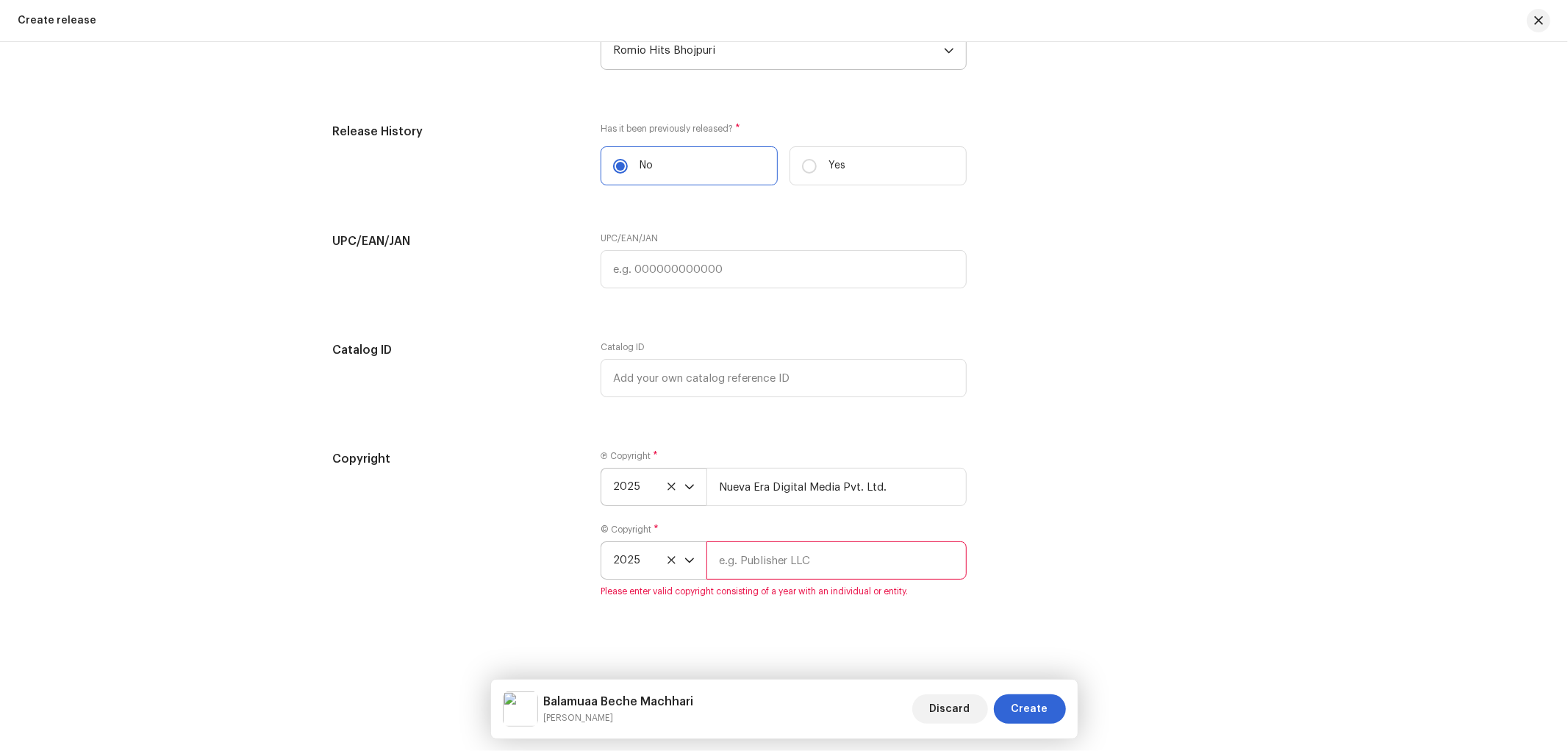
paste input "[PERSON_NAME] Music"
drag, startPoint x: 838, startPoint y: 571, endPoint x: 679, endPoint y: 579, distance: 159.2
click at [679, 579] on div "2025 [PERSON_NAME] Music" at bounding box center [784, 560] width 366 height 39
type input "[PERSON_NAME] hits Bhojpuri"
click at [1088, 607] on div "Copyright Ⓟ Copyright * 2025 Nueva Era Digital Media Pvt. Ltd. © Copyright * 20…" at bounding box center [784, 531] width 903 height 164
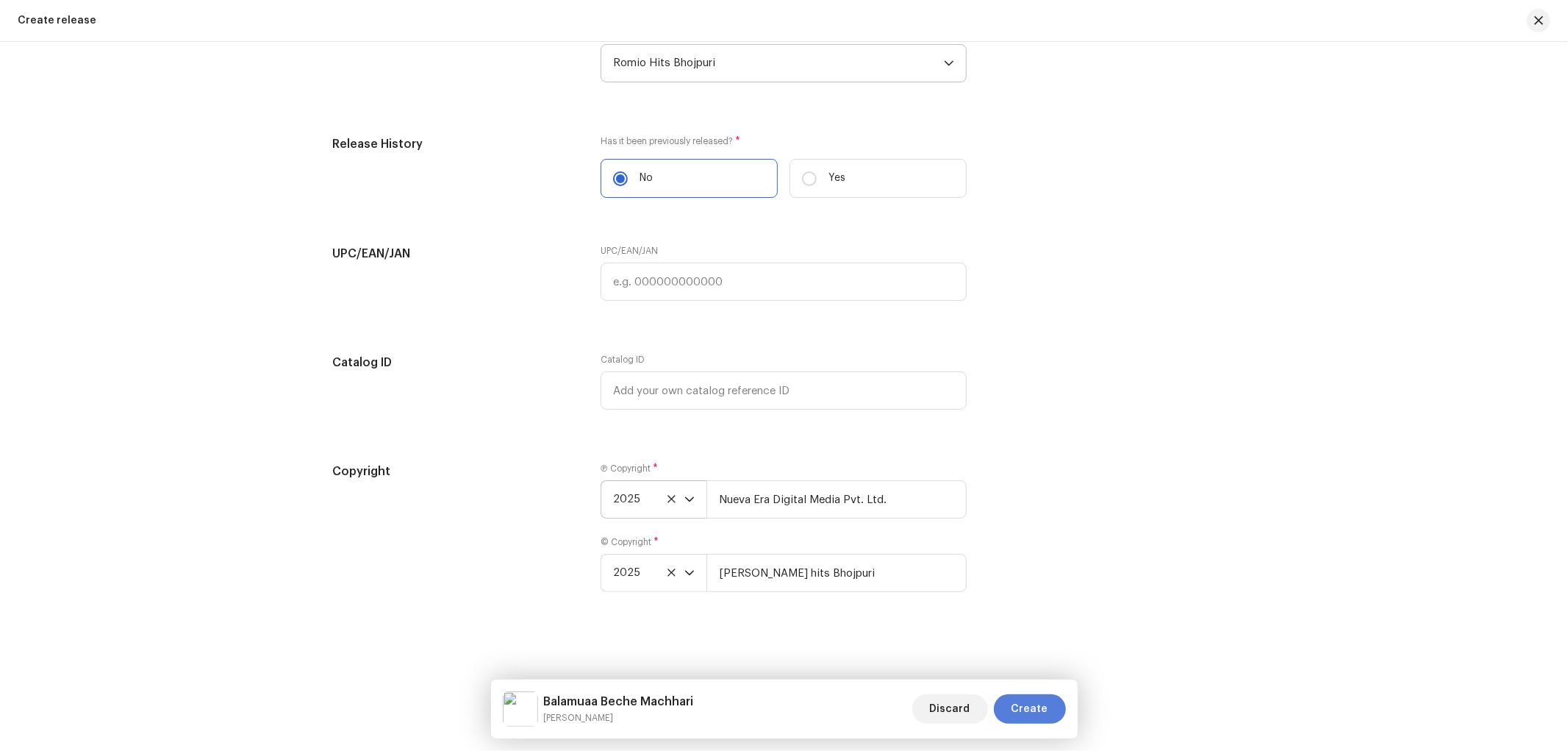
click at [1030, 707] on span "Create" at bounding box center [1030, 708] width 37 height 29
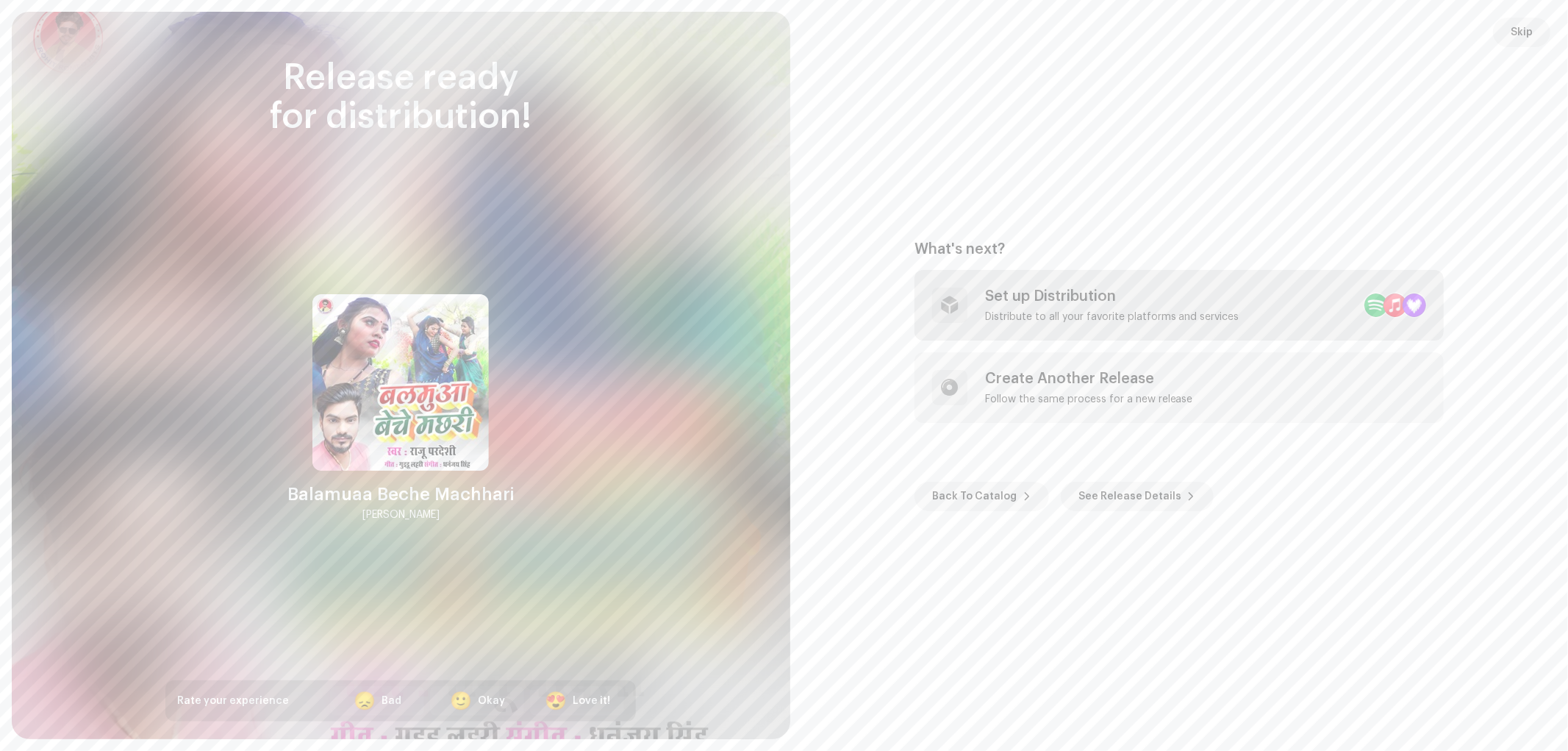
click at [1055, 305] on div "Set up Distribution" at bounding box center [1113, 296] width 255 height 18
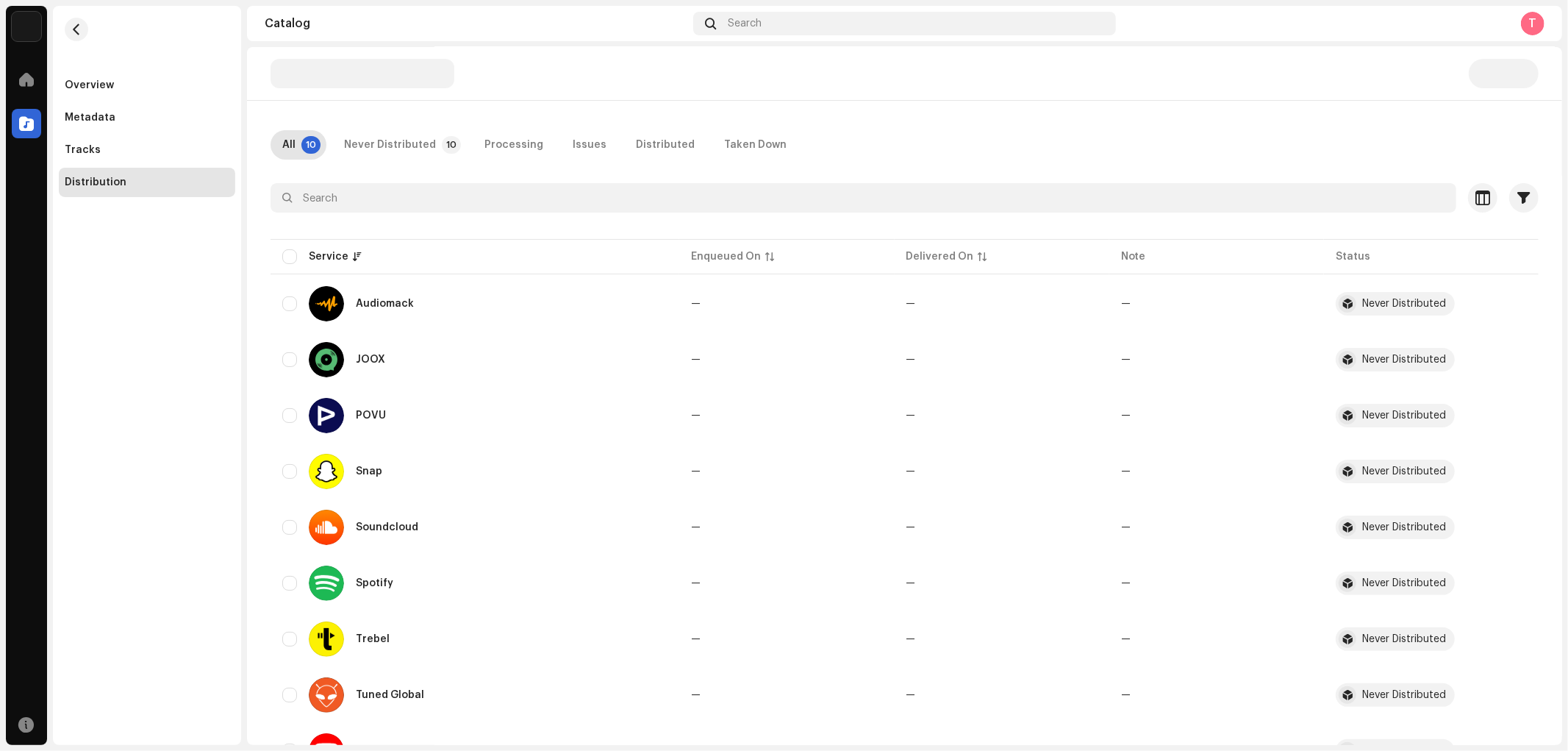
scroll to position [178, 0]
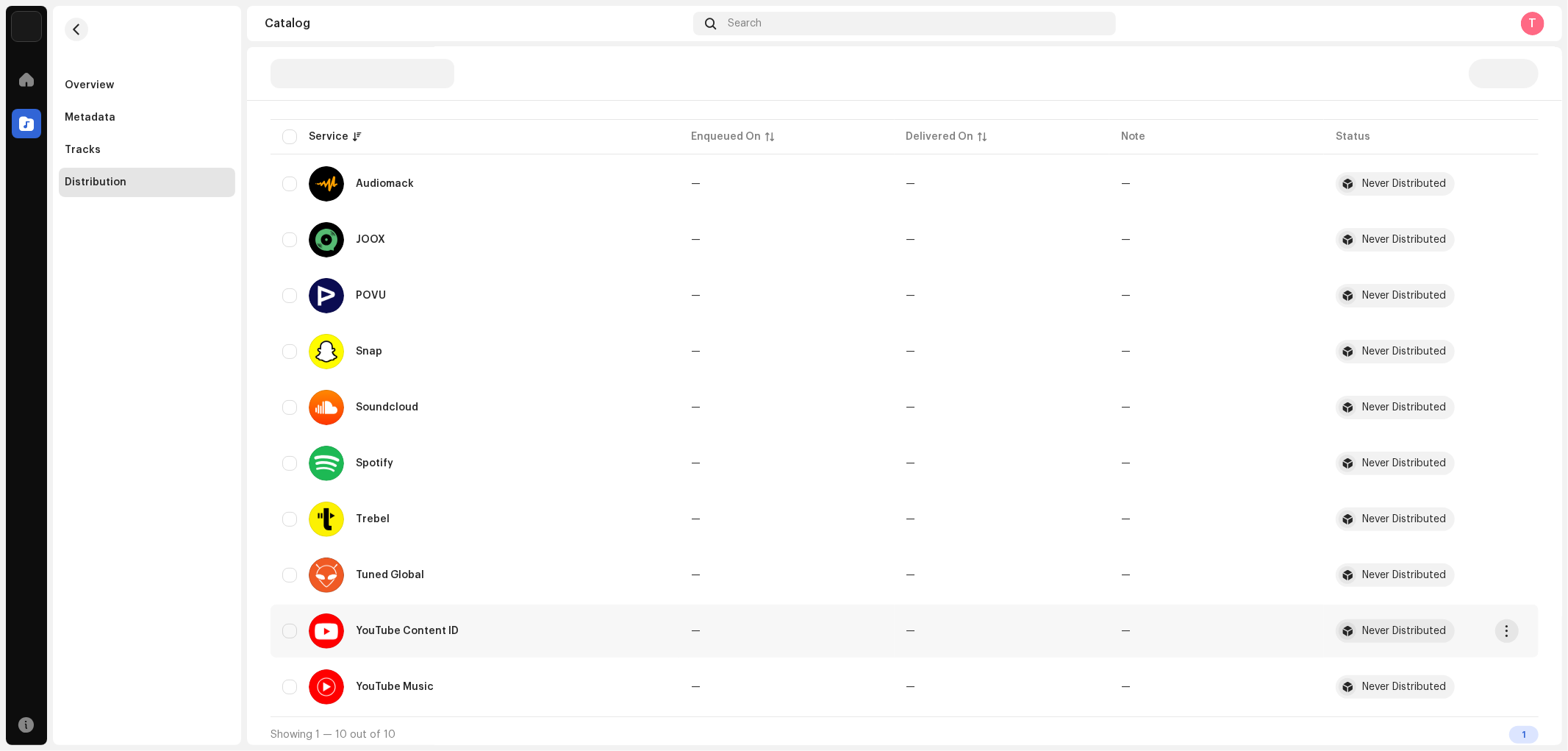
click at [300, 630] on div "YouTube Content ID" at bounding box center [474, 631] width 386 height 35
click at [293, 679] on input "checkbox" at bounding box center [289, 686] width 15 height 15
checkbox input "true"
click at [293, 624] on input "Row Unselected" at bounding box center [289, 631] width 15 height 15
checkbox input "true"
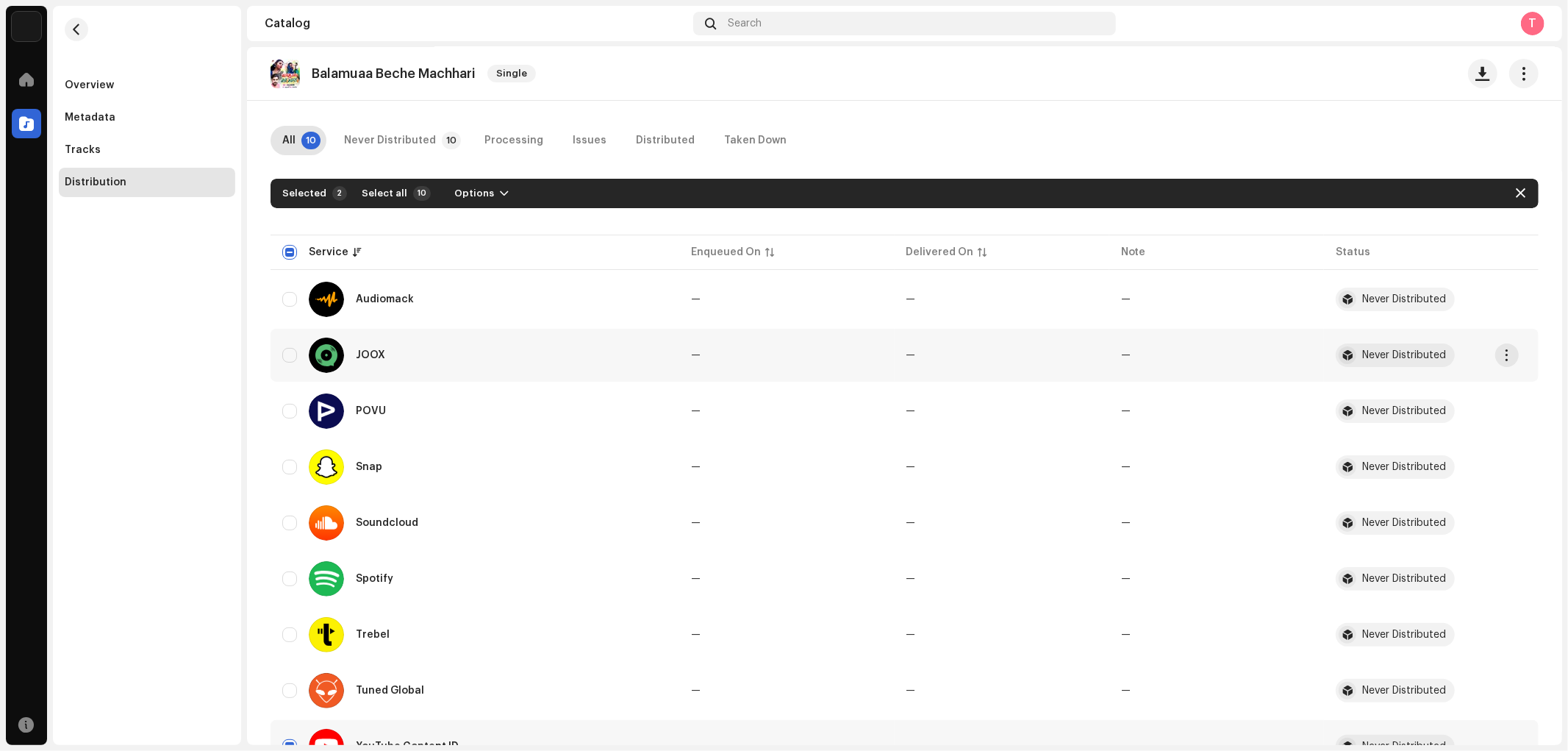
scroll to position [0, 0]
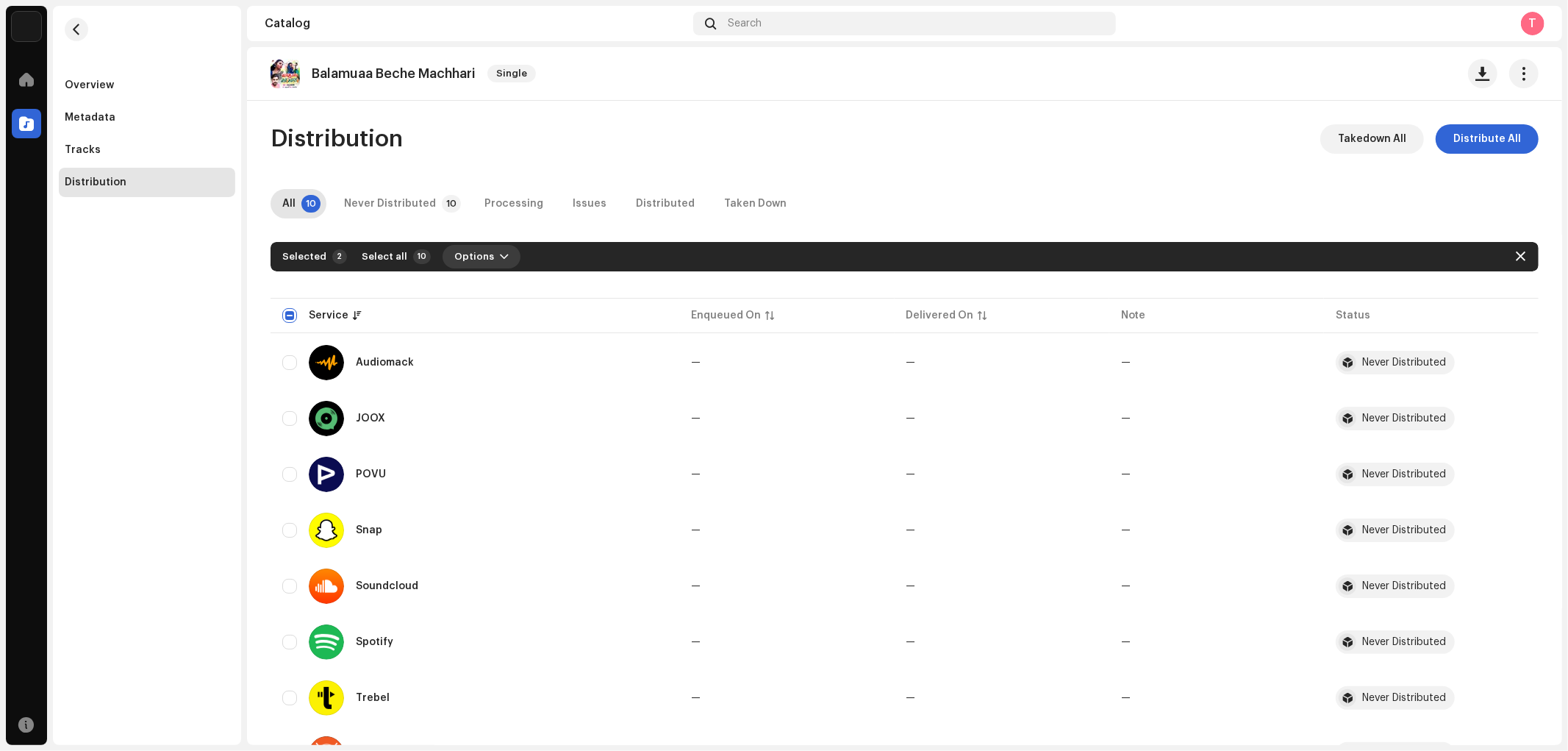
click at [471, 254] on span "Options" at bounding box center [473, 256] width 40 height 29
click at [484, 295] on span "Distribute" at bounding box center [473, 289] width 52 height 11
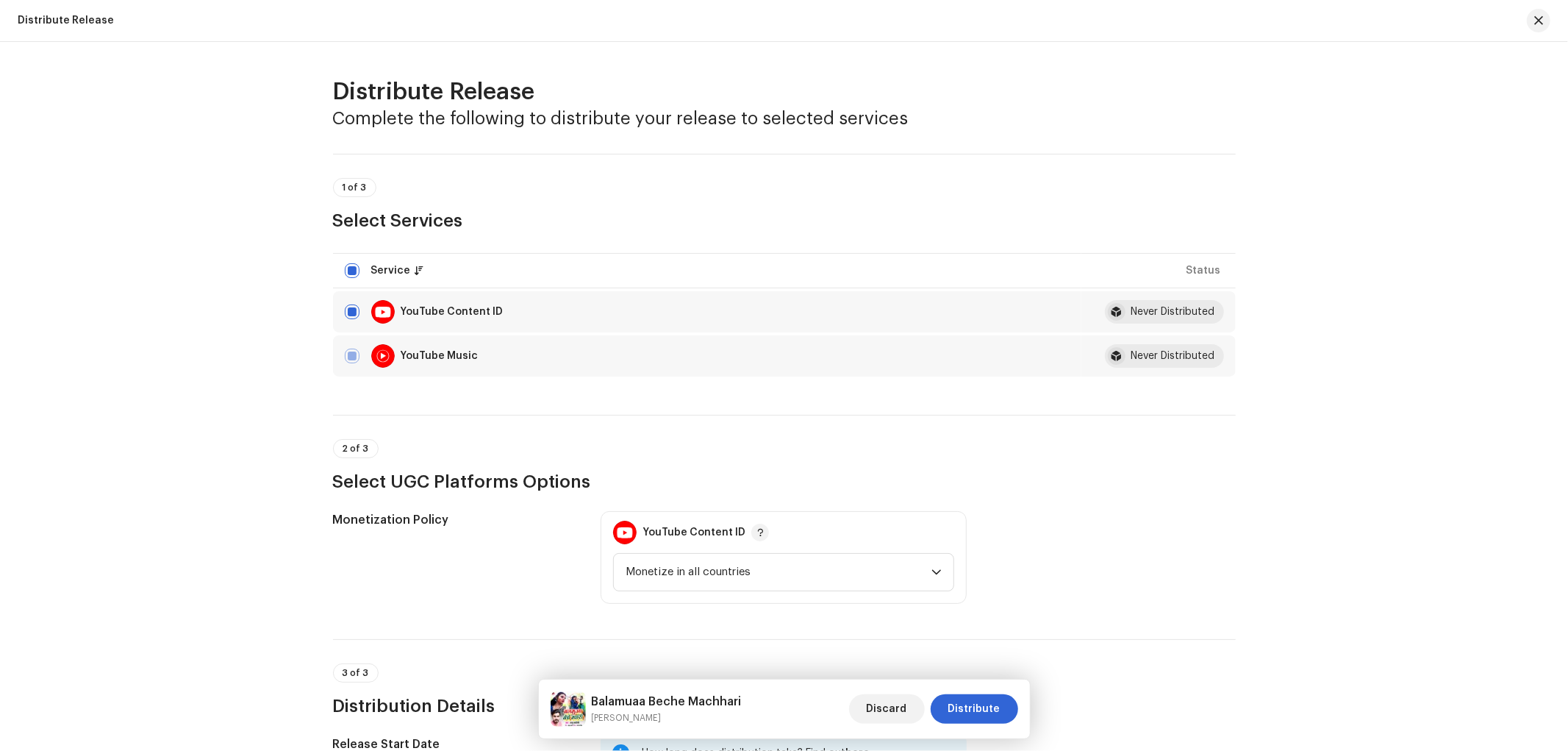
scroll to position [370, 0]
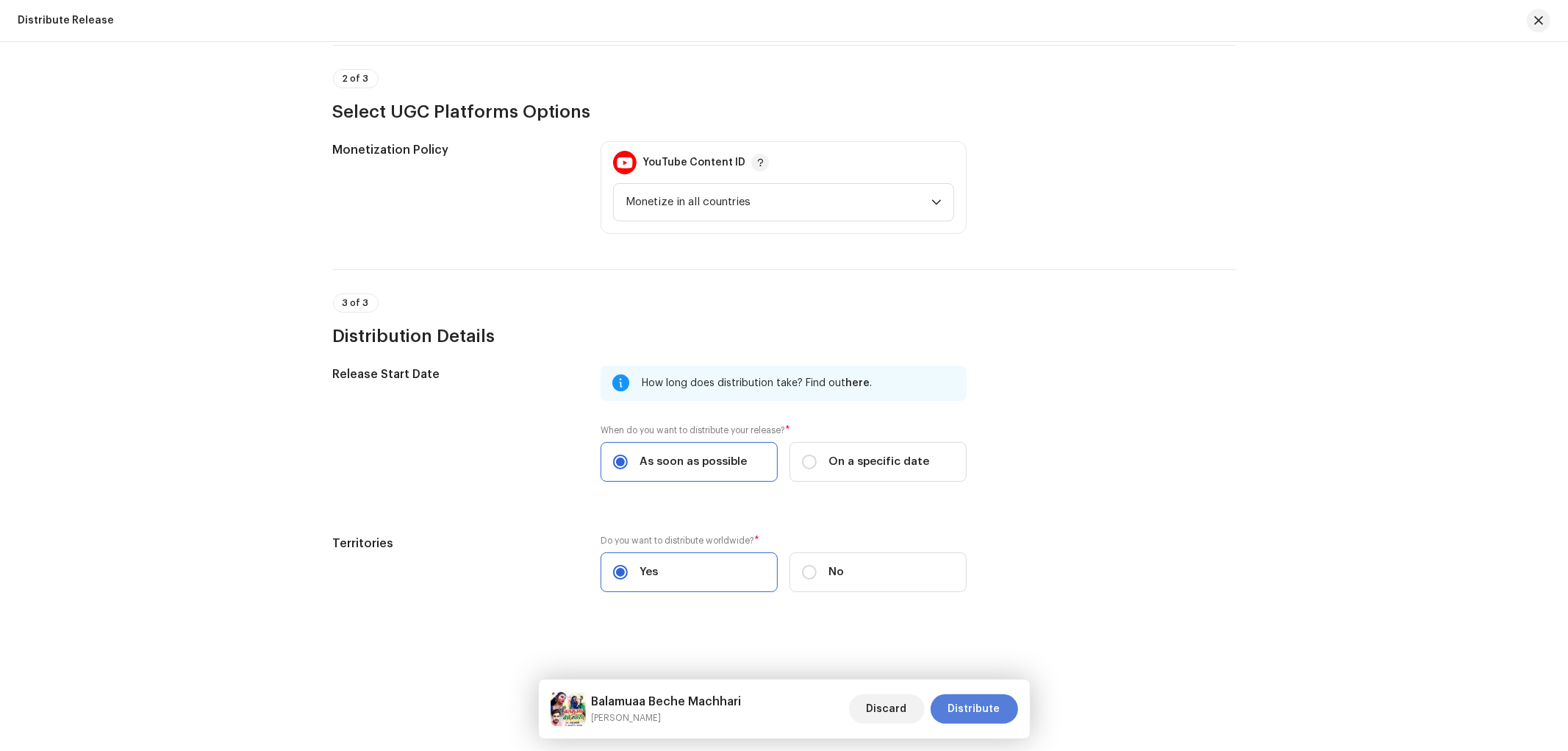
click at [969, 706] on span "Distribute" at bounding box center [974, 708] width 52 height 29
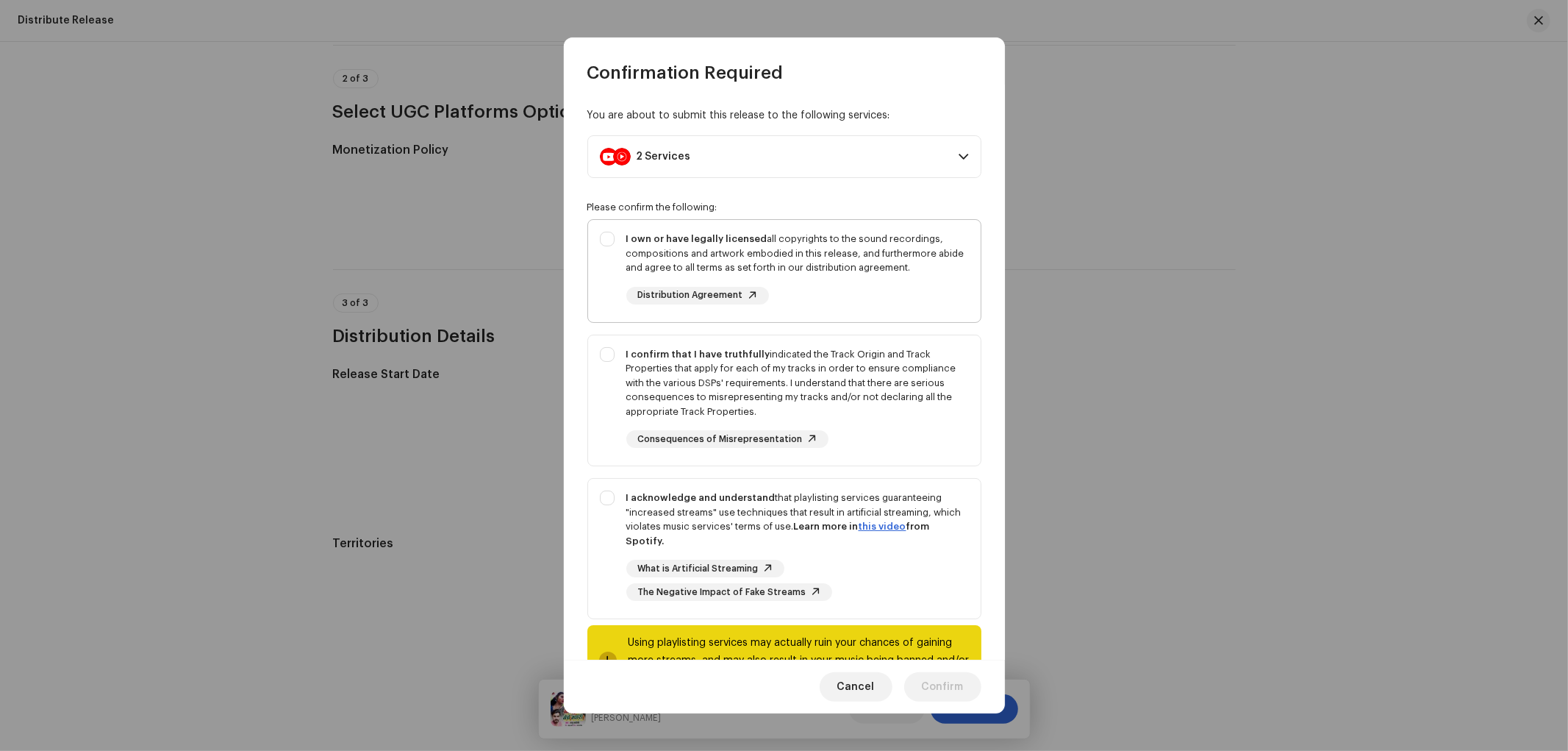
click at [612, 268] on div "I own or have legally licensed all copyrights to the sound recordings, composit…" at bounding box center [784, 268] width 393 height 97
checkbox input "true"
click at [603, 406] on div "I confirm that I have truthfully indicated the Track Origin and Track Propertie…" at bounding box center [784, 398] width 393 height 125
checkbox input "true"
click at [598, 535] on div "I acknowledge and understand that playlisting services guaranteeing "increased …" at bounding box center [784, 545] width 393 height 134
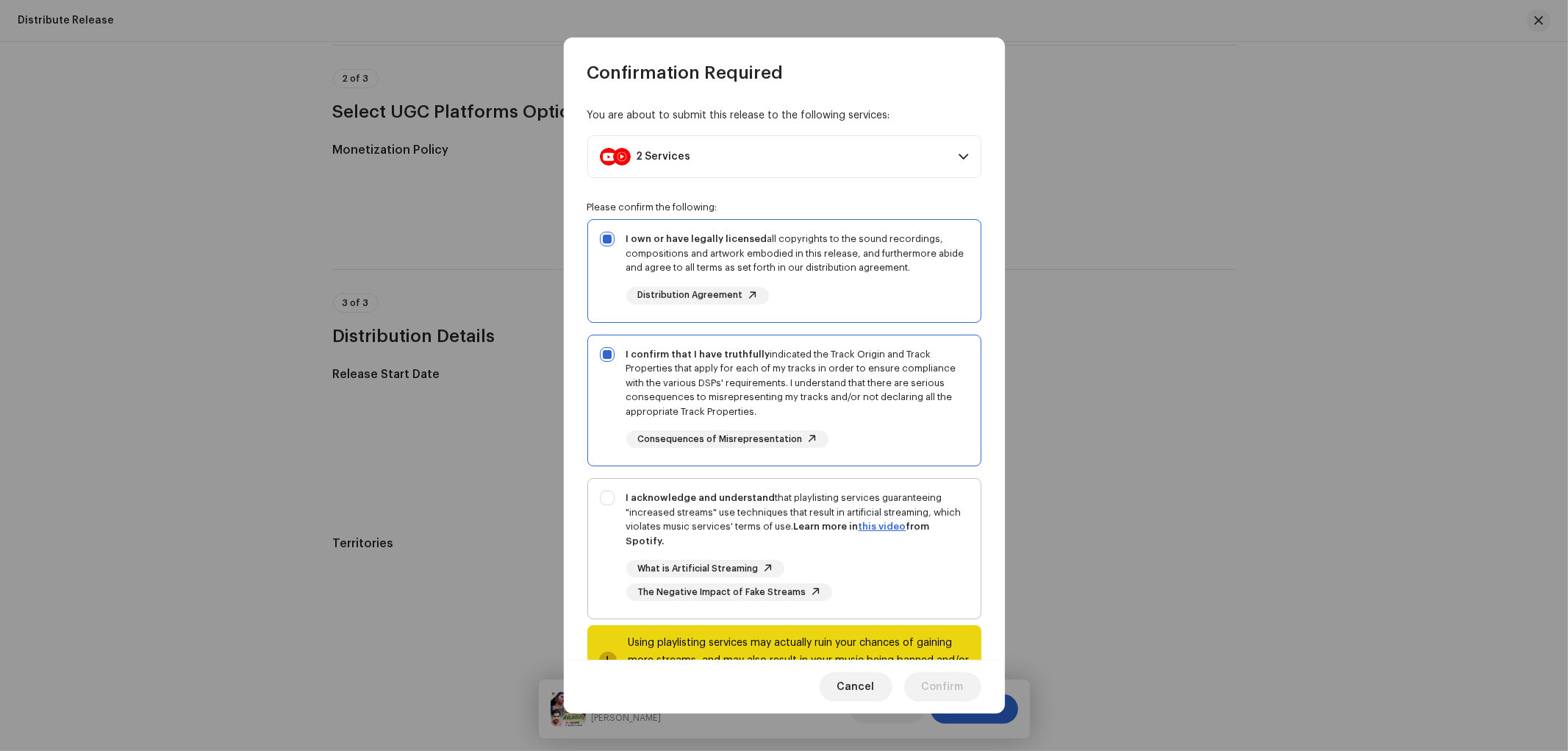
checkbox input "true"
click at [935, 688] on span "Confirm" at bounding box center [943, 686] width 42 height 29
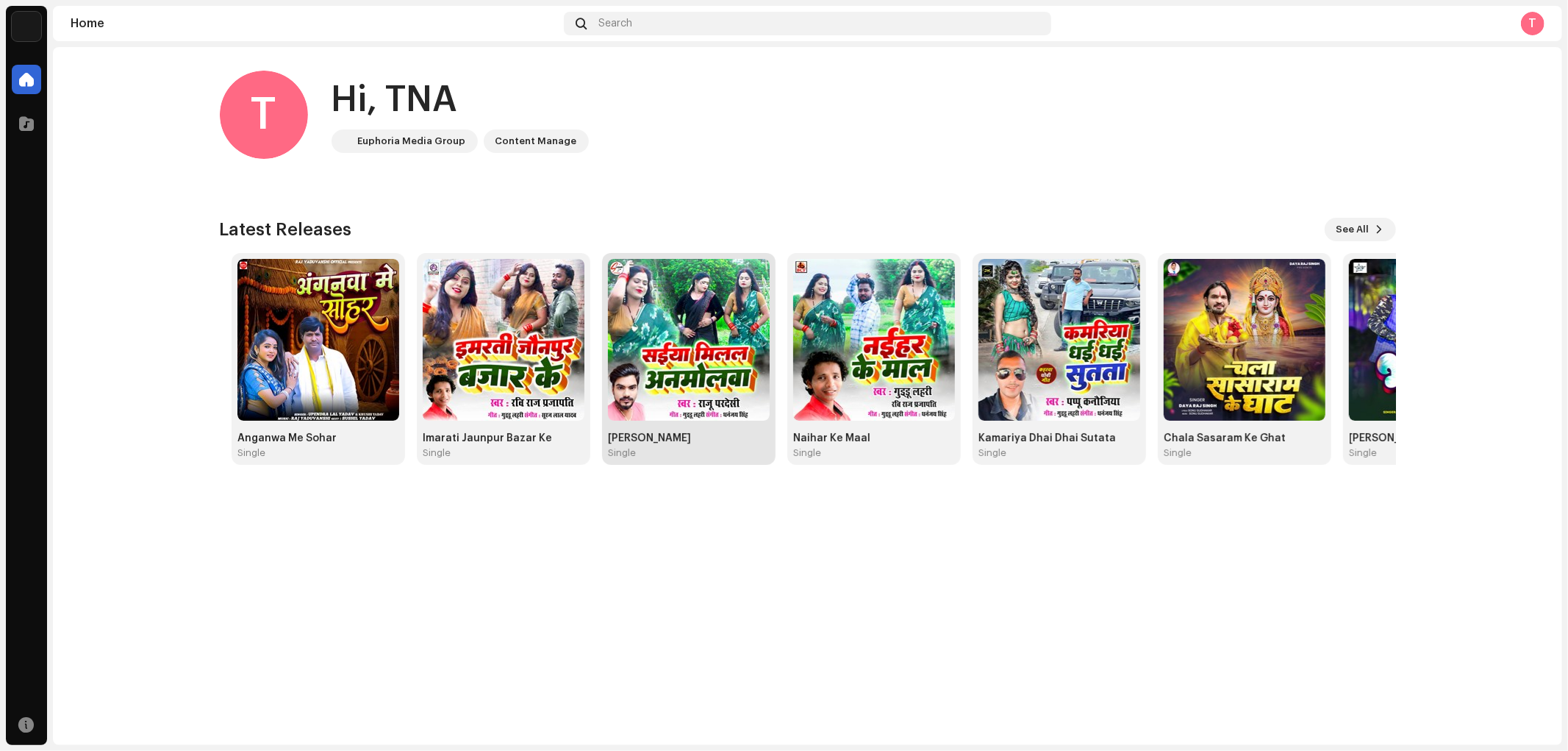
drag, startPoint x: 1084, startPoint y: 326, endPoint x: 725, endPoint y: 336, distance: 359.1
click at [725, 336] on img at bounding box center [689, 340] width 162 height 162
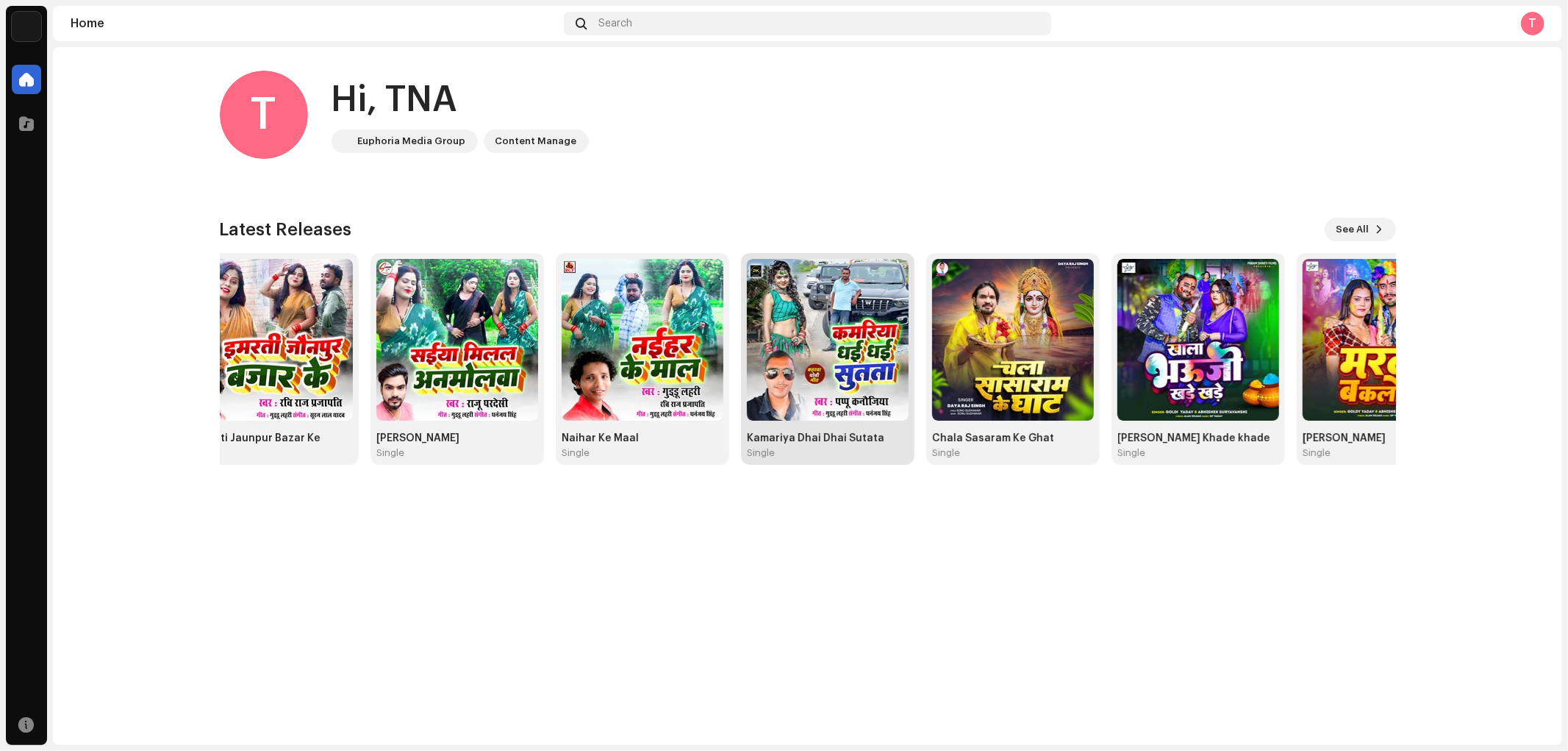
drag, startPoint x: 1058, startPoint y: 370, endPoint x: 862, endPoint y: 372, distance: 196.0
click at [862, 372] on img at bounding box center [827, 340] width 162 height 162
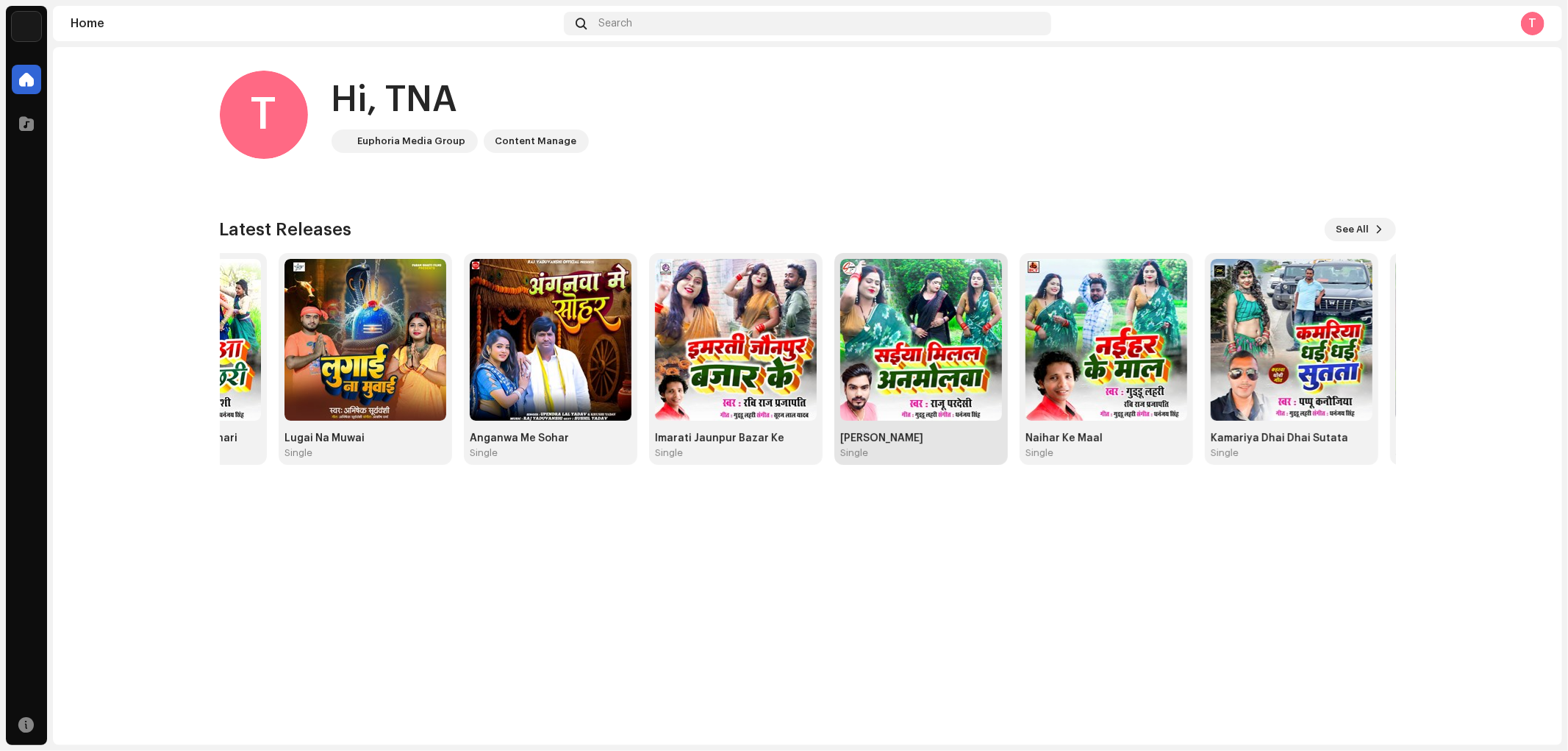
drag, startPoint x: 541, startPoint y: 343, endPoint x: 971, endPoint y: 350, distance: 430.1
click at [971, 350] on img at bounding box center [921, 340] width 162 height 162
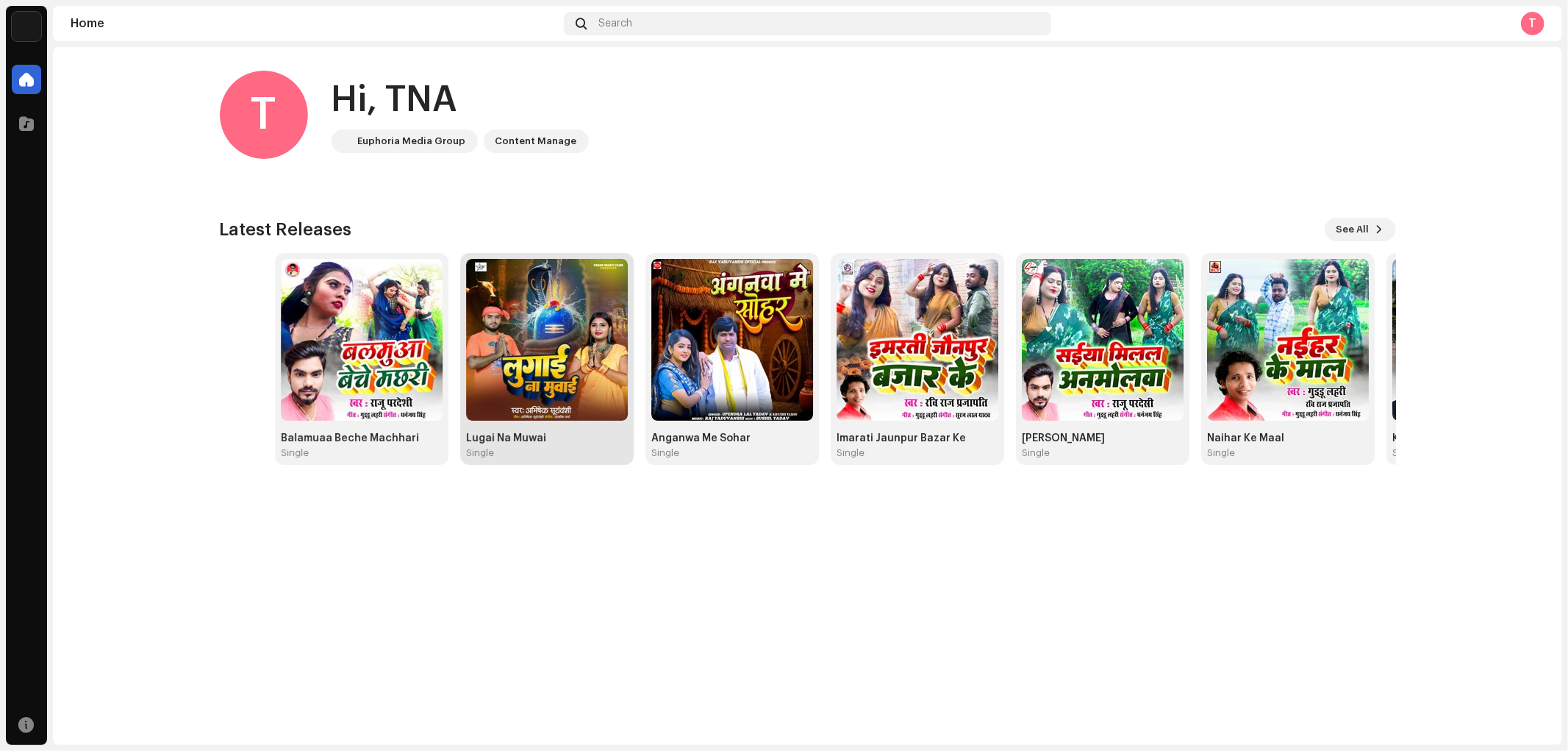
drag, startPoint x: 752, startPoint y: 383, endPoint x: 538, endPoint y: 393, distance: 214.2
click at [538, 393] on img at bounding box center [547, 340] width 162 height 162
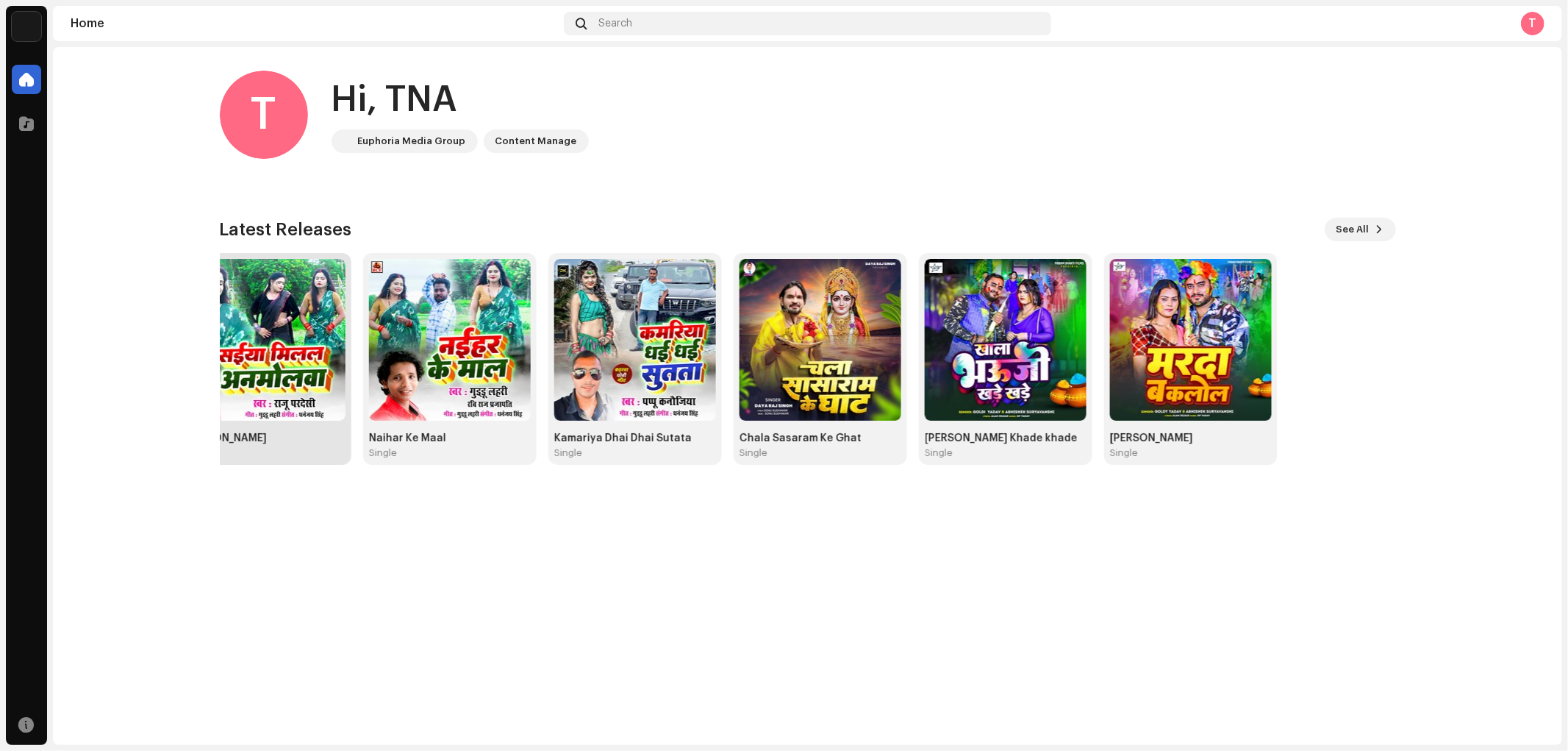
drag, startPoint x: 1067, startPoint y: 350, endPoint x: 237, endPoint y: 347, distance: 830.0
click at [237, 347] on img at bounding box center [264, 340] width 162 height 162
